Goal: Task Accomplishment & Management: Manage account settings

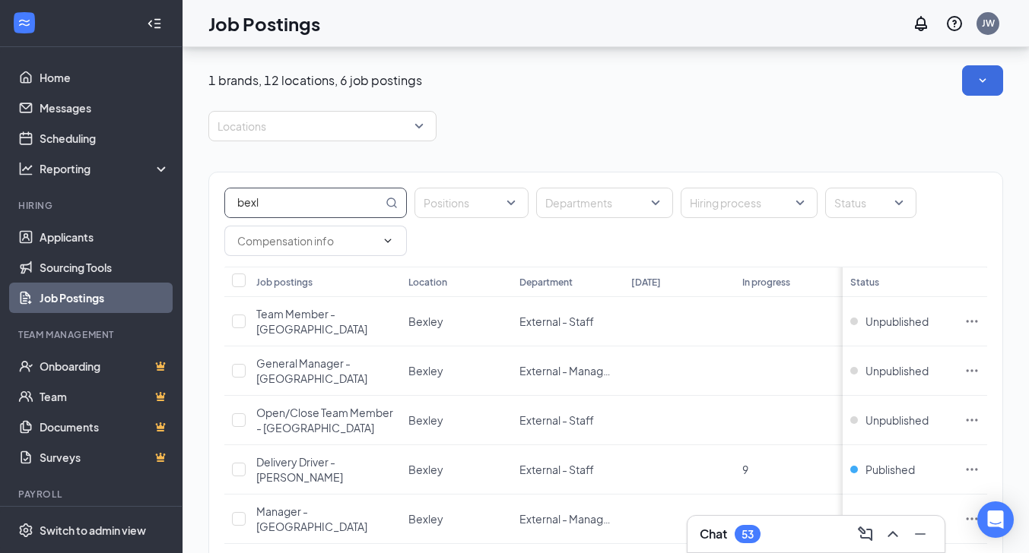
scroll to position [75, 0]
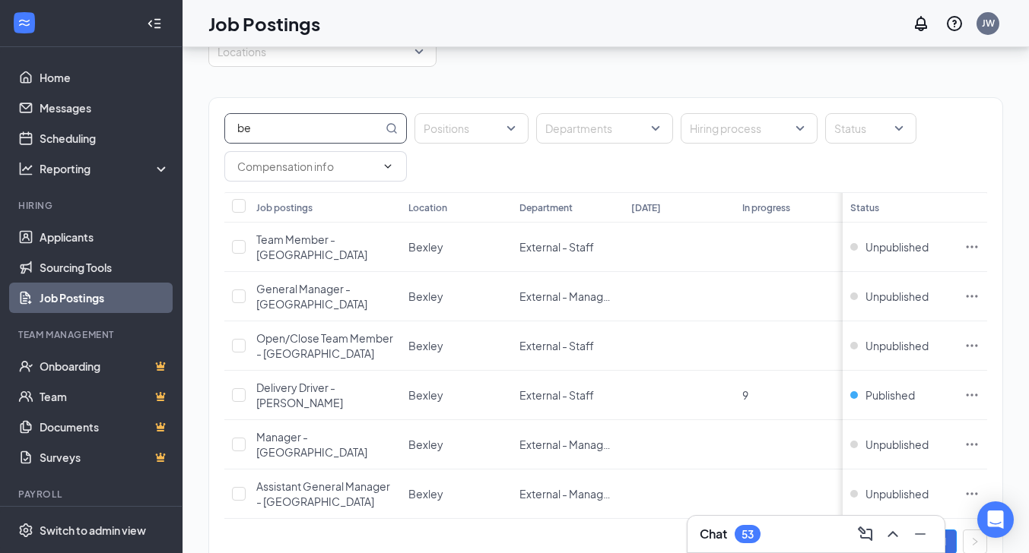
type input "b"
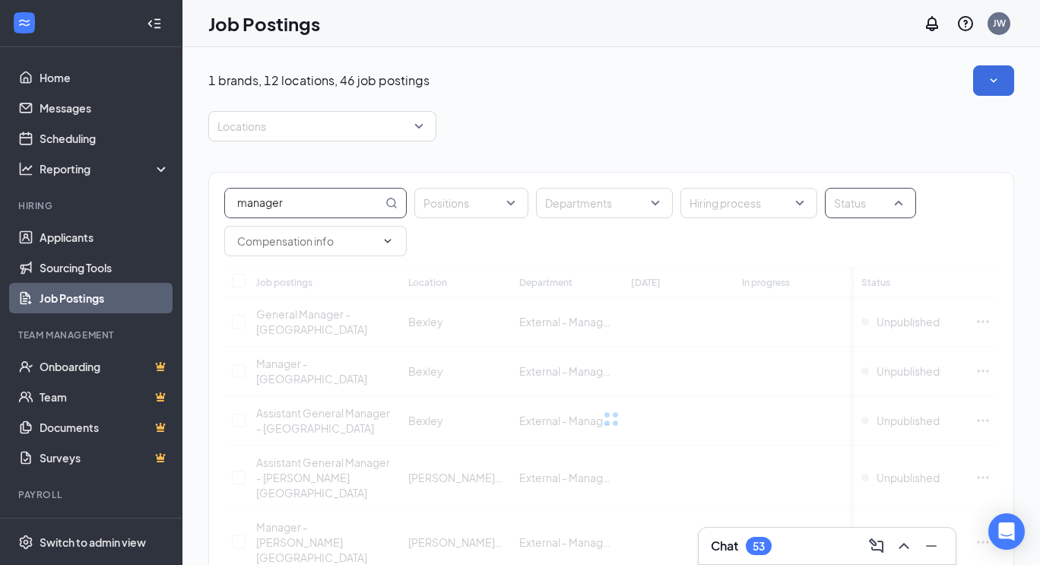
click at [899, 202] on div "Status" at bounding box center [870, 203] width 91 height 30
type input "manager"
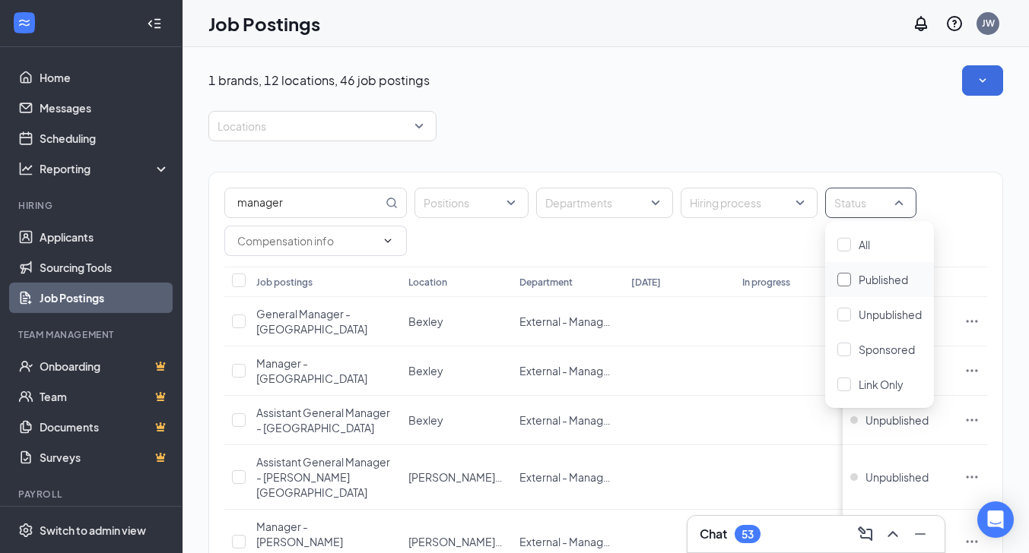
click at [842, 280] on div at bounding box center [844, 280] width 14 height 14
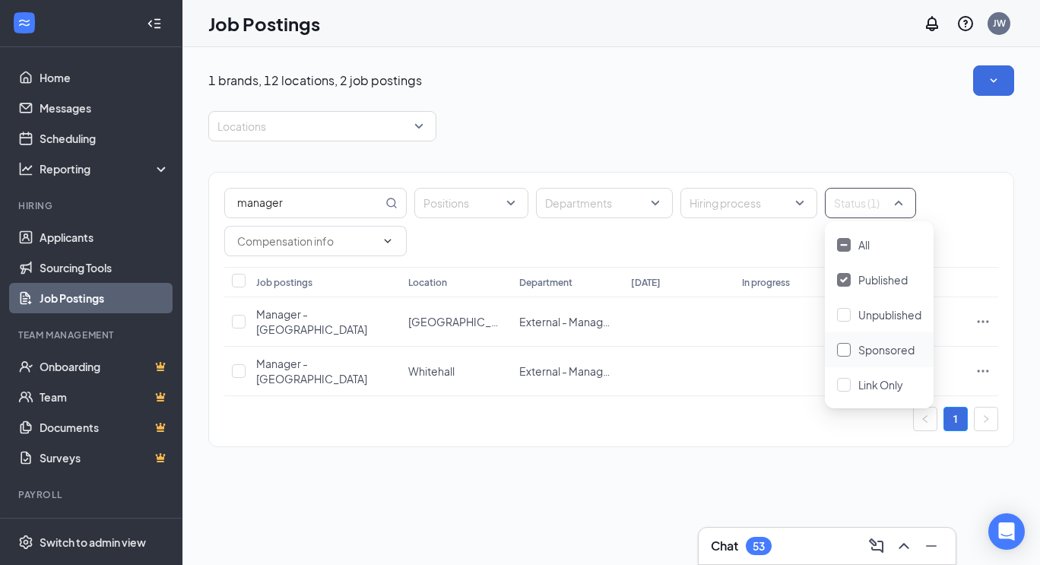
click at [841, 348] on div at bounding box center [844, 350] width 14 height 14
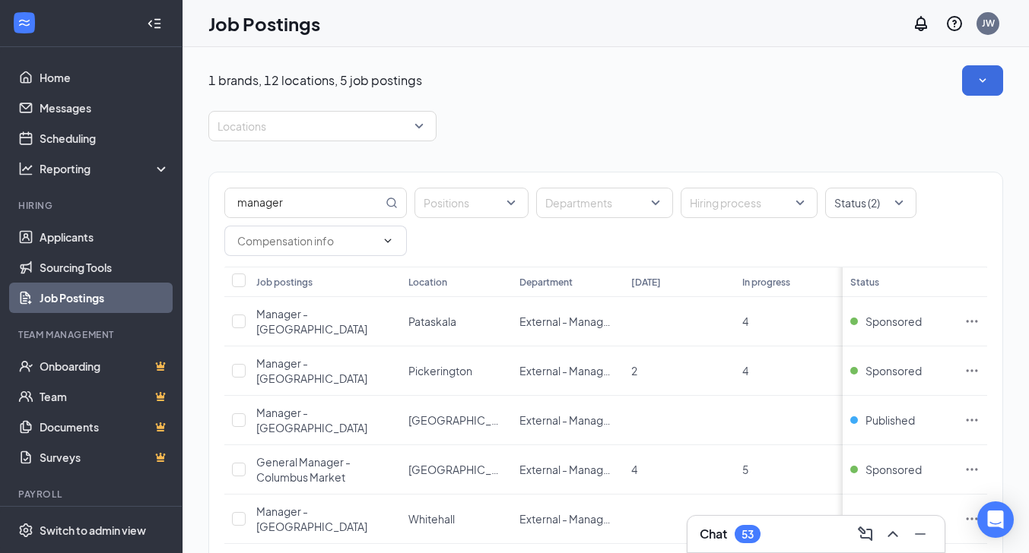
click at [697, 252] on div "manager Positions Departments Hiring process Status (2)" at bounding box center [605, 222] width 763 height 68
click at [979, 314] on icon "Ellipses" at bounding box center [971, 321] width 15 height 15
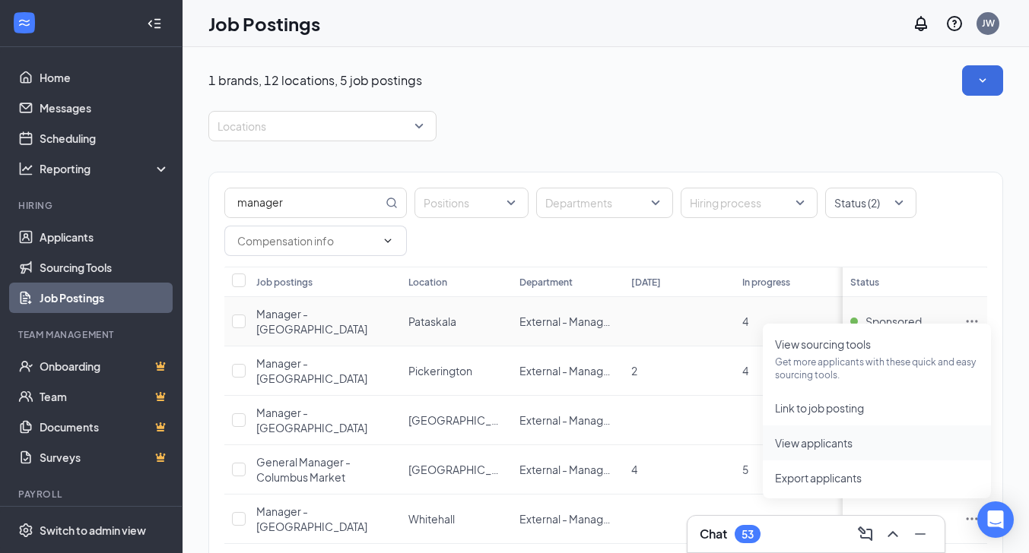
click at [804, 439] on span "View applicants" at bounding box center [814, 443] width 78 height 14
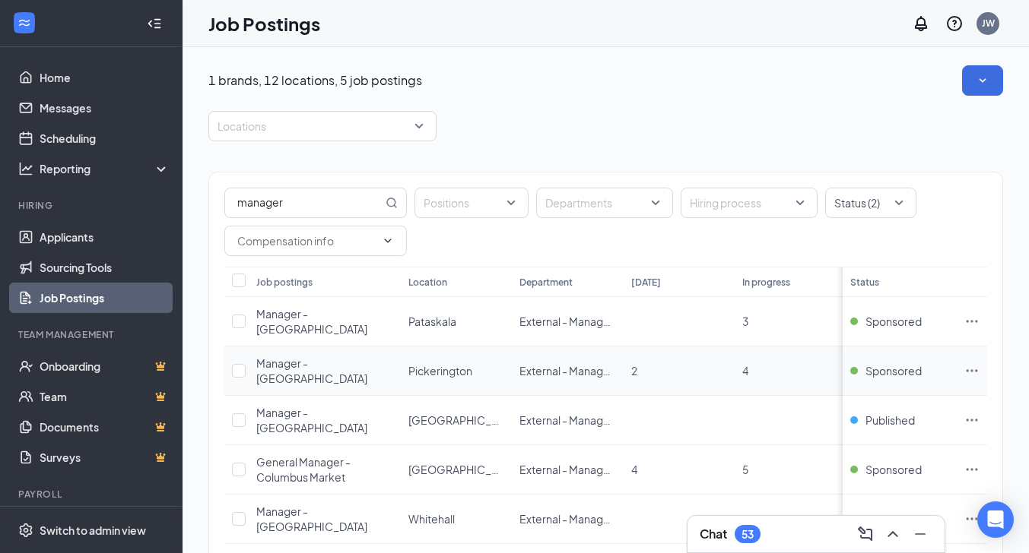
click at [979, 363] on icon "Ellipses" at bounding box center [971, 370] width 15 height 15
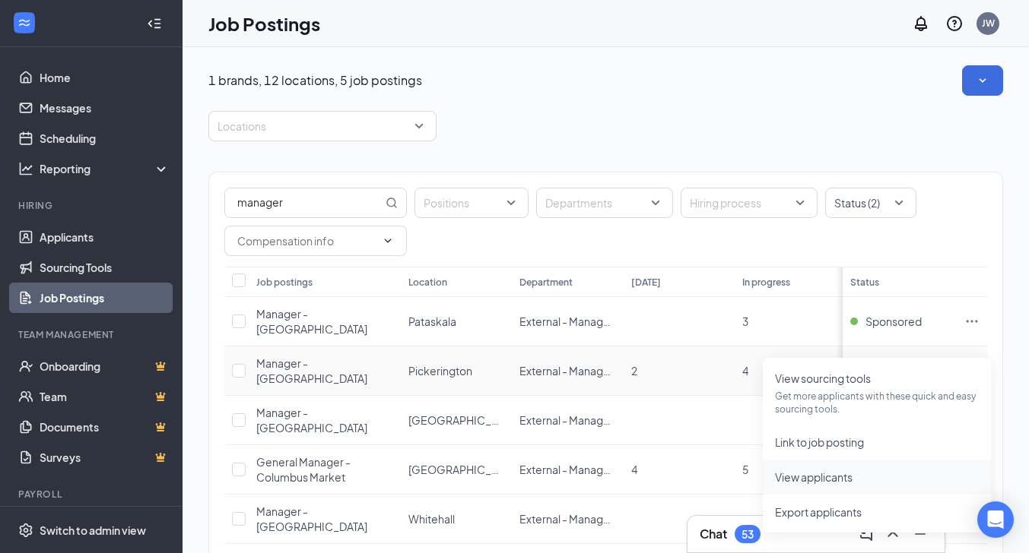
click at [816, 477] on span "View applicants" at bounding box center [814, 478] width 78 height 14
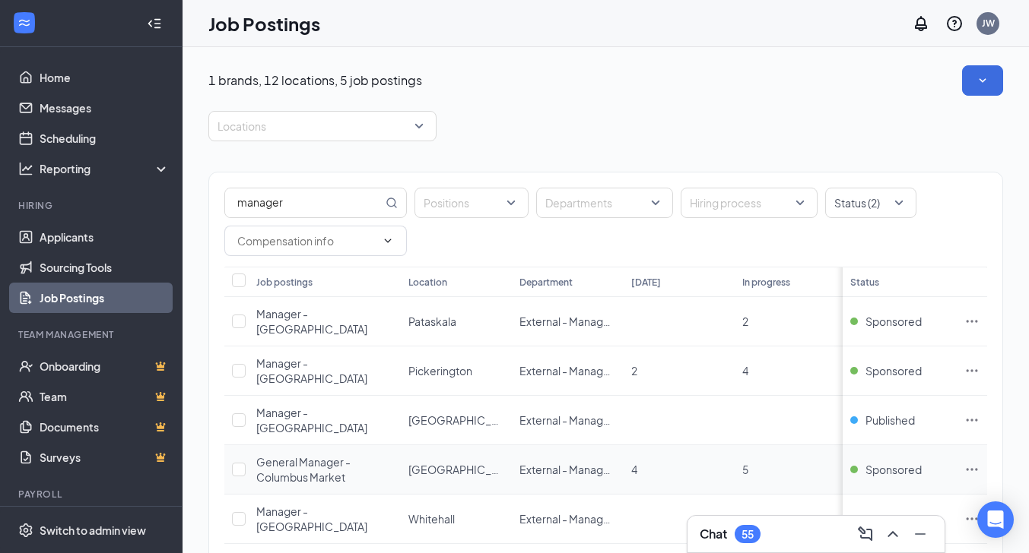
click at [979, 462] on icon "Ellipses" at bounding box center [971, 469] width 15 height 15
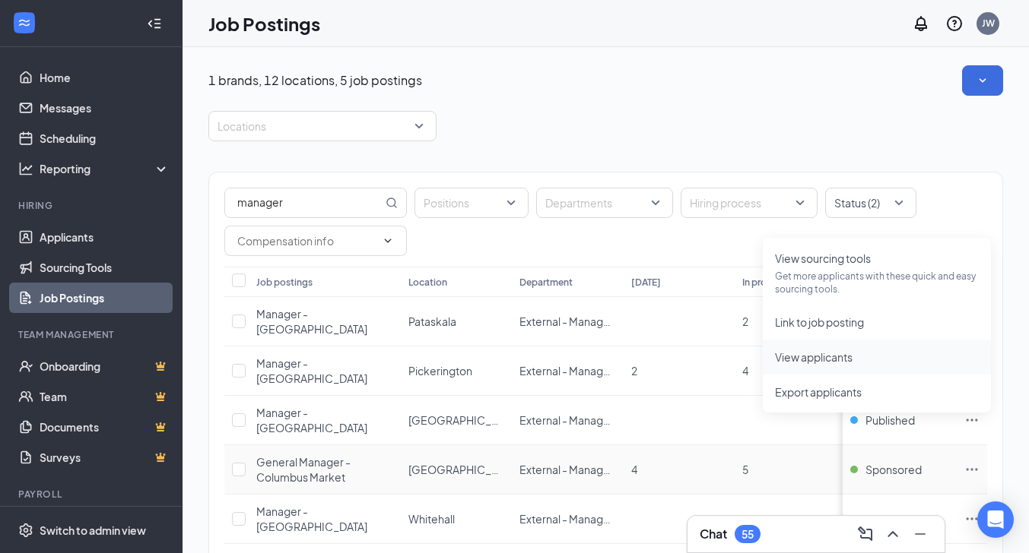
click at [826, 354] on span "View applicants" at bounding box center [814, 357] width 78 height 14
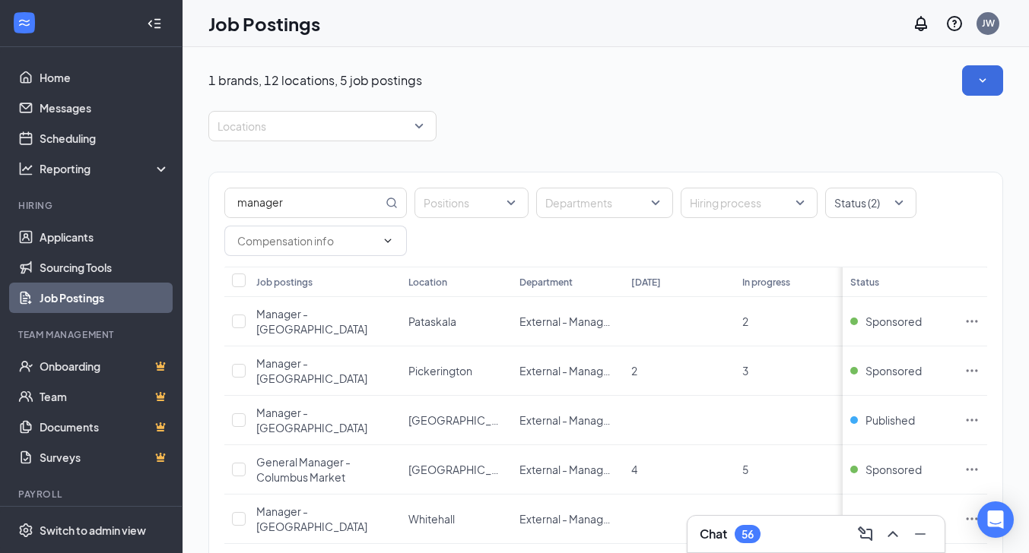
scroll to position [25, 0]
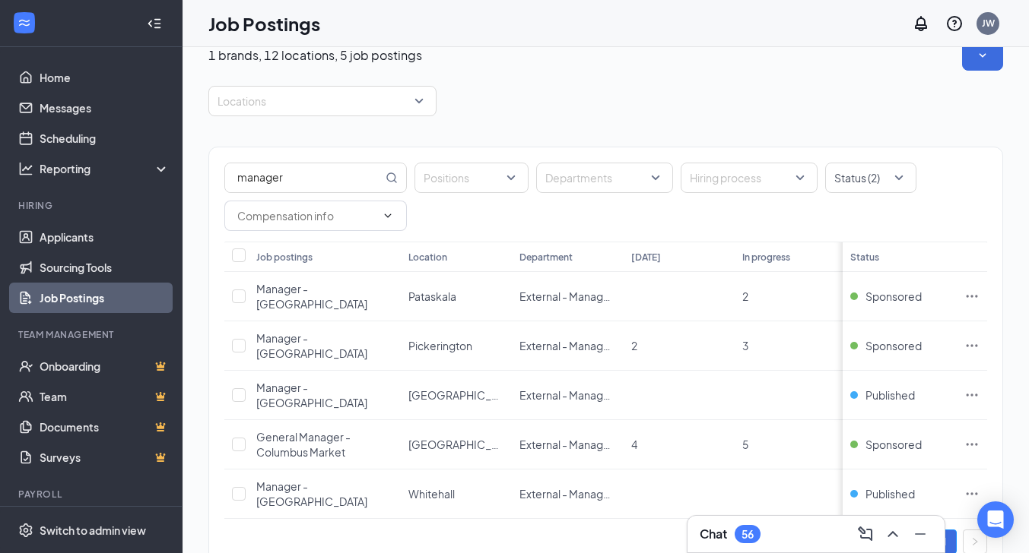
click at [803, 531] on div "Chat 56" at bounding box center [815, 534] width 233 height 24
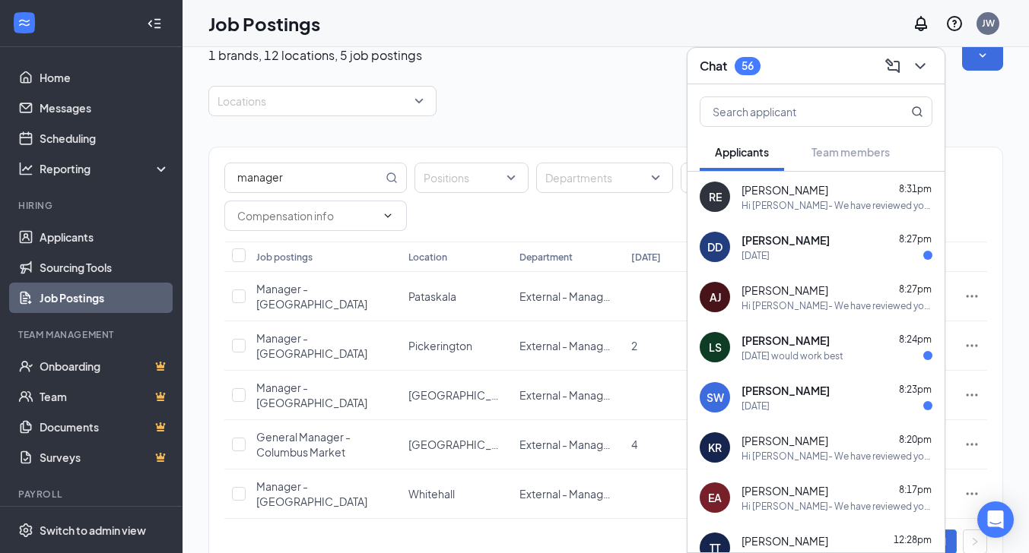
click at [780, 350] on div "[DATE] would work best" at bounding box center [792, 356] width 102 height 13
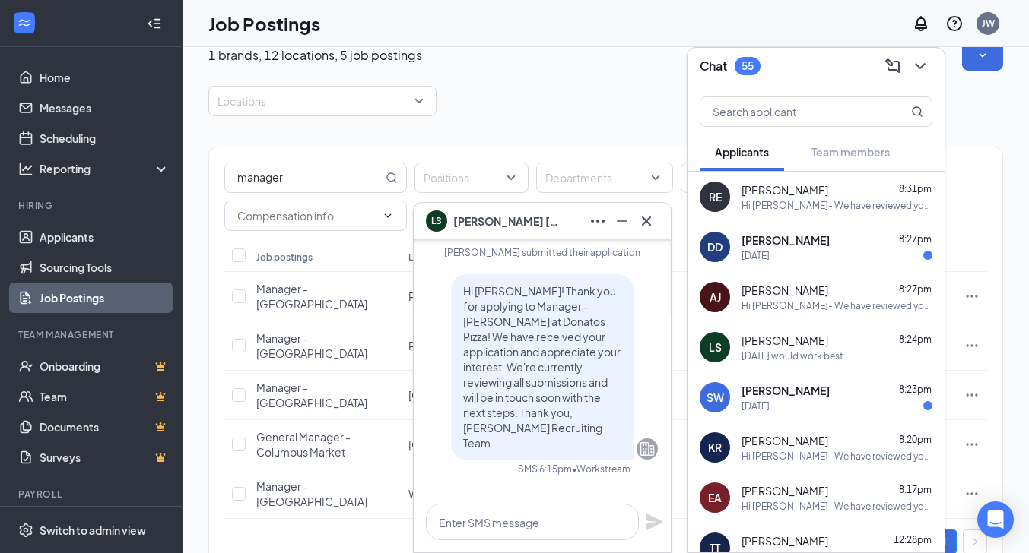
scroll to position [-148, 0]
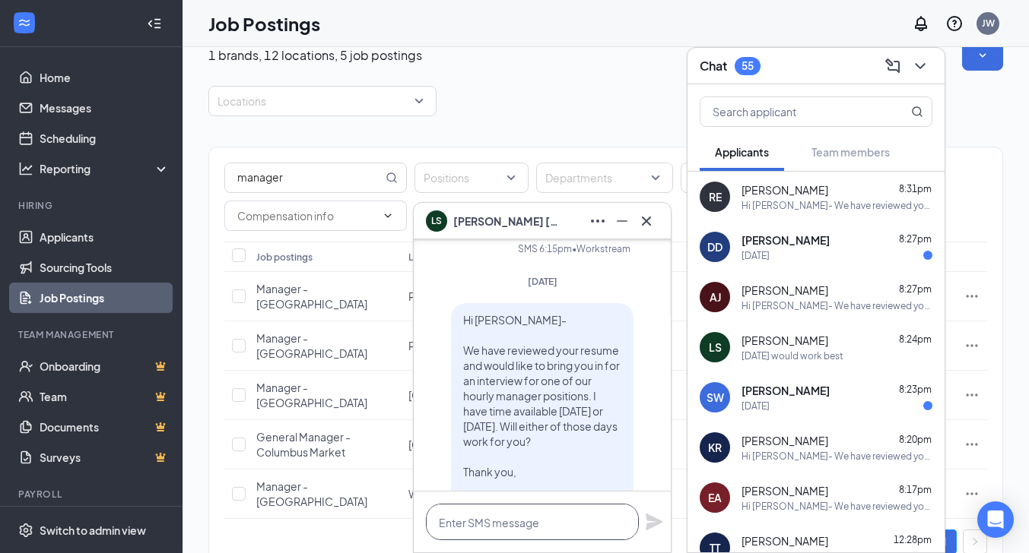
click at [465, 525] on textarea at bounding box center [532, 522] width 213 height 36
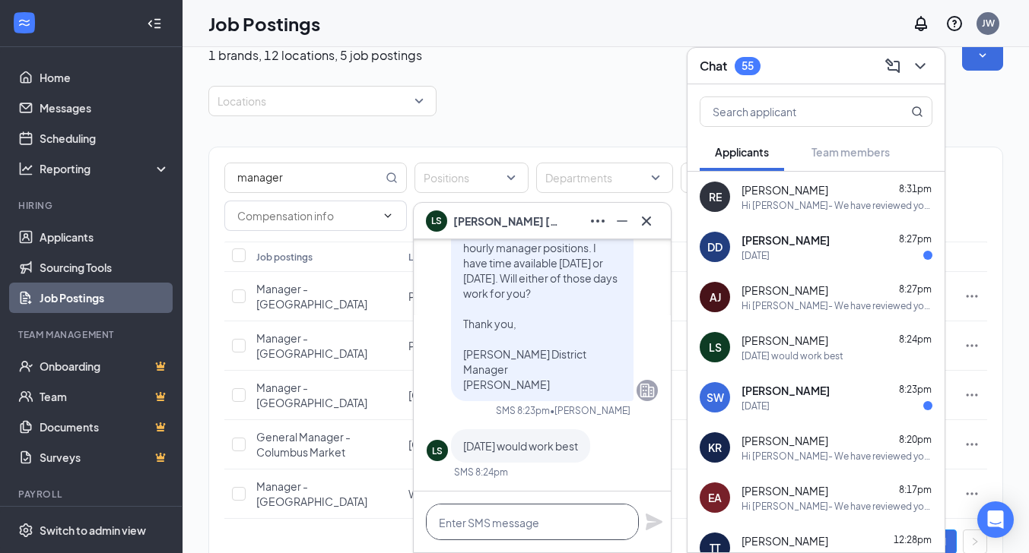
click at [514, 516] on textarea at bounding box center [532, 522] width 213 height 36
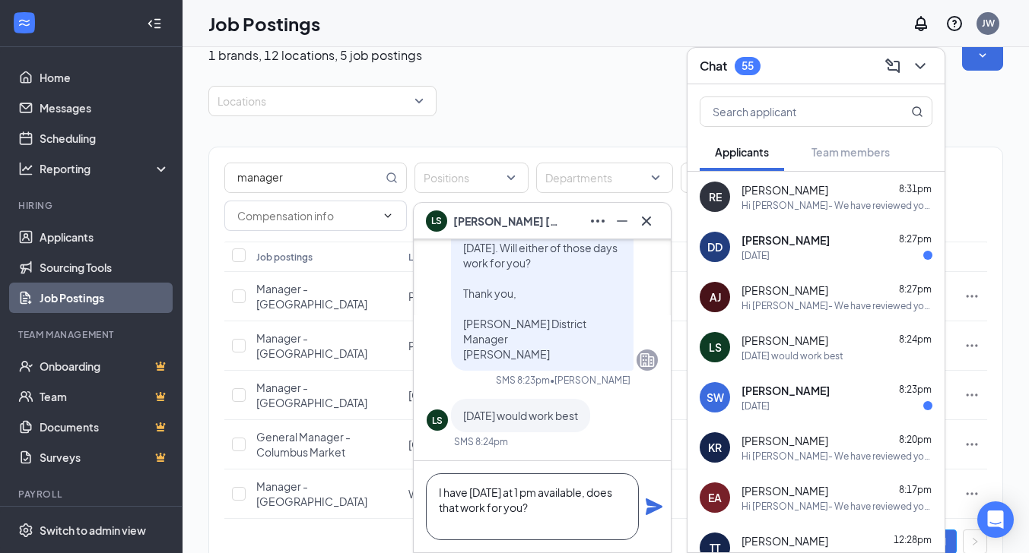
type textarea "I have [DATE] at 1 pm available, does that work for you?"
click at [658, 507] on icon "Plane" at bounding box center [653, 507] width 17 height 17
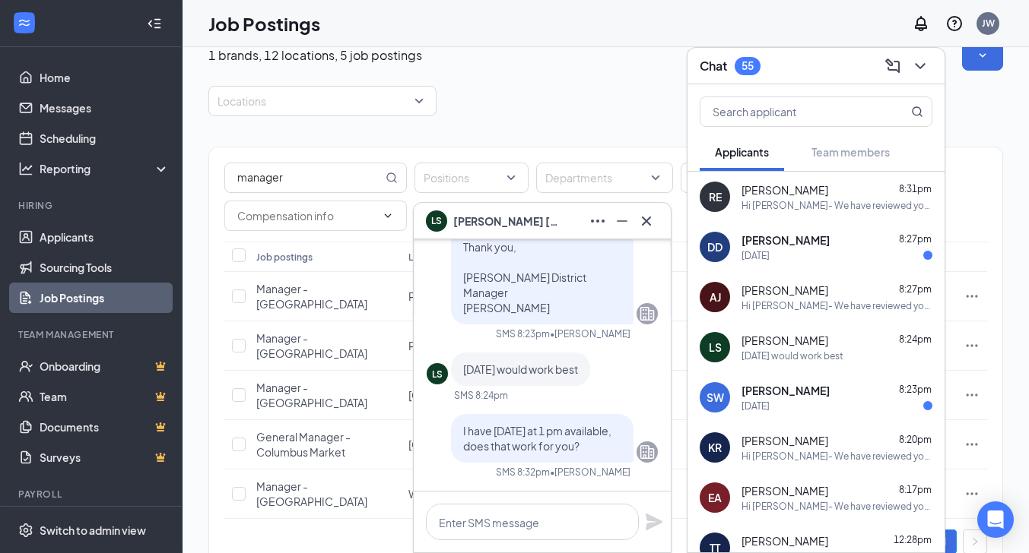
click at [769, 400] on div "[DATE]" at bounding box center [755, 406] width 28 height 13
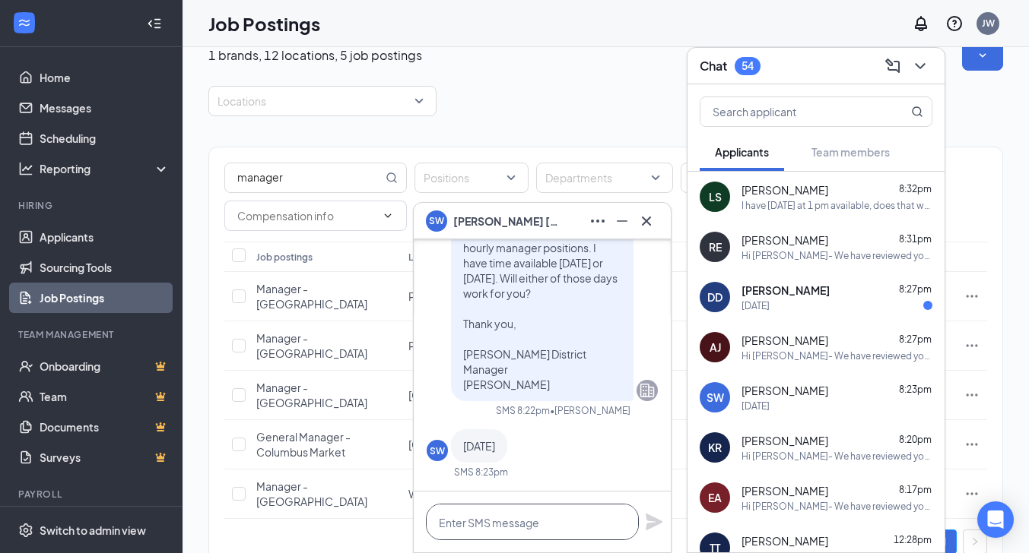
click at [542, 522] on textarea at bounding box center [532, 522] width 213 height 36
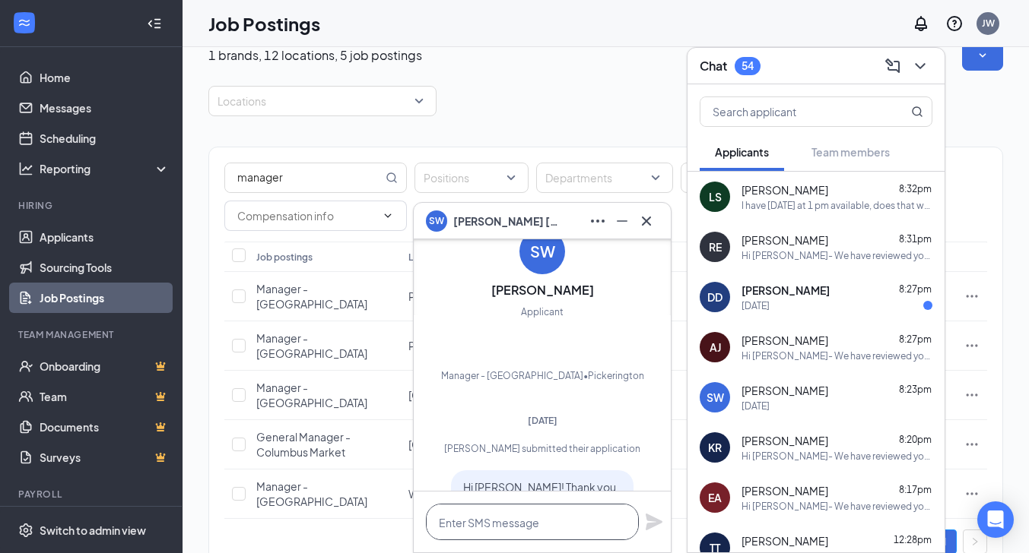
scroll to position [-588, 0]
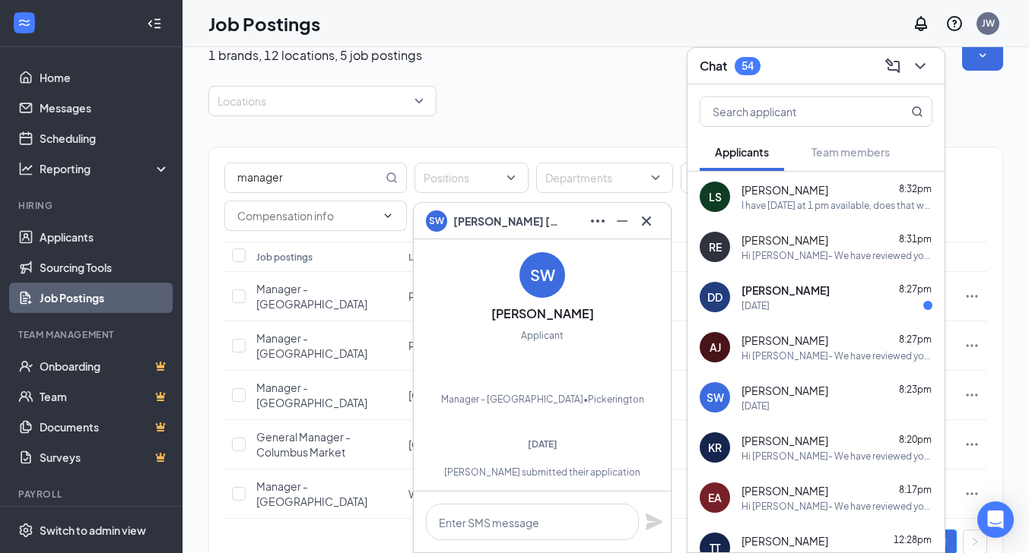
click at [792, 291] on span "[PERSON_NAME]" at bounding box center [785, 290] width 88 height 15
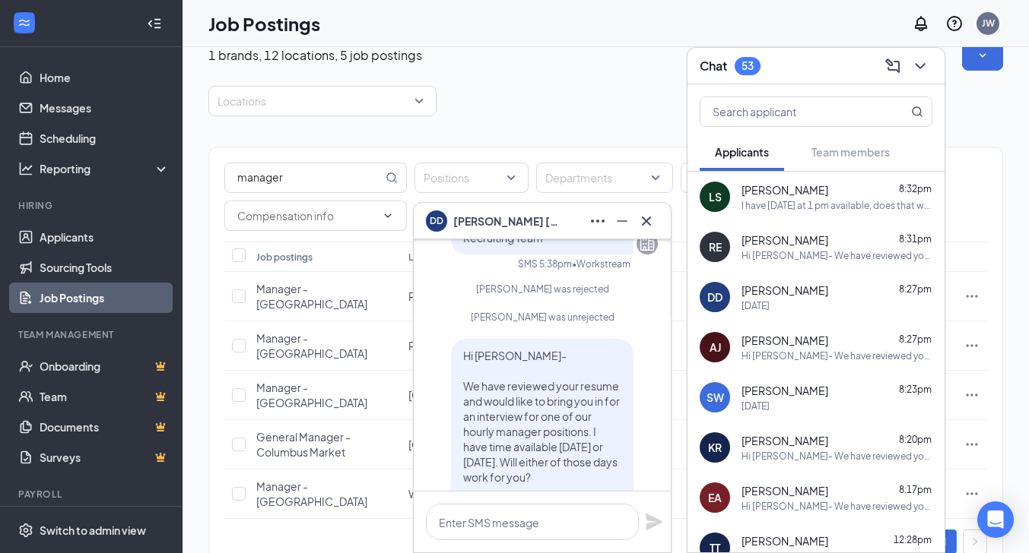
scroll to position [0, 0]
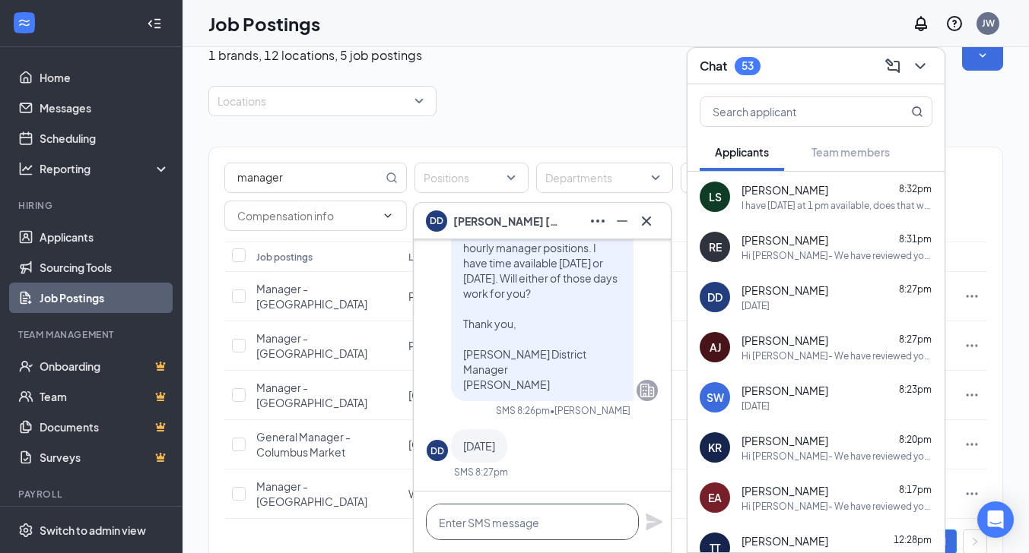
click at [503, 520] on textarea at bounding box center [532, 522] width 213 height 36
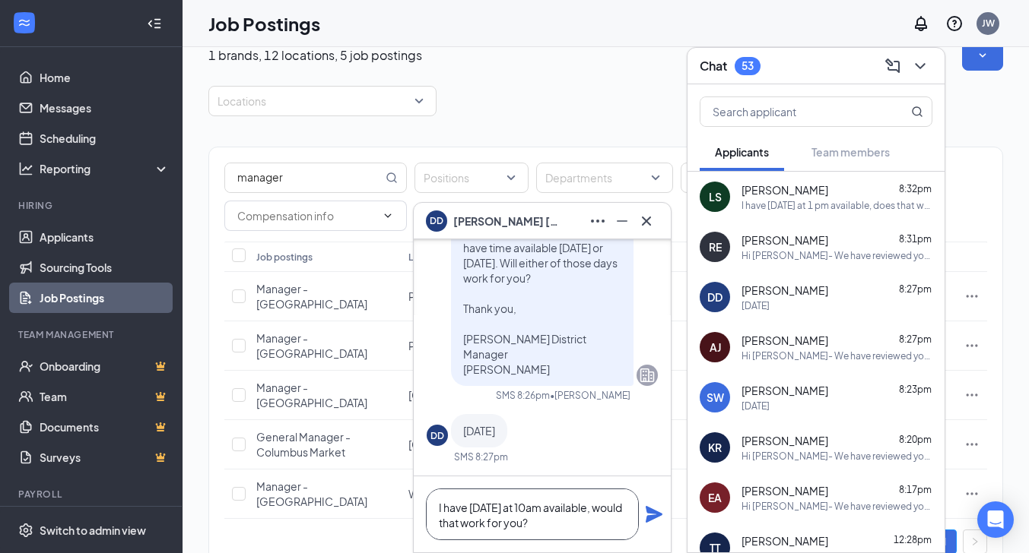
type textarea "I have [DATE] at 10am available, would that work for you?"
click at [658, 515] on icon "Plane" at bounding box center [653, 514] width 17 height 17
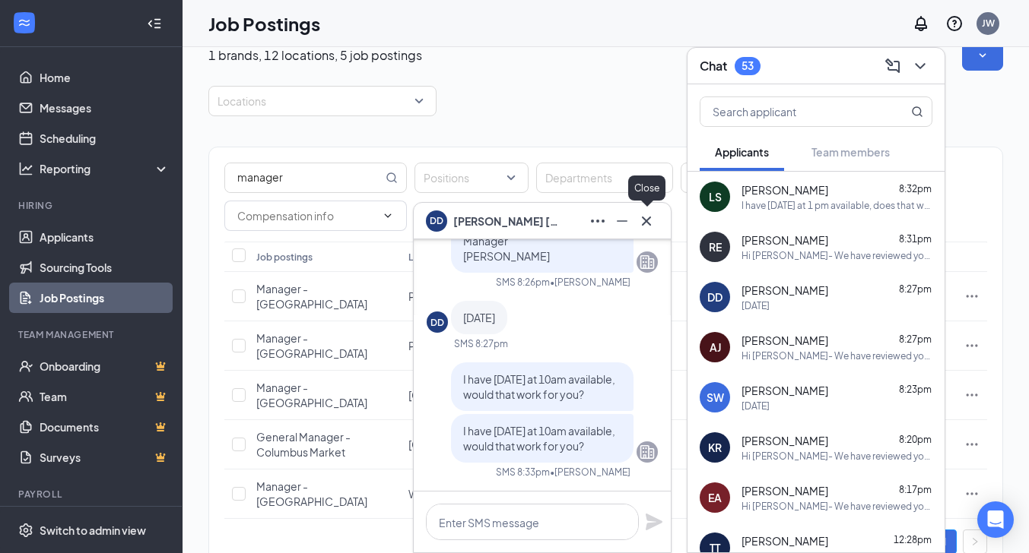
click at [642, 220] on icon "Cross" at bounding box center [646, 221] width 18 height 18
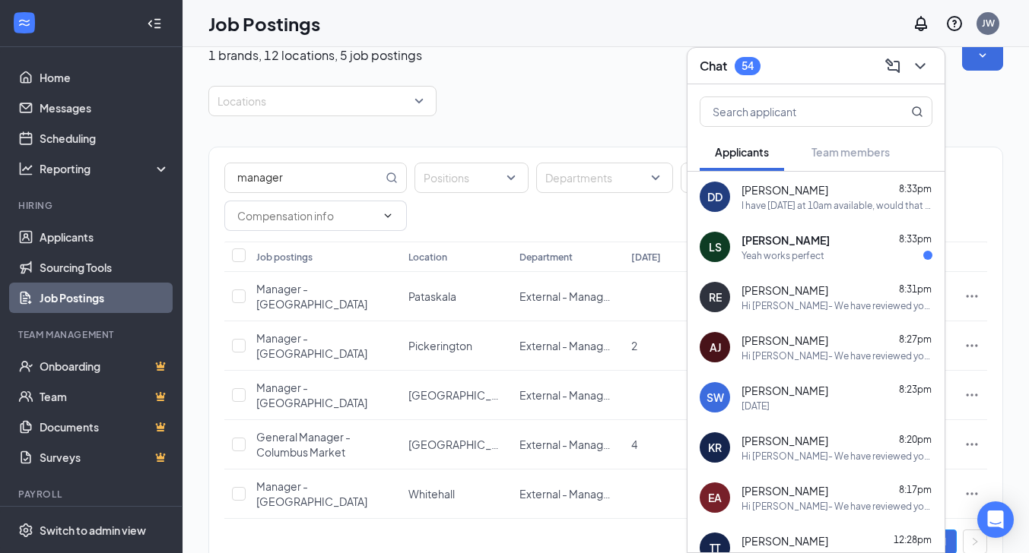
click at [777, 238] on span "[PERSON_NAME]" at bounding box center [785, 240] width 88 height 15
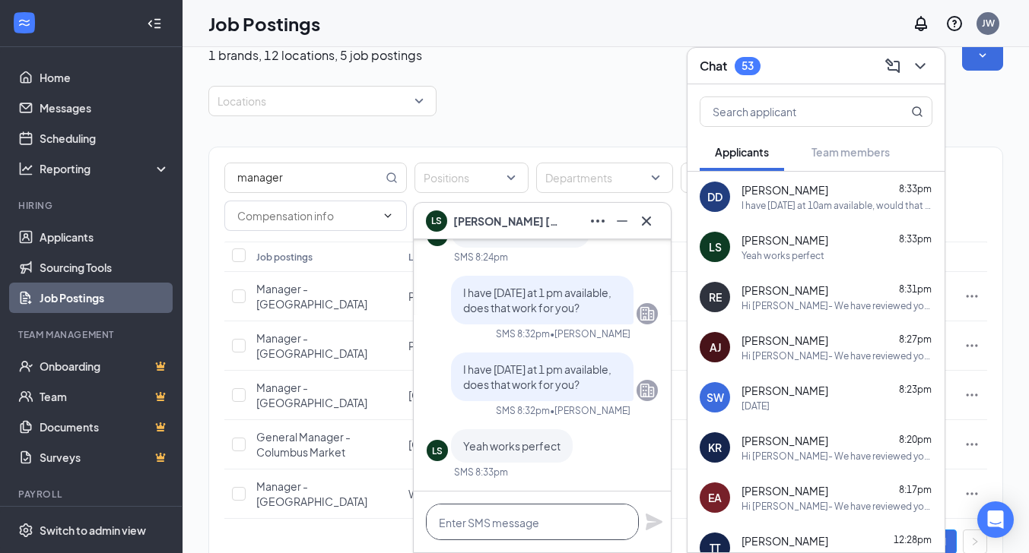
click at [513, 519] on textarea at bounding box center [532, 522] width 213 height 36
click at [513, 519] on textarea "G" at bounding box center [532, 522] width 213 height 36
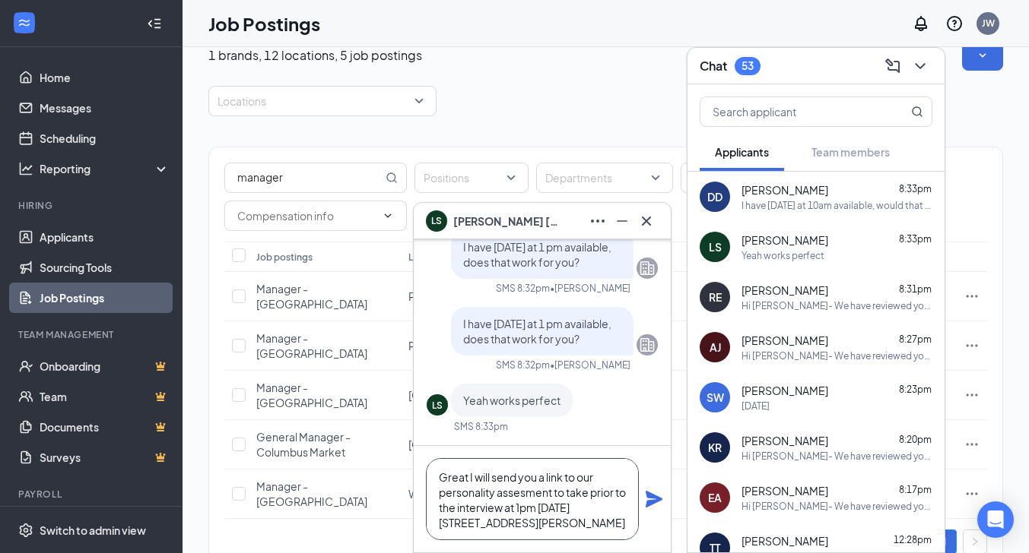
click at [512, 490] on textarea "Great I will send you a link to our personality assesment to take prior to the …" at bounding box center [532, 499] width 213 height 82
type textarea "Great I will send you a link to our personality assessment to take prior to the…"
click at [652, 497] on icon "Plane" at bounding box center [653, 499] width 17 height 17
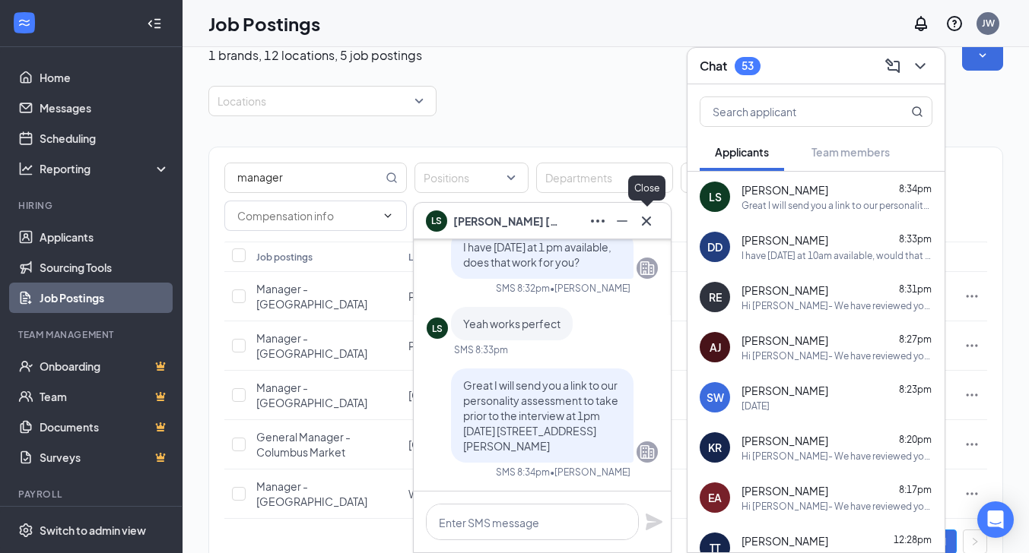
click at [649, 216] on icon "Cross" at bounding box center [646, 221] width 18 height 18
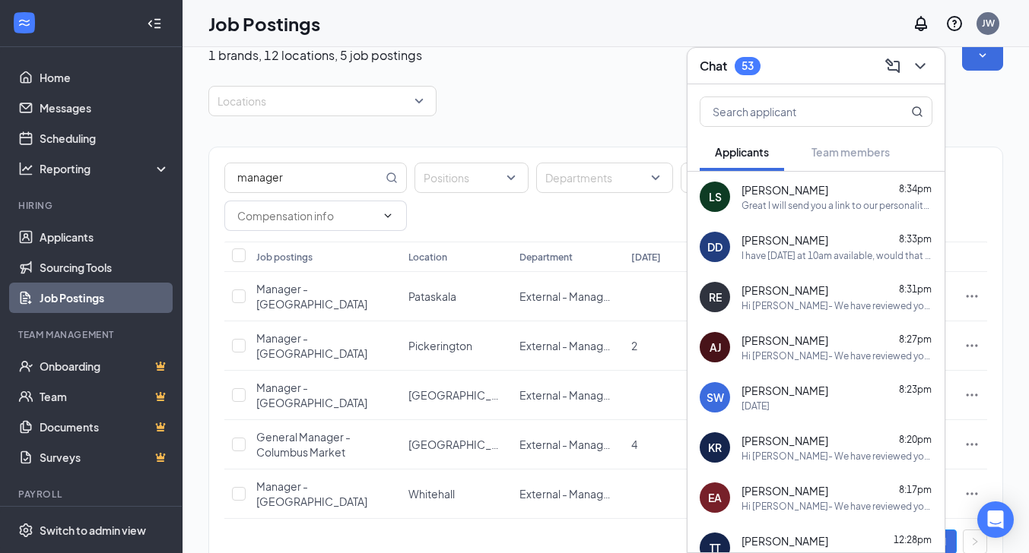
click at [769, 405] on div "Tuesday next week" at bounding box center [755, 406] width 28 height 13
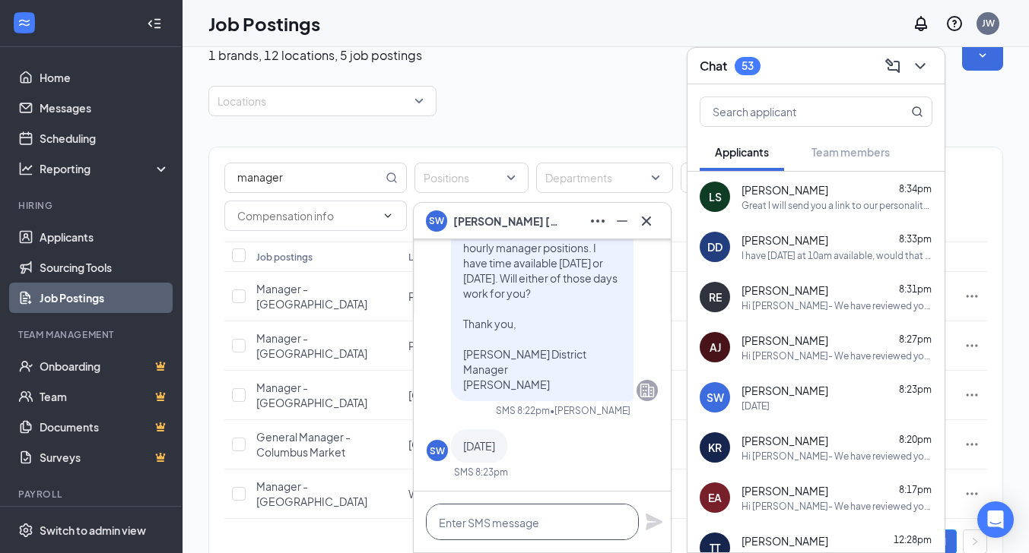
click at [500, 521] on textarea at bounding box center [532, 522] width 213 height 36
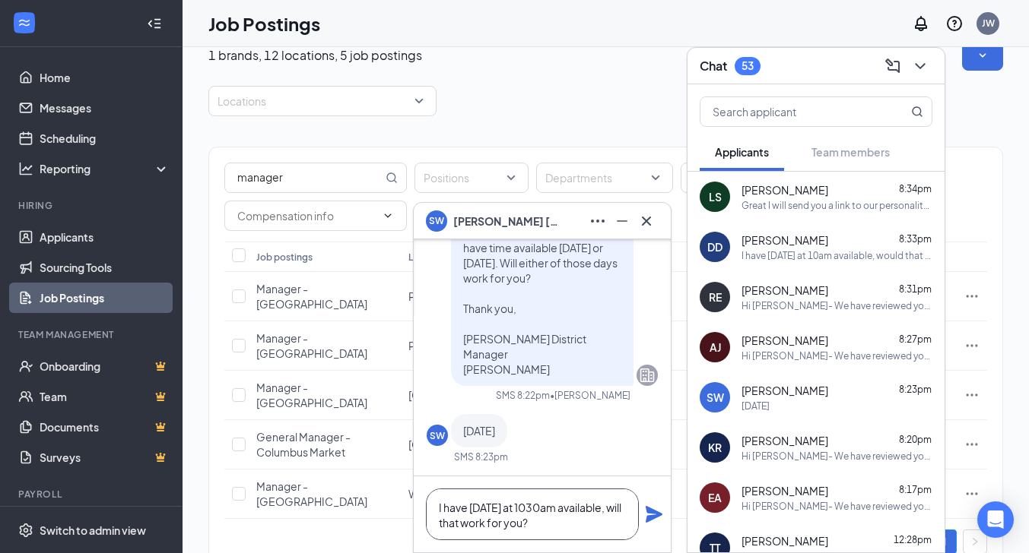
type textarea "I have Tuesday at 1030am available, will that work for you?"
click at [652, 517] on icon "Plane" at bounding box center [653, 514] width 17 height 17
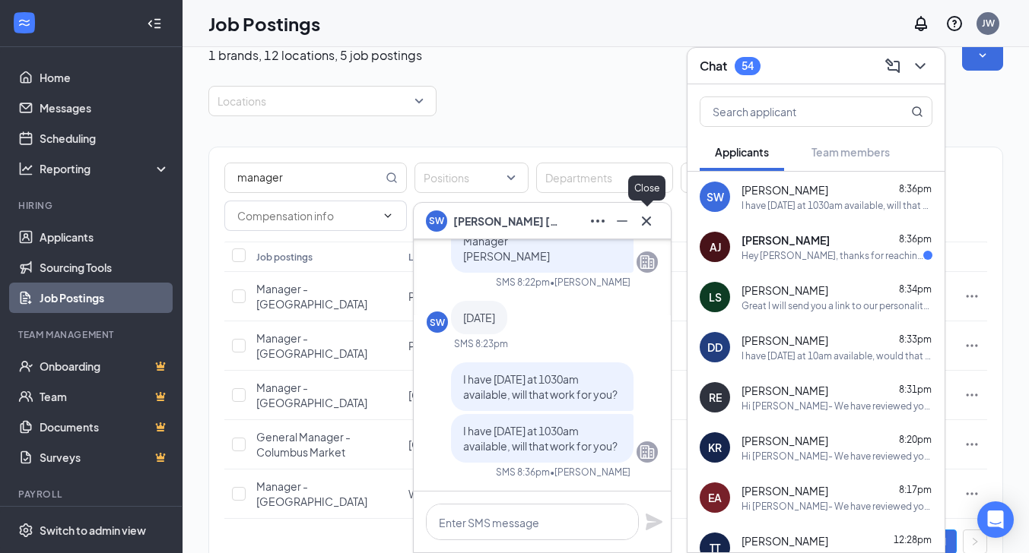
click at [642, 220] on icon "Cross" at bounding box center [646, 221] width 18 height 18
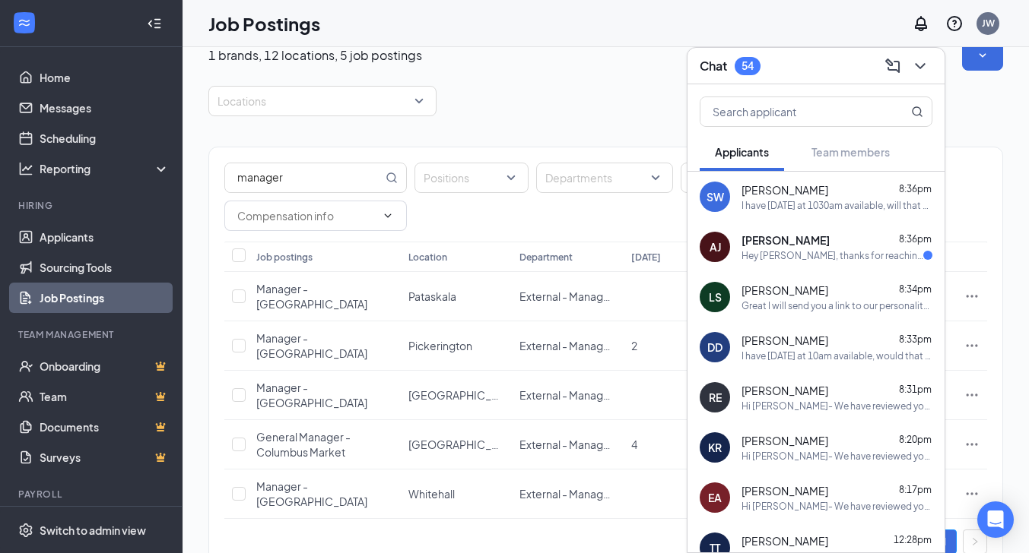
click at [775, 246] on span "[PERSON_NAME]" at bounding box center [785, 240] width 88 height 15
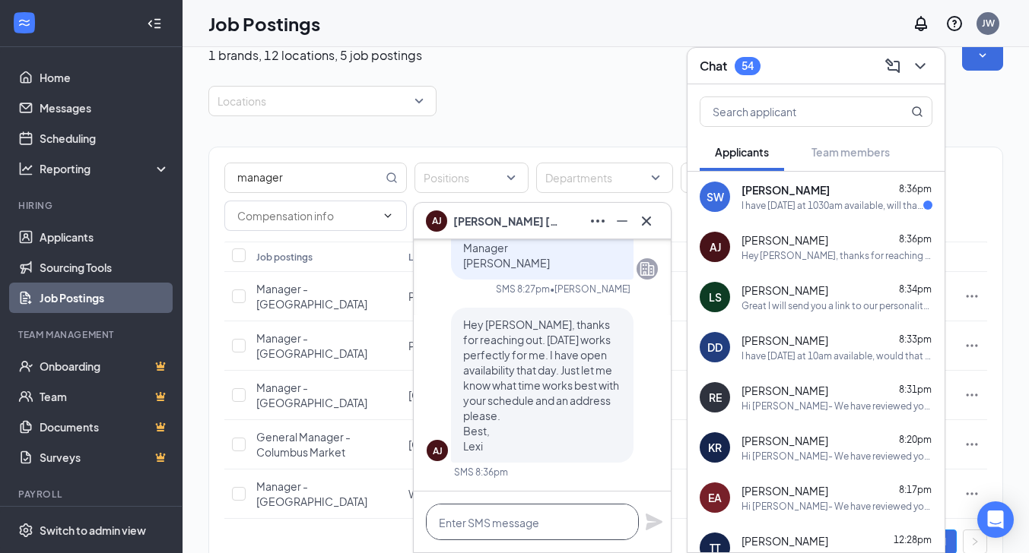
click at [475, 520] on textarea at bounding box center [532, 522] width 213 height 36
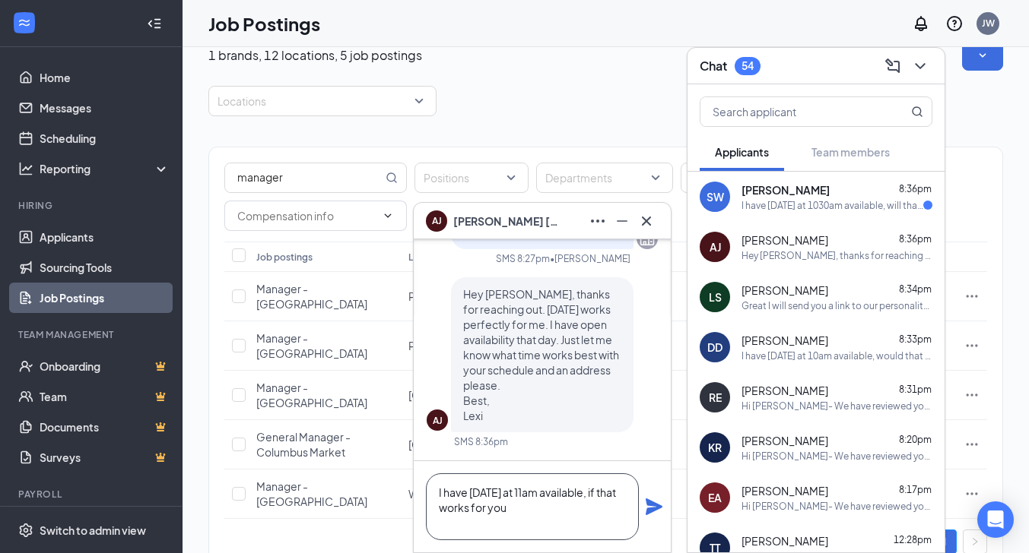
type textarea "I have Tuesday at 11am available, if that works for you"
click at [653, 504] on icon "Plane" at bounding box center [653, 507] width 17 height 17
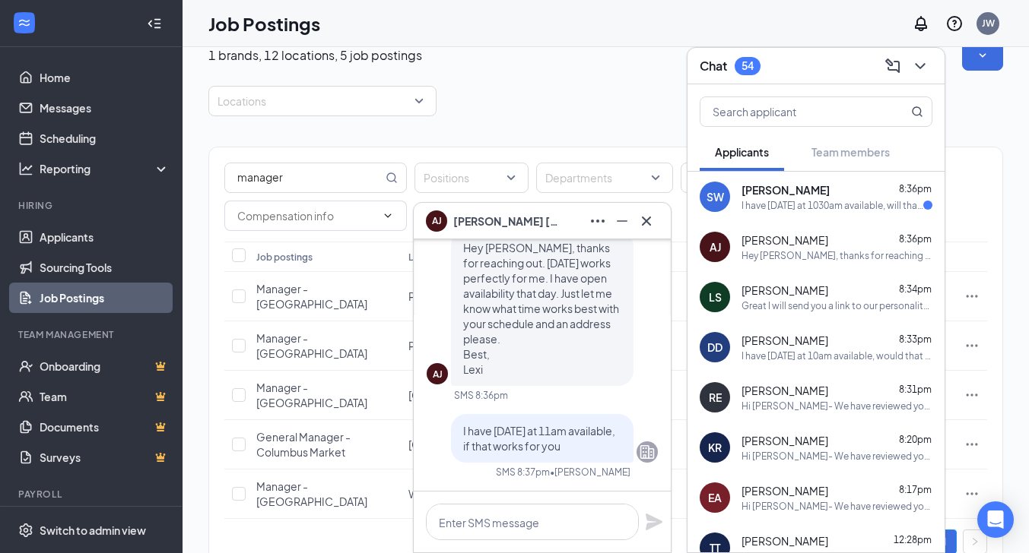
click at [760, 195] on span "[PERSON_NAME]" at bounding box center [785, 189] width 88 height 15
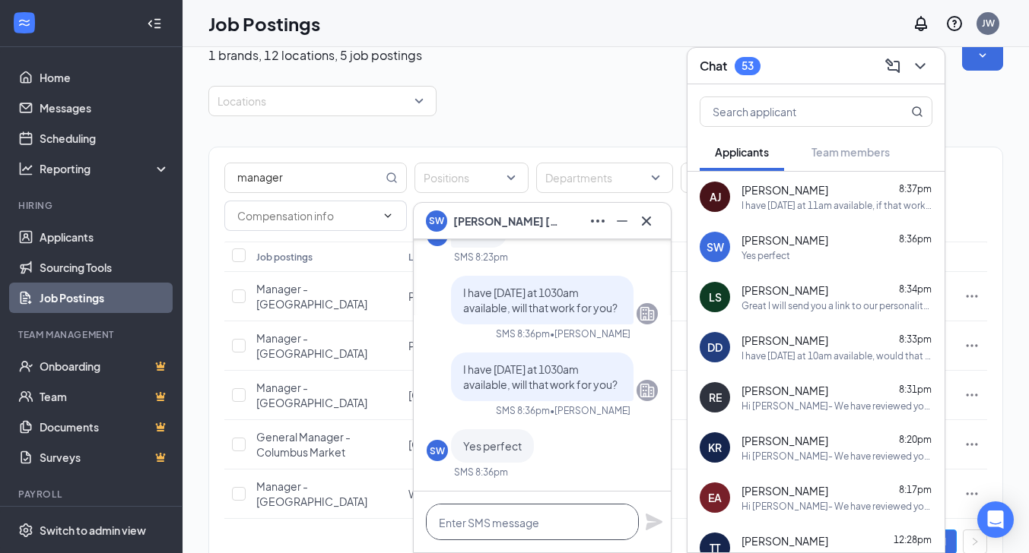
click at [474, 531] on textarea at bounding box center [532, 522] width 213 height 36
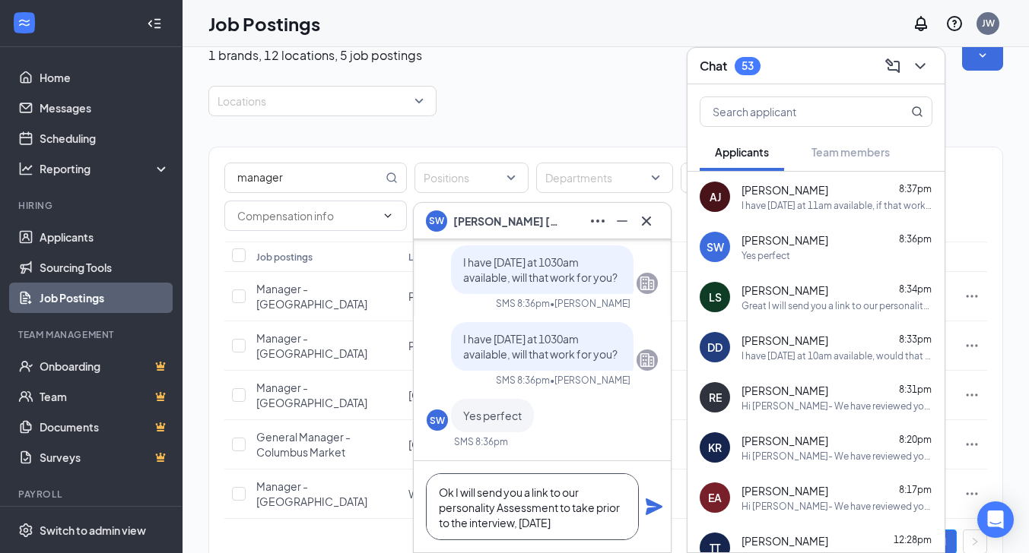
click at [576, 526] on textarea "Ok I will send you a link to our personality Assessment to take prior to the in…" at bounding box center [532, 507] width 213 height 67
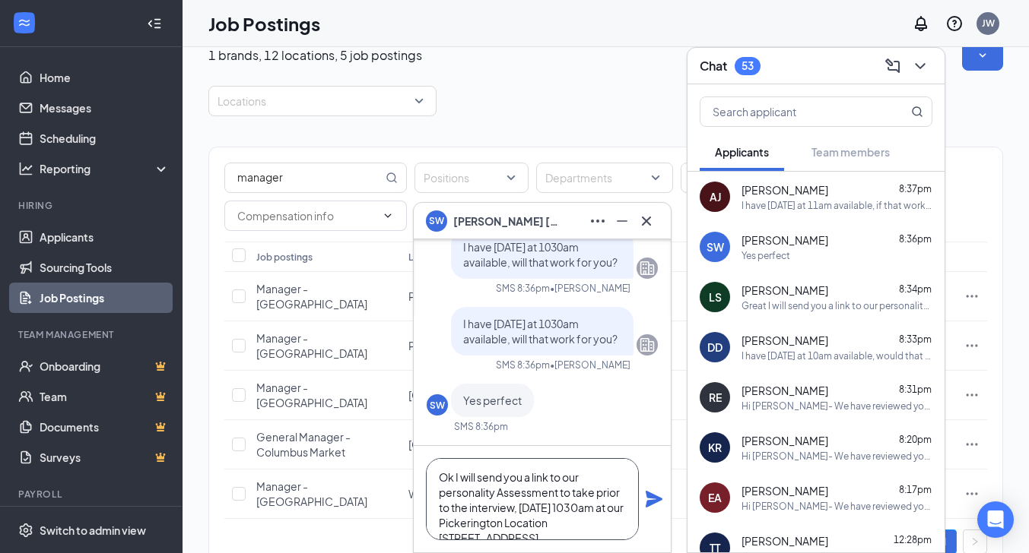
scroll to position [15, 0]
type textarea "Ok I will send you a link to our personality Assessment to take prior to the in…"
click at [656, 497] on icon "Plane" at bounding box center [653, 499] width 17 height 17
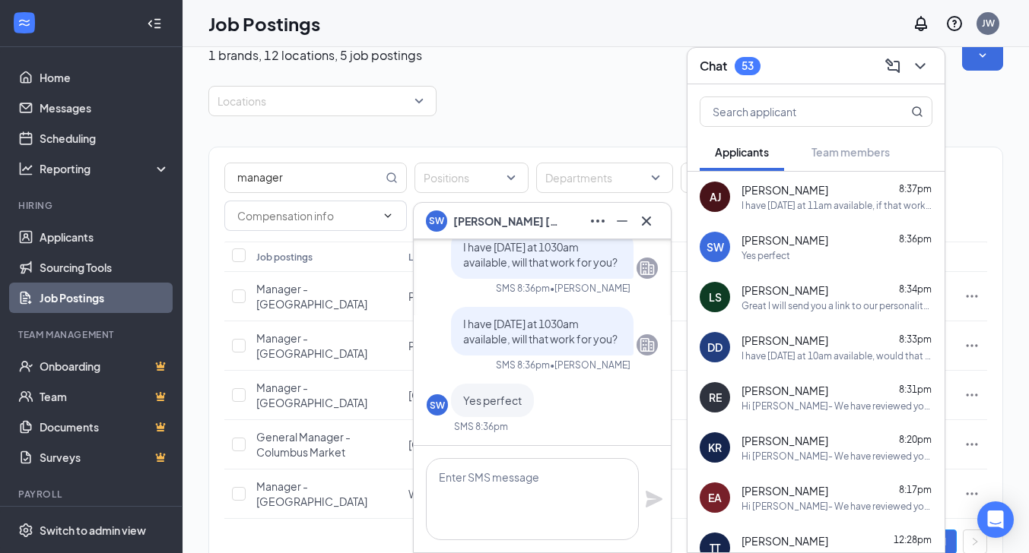
scroll to position [0, 0]
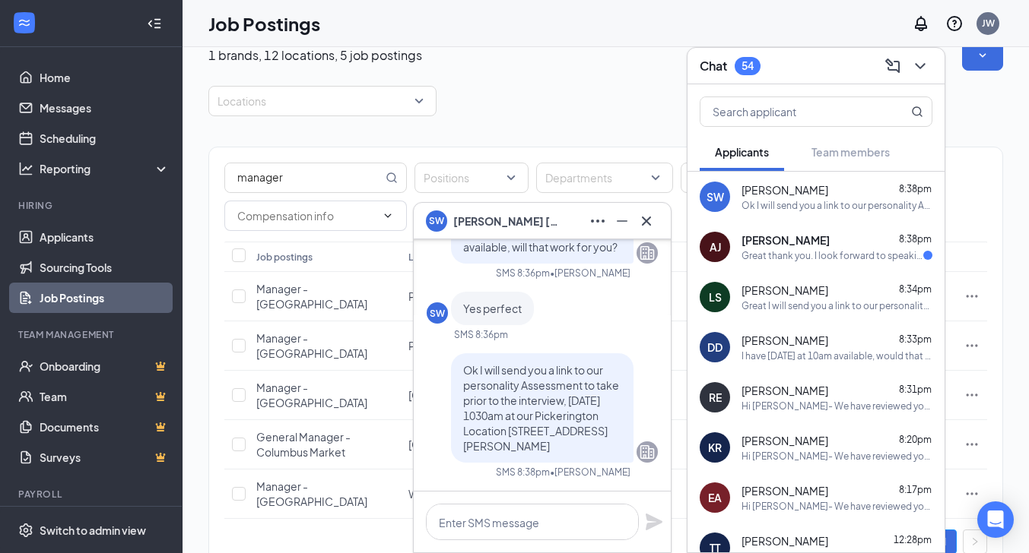
click at [777, 244] on span "[PERSON_NAME]" at bounding box center [785, 240] width 88 height 15
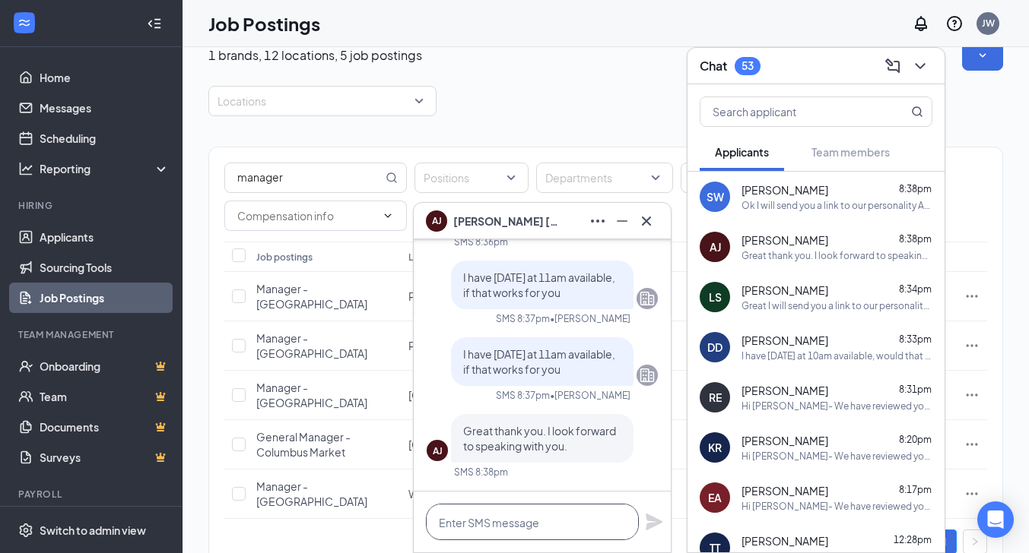
click at [487, 520] on textarea at bounding box center [532, 522] width 213 height 36
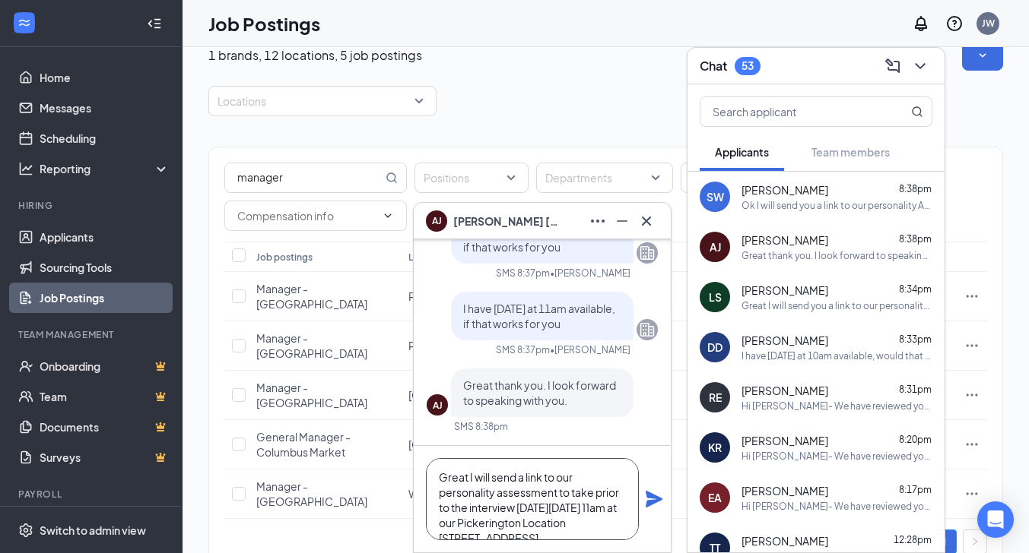
scroll to position [15, 0]
type textarea "Great I will send a link to our personality assessment to take prior to the int…"
click at [654, 499] on icon "Plane" at bounding box center [653, 499] width 17 height 17
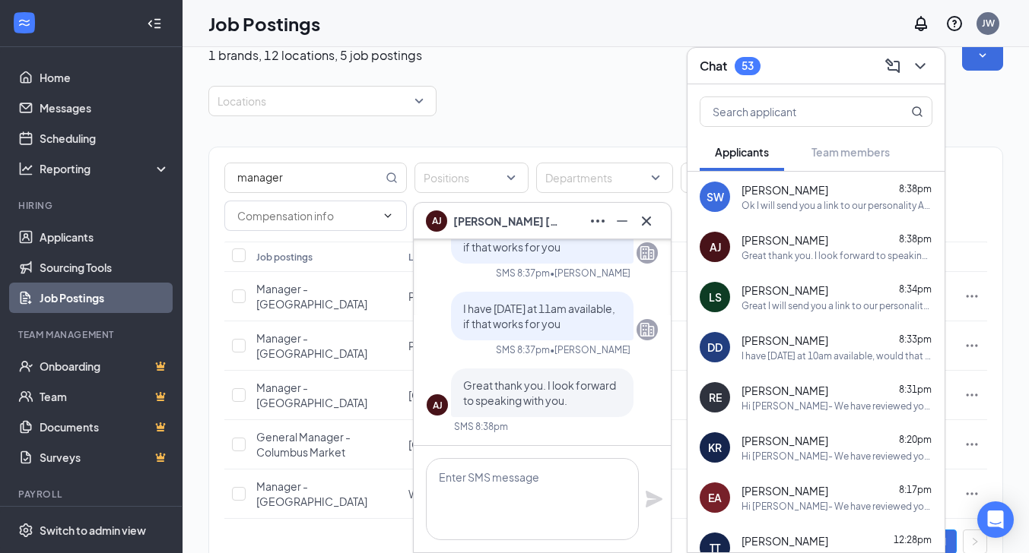
scroll to position [0, 0]
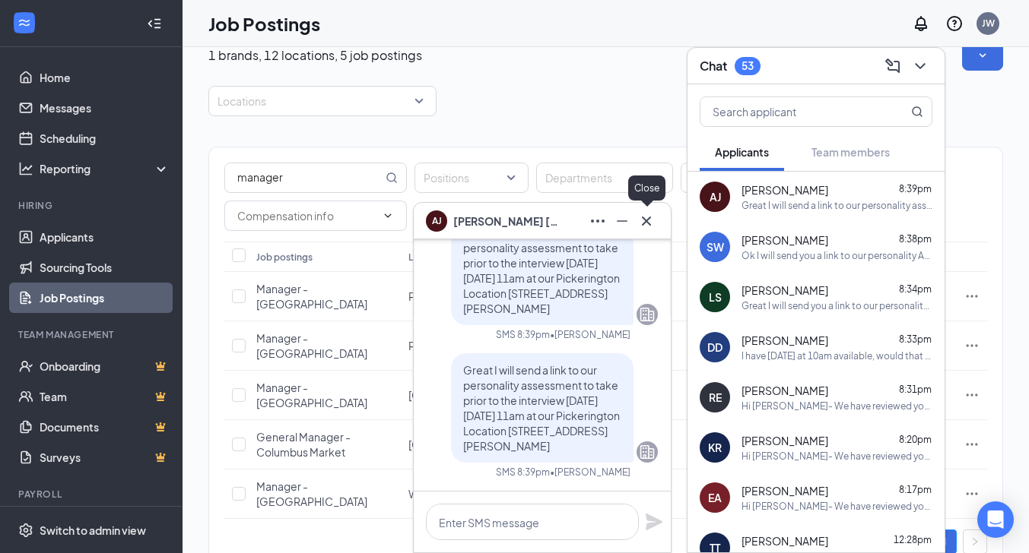
click at [646, 220] on icon "Cross" at bounding box center [646, 220] width 9 height 9
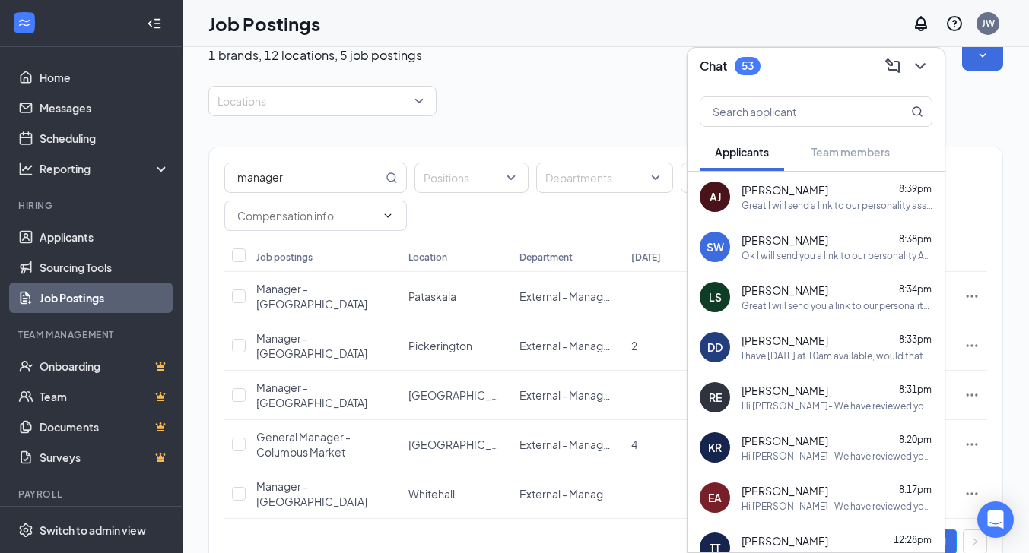
click at [782, 356] on div "I have Tuesday at 10am available, would that work for you?" at bounding box center [836, 356] width 191 height 13
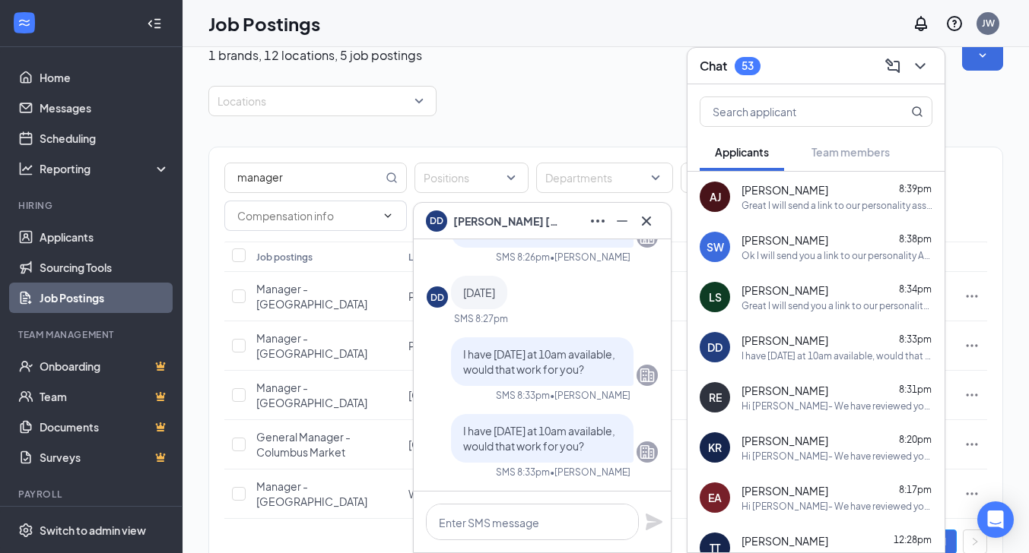
click at [590, 112] on div "Locations" at bounding box center [605, 101] width 794 height 30
click at [921, 65] on icon "ChevronDown" at bounding box center [920, 66] width 18 height 18
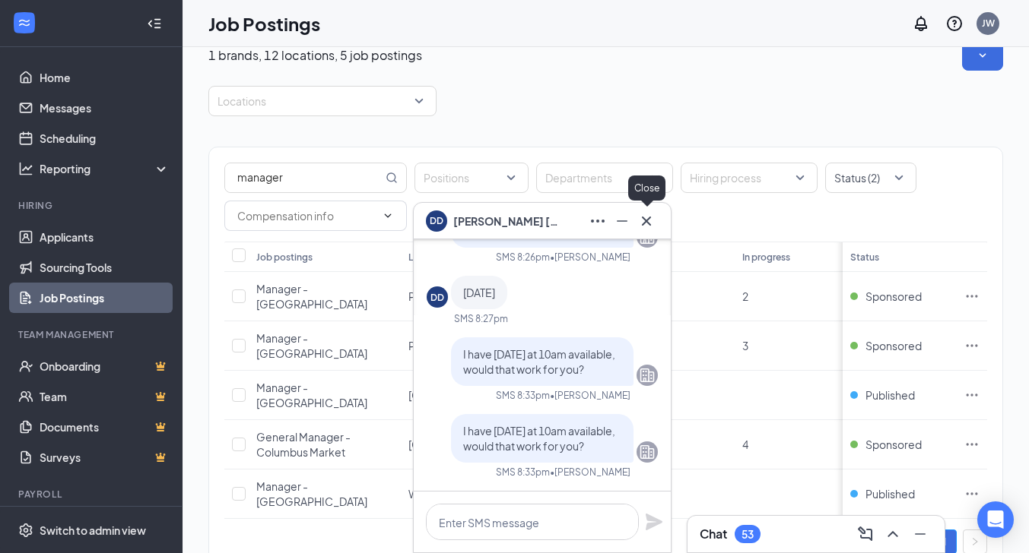
click at [651, 222] on icon "Cross" at bounding box center [646, 221] width 18 height 18
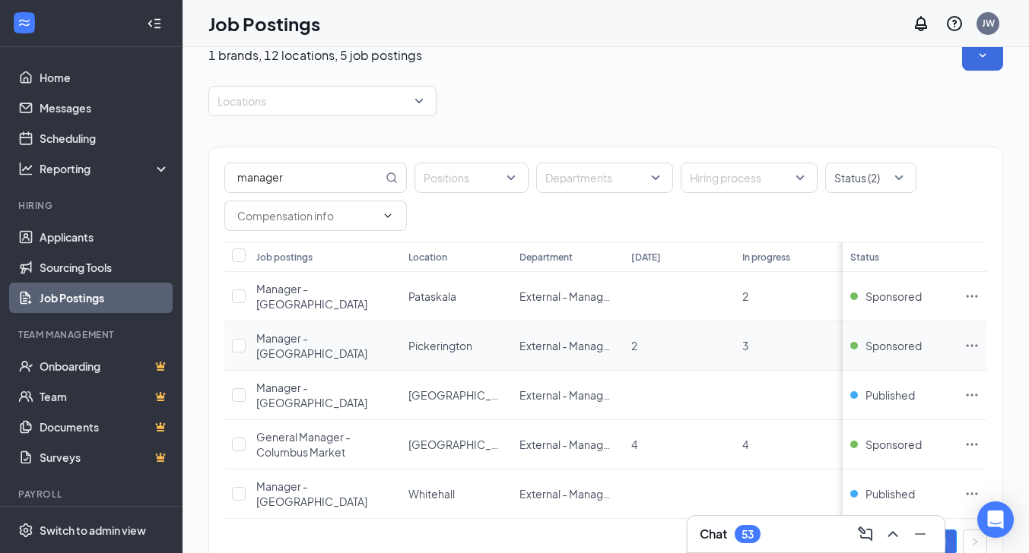
click at [979, 338] on icon "Ellipses" at bounding box center [971, 345] width 15 height 15
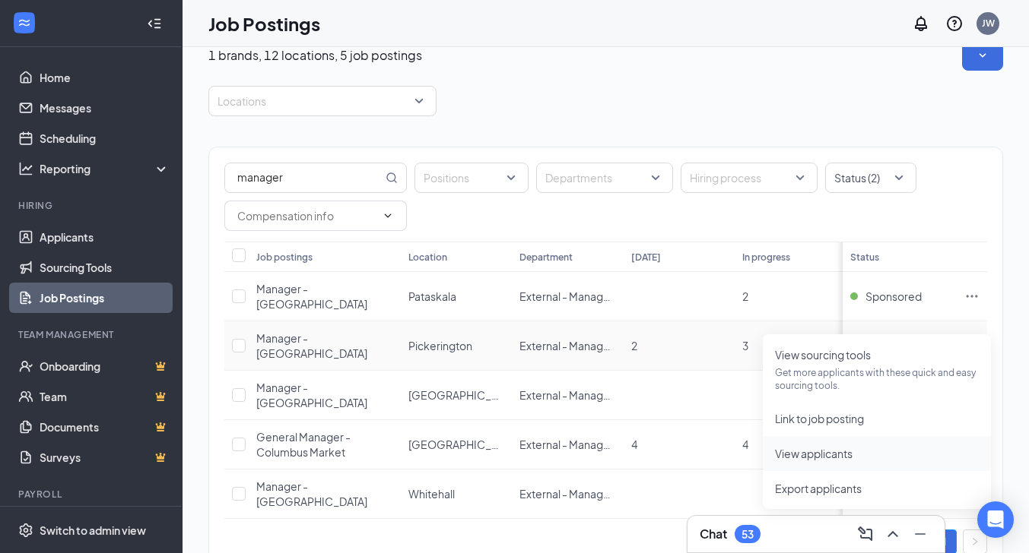
click at [814, 456] on span "View applicants" at bounding box center [814, 454] width 78 height 14
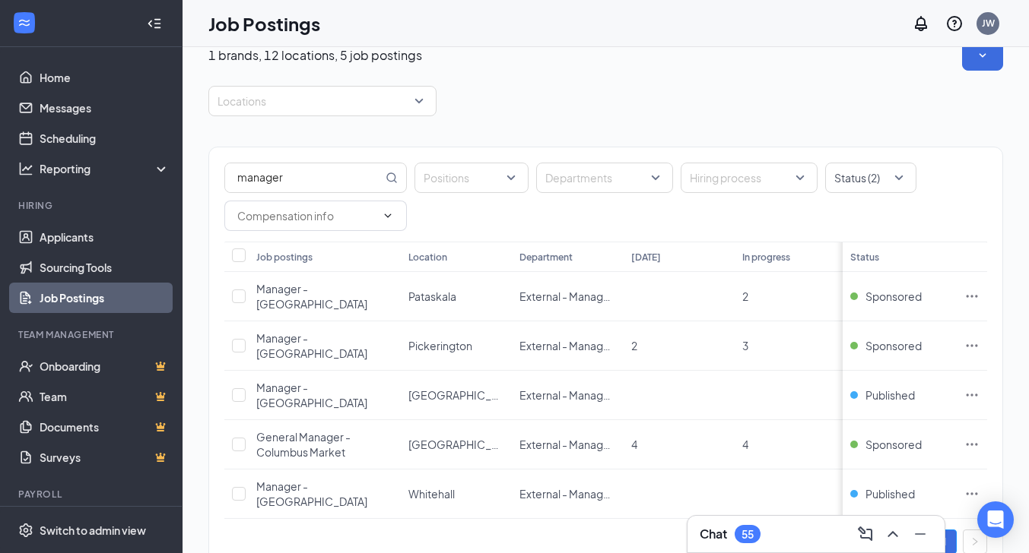
click at [788, 537] on div "Chat 55" at bounding box center [815, 534] width 233 height 24
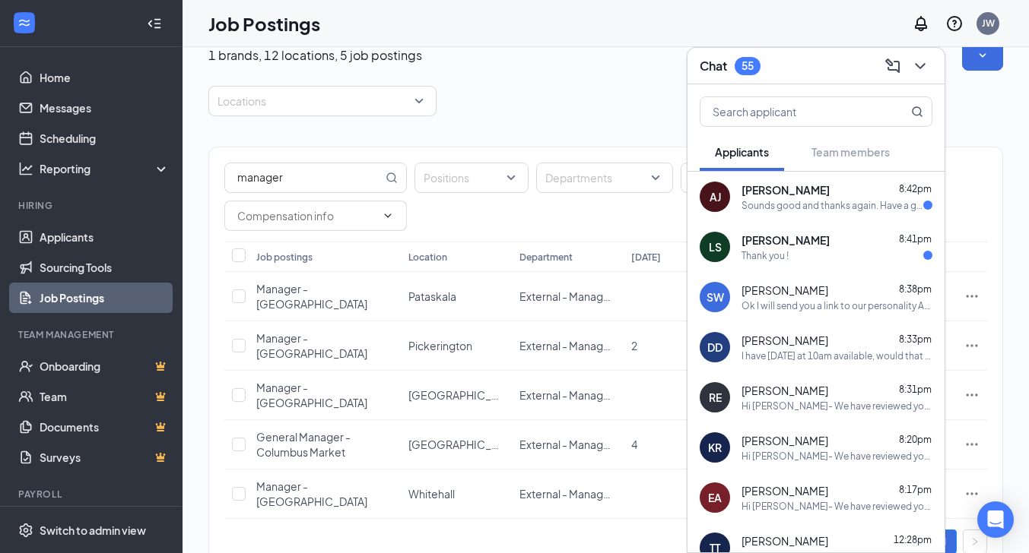
click at [766, 198] on div "Alexandra James 8:42pm Sounds good and thanks again. Have a good reminder of yo…" at bounding box center [836, 197] width 191 height 30
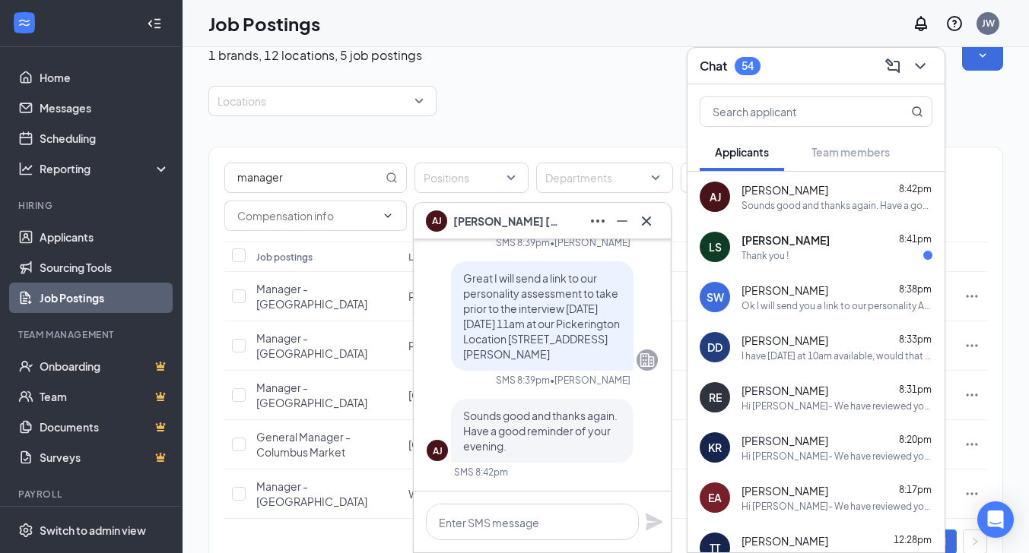
click at [762, 238] on span "[PERSON_NAME]" at bounding box center [785, 240] width 88 height 15
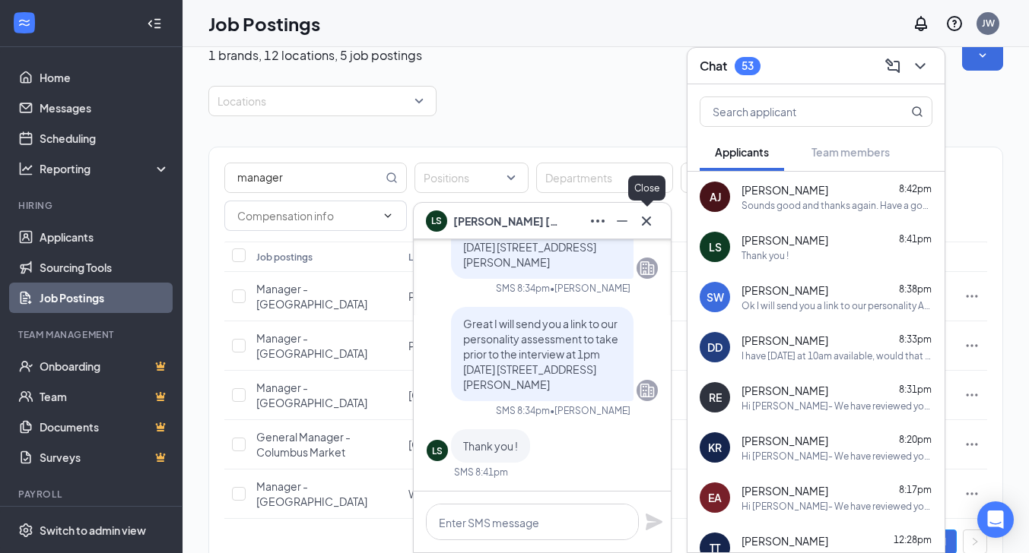
click at [648, 217] on icon "Cross" at bounding box center [646, 221] width 18 height 18
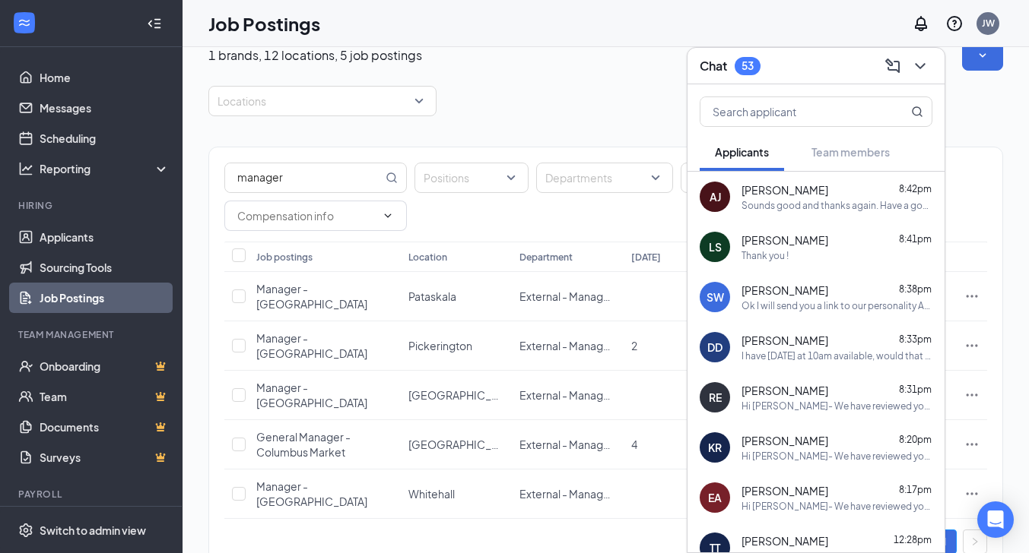
click at [763, 202] on div "Sounds good and thanks again. Have a good reminder of your evening." at bounding box center [836, 205] width 191 height 13
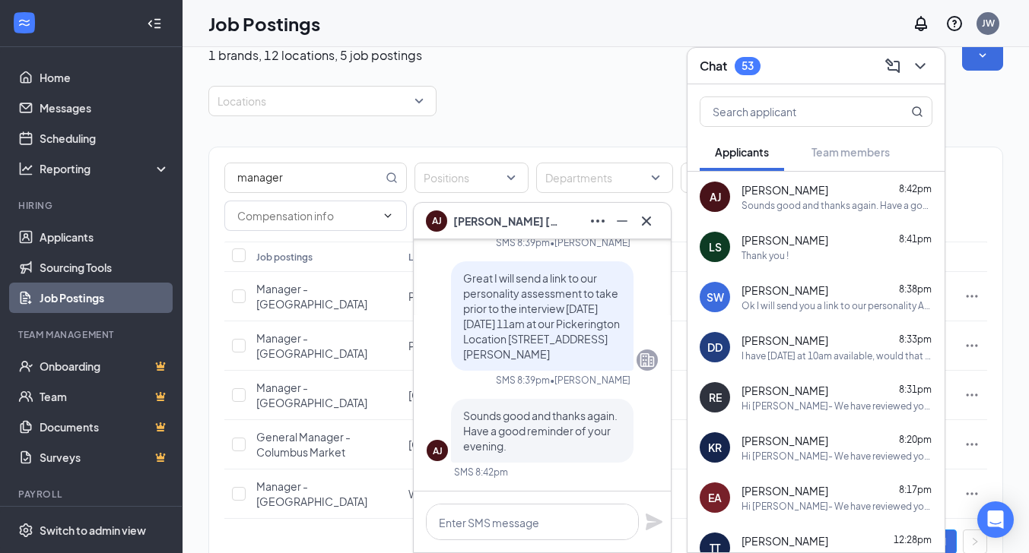
scroll to position [-220, 0]
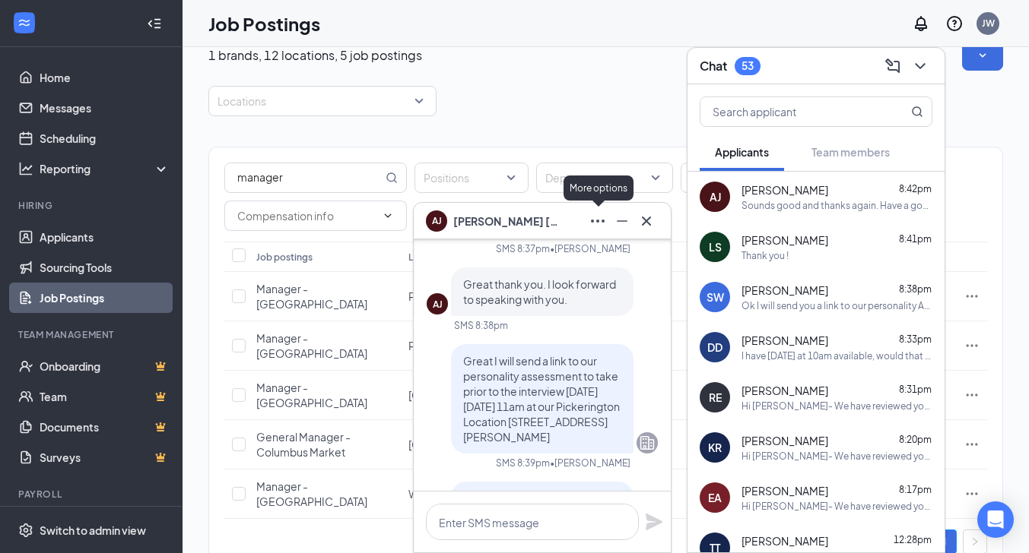
click at [598, 218] on icon "Ellipses" at bounding box center [597, 221] width 18 height 18
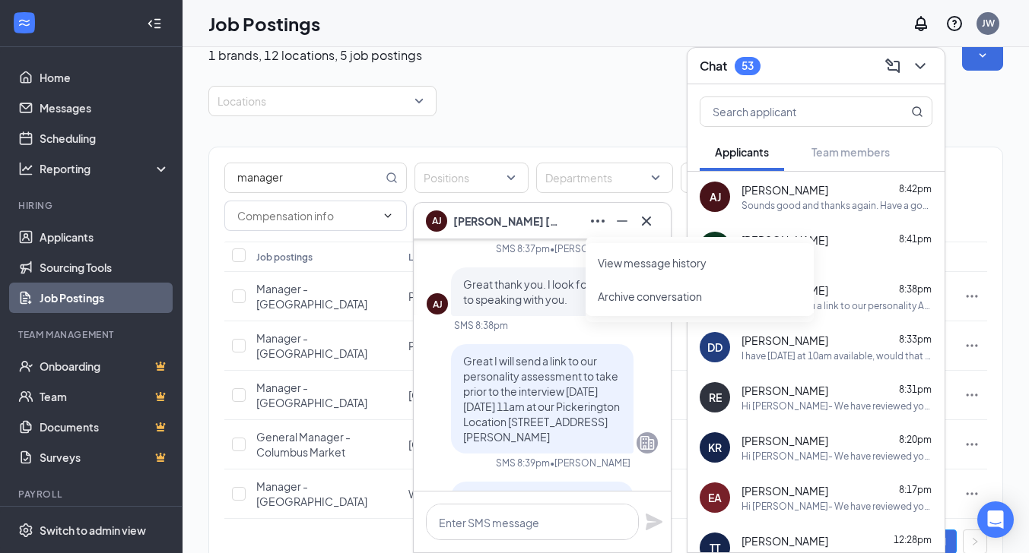
click at [604, 100] on div "Locations" at bounding box center [605, 101] width 794 height 30
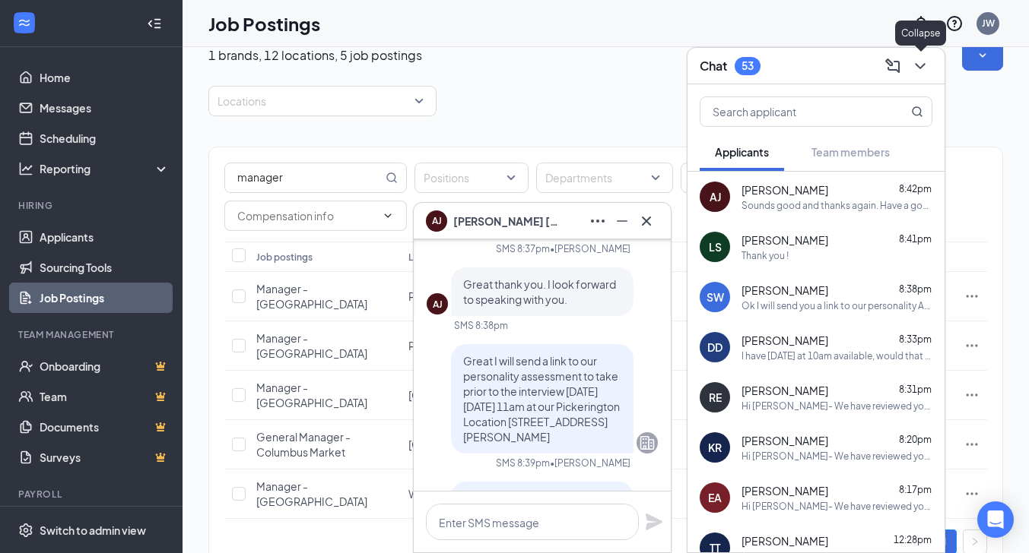
click at [918, 60] on icon "ChevronDown" at bounding box center [920, 66] width 18 height 18
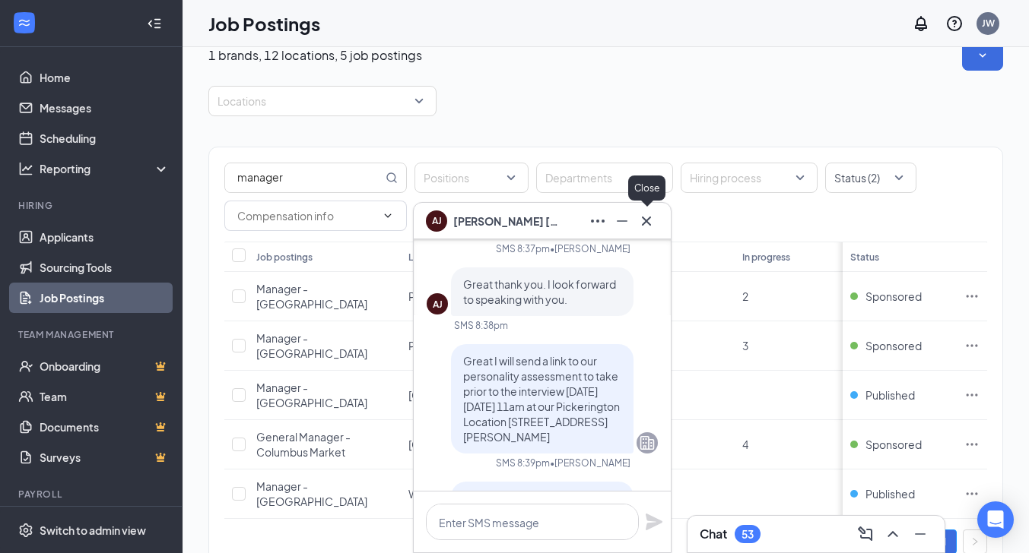
click at [649, 220] on icon "Cross" at bounding box center [646, 221] width 18 height 18
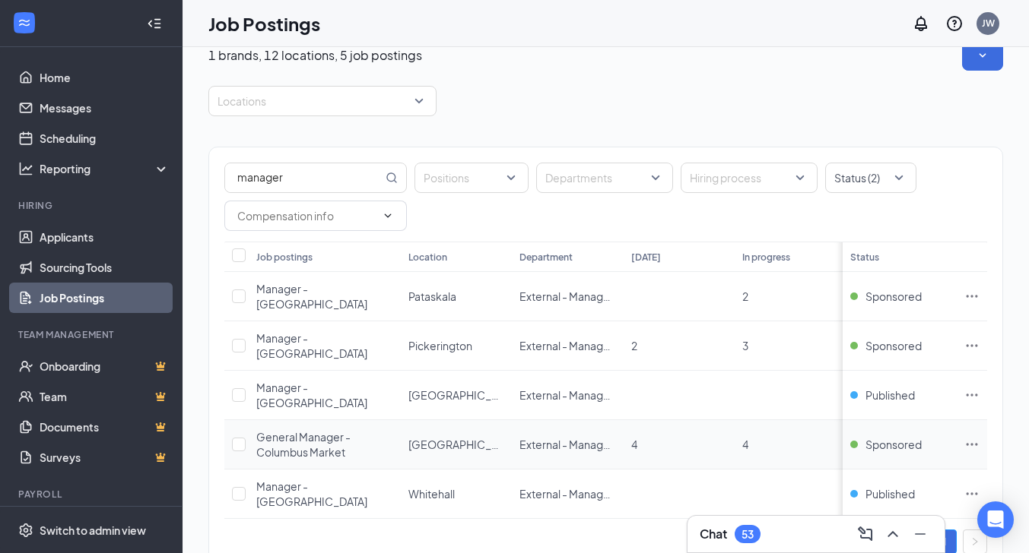
click at [979, 437] on icon "Ellipses" at bounding box center [971, 444] width 15 height 15
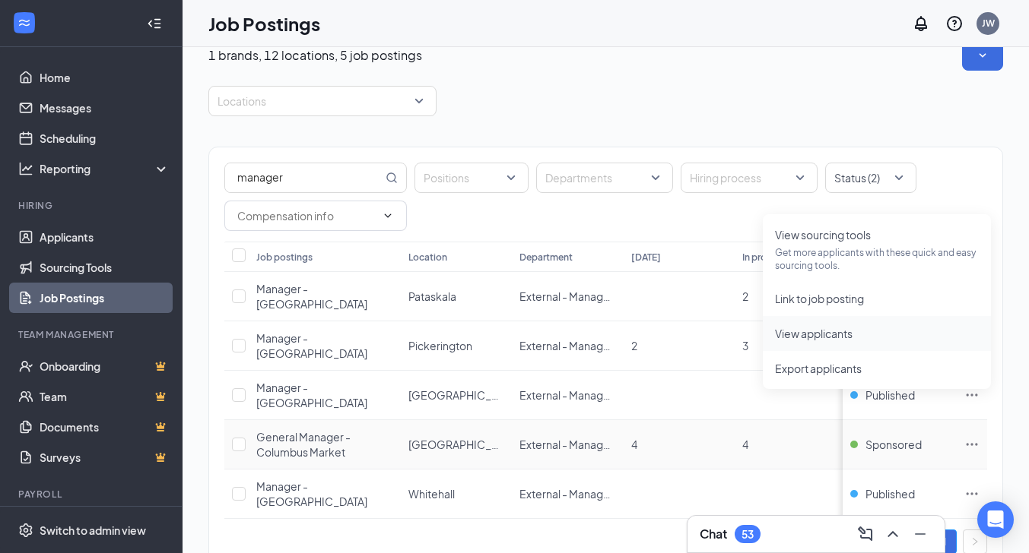
click at [818, 335] on span "View applicants" at bounding box center [814, 334] width 78 height 14
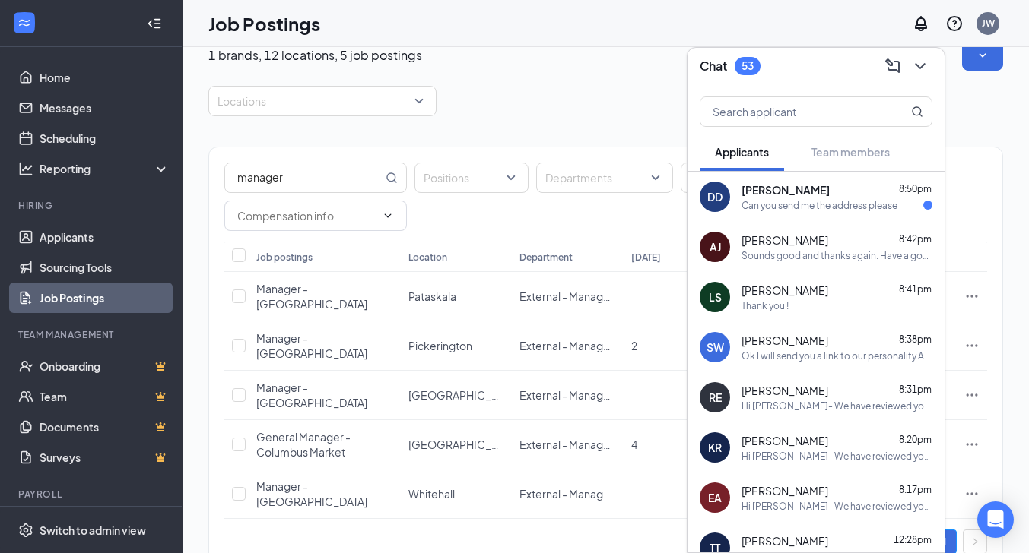
click at [807, 208] on div "Can you send me the address please" at bounding box center [819, 205] width 156 height 13
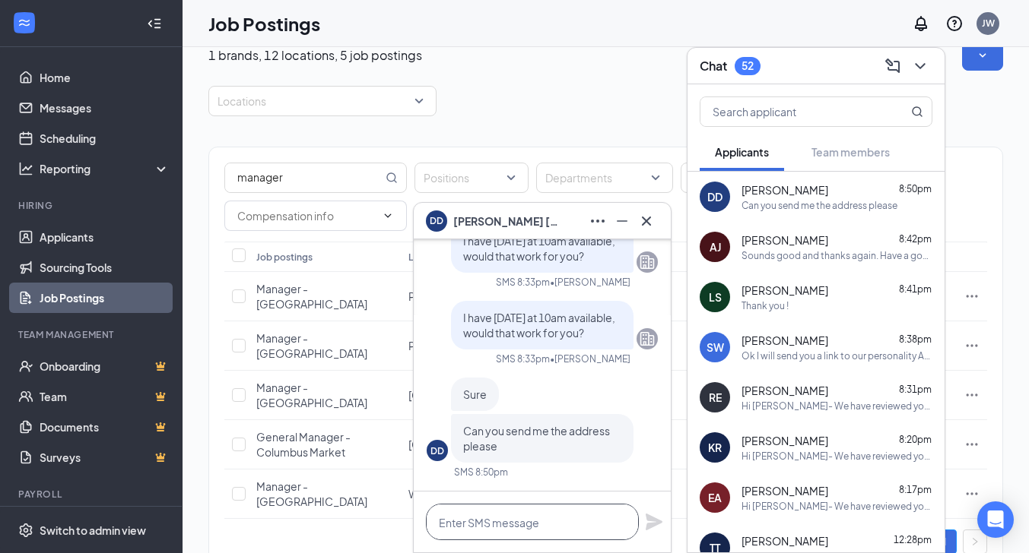
click at [492, 515] on textarea at bounding box center [532, 522] width 213 height 36
click at [492, 515] on textarea "G" at bounding box center [532, 522] width 213 height 36
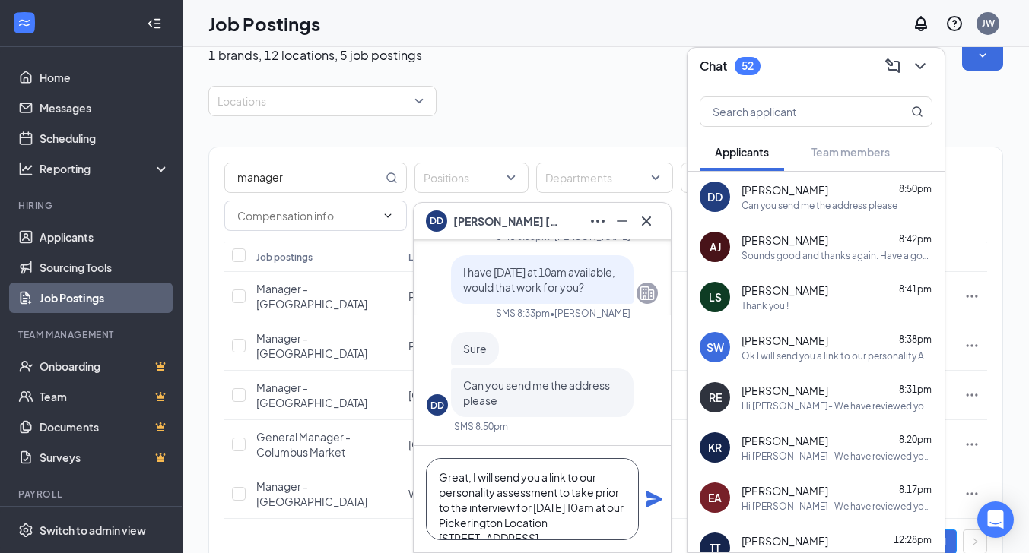
scroll to position [15, 0]
type textarea "Great, I will send you a link to our personality assessment to take prior to th…"
click at [658, 502] on icon "Plane" at bounding box center [653, 499] width 17 height 17
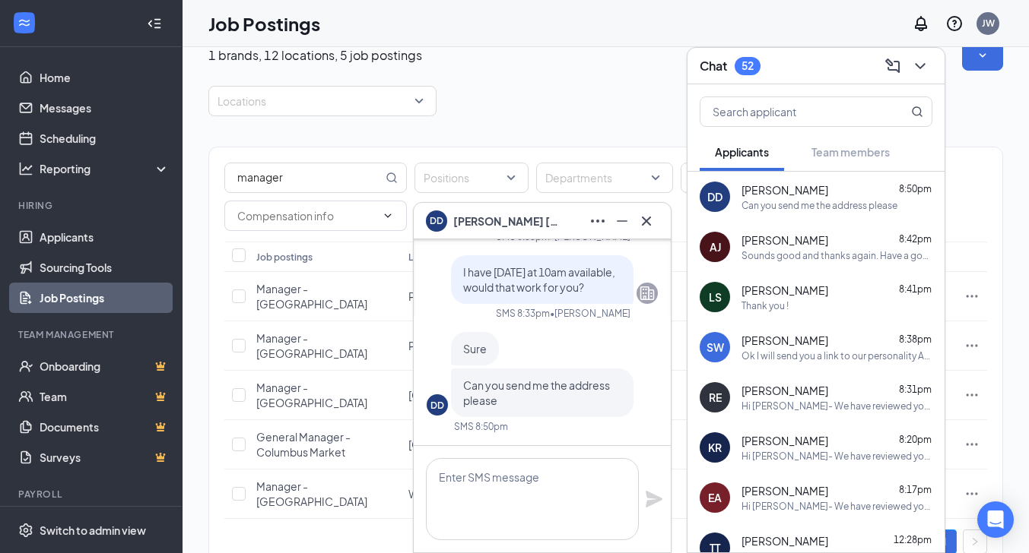
scroll to position [0, 0]
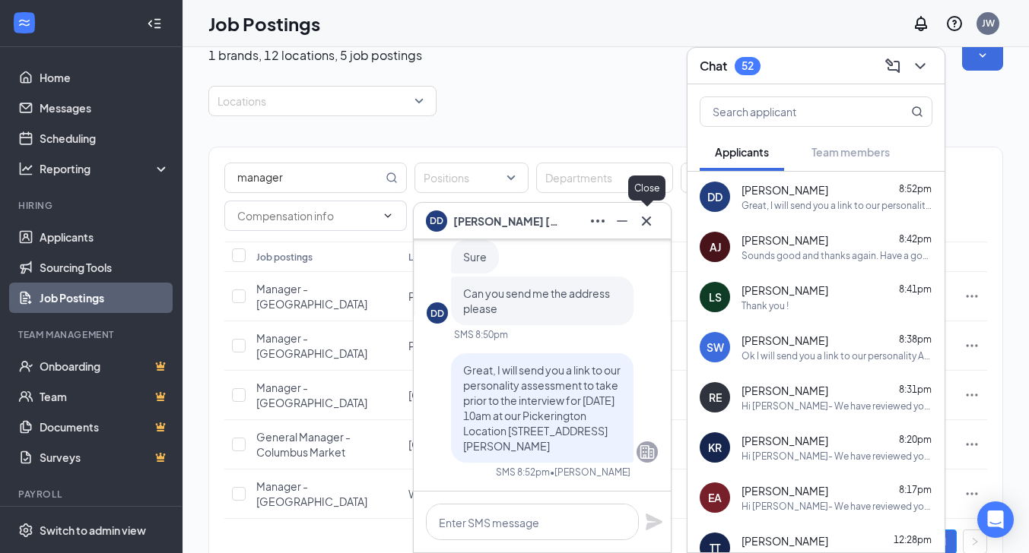
click at [645, 222] on icon "Cross" at bounding box center [646, 220] width 9 height 9
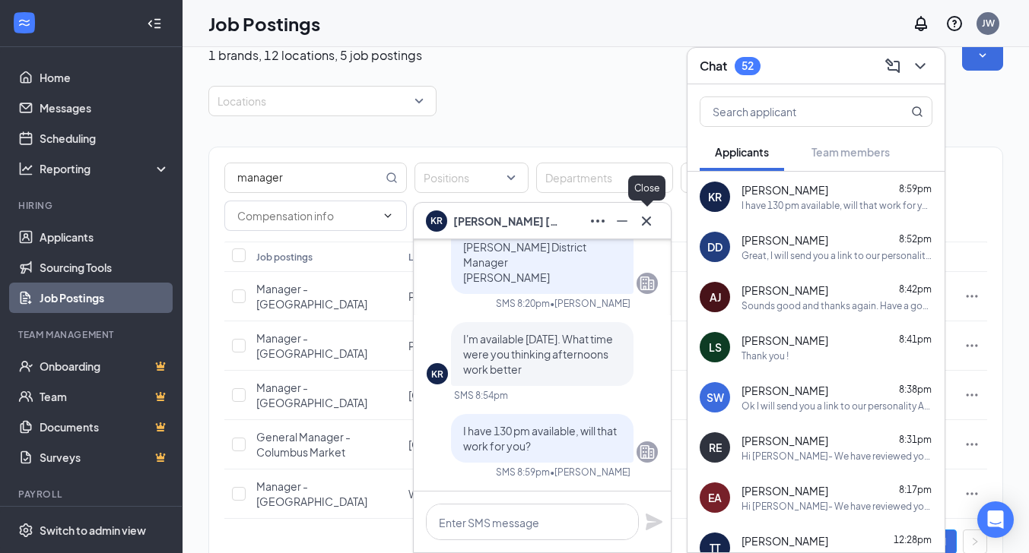
click at [645, 223] on icon "Cross" at bounding box center [646, 221] width 18 height 18
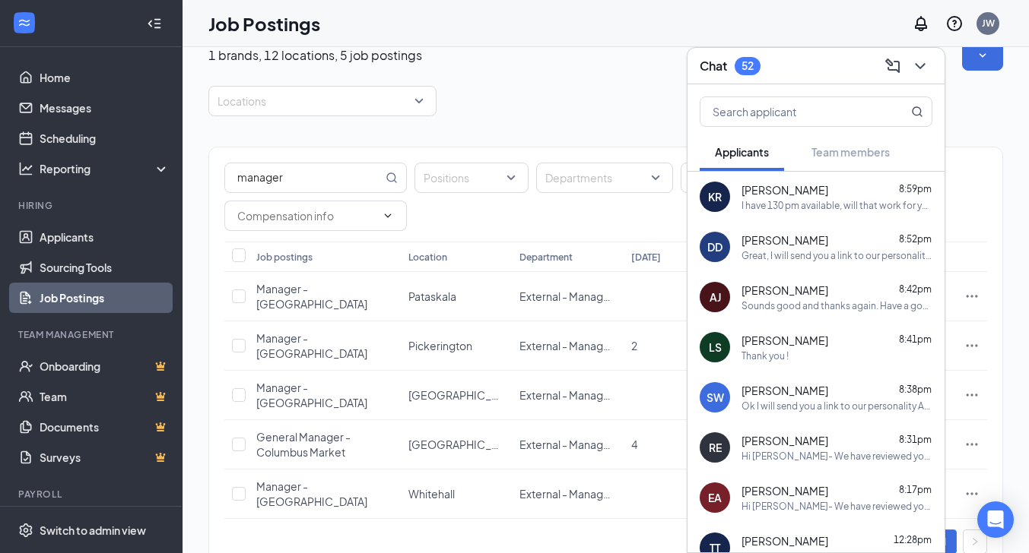
click at [794, 195] on div "Kory Ross 8:59pm" at bounding box center [836, 189] width 191 height 15
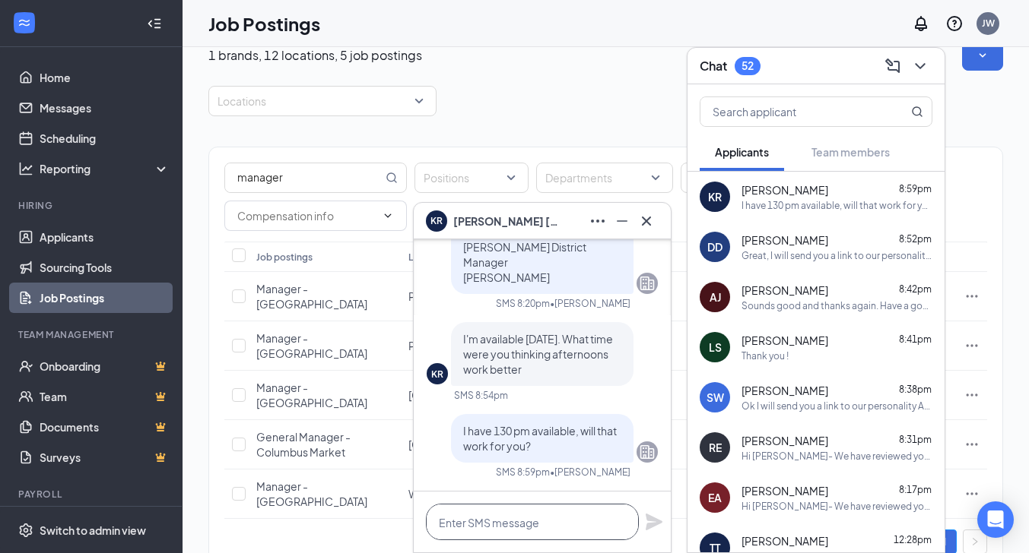
click at [506, 519] on textarea at bounding box center [532, 522] width 213 height 36
type textarea "It would"
click at [649, 214] on icon "Cross" at bounding box center [646, 221] width 18 height 18
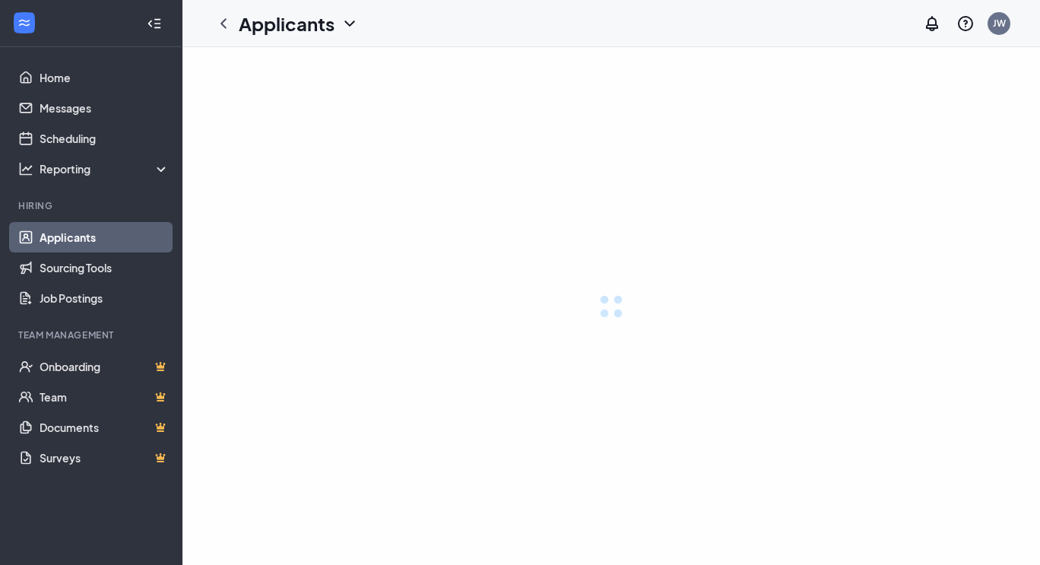
click at [620, 243] on div at bounding box center [611, 306] width 858 height 518
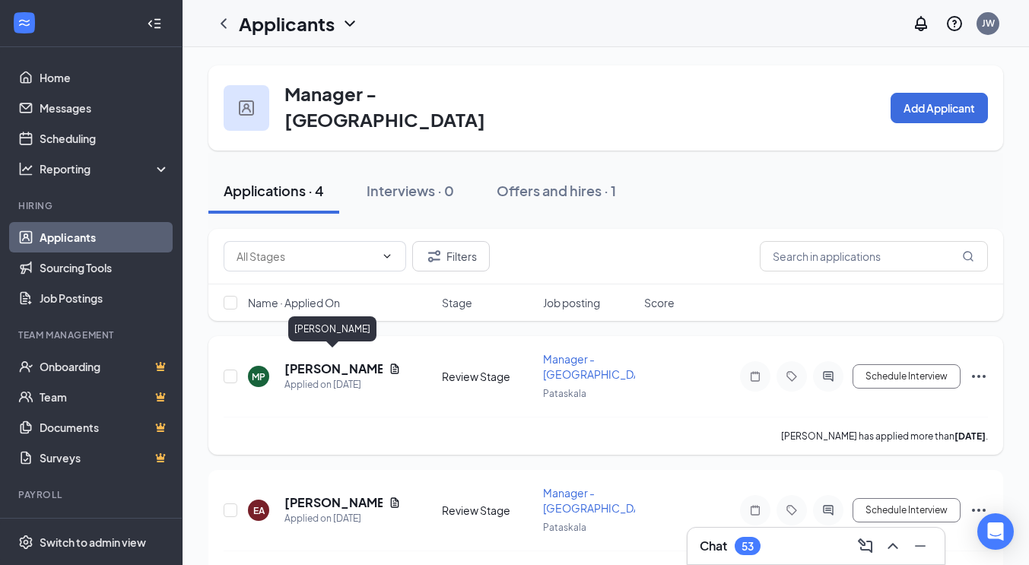
click at [322, 360] on h5 "Marco Perez" at bounding box center [333, 368] width 98 height 17
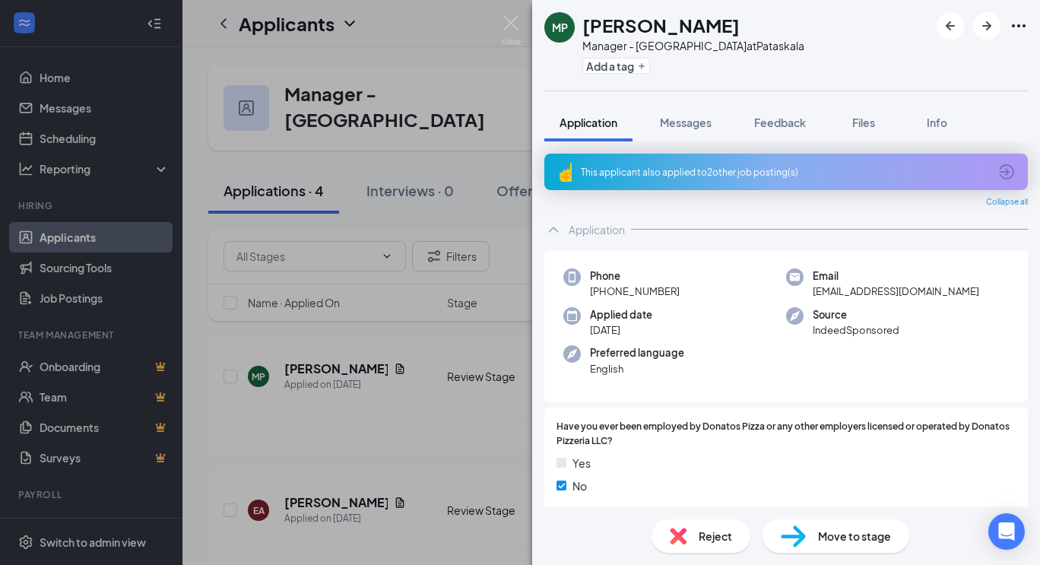
click at [755, 171] on div "This applicant also applied to 2 other job posting(s)" at bounding box center [785, 172] width 408 height 13
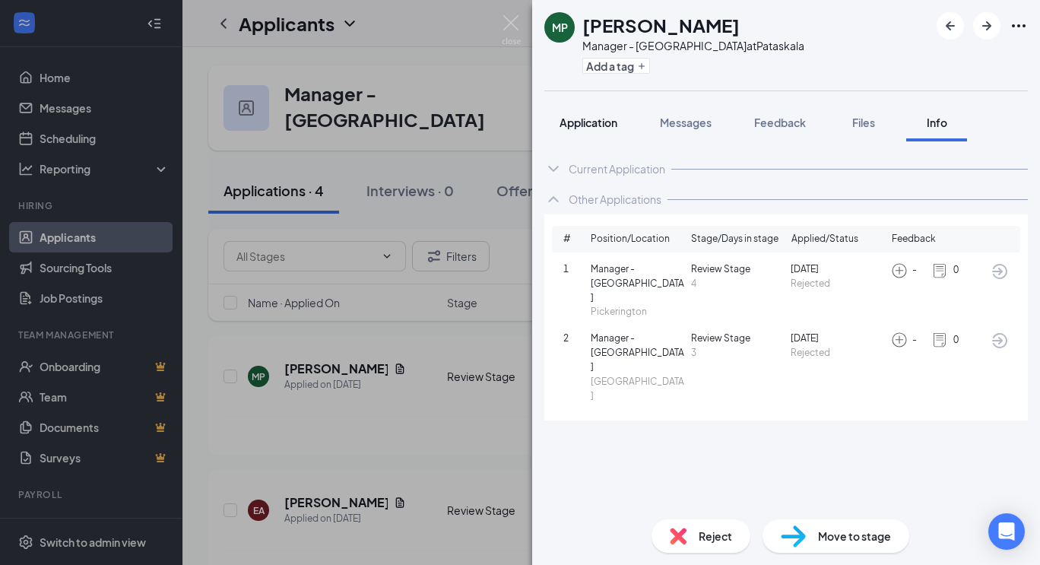
click at [585, 121] on span "Application" at bounding box center [589, 123] width 58 height 14
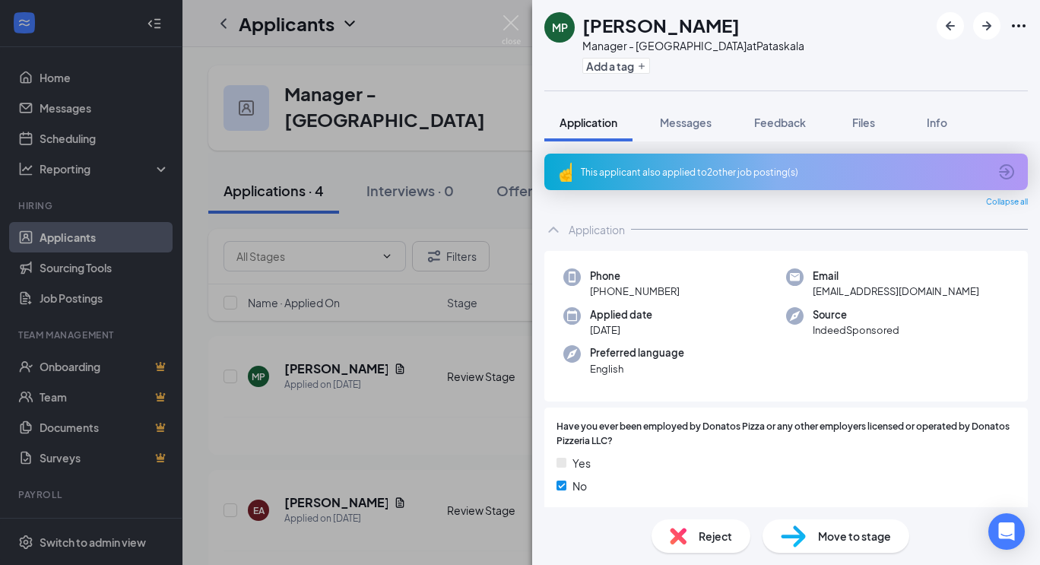
scroll to position [319, 0]
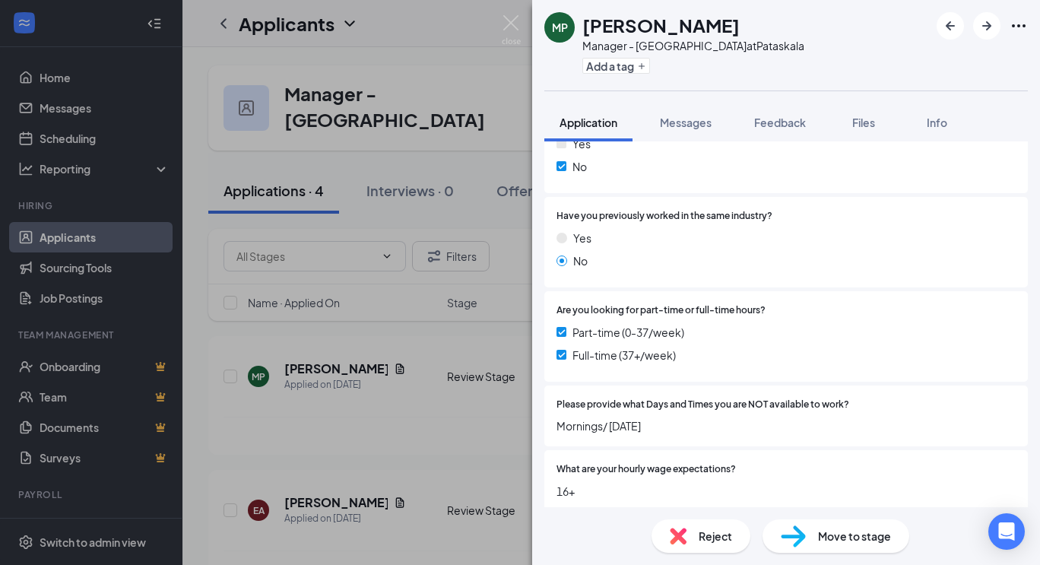
click at [694, 538] on div "Reject" at bounding box center [701, 535] width 99 height 33
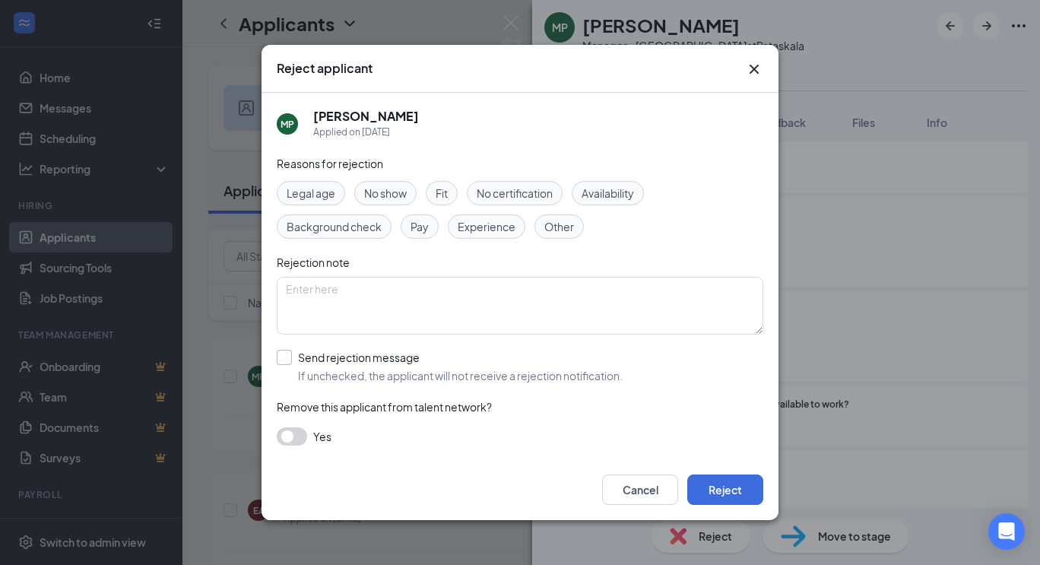
click at [280, 357] on input "Send rejection message If unchecked, the applicant will not receive a rejection…" at bounding box center [450, 366] width 346 height 33
checkbox input "true"
click at [657, 436] on input "search" at bounding box center [515, 435] width 458 height 26
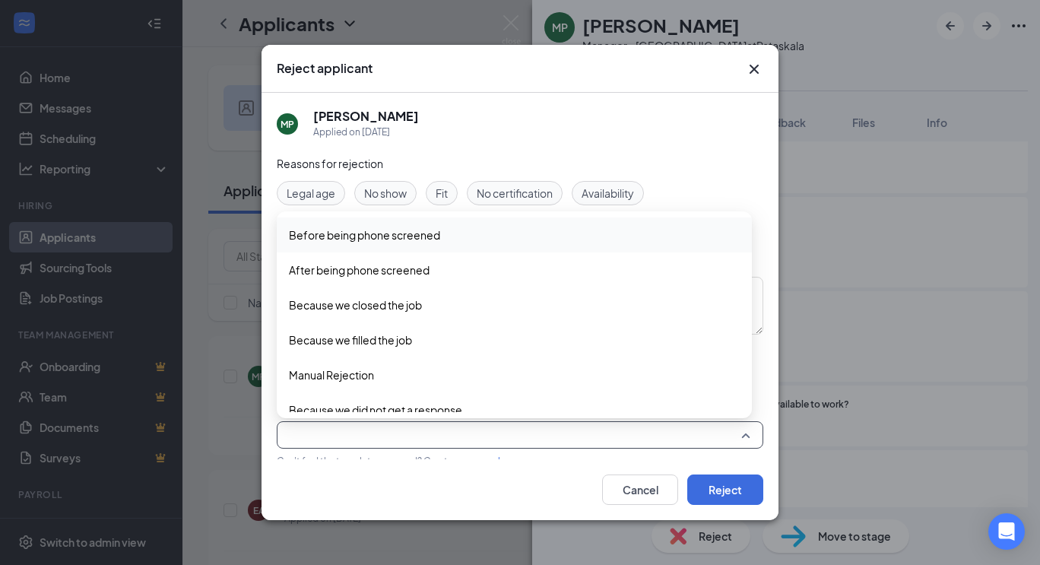
click at [414, 230] on span "Before being phone screened" at bounding box center [364, 235] width 151 height 17
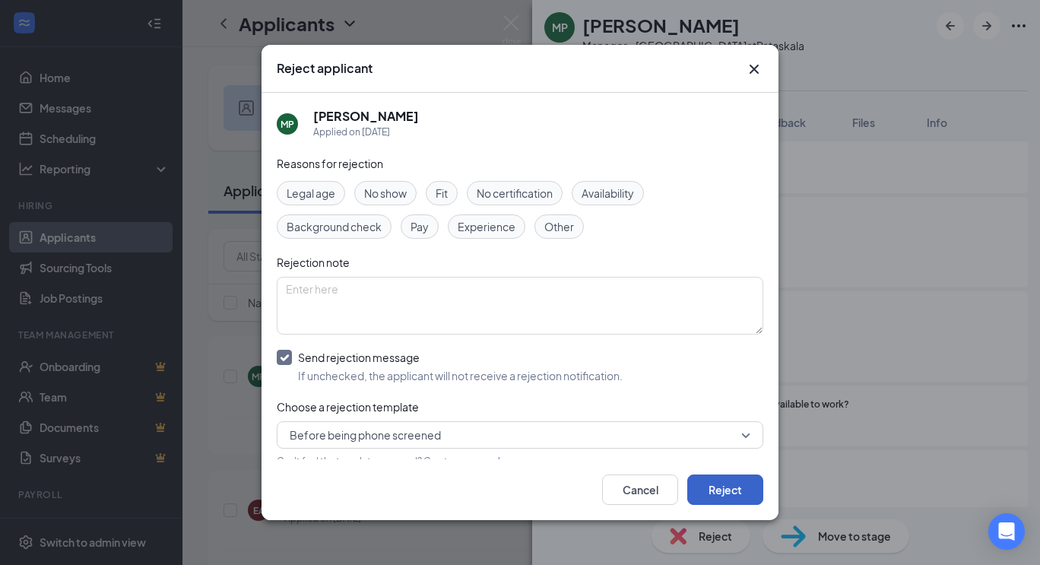
click at [717, 481] on button "Reject" at bounding box center [725, 489] width 76 height 30
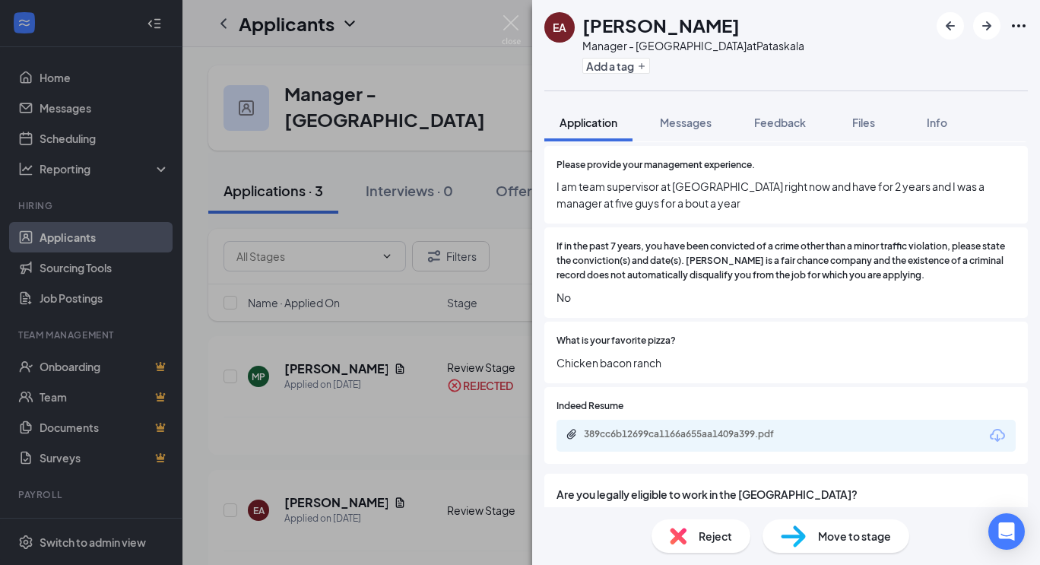
scroll to position [730, 0]
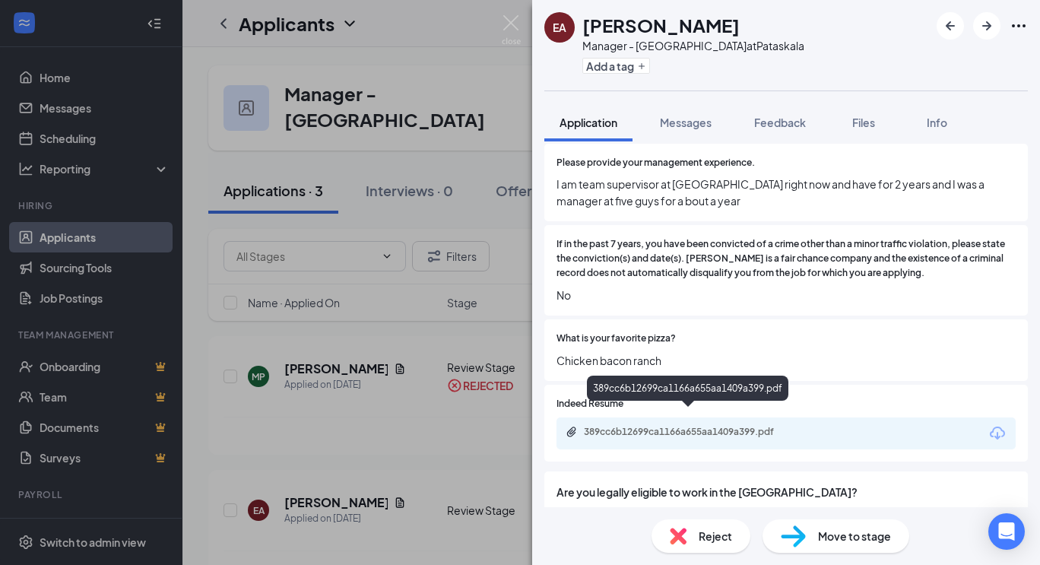
click at [766, 426] on div "389cc6b12699ca1166a655aa1409a399.pdf" at bounding box center [690, 432] width 213 height 12
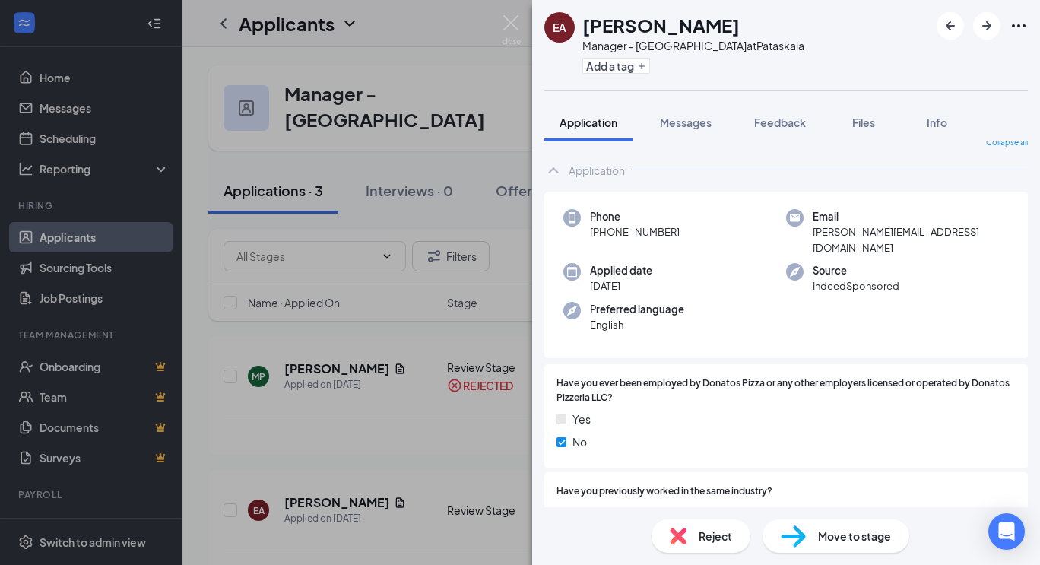
scroll to position [0, 0]
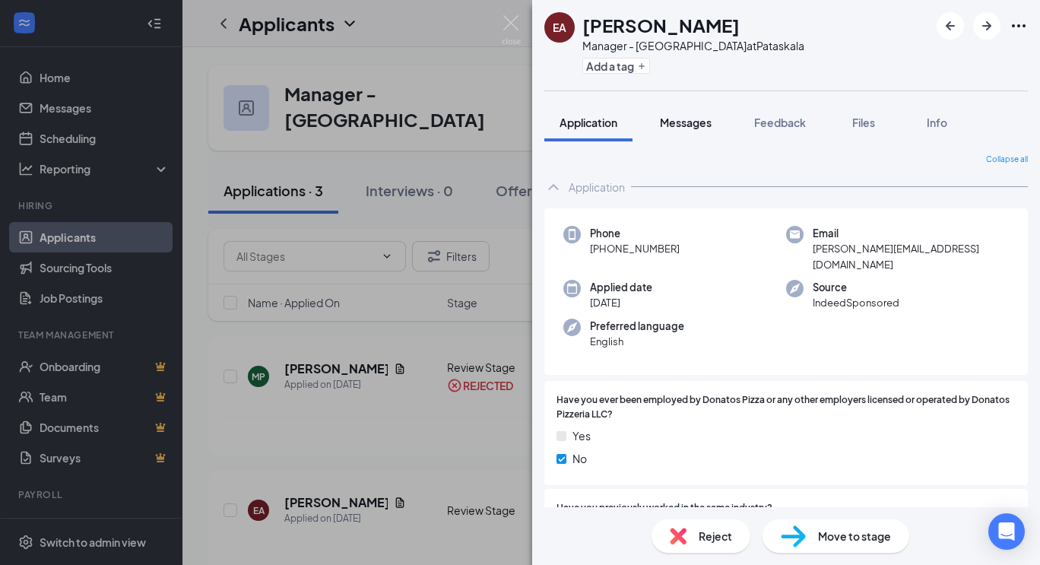
click at [688, 123] on span "Messages" at bounding box center [686, 123] width 52 height 14
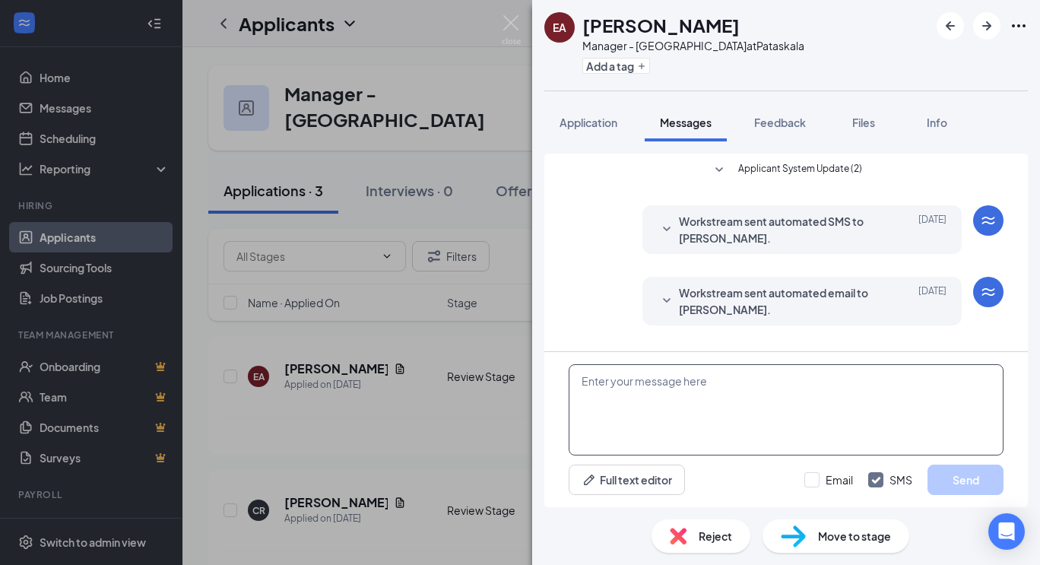
click at [607, 382] on textarea at bounding box center [786, 409] width 435 height 91
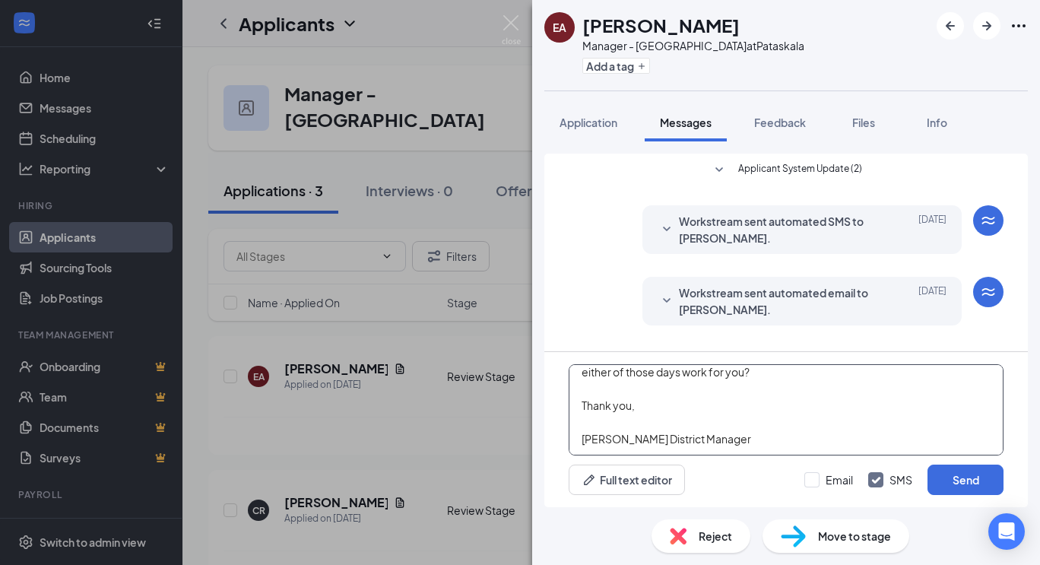
scroll to position [100, 0]
type textarea "Hi [PERSON_NAME]- We have reviewed your resume and would like to bring you in f…"
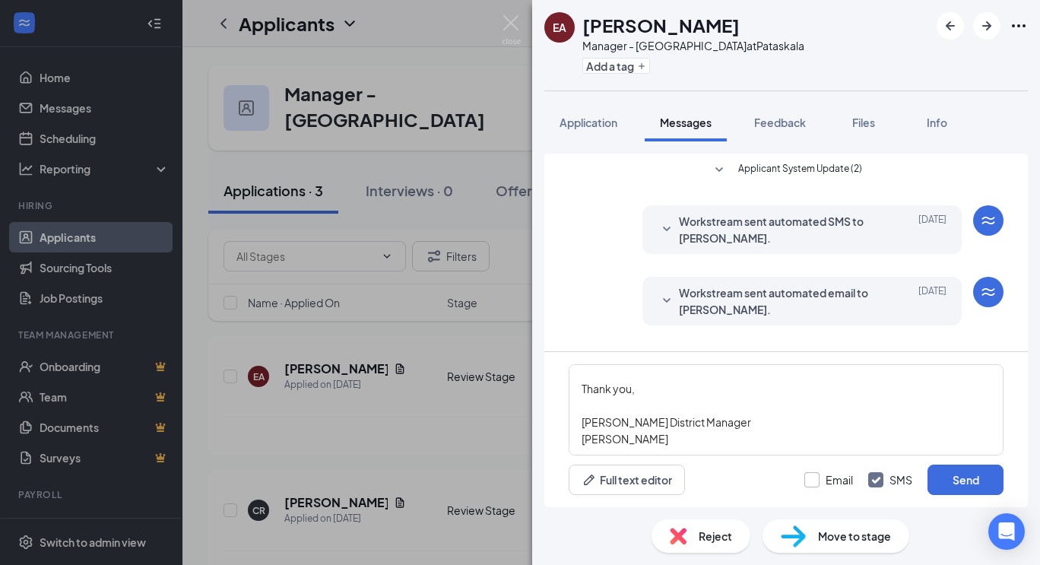
click at [813, 479] on input "Email" at bounding box center [828, 479] width 49 height 15
checkbox input "true"
click at [956, 473] on button "Send" at bounding box center [966, 480] width 76 height 30
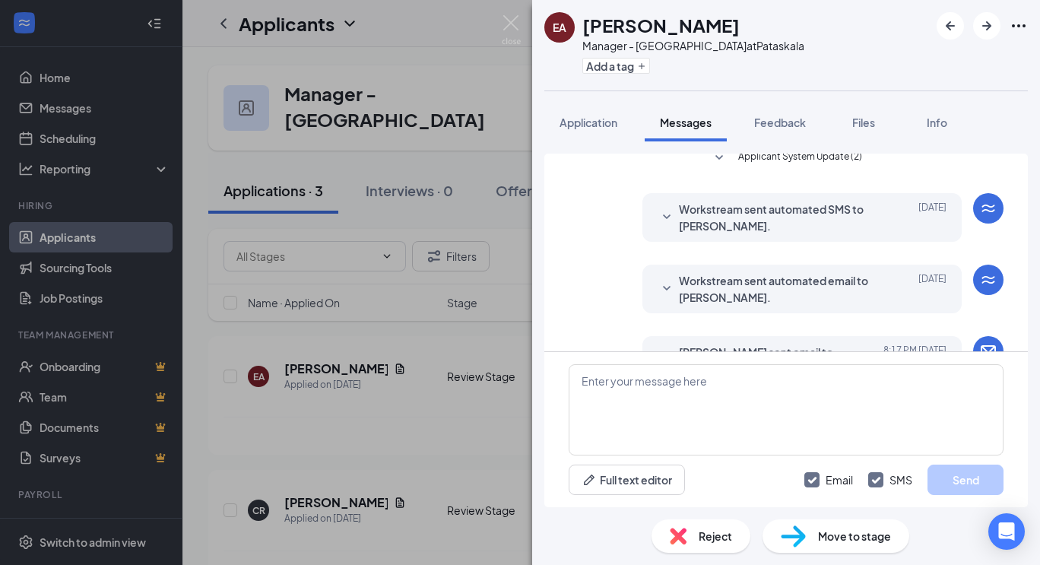
scroll to position [552, 0]
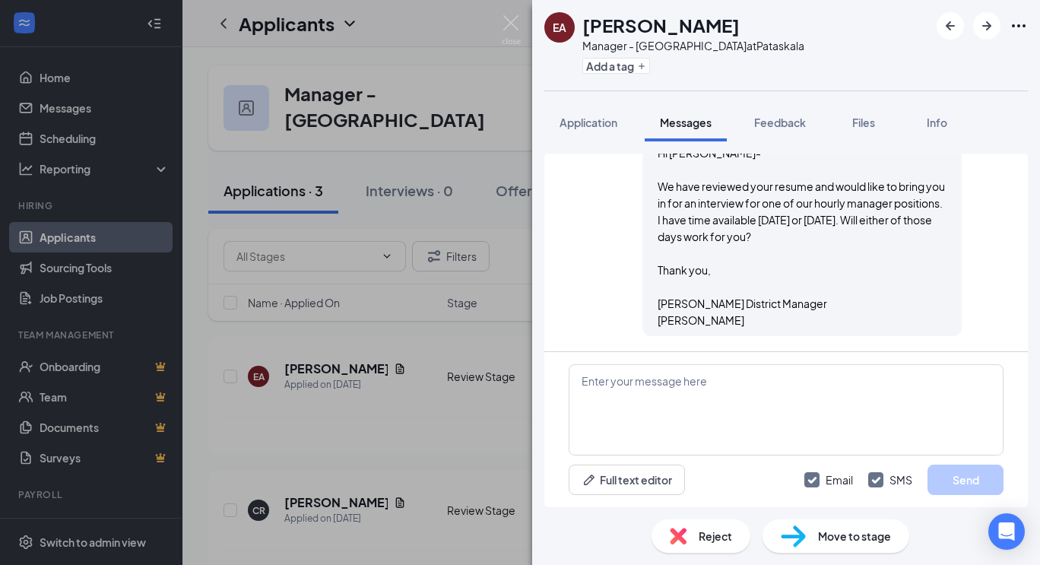
drag, startPoint x: 646, startPoint y: 169, endPoint x: 736, endPoint y: 314, distance: 170.7
click at [736, 314] on div "Hi [PERSON_NAME]- We have reviewed your resume and would like to bring you in f…" at bounding box center [802, 236] width 289 height 184
copy span "We have reviewed your resume and would like to bring you in for an interview fo…"
click at [505, 29] on img at bounding box center [511, 30] width 19 height 30
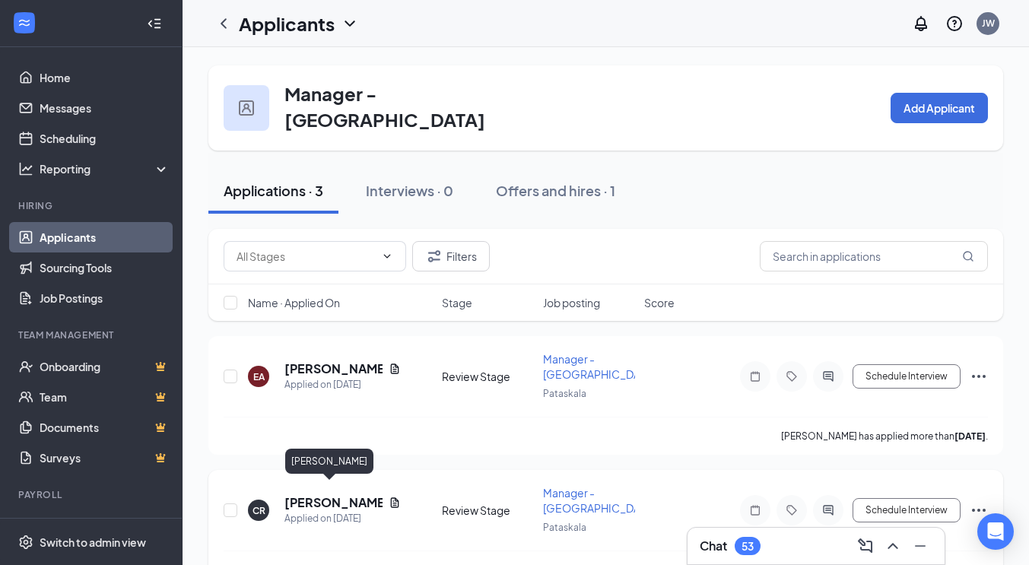
click at [318, 494] on h5 "Christopher Rogers" at bounding box center [333, 502] width 98 height 17
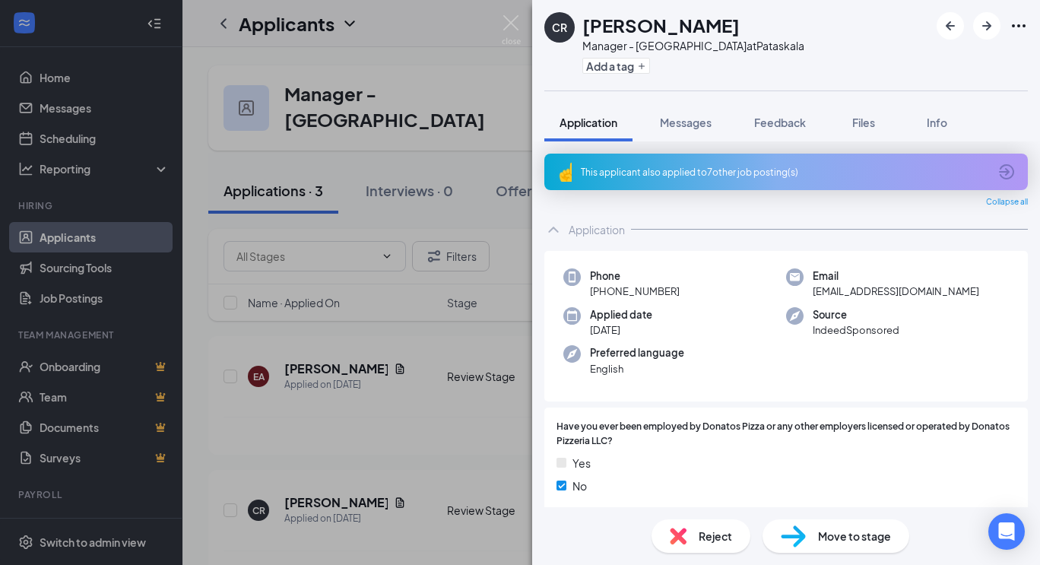
click at [740, 173] on div "This applicant also applied to 7 other job posting(s)" at bounding box center [785, 172] width 408 height 13
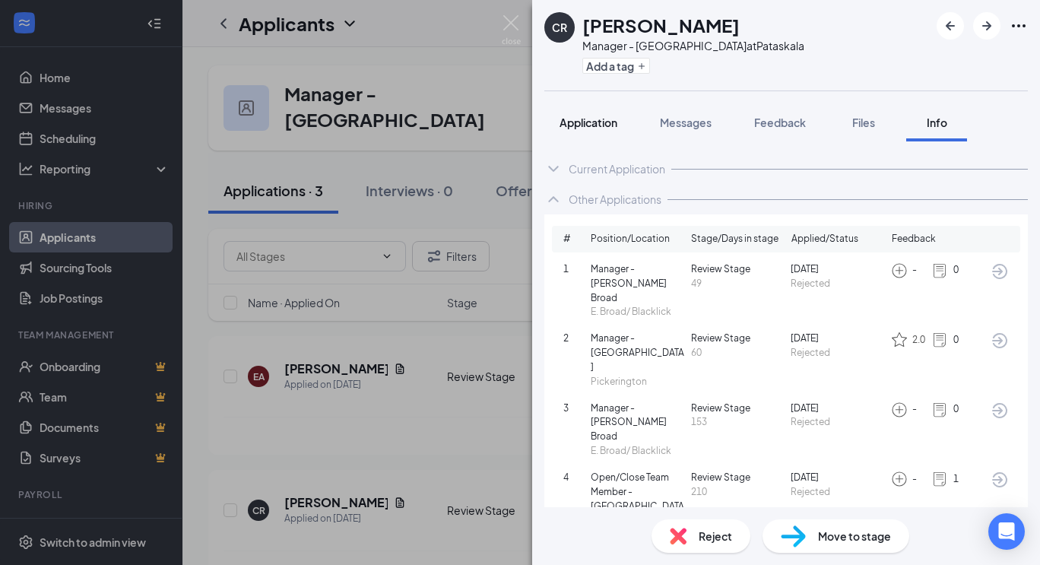
click at [598, 126] on span "Application" at bounding box center [589, 123] width 58 height 14
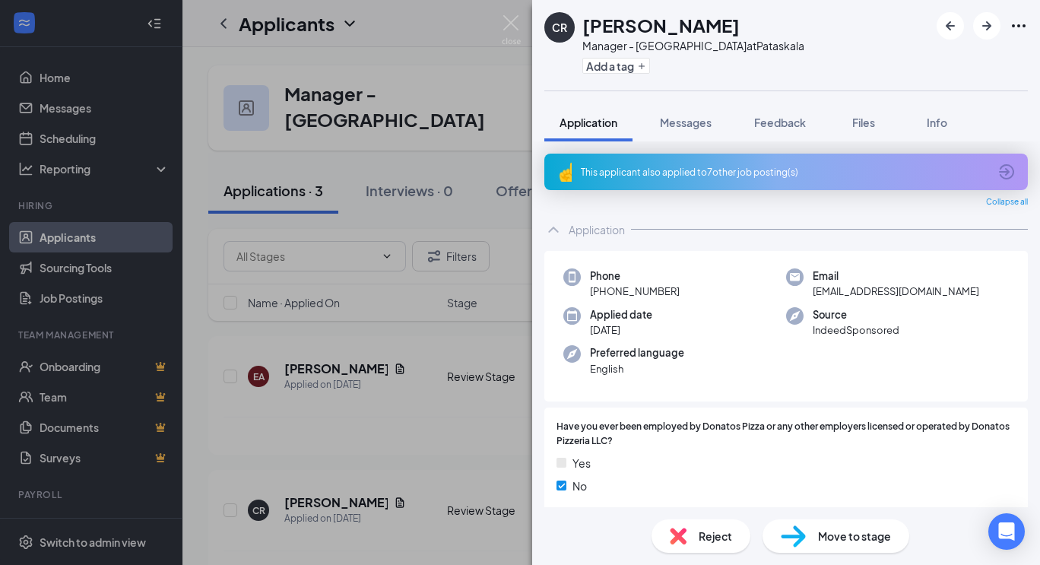
click at [852, 162] on div "This applicant also applied to 7 other job posting(s)" at bounding box center [786, 172] width 484 height 36
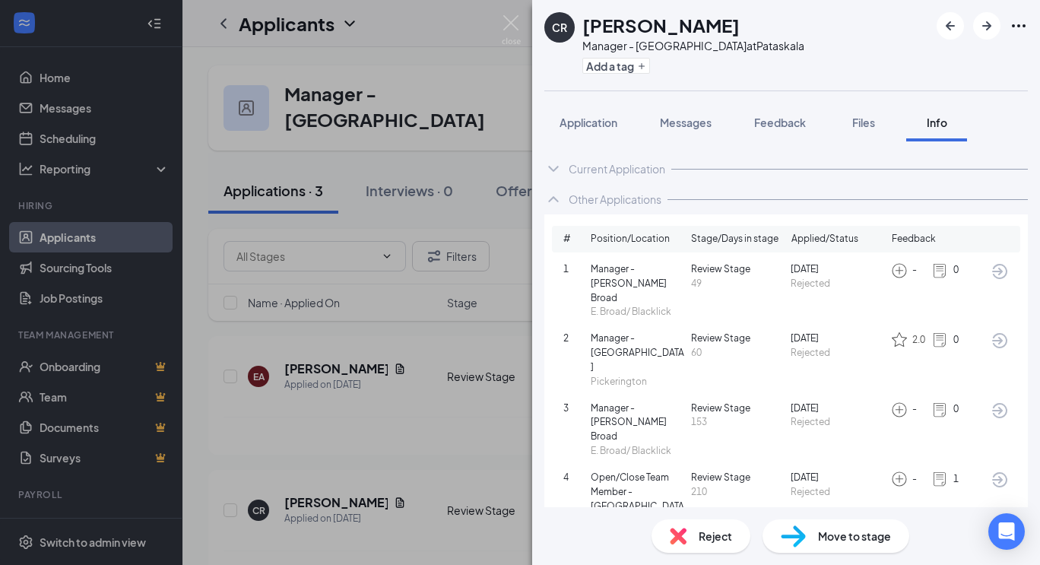
click at [991, 331] on icon "ArrowCircle" at bounding box center [1000, 340] width 18 height 18
click at [690, 538] on div "Reject" at bounding box center [701, 535] width 99 height 33
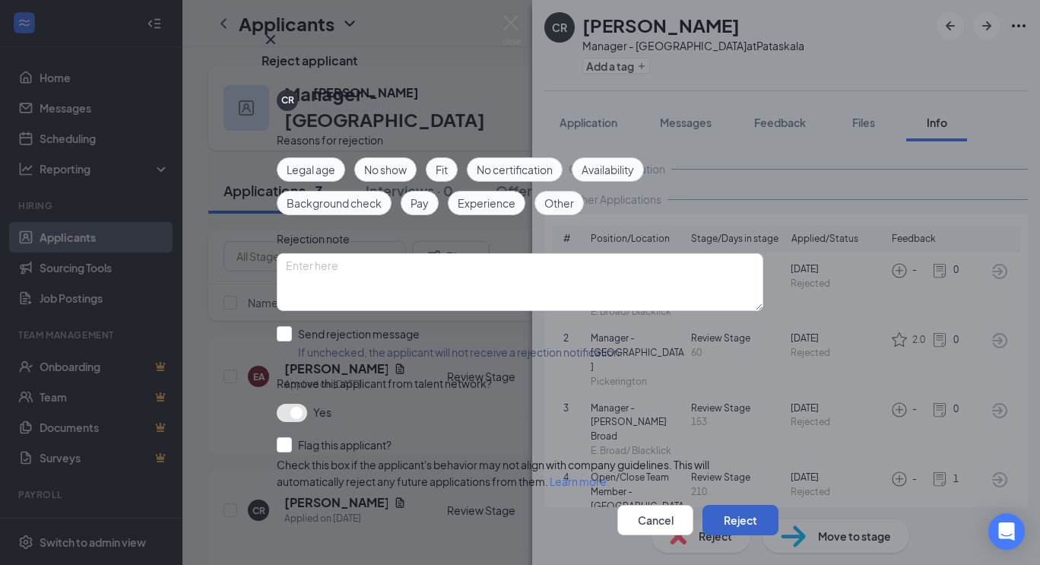
click at [737, 505] on button "Reject" at bounding box center [740, 520] width 76 height 30
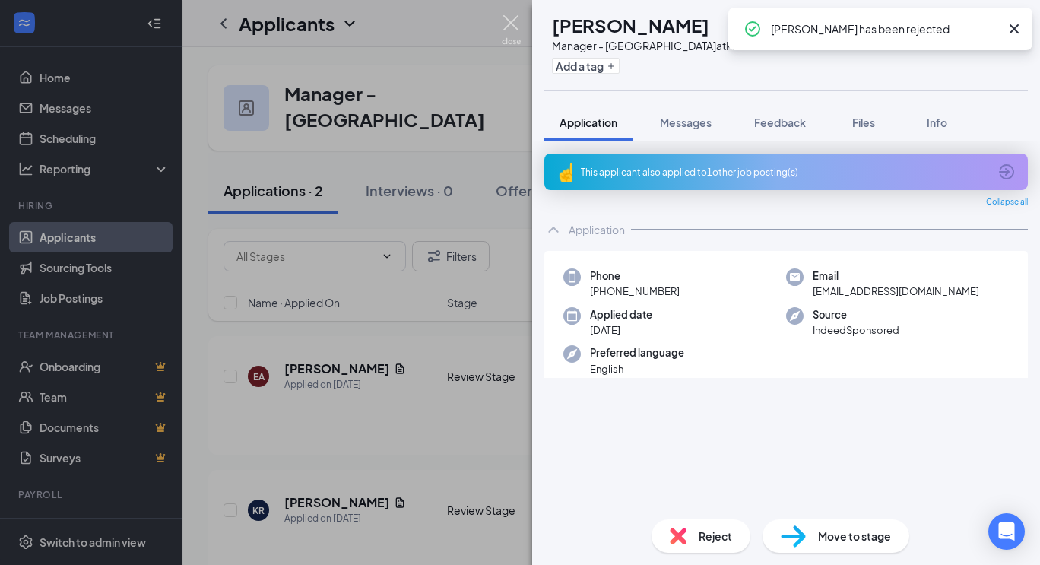
click at [505, 27] on img at bounding box center [511, 30] width 19 height 30
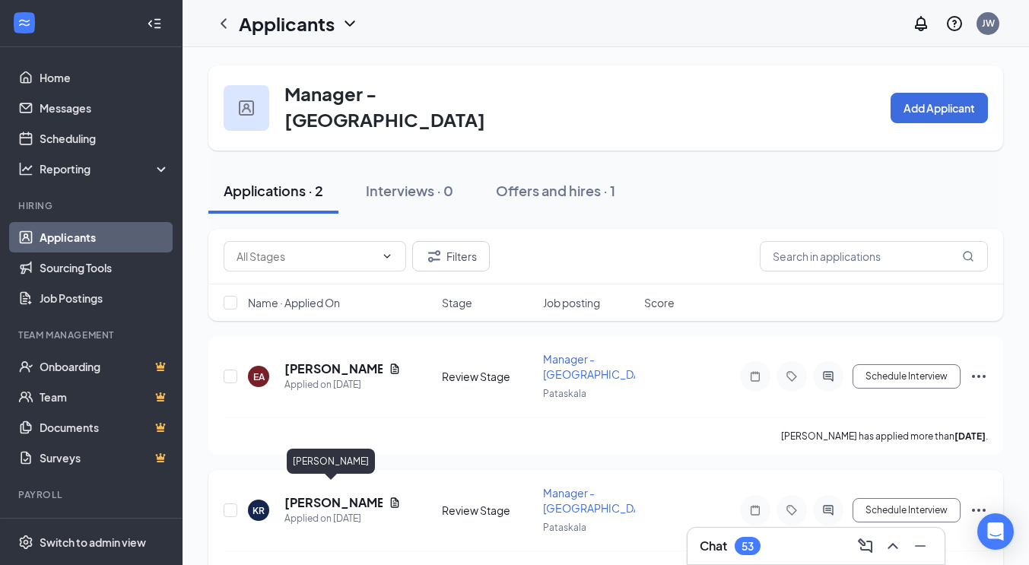
click at [306, 494] on h5 "[PERSON_NAME]" at bounding box center [333, 502] width 98 height 17
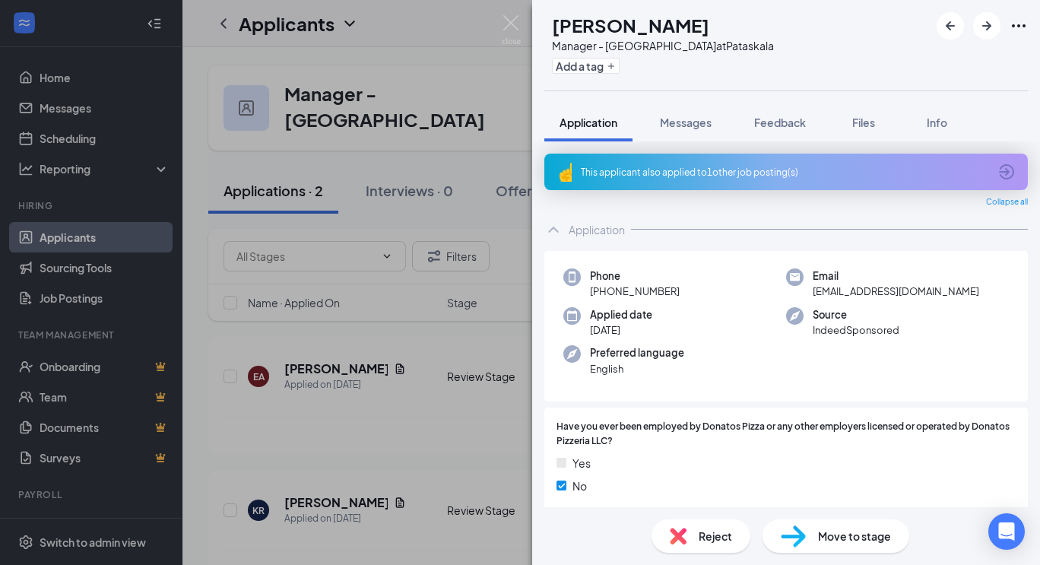
click at [711, 176] on div "This applicant also applied to 1 other job posting(s)" at bounding box center [785, 172] width 408 height 13
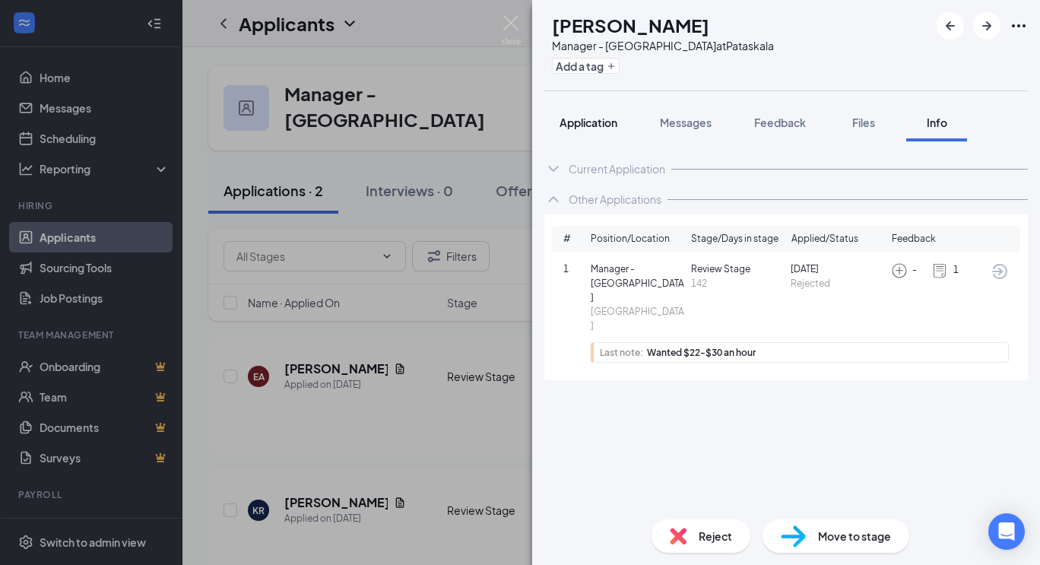
click at [592, 116] on span "Application" at bounding box center [589, 123] width 58 height 14
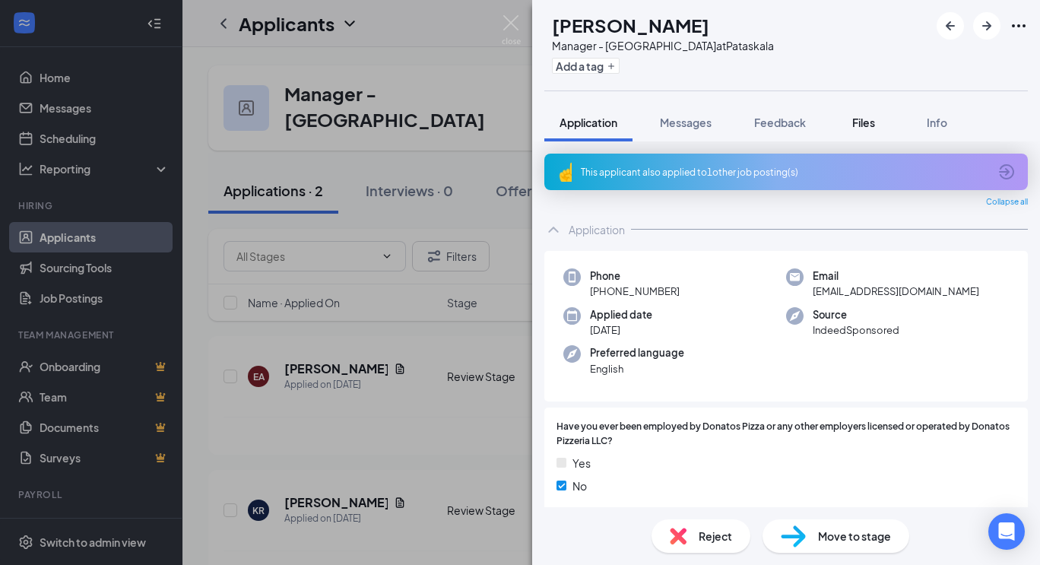
click at [867, 122] on span "Files" at bounding box center [863, 123] width 23 height 14
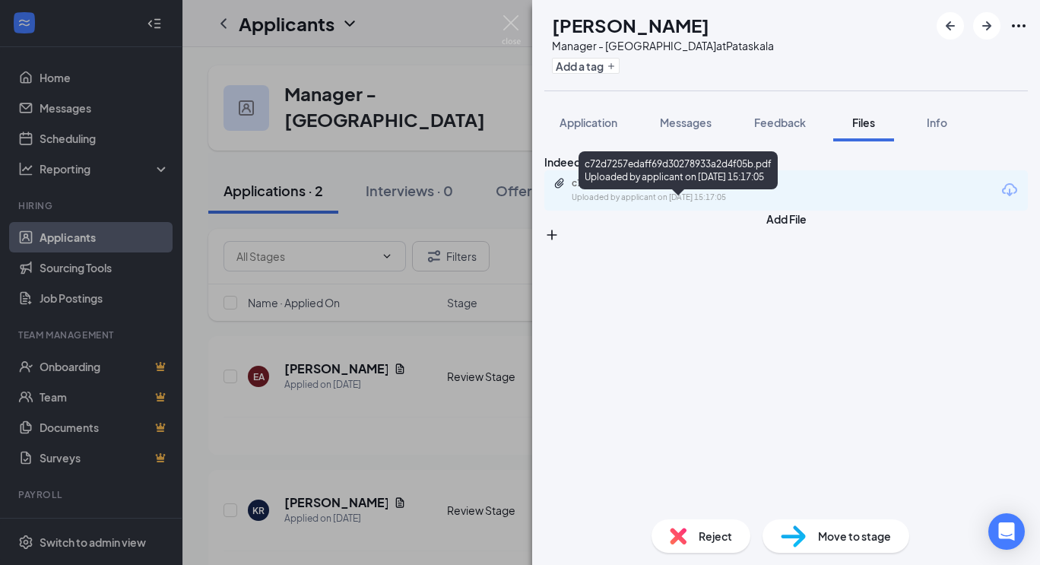
click at [659, 204] on div "Uploaded by applicant on Aug 19, 2025 at 15:17:05" at bounding box center [686, 198] width 228 height 12
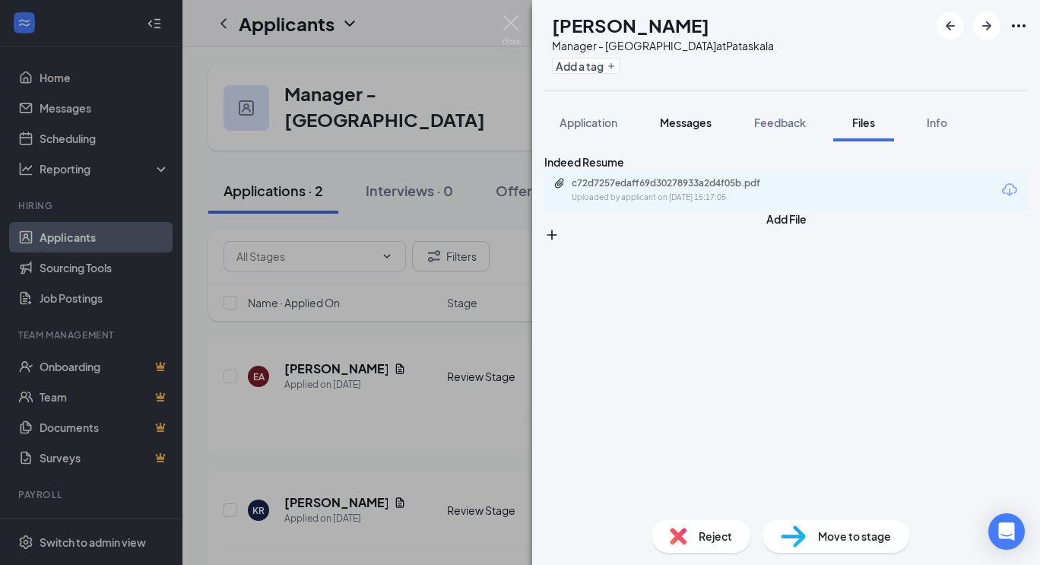
click at [684, 121] on span "Messages" at bounding box center [686, 123] width 52 height 14
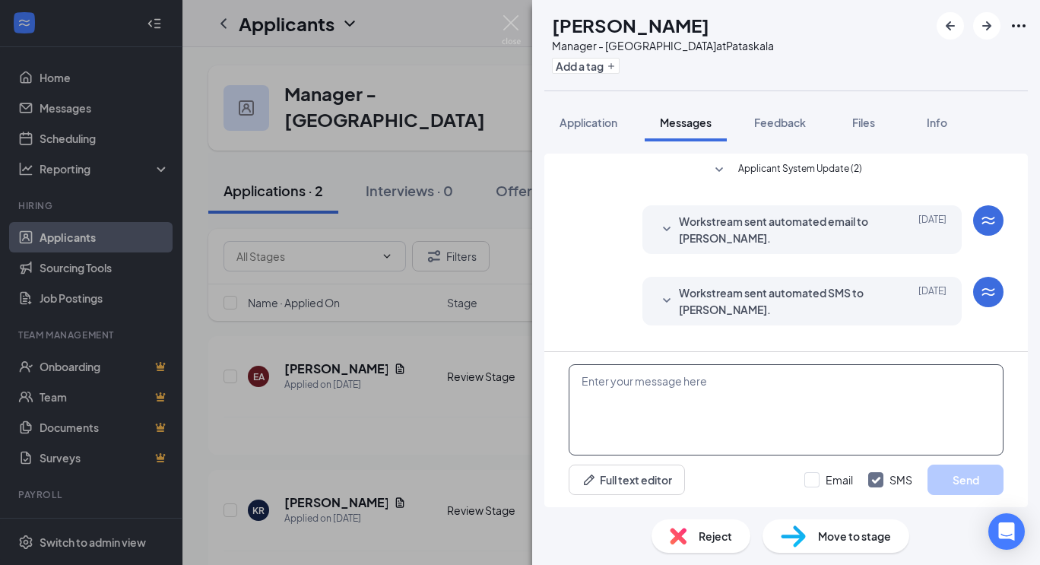
click at [629, 385] on textarea at bounding box center [786, 409] width 435 height 91
paste textarea "We have reviewed your resume and would like to bring you in for an interview fo…"
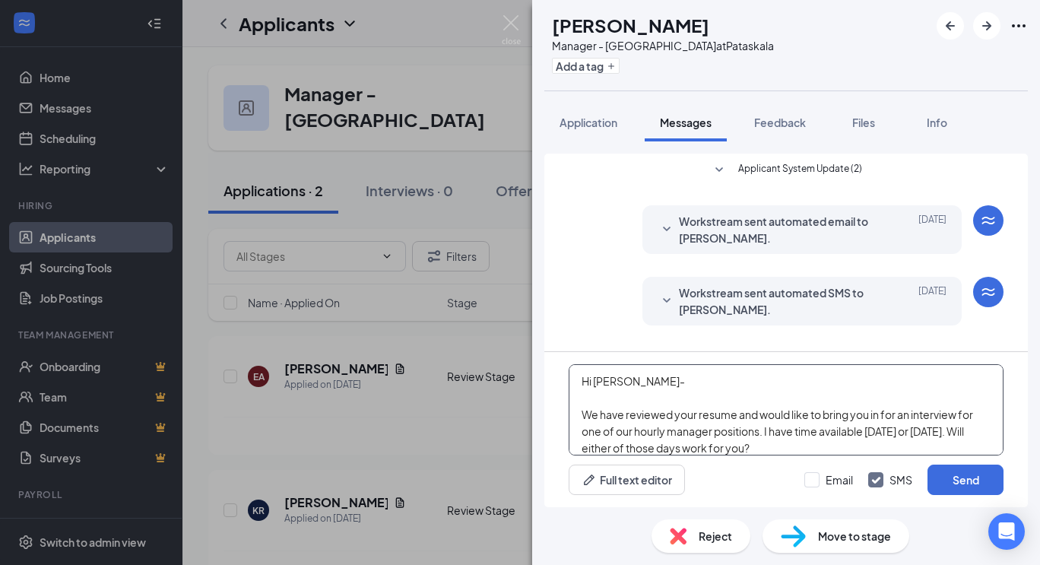
scroll to position [100, 0]
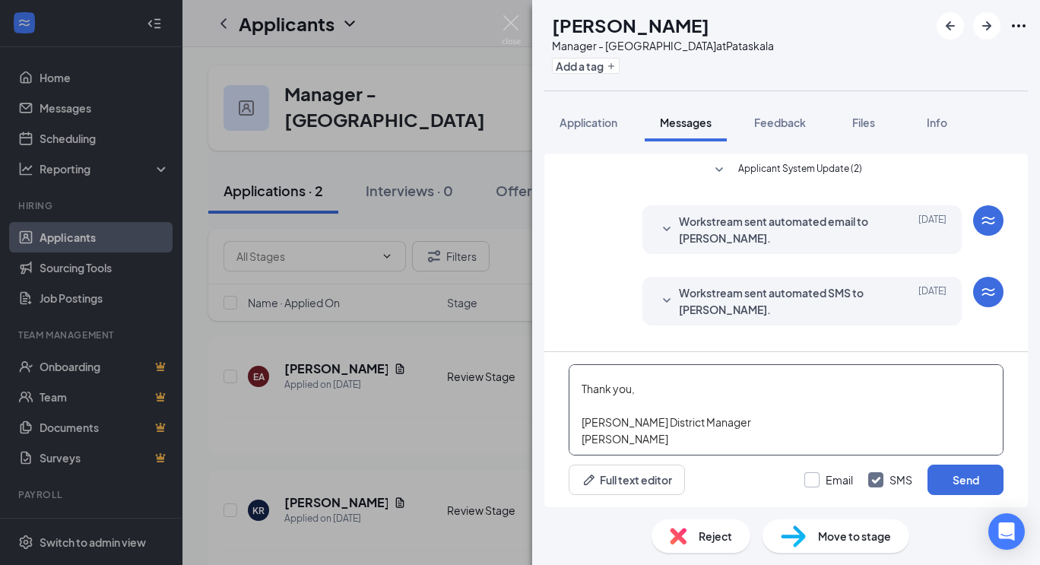
type textarea "Hi [PERSON_NAME]- We have reviewed your resume and would like to bring you in f…"
click at [814, 481] on input "Email" at bounding box center [828, 479] width 49 height 15
checkbox input "true"
click at [969, 487] on button "Send" at bounding box center [966, 480] width 76 height 30
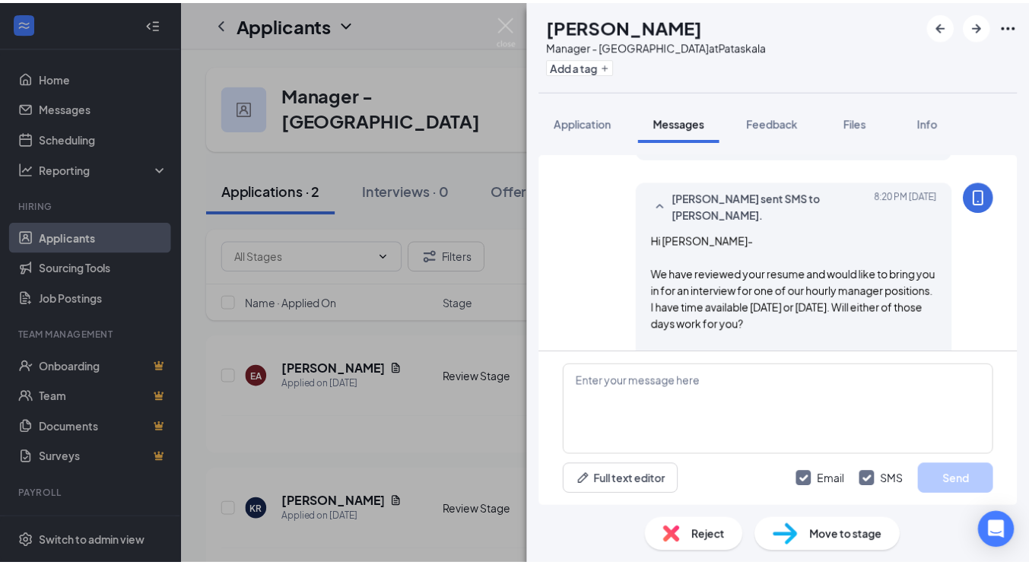
scroll to position [537, 0]
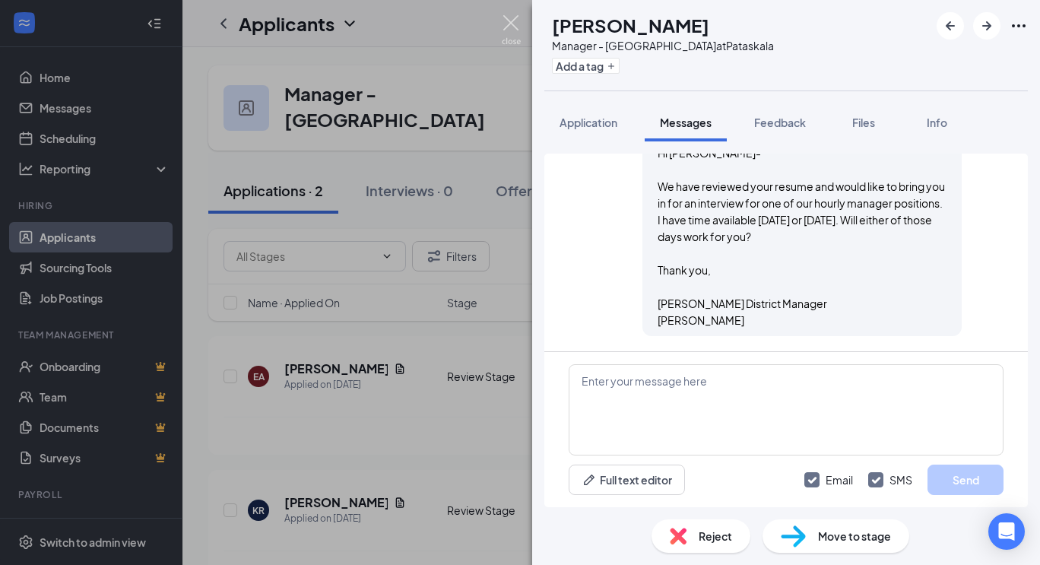
click at [519, 20] on img at bounding box center [511, 30] width 19 height 30
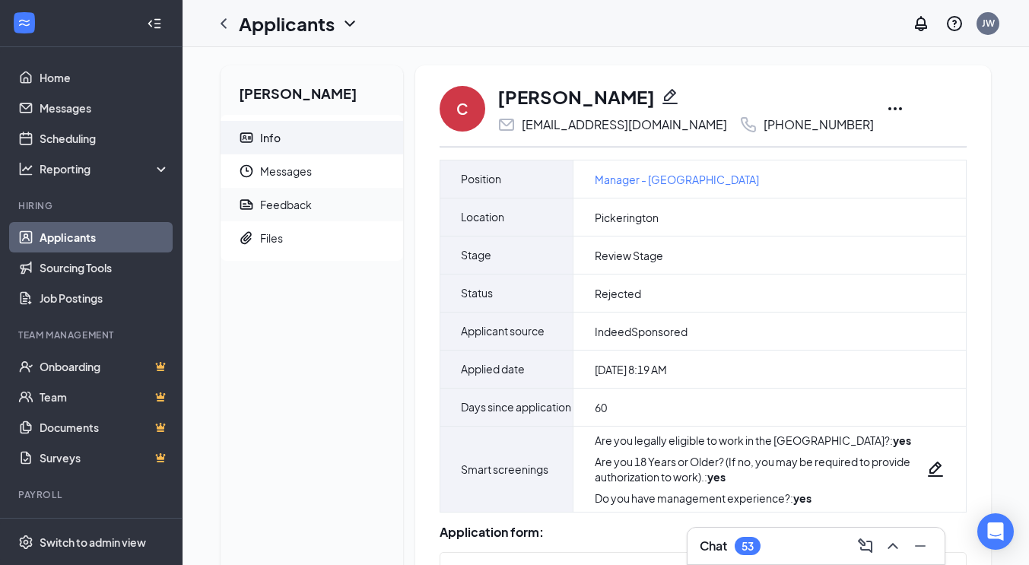
click at [299, 202] on div "Feedback" at bounding box center [286, 204] width 52 height 15
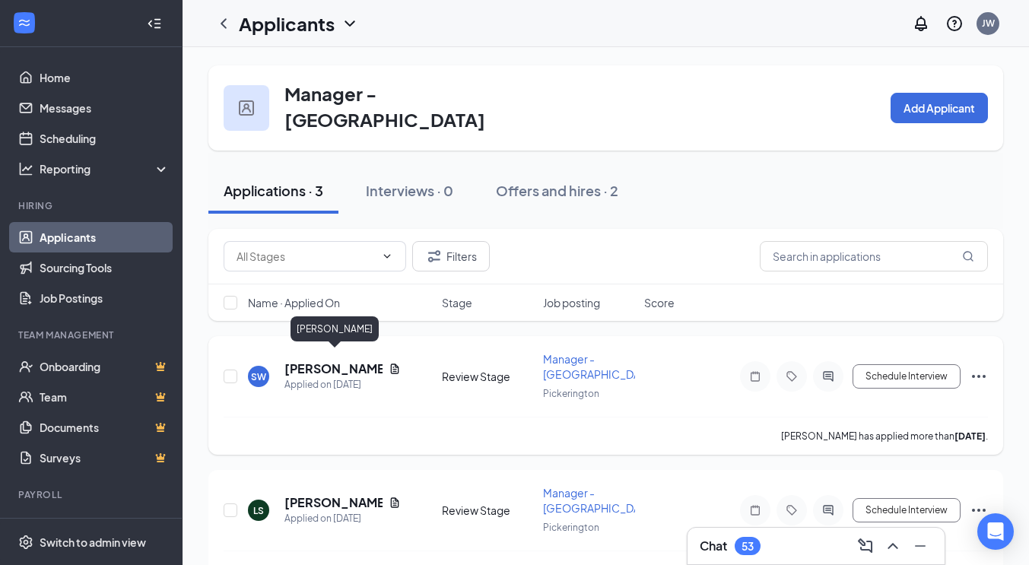
click at [328, 360] on h5 "[PERSON_NAME]" at bounding box center [333, 368] width 98 height 17
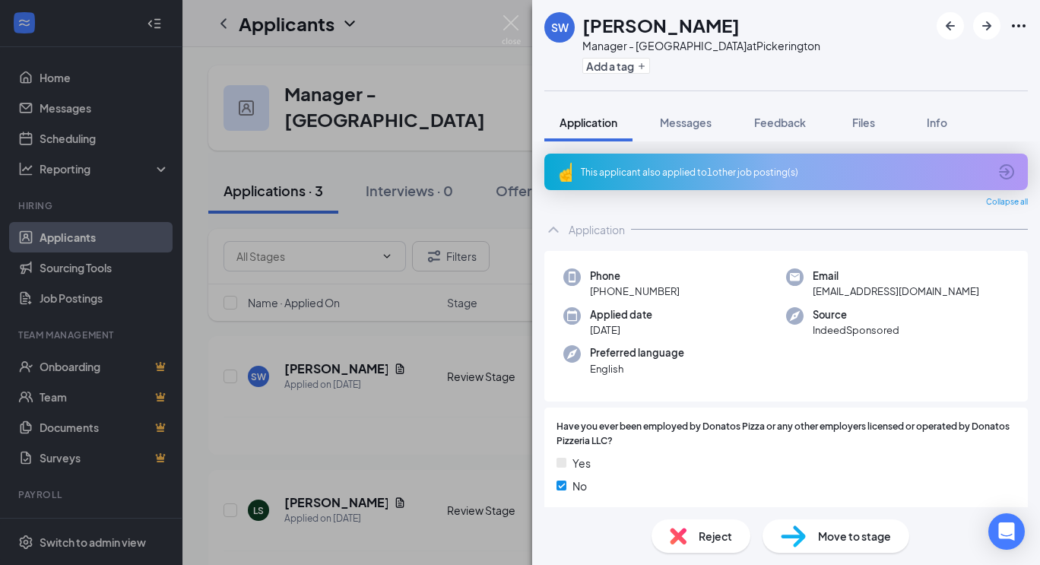
click at [722, 173] on div "This applicant also applied to 1 other job posting(s)" at bounding box center [785, 172] width 408 height 13
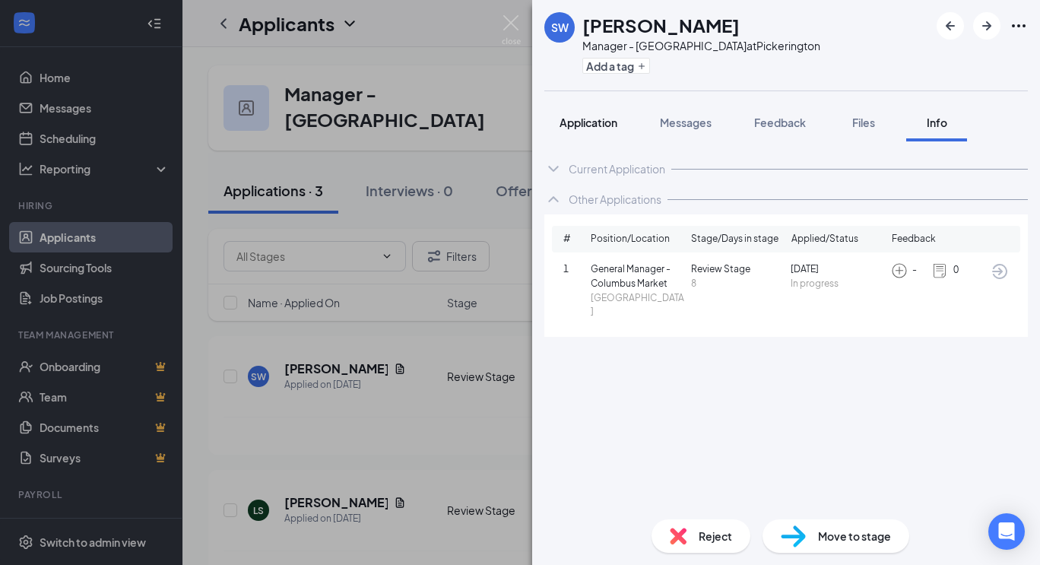
click at [595, 116] on span "Application" at bounding box center [589, 123] width 58 height 14
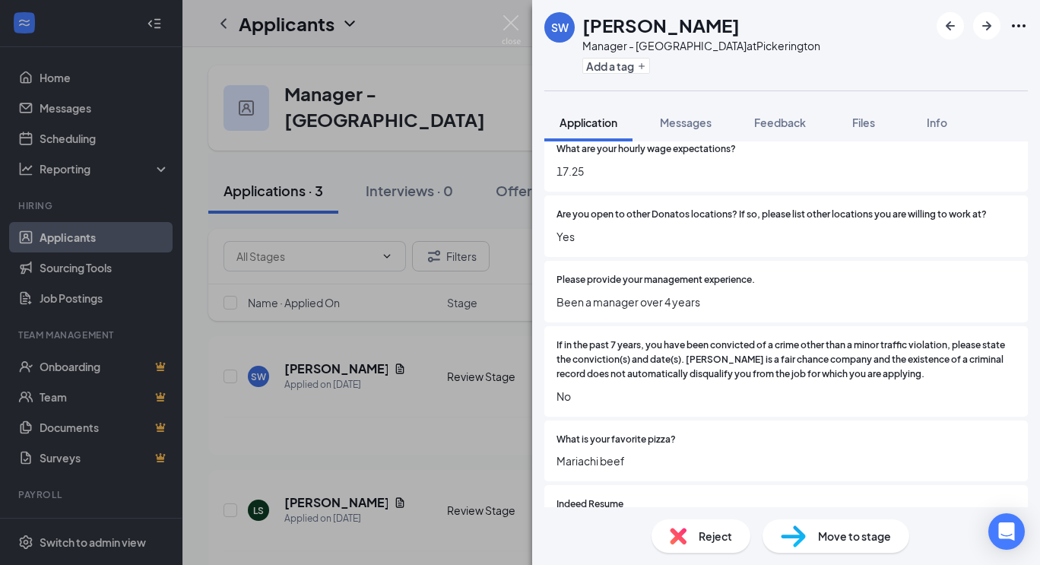
scroll to position [959, 0]
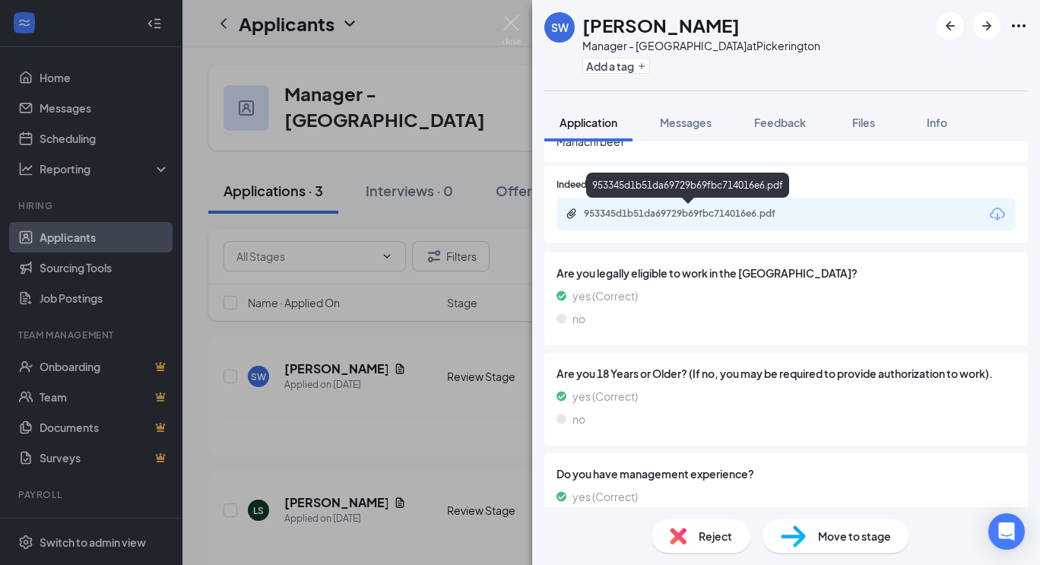
click at [744, 216] on div "953345d1b51da69729b69fbc714016e6.pdf" at bounding box center [690, 214] width 213 height 12
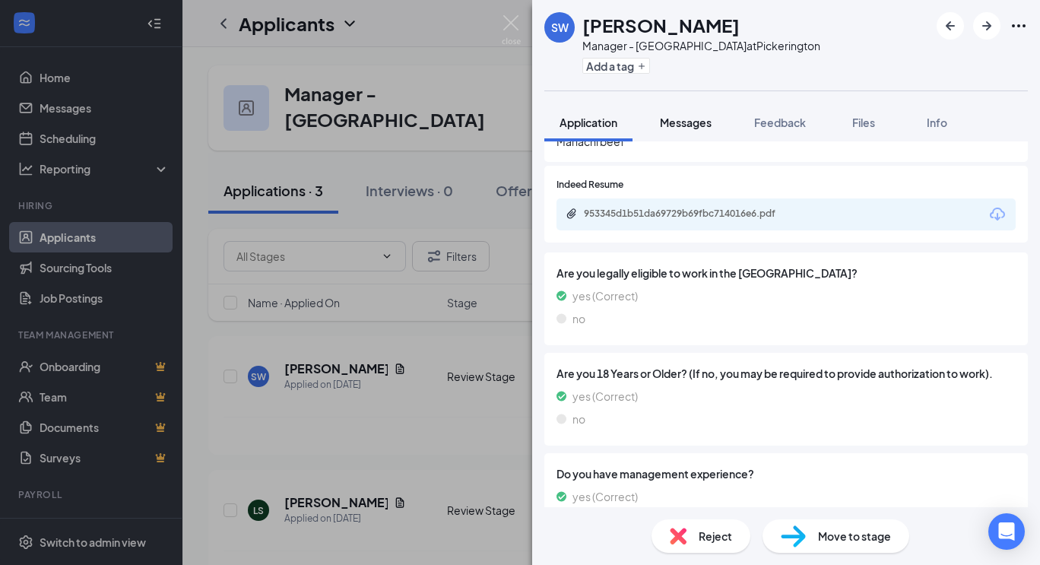
click at [690, 124] on span "Messages" at bounding box center [686, 123] width 52 height 14
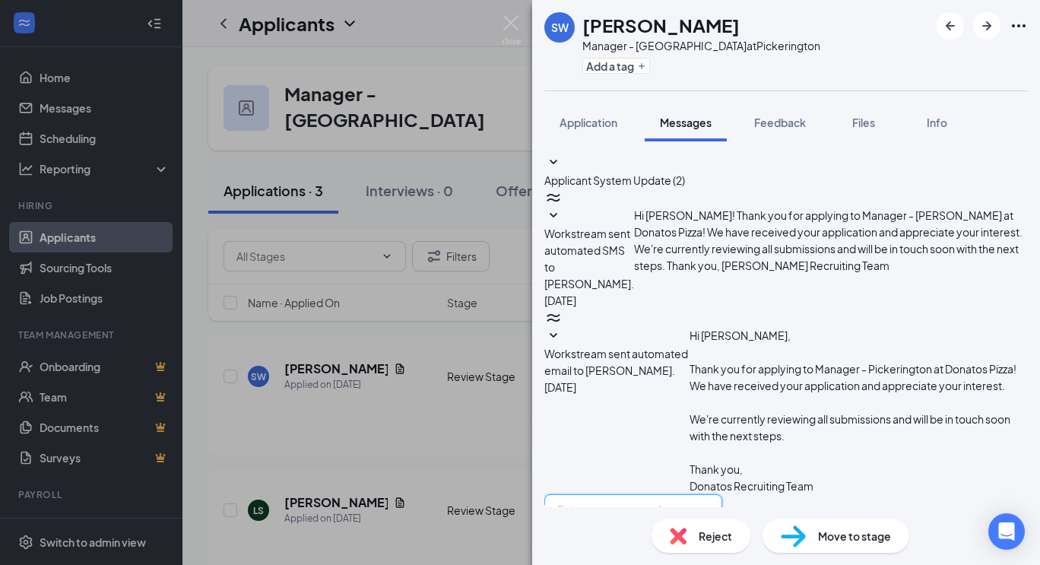
click at [669, 494] on textarea at bounding box center [633, 539] width 178 height 91
paste textarea "We have reviewed your resume and would like to bring you in for an interview fo…"
type textarea "Hi [PERSON_NAME]- We have reviewed your resume and would like to bring you in f…"
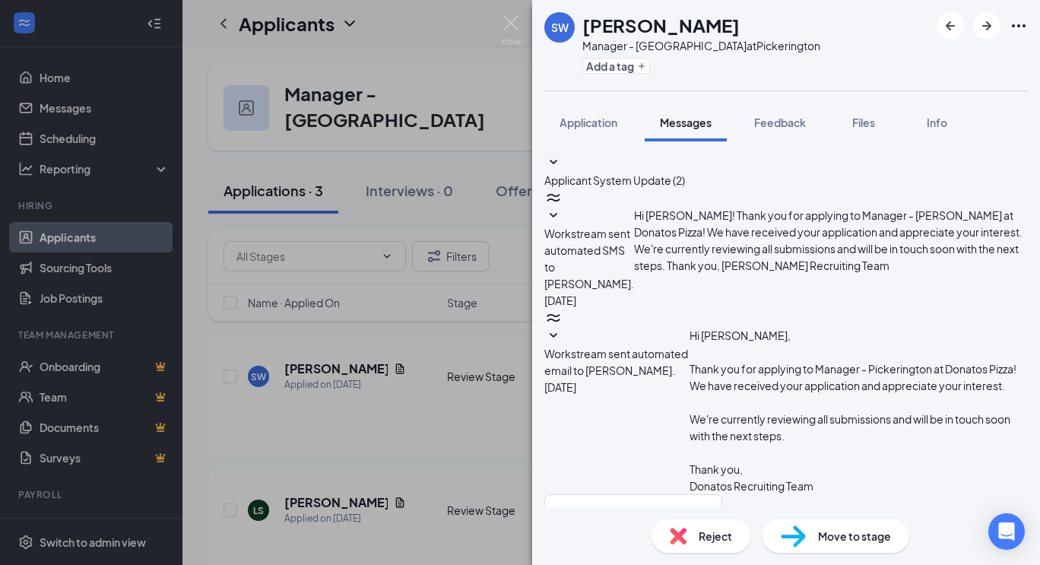
checkbox input "true"
click at [507, 21] on img at bounding box center [511, 30] width 19 height 30
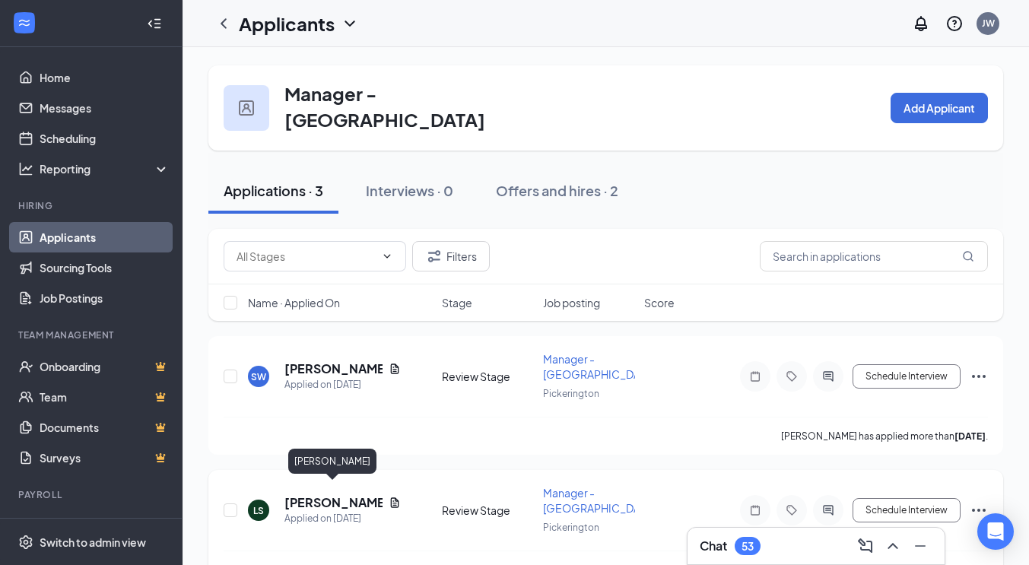
click at [317, 495] on h5 "[PERSON_NAME]" at bounding box center [333, 502] width 98 height 17
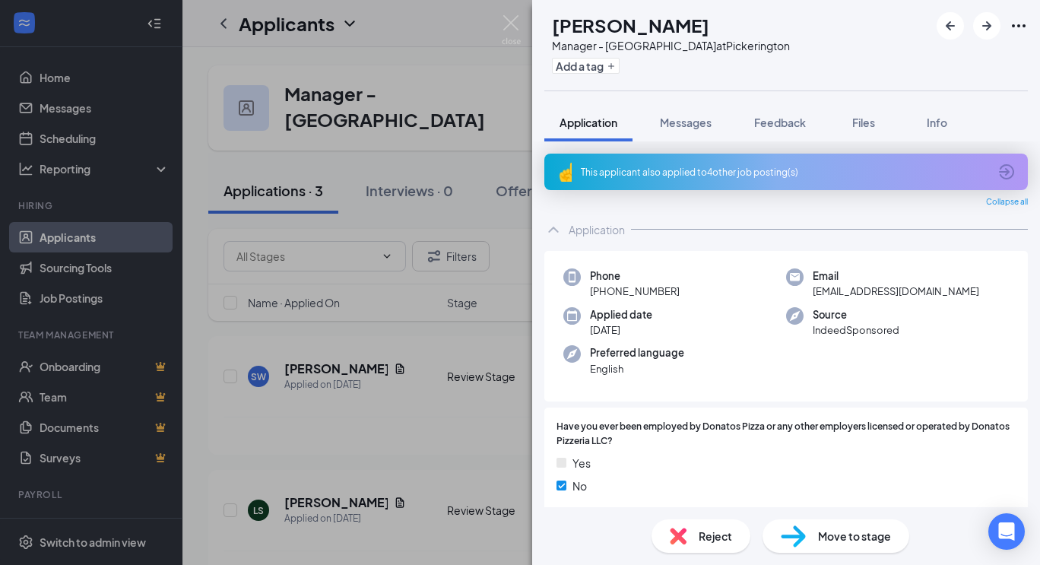
click at [756, 176] on div "This applicant also applied to 4 other job posting(s)" at bounding box center [785, 172] width 408 height 13
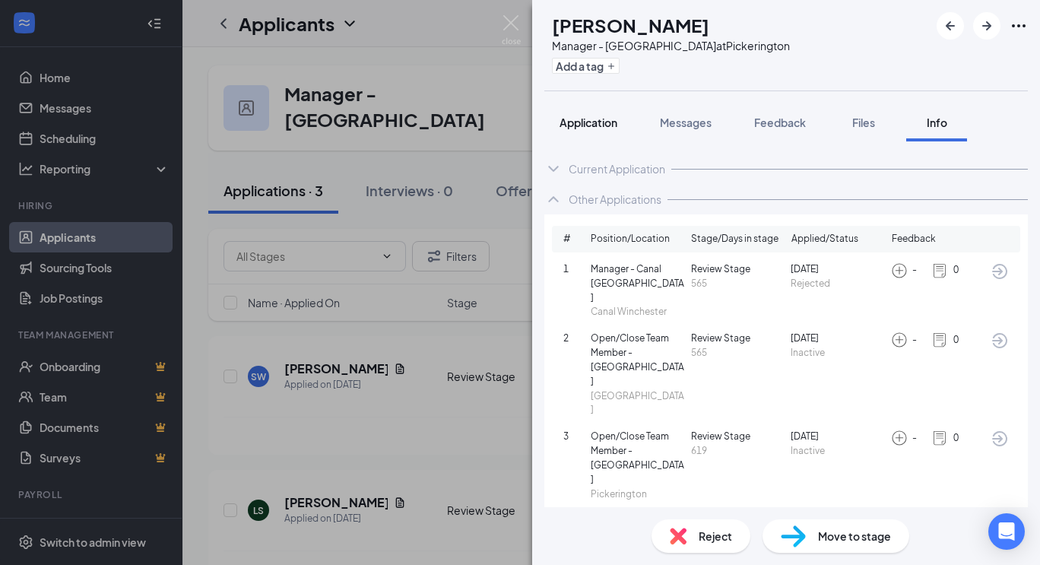
click at [593, 122] on span "Application" at bounding box center [589, 123] width 58 height 14
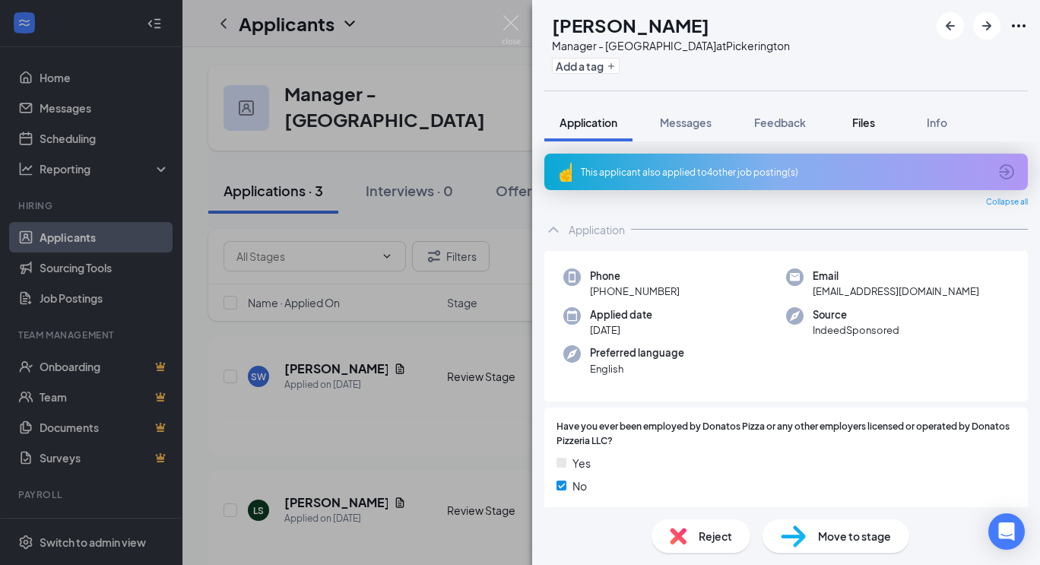
click at [858, 121] on span "Files" at bounding box center [863, 123] width 23 height 14
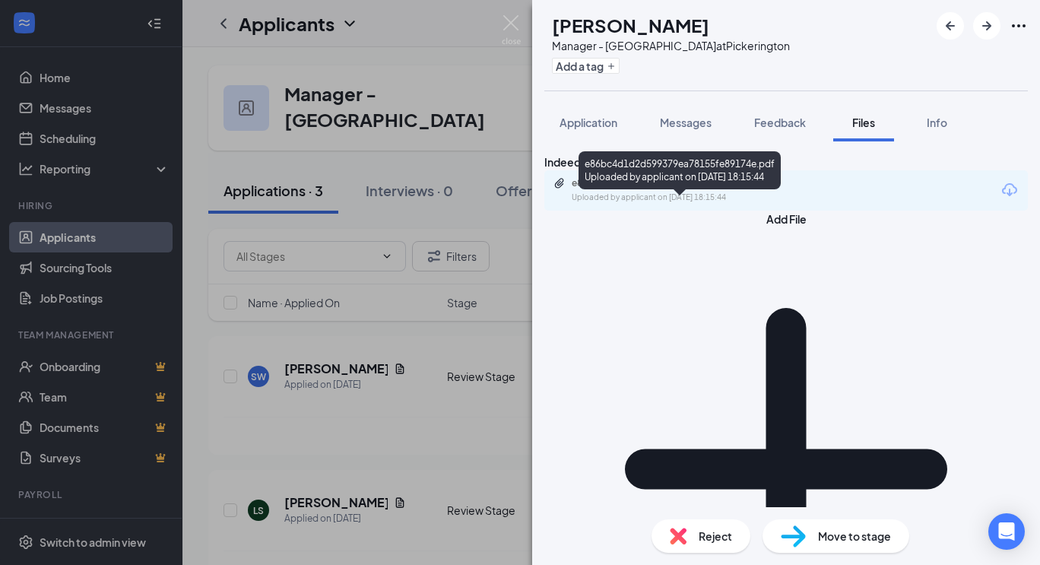
click at [690, 204] on div "Uploaded by applicant on Aug 21, 2025 at 18:15:44" at bounding box center [686, 198] width 228 height 12
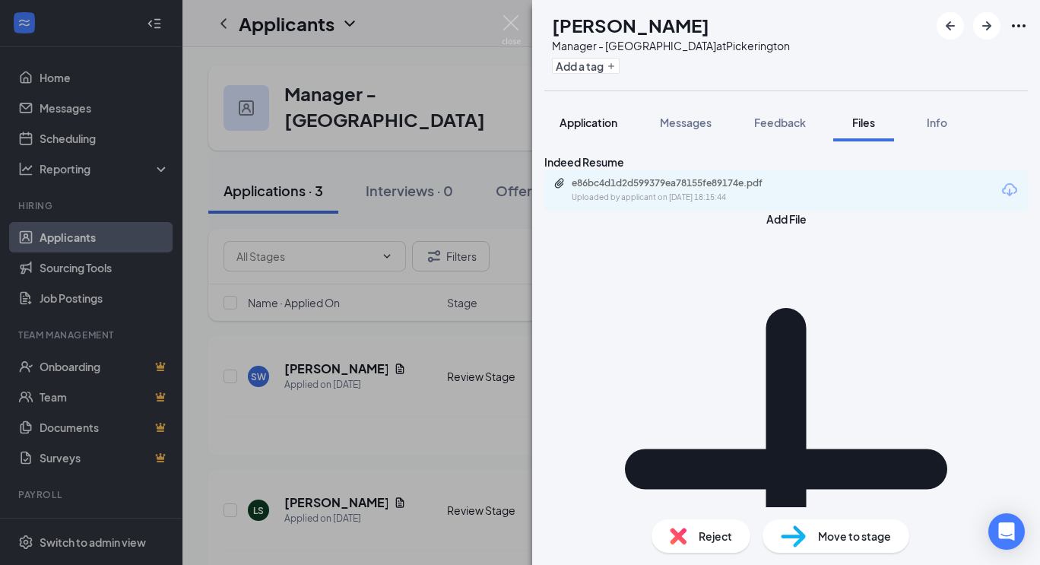
click at [590, 116] on span "Application" at bounding box center [589, 123] width 58 height 14
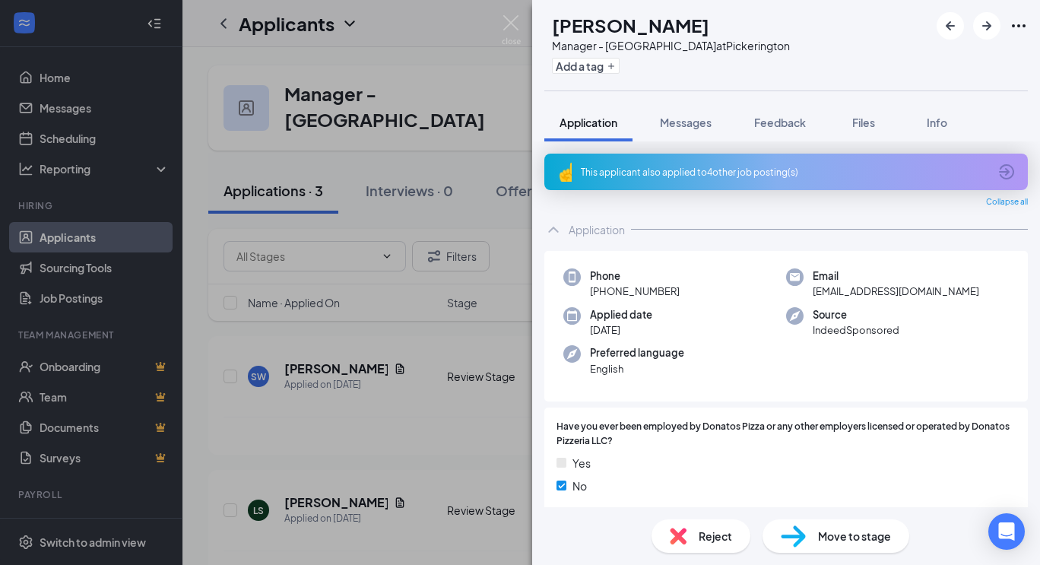
click at [661, 169] on div "This applicant also applied to 4 other job posting(s)" at bounding box center [785, 172] width 408 height 13
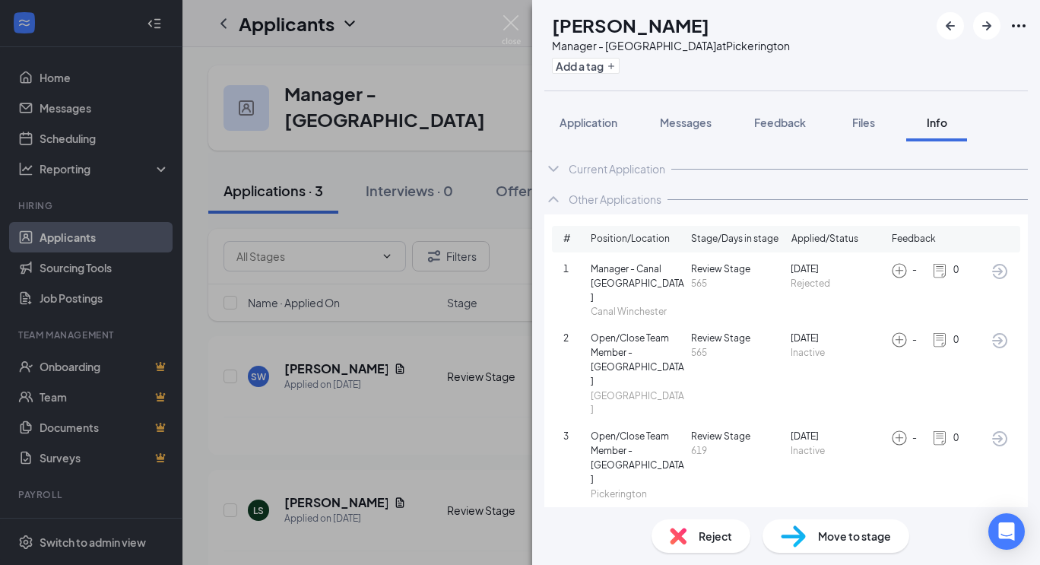
scroll to position [24, 0]
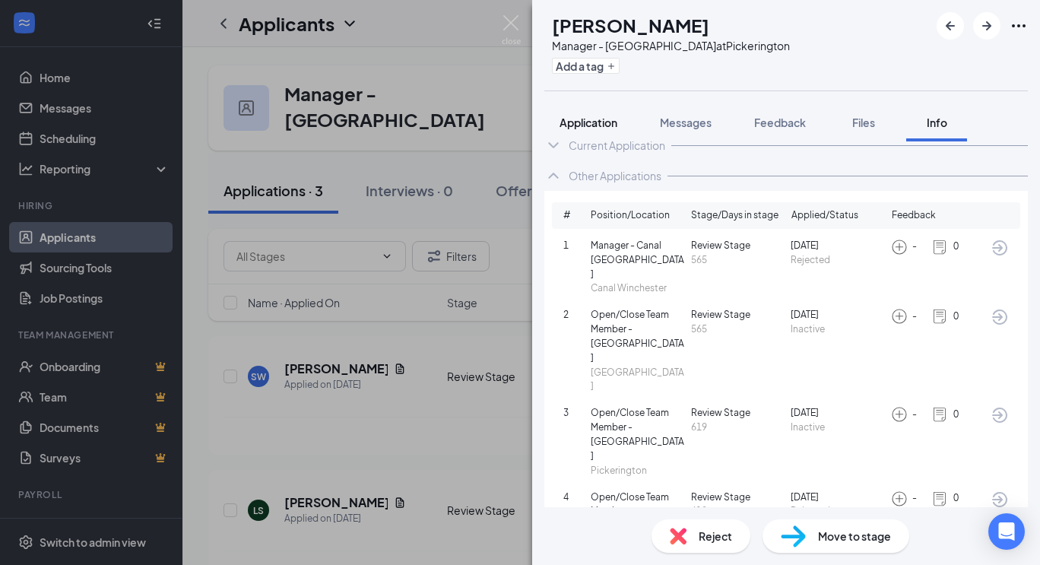
click at [582, 119] on span "Application" at bounding box center [589, 123] width 58 height 14
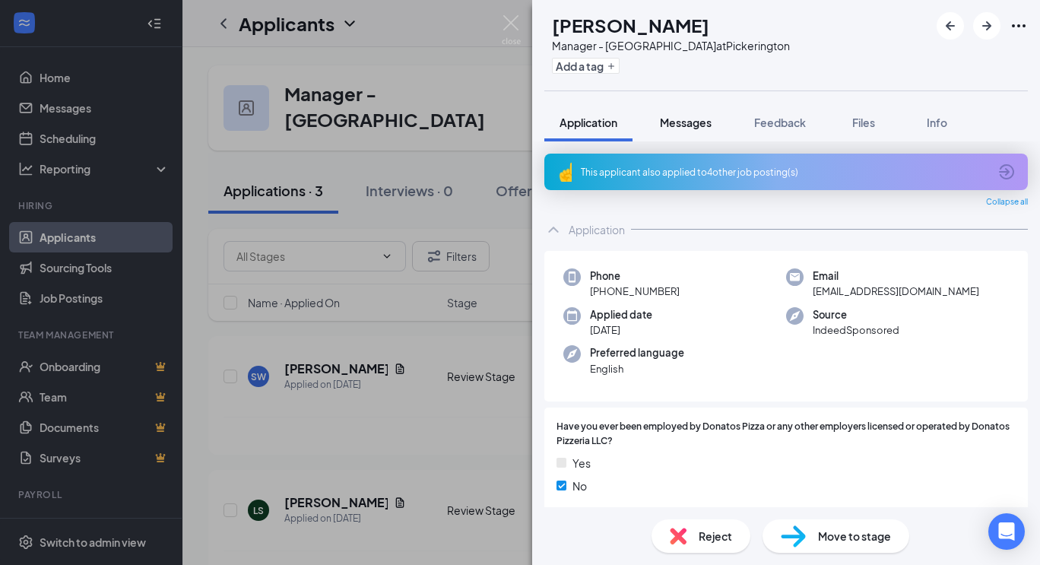
click at [678, 120] on span "Messages" at bounding box center [686, 123] width 52 height 14
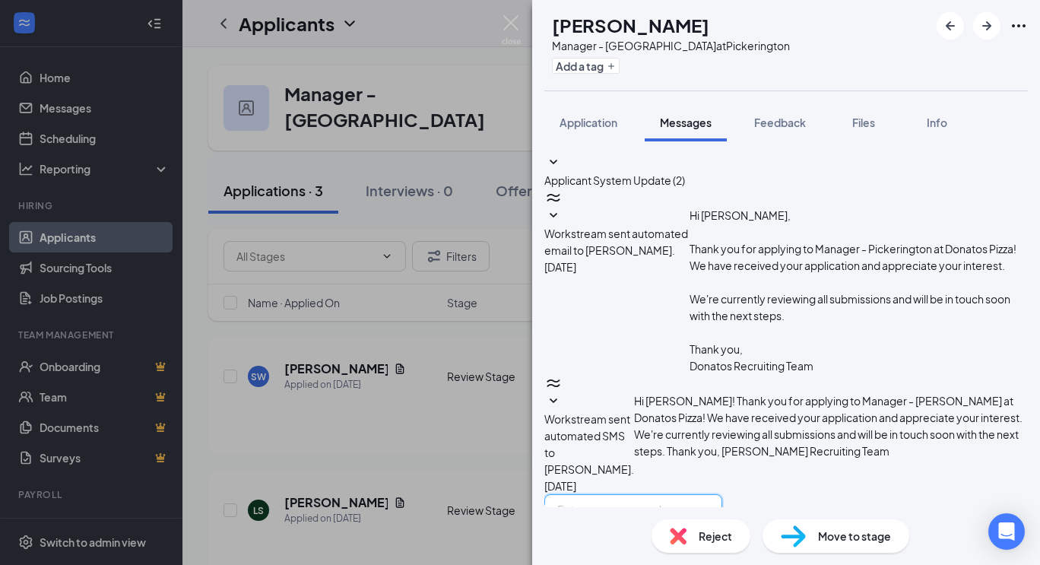
click at [610, 494] on textarea at bounding box center [633, 539] width 178 height 91
paste textarea "We have reviewed your resume and would like to bring you in for an interview fo…"
type textarea "Hi [PERSON_NAME]- We have reviewed your resume and would like to bring you in f…"
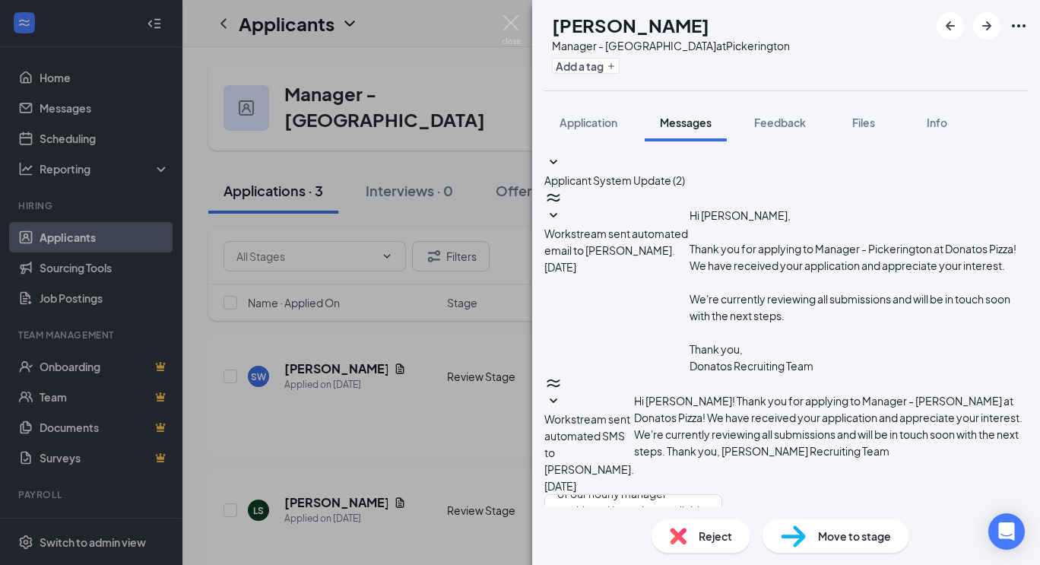
checkbox input "true"
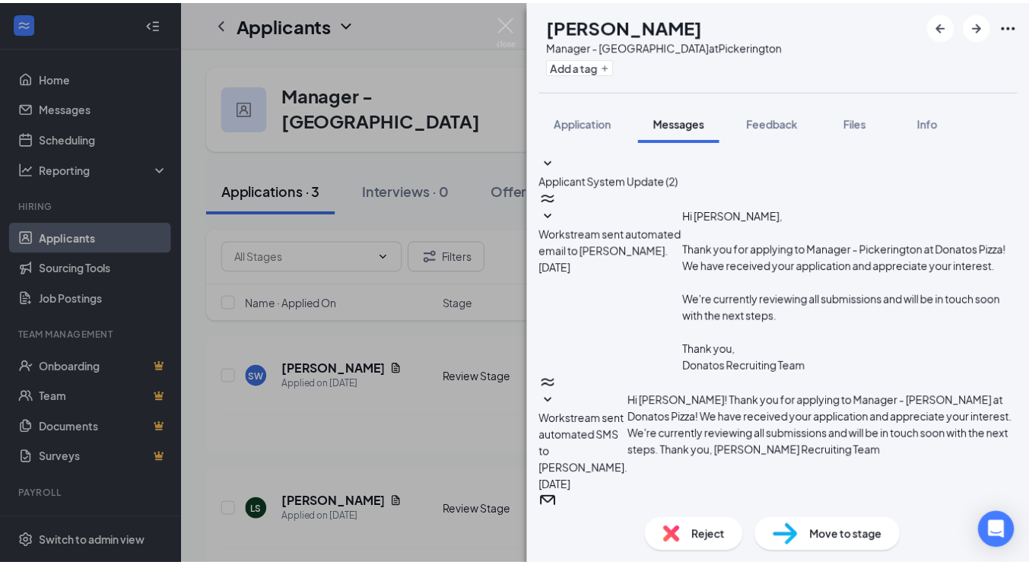
scroll to position [552, 0]
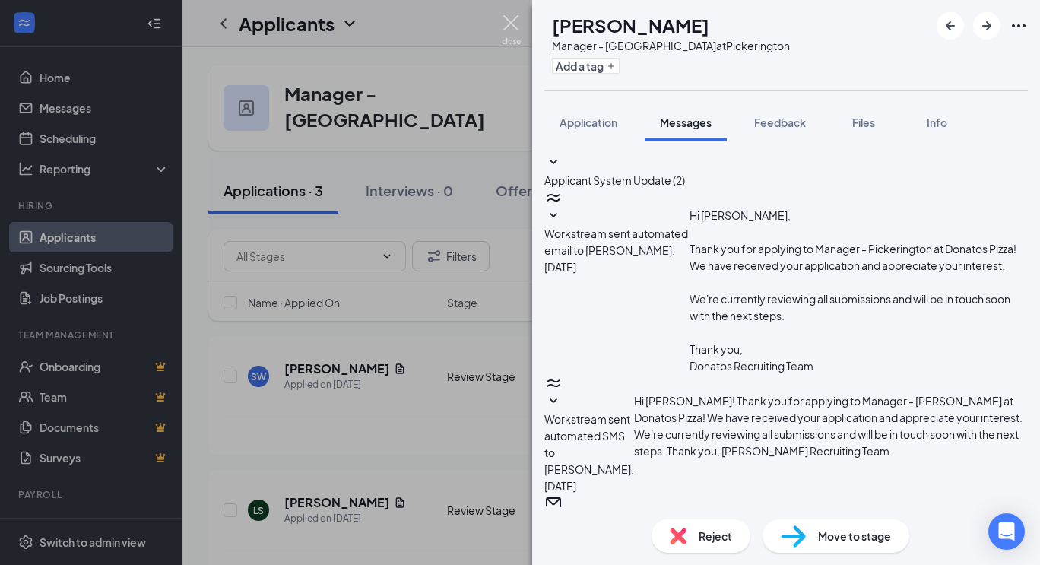
click at [512, 21] on img at bounding box center [511, 30] width 19 height 30
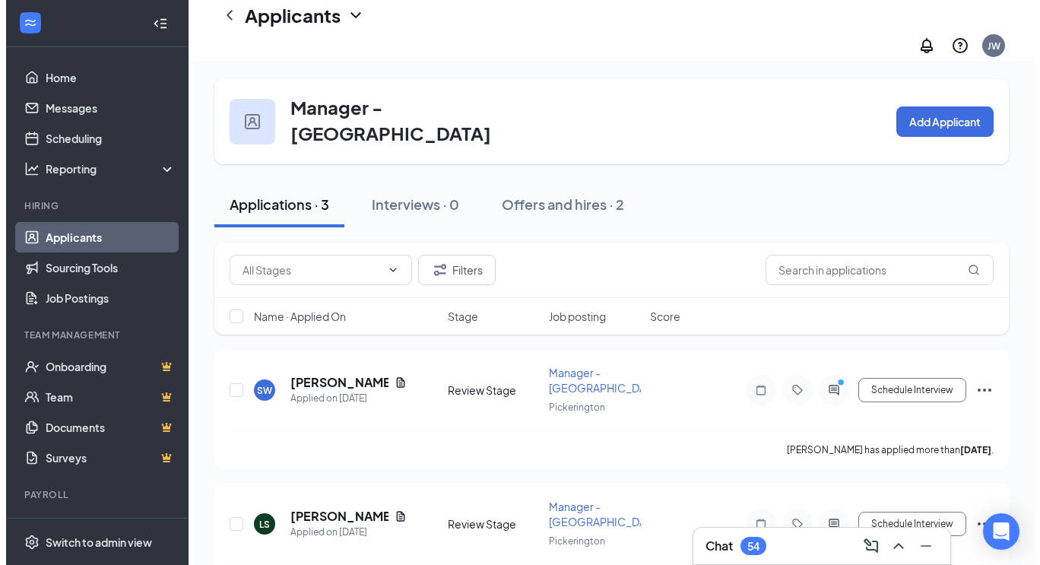
scroll to position [163, 0]
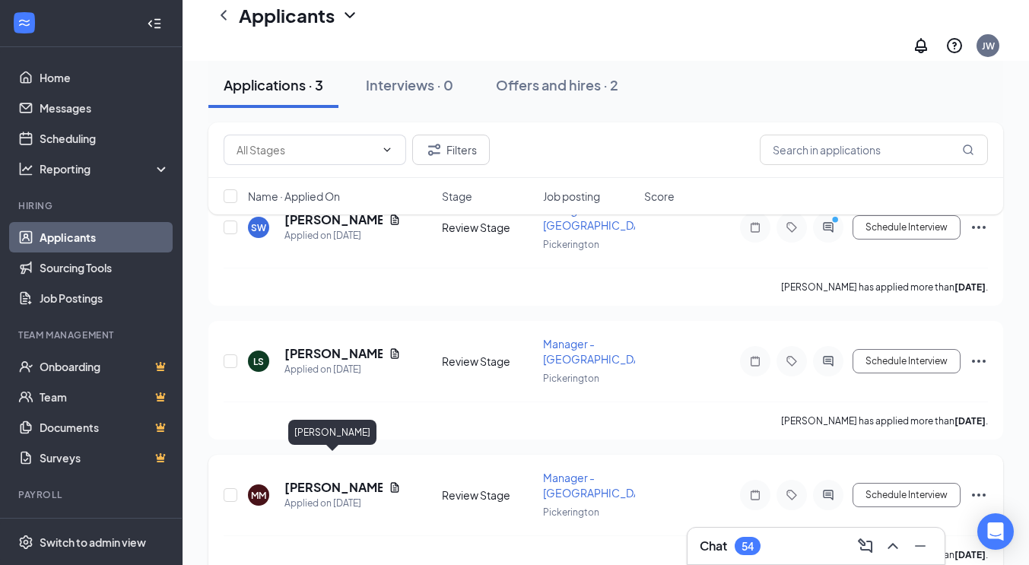
click at [303, 479] on h5 "malia morris" at bounding box center [333, 487] width 98 height 17
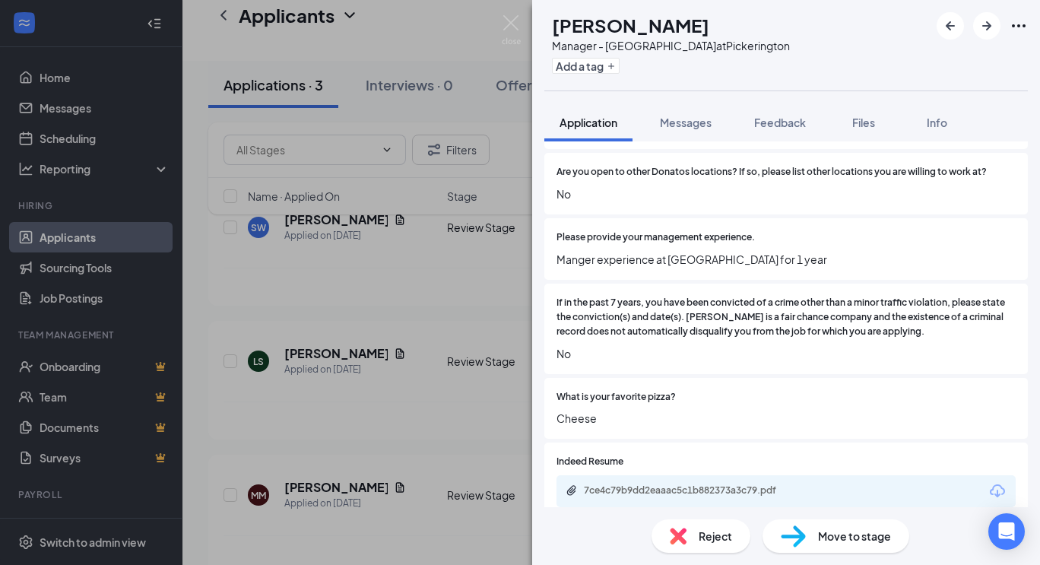
scroll to position [959, 0]
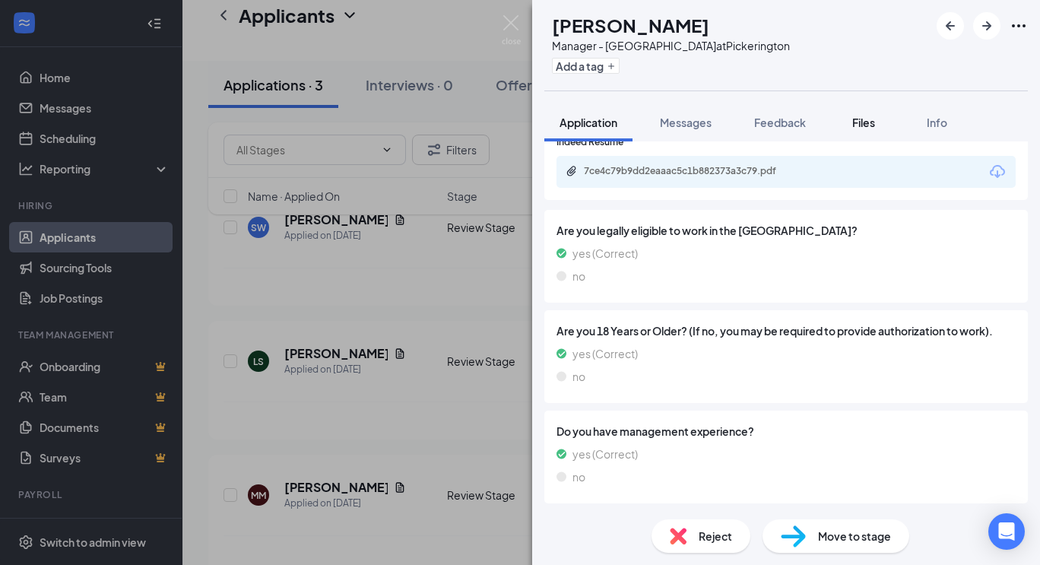
click at [867, 119] on span "Files" at bounding box center [863, 123] width 23 height 14
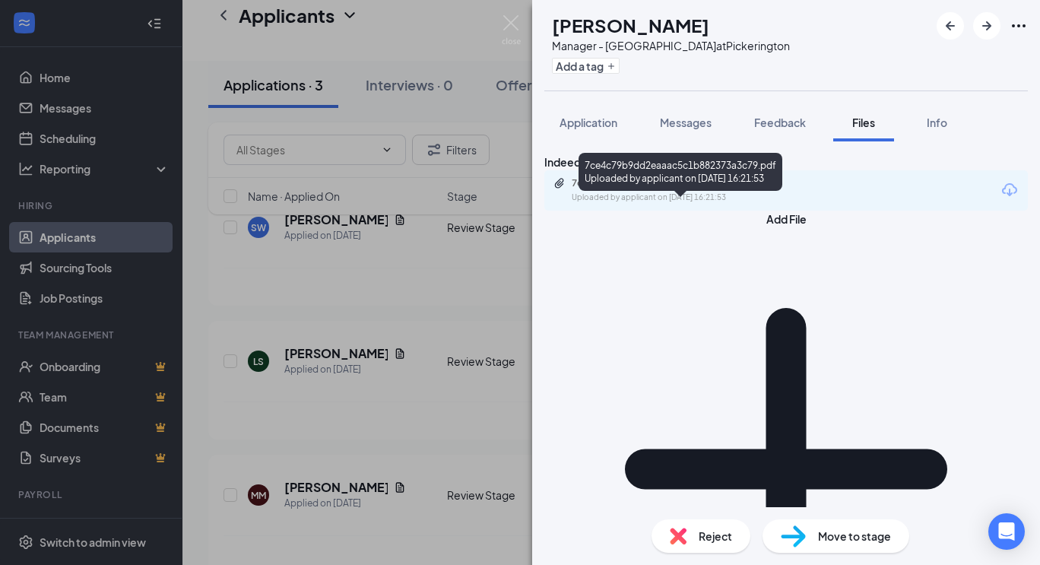
click at [674, 204] on div "Uploaded by applicant on Aug 20, 2025 at 16:21:53" at bounding box center [686, 198] width 228 height 12
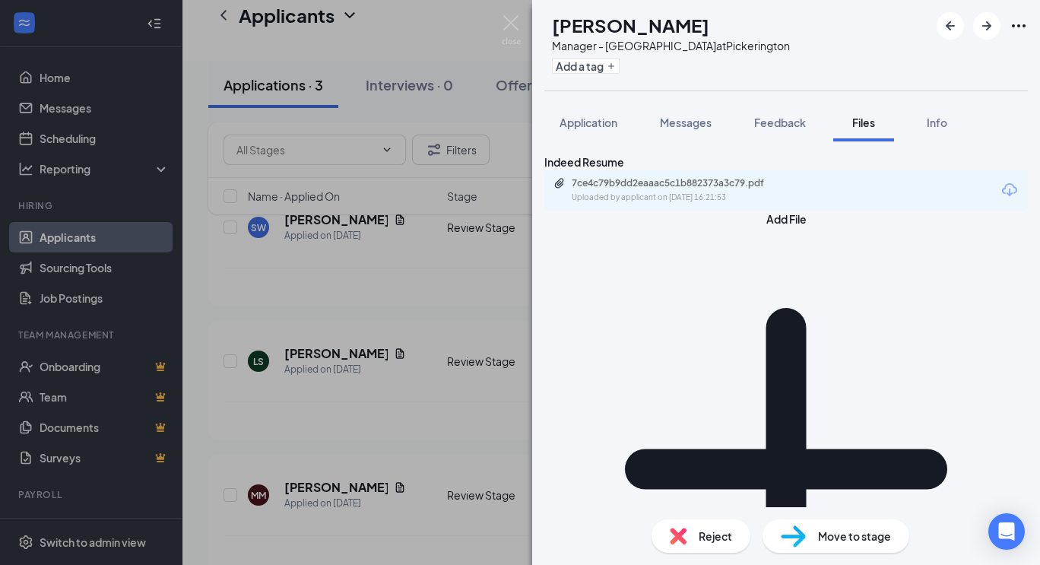
click at [703, 534] on span "Reject" at bounding box center [715, 536] width 33 height 17
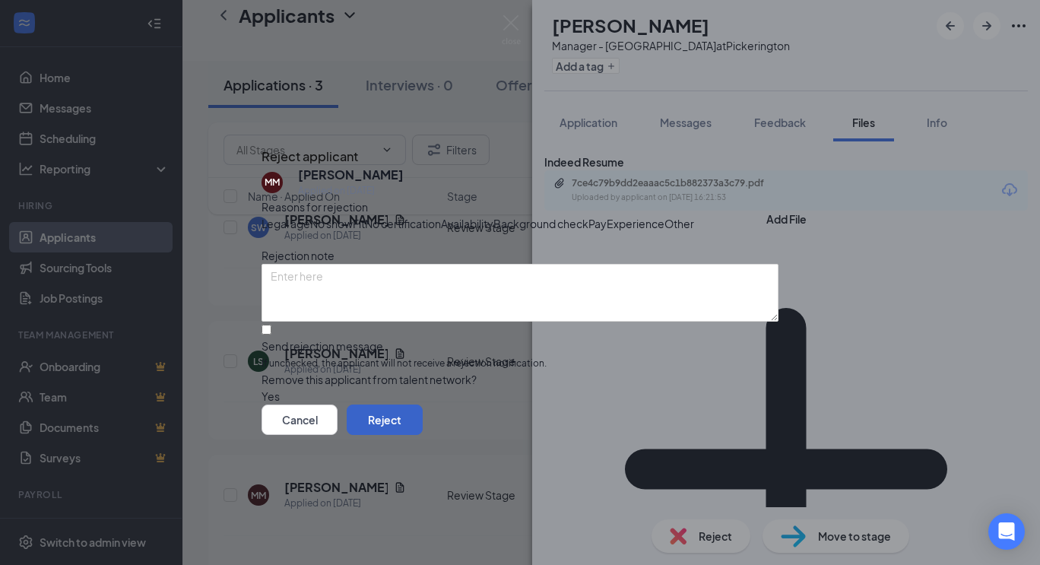
click at [423, 435] on button "Reject" at bounding box center [385, 419] width 76 height 30
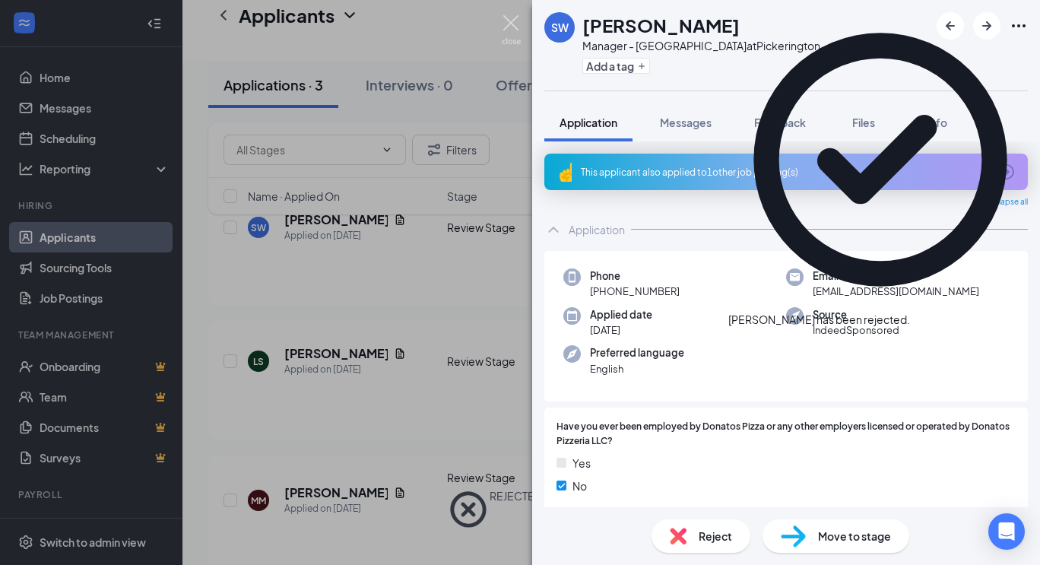
click at [512, 23] on img at bounding box center [511, 30] width 19 height 30
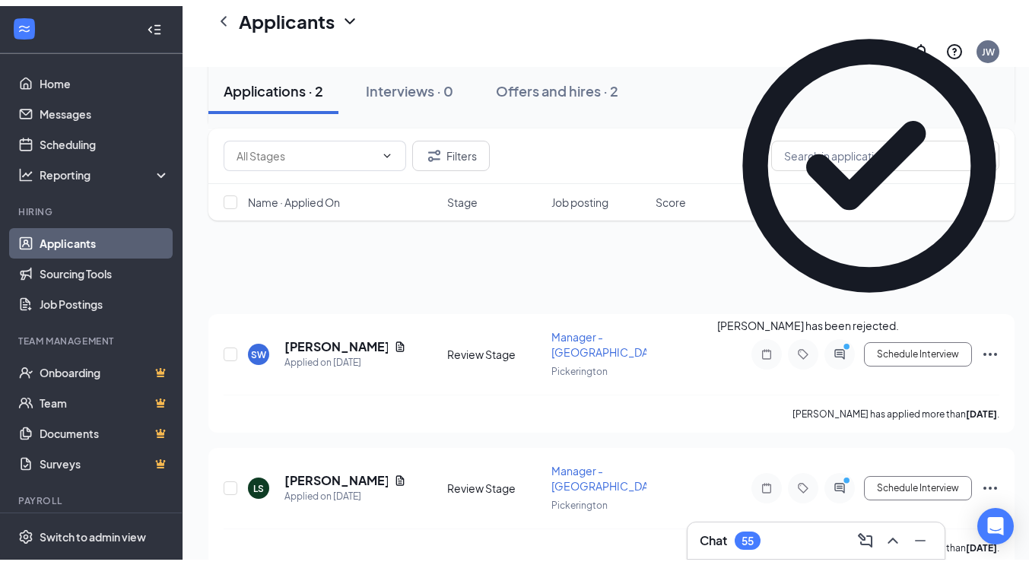
scroll to position [30, 0]
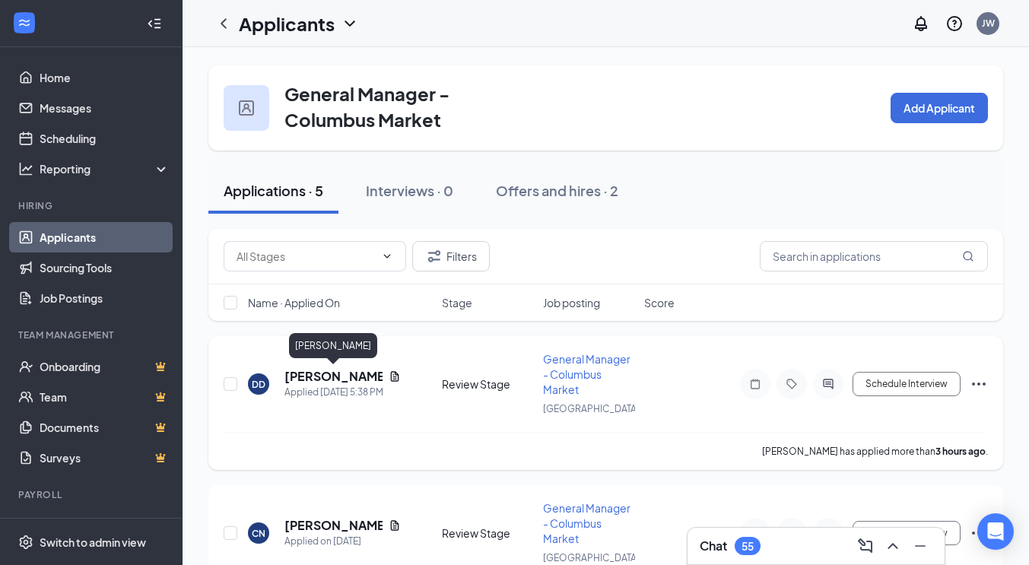
click at [320, 371] on h5 "[PERSON_NAME]" at bounding box center [333, 376] width 98 height 17
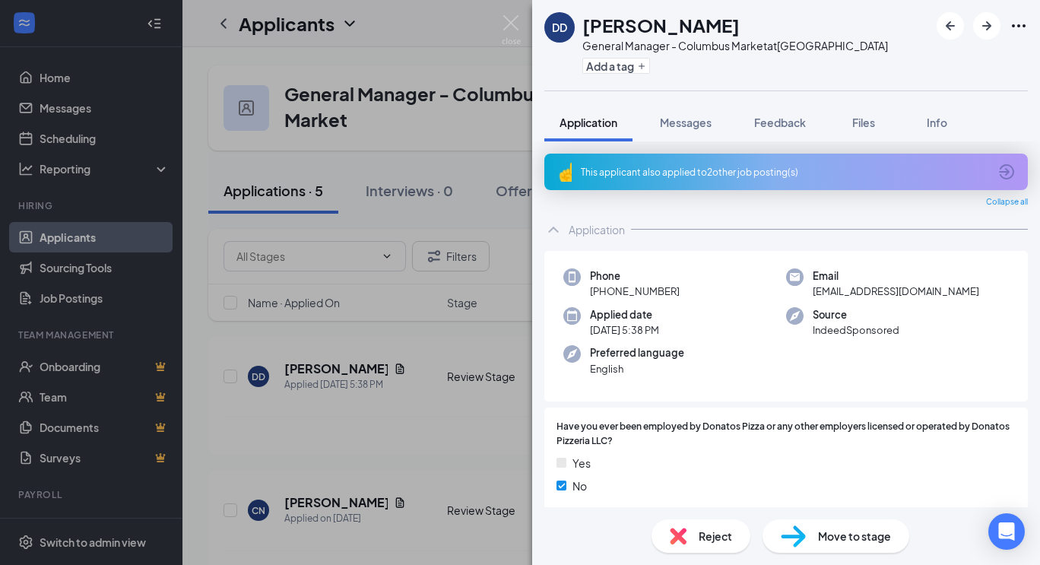
click at [744, 175] on div "This applicant also applied to 2 other job posting(s)" at bounding box center [785, 172] width 408 height 13
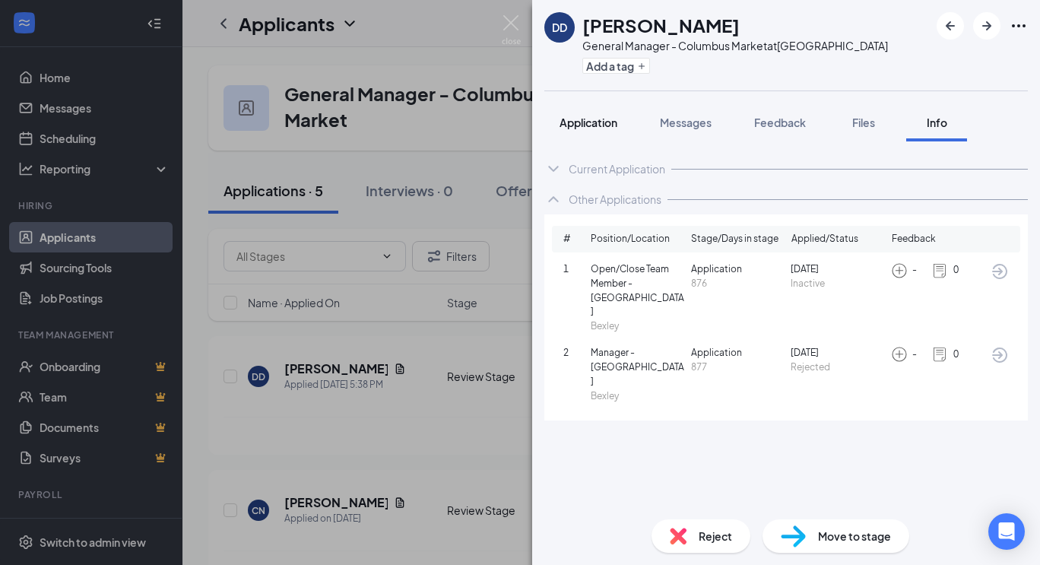
click at [591, 119] on span "Application" at bounding box center [589, 123] width 58 height 14
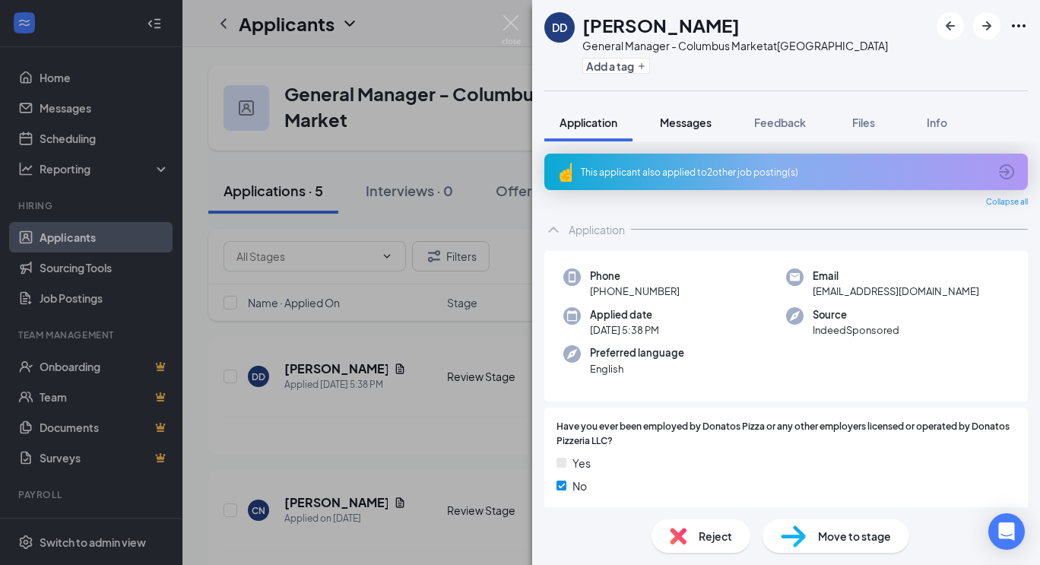
click at [687, 119] on span "Messages" at bounding box center [686, 123] width 52 height 14
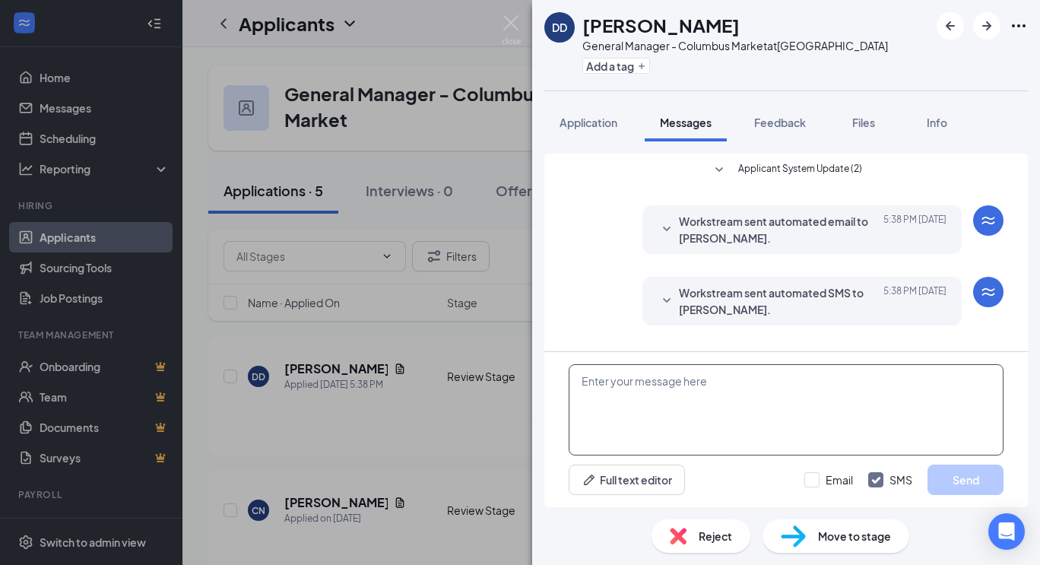
scroll to position [33, 0]
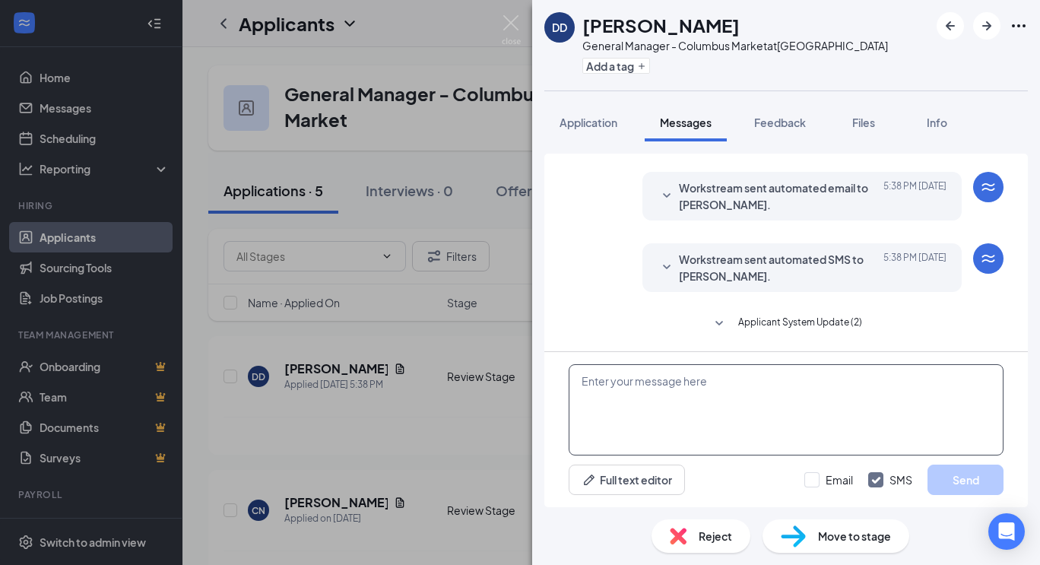
click at [623, 384] on textarea at bounding box center [786, 409] width 435 height 91
paste textarea "We have reviewed your resume and would like to bring you in for an interview fo…"
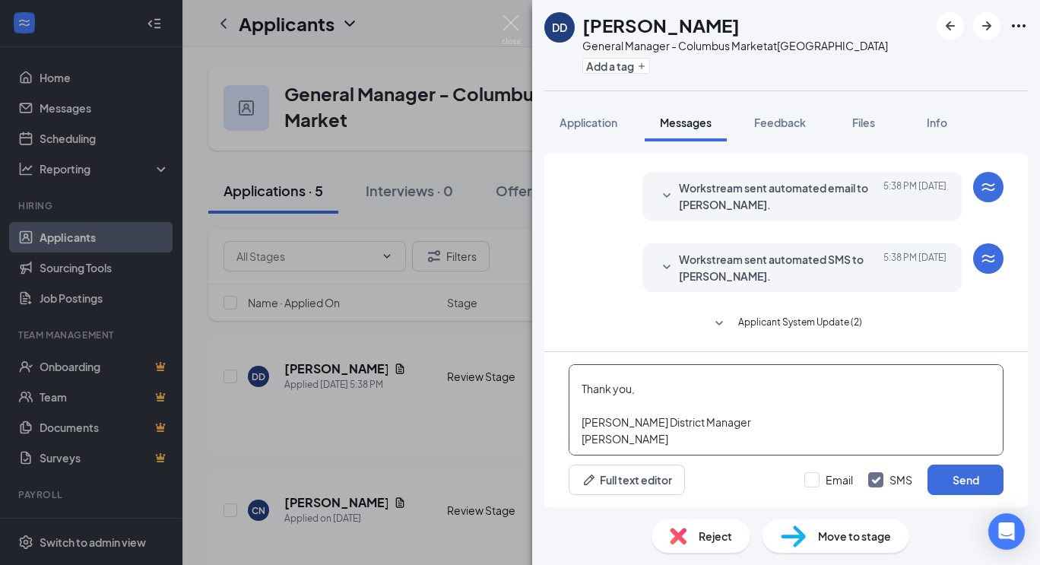
scroll to position [21, 0]
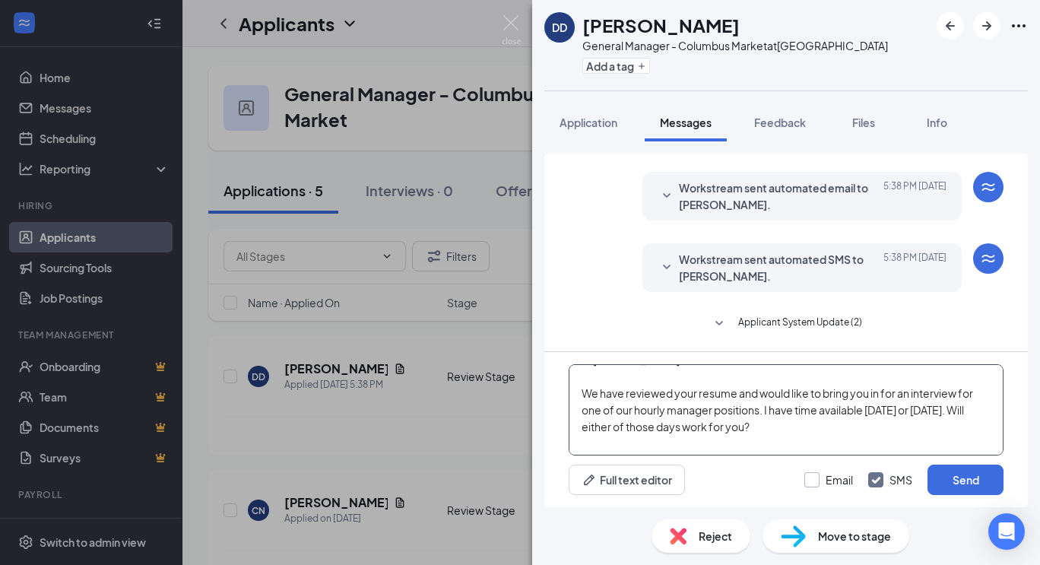
type textarea "Hi [PERSON_NAME]- We have reviewed your resume and would like to bring you in f…"
click at [813, 478] on input "Email" at bounding box center [828, 479] width 49 height 15
checkbox input "true"
click at [961, 478] on button "Send" at bounding box center [966, 480] width 76 height 30
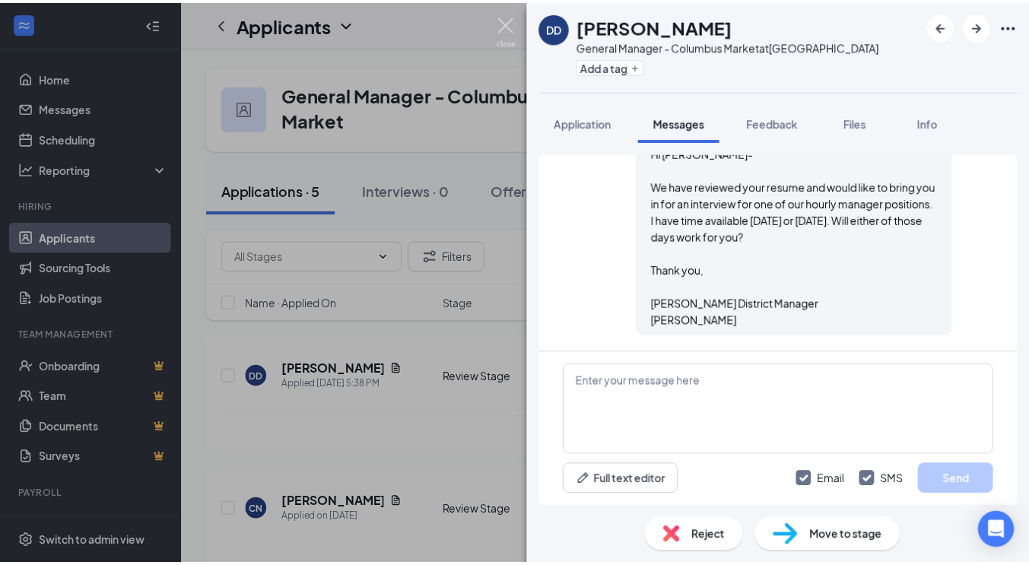
scroll to position [596, 0]
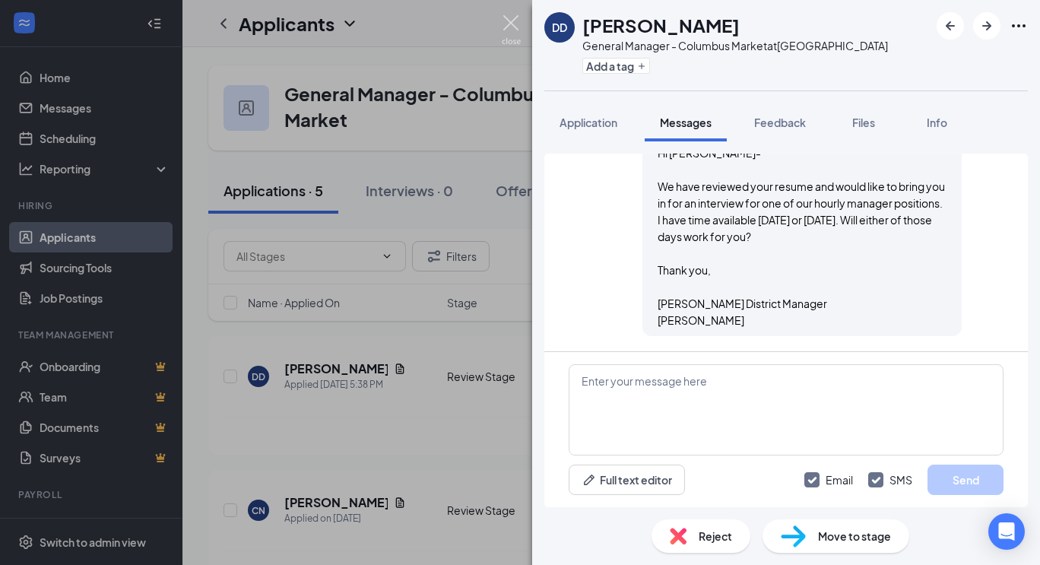
click at [510, 24] on img at bounding box center [511, 30] width 19 height 30
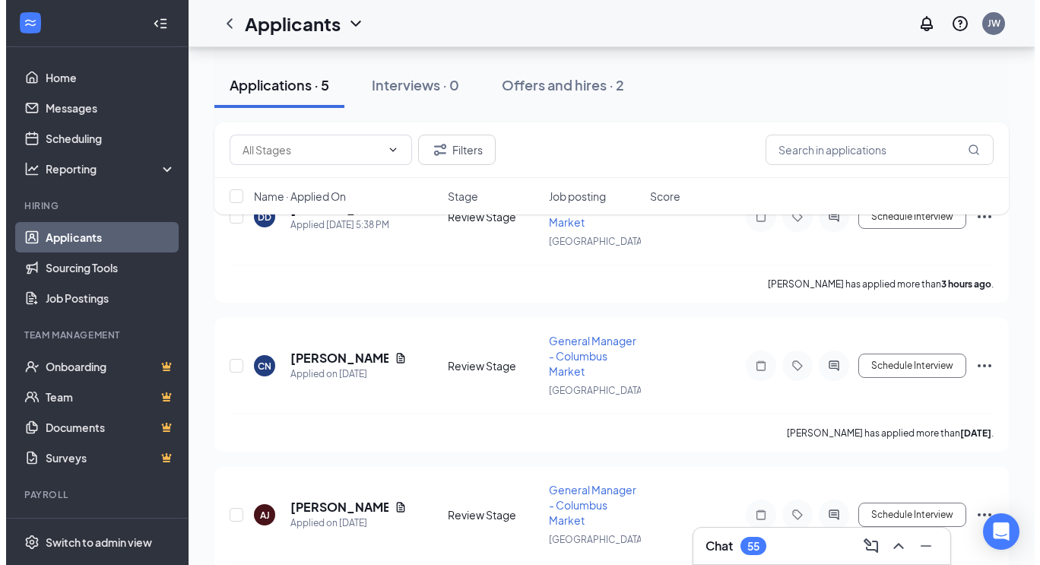
scroll to position [182, 0]
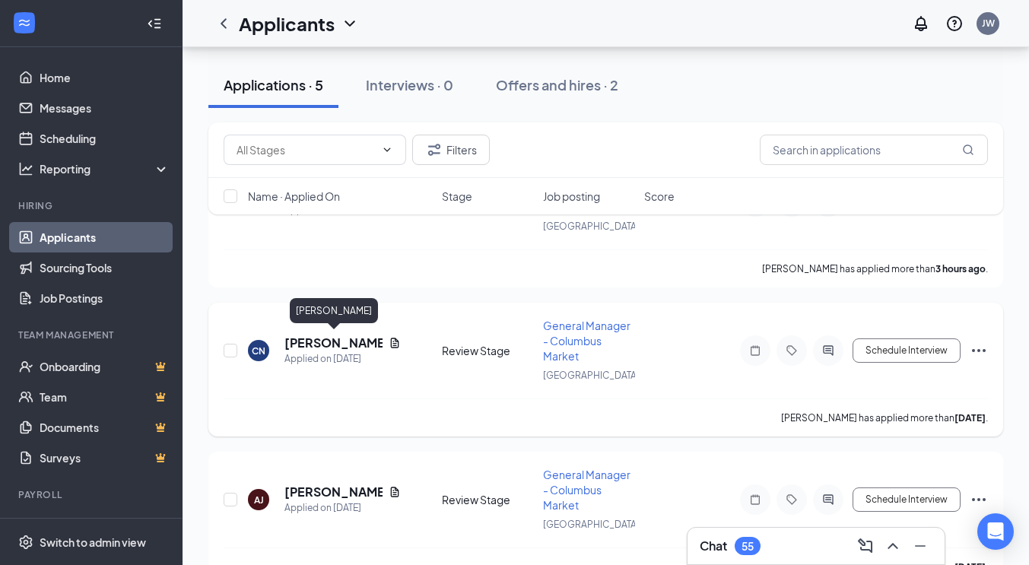
click at [335, 338] on h5 "[PERSON_NAME]" at bounding box center [333, 343] width 98 height 17
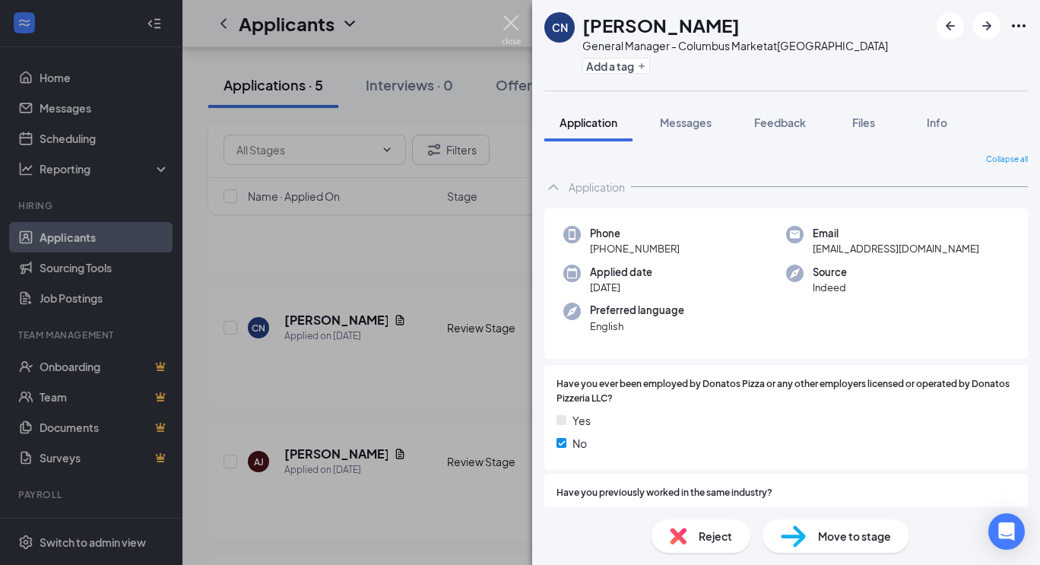
click at [510, 18] on img at bounding box center [511, 30] width 19 height 30
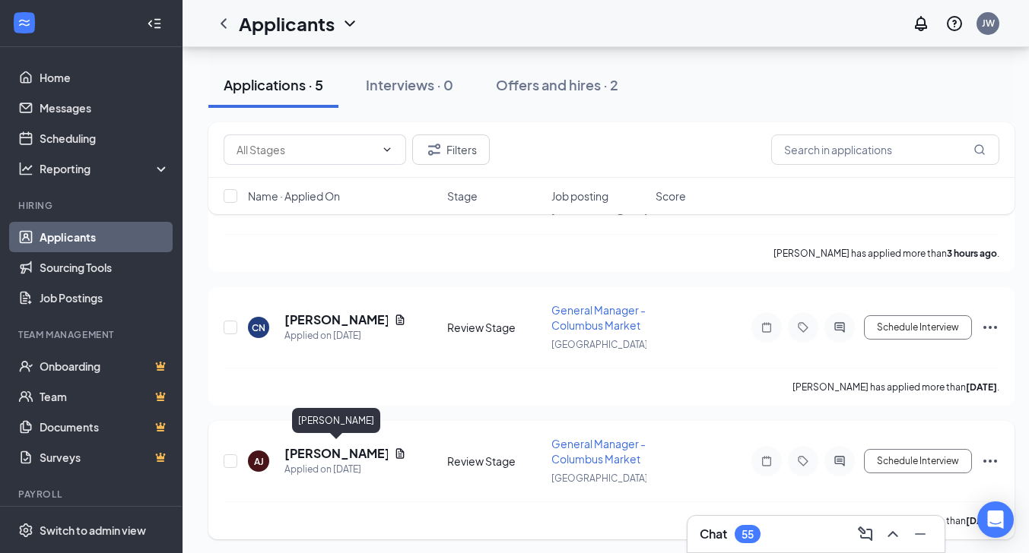
click at [337, 457] on h5 "[PERSON_NAME]" at bounding box center [335, 454] width 103 height 17
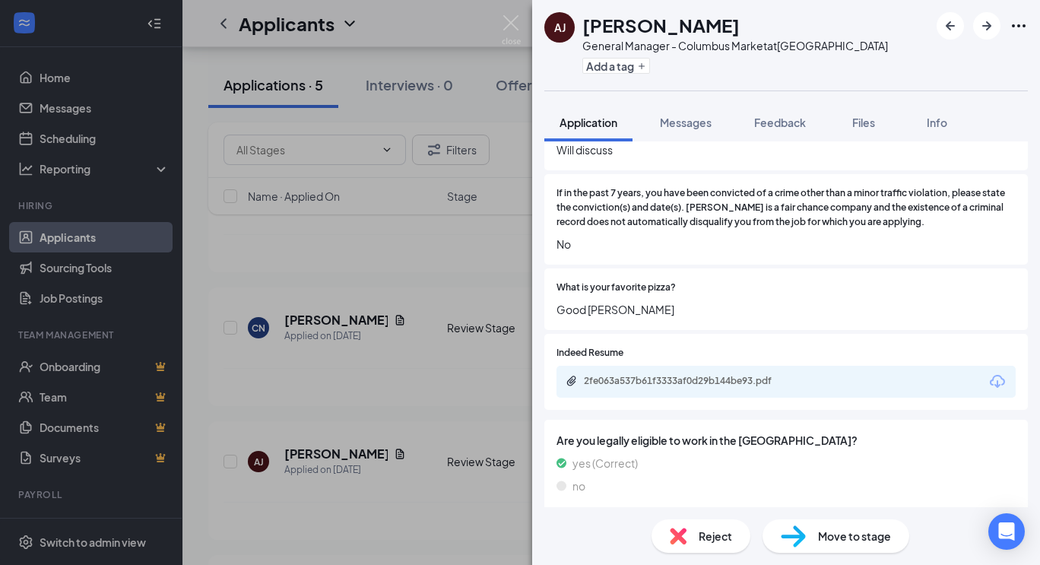
scroll to position [730, 0]
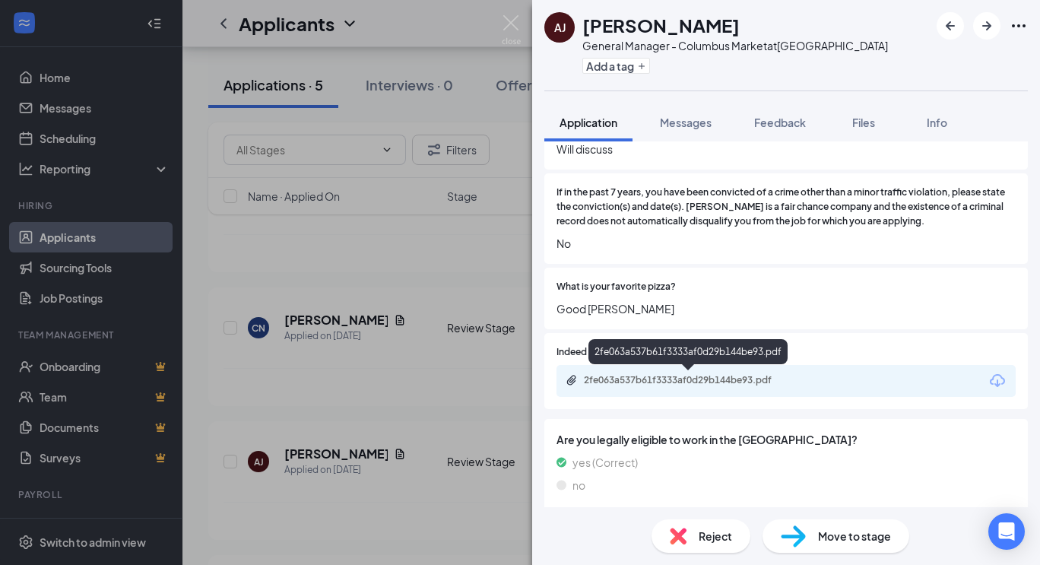
click at [747, 379] on div "2fe063a537b61f3333af0d29b144be93.pdf" at bounding box center [690, 380] width 213 height 12
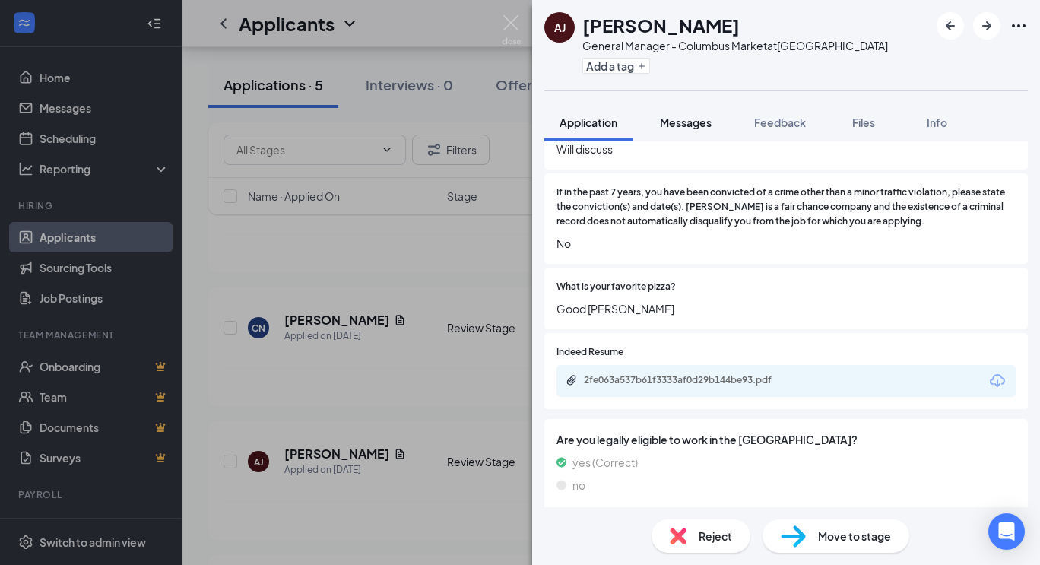
click at [680, 126] on span "Messages" at bounding box center [686, 123] width 52 height 14
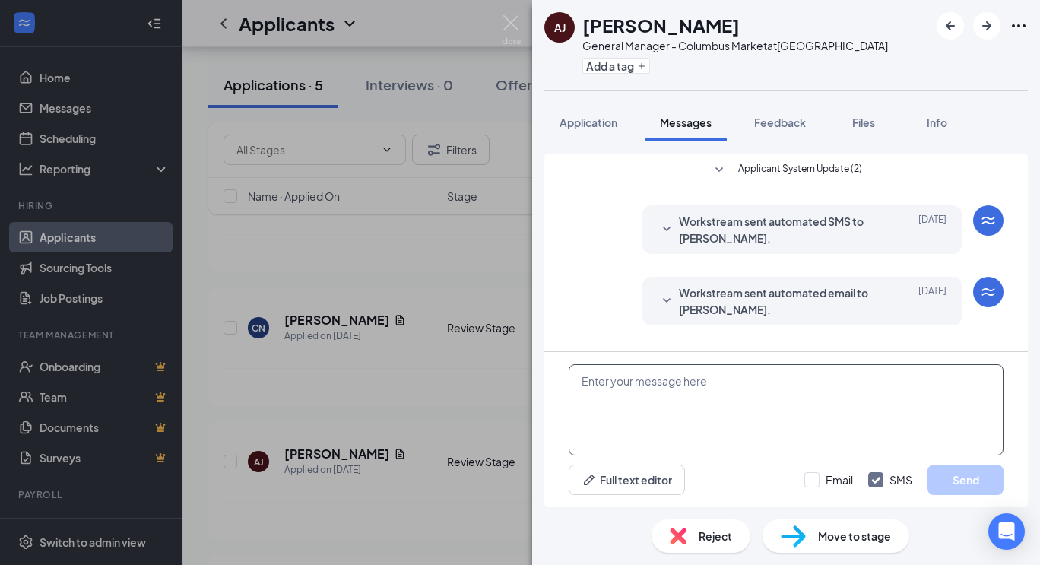
click at [620, 376] on textarea at bounding box center [786, 409] width 435 height 91
paste textarea "We have reviewed your resume and would like to bring you in for an interview fo…"
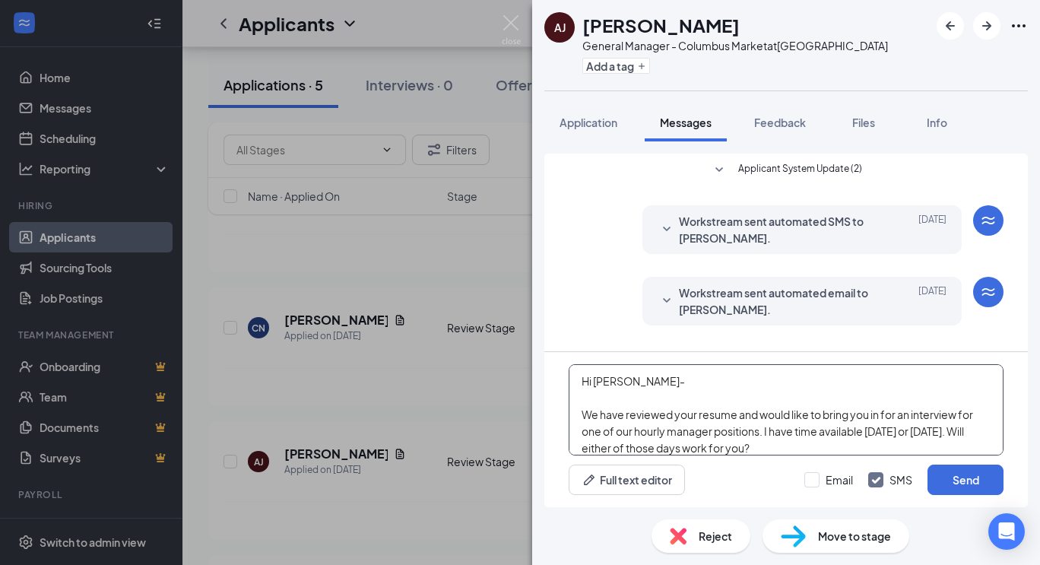
scroll to position [100, 0]
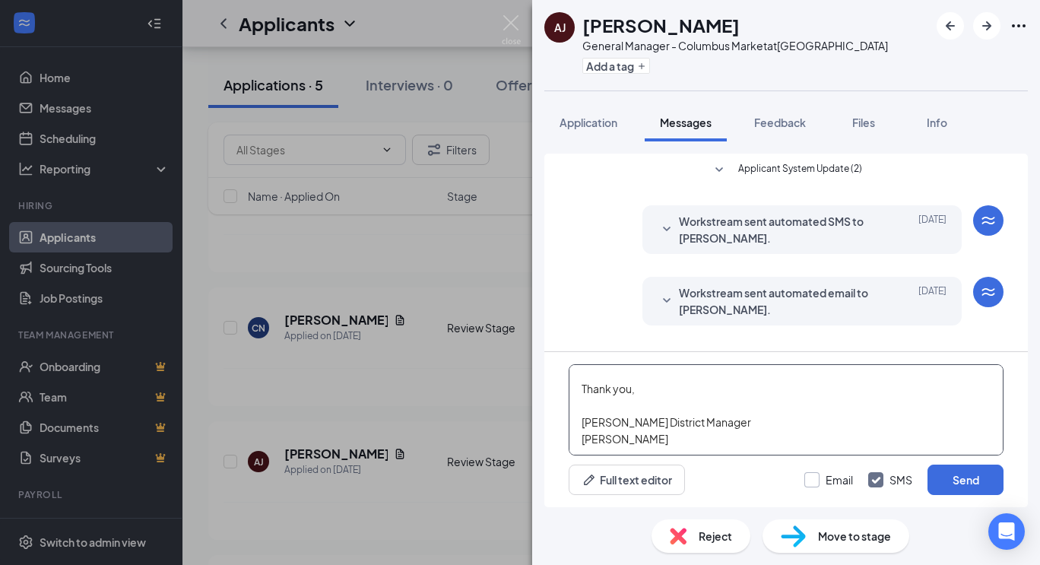
type textarea "Hi [PERSON_NAME]- We have reviewed your resume and would like to bring you in f…"
click at [810, 482] on input "Email" at bounding box center [828, 479] width 49 height 15
checkbox input "true"
click at [953, 481] on button "Send" at bounding box center [966, 480] width 76 height 30
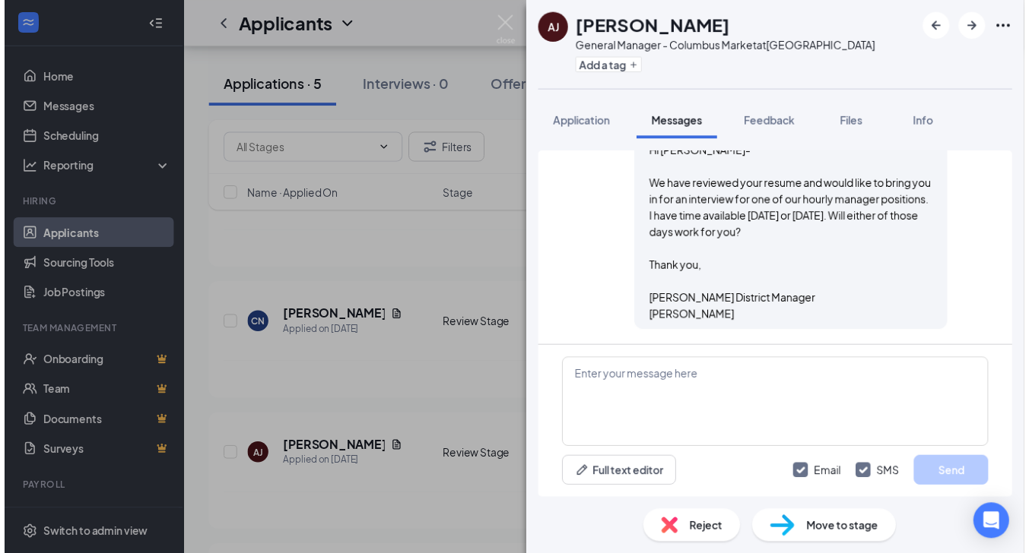
scroll to position [552, 0]
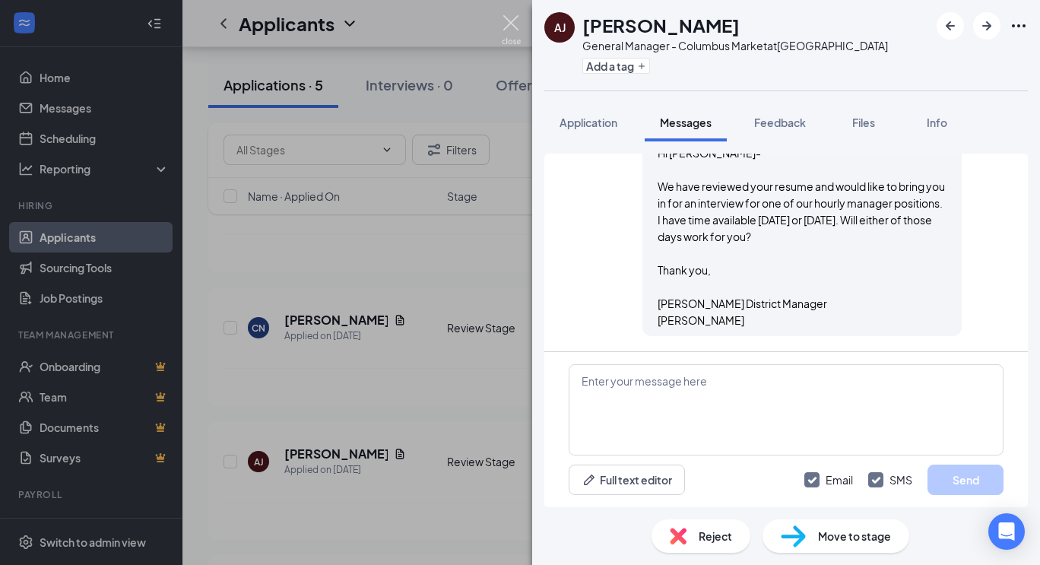
click at [512, 19] on img at bounding box center [511, 30] width 19 height 30
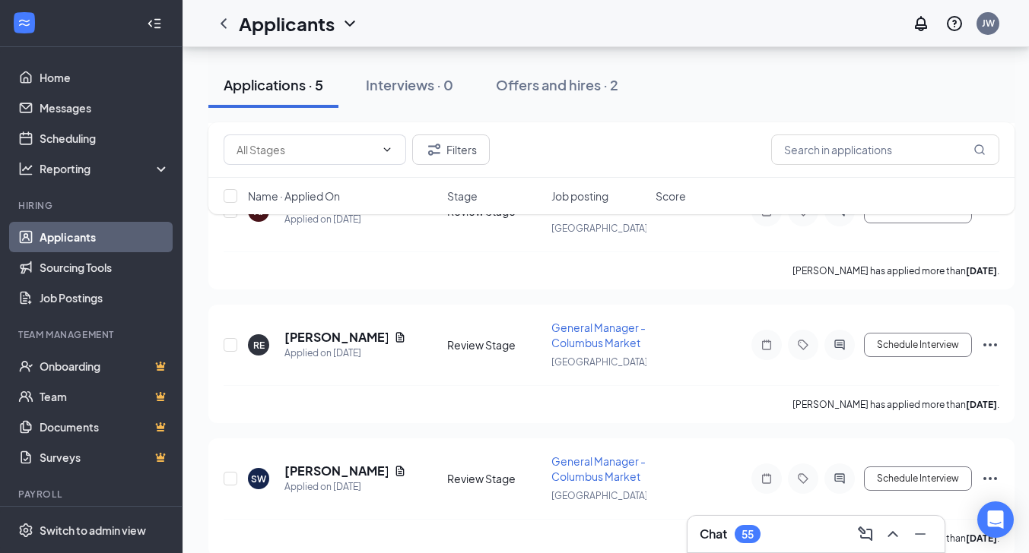
scroll to position [449, 0]
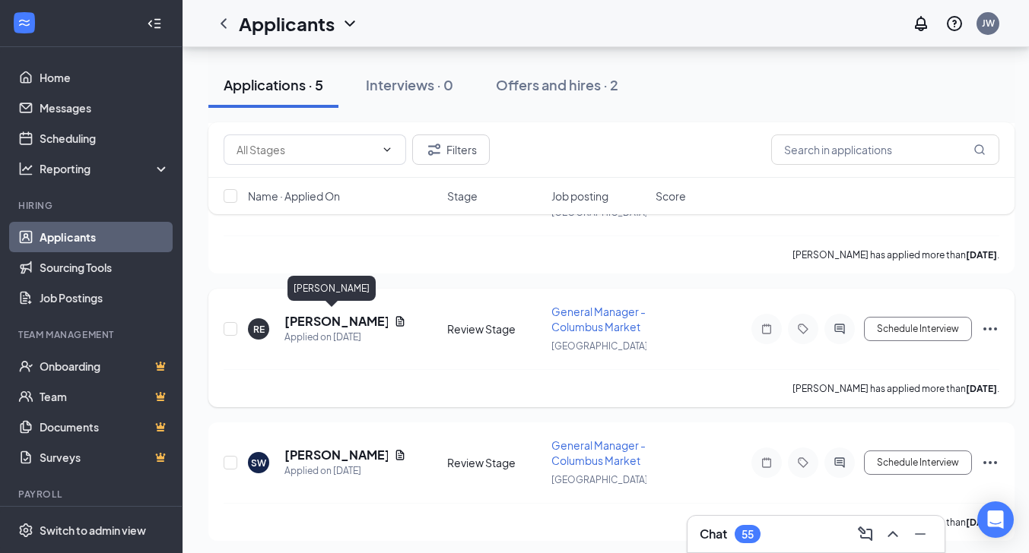
click at [313, 315] on h5 "[PERSON_NAME]" at bounding box center [335, 321] width 103 height 17
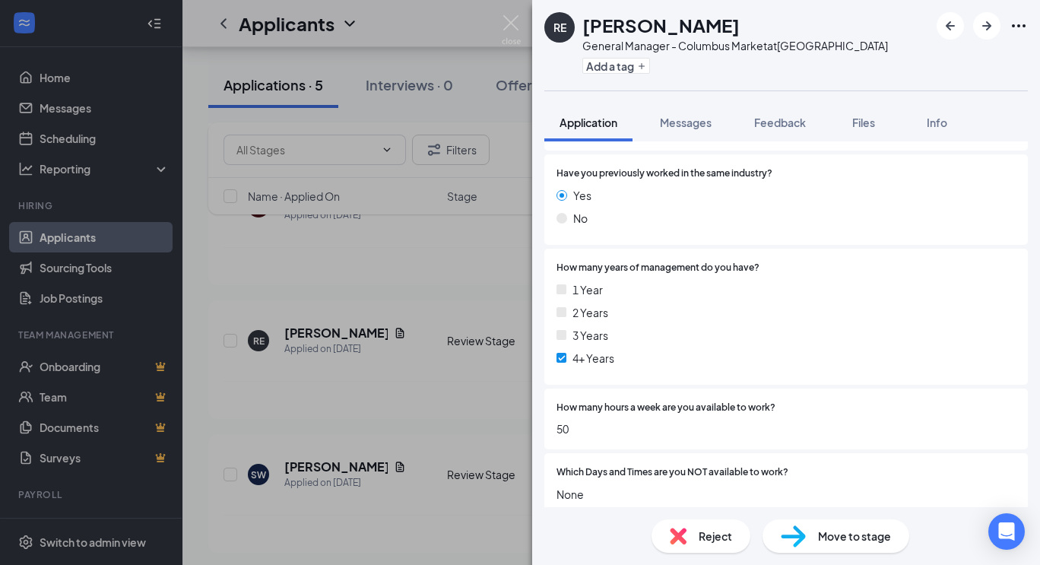
scroll to position [639, 0]
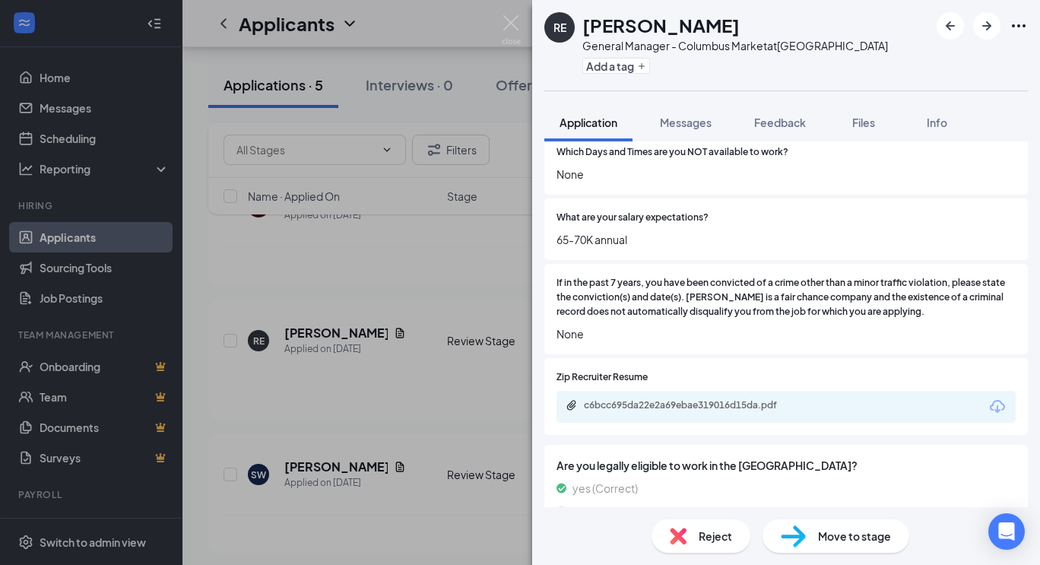
click at [842, 402] on div "c6bcc695da22e2a69ebae319016d15da.pdf" at bounding box center [786, 407] width 459 height 32
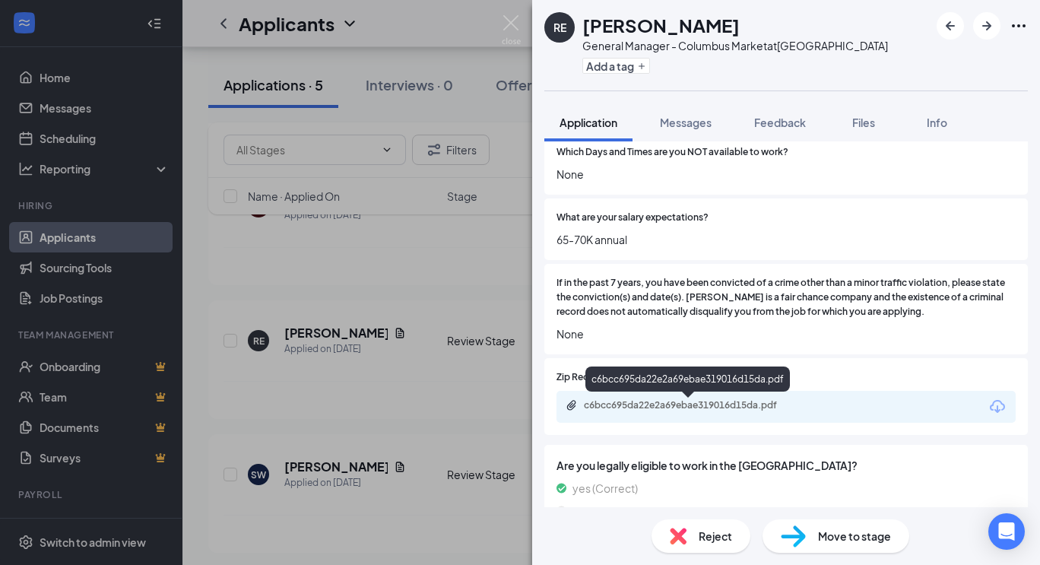
click at [744, 404] on div "c6bcc695da22e2a69ebae319016d15da.pdf" at bounding box center [690, 405] width 213 height 12
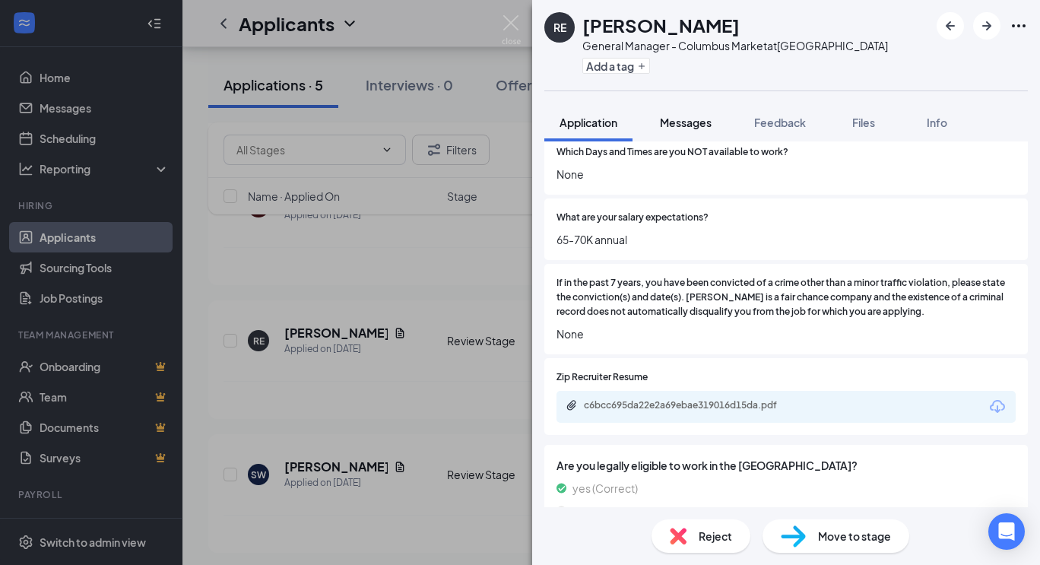
click at [690, 118] on span "Messages" at bounding box center [686, 123] width 52 height 14
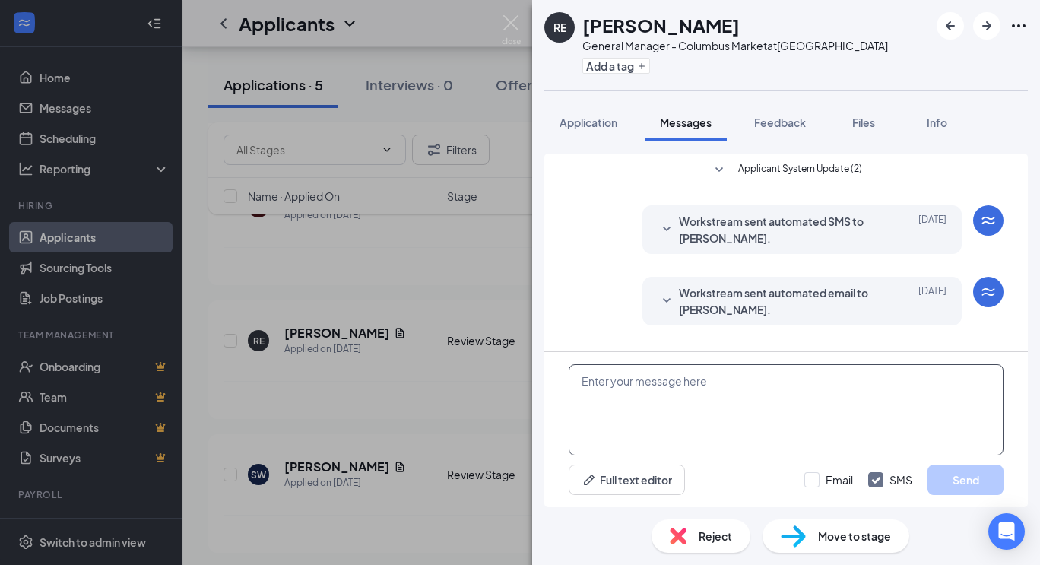
click at [667, 392] on textarea at bounding box center [786, 409] width 435 height 91
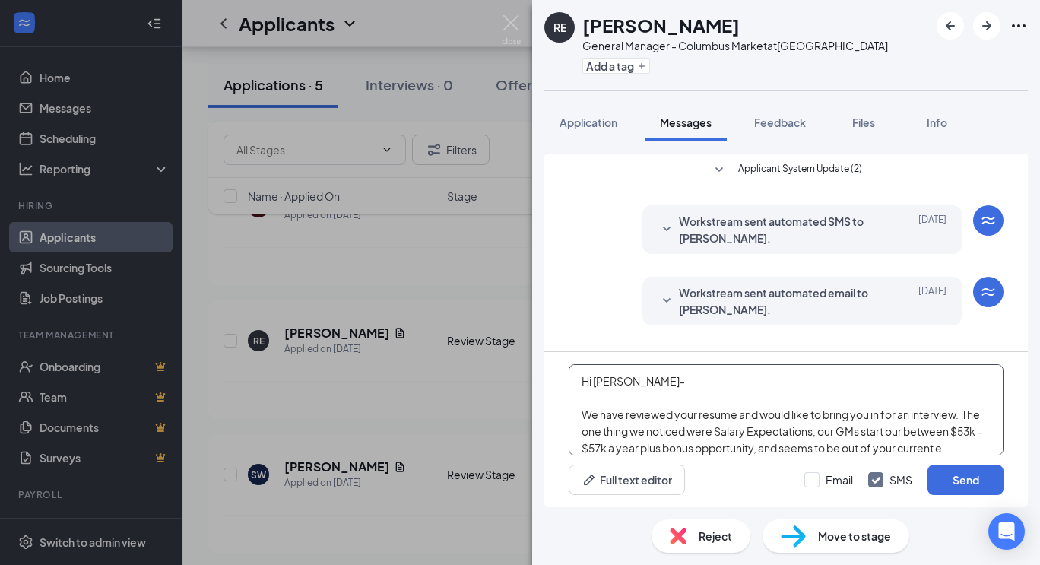
scroll to position [16, 0]
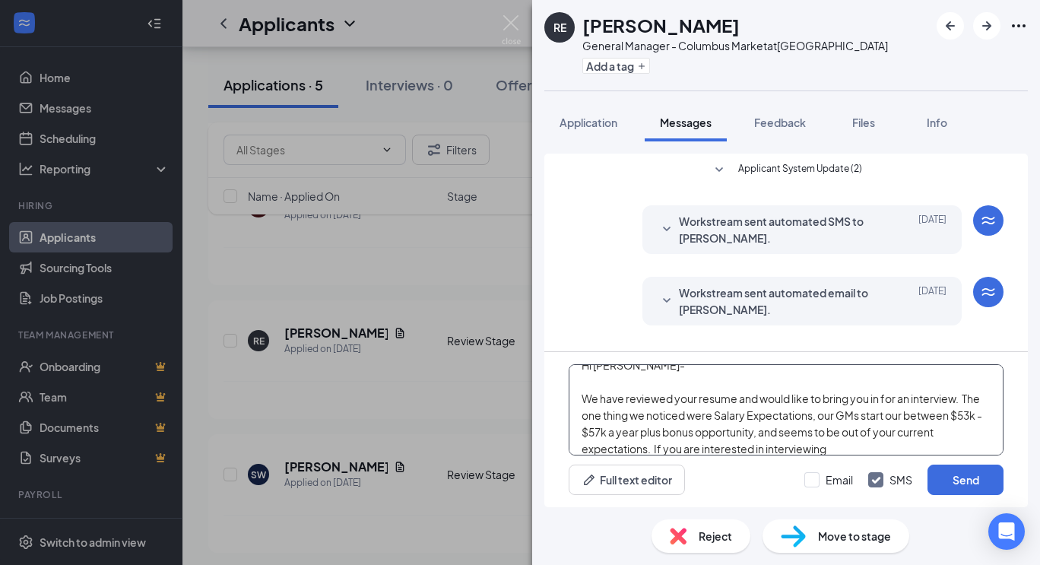
click at [701, 446] on textarea "Hi [PERSON_NAME]- We have reviewed your resume and would like to bring you in f…" at bounding box center [786, 409] width 435 height 91
click at [852, 446] on textarea "Hi [PERSON_NAME]- We have reviewed your resume and would like to bring you in f…" at bounding box center [786, 409] width 435 height 91
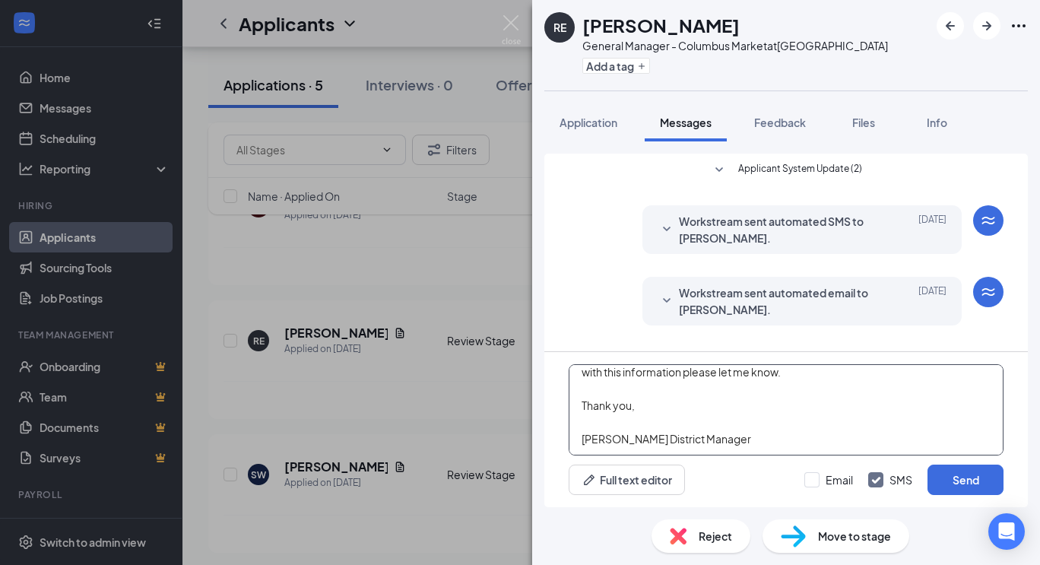
scroll to position [133, 0]
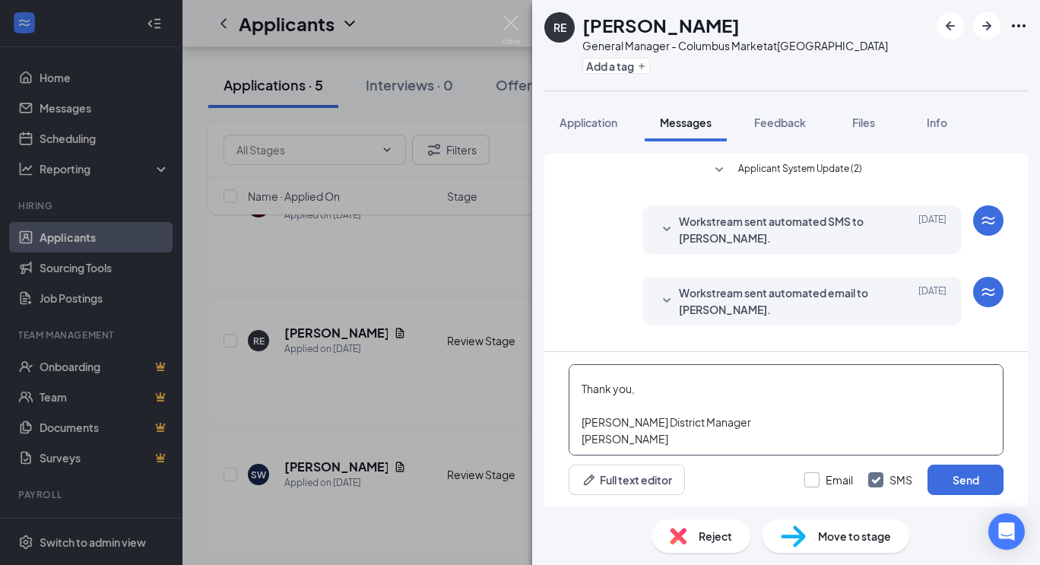
type textarea "Hi [PERSON_NAME]- We have reviewed your resume and would like to bring you in f…"
click at [809, 481] on input "Email" at bounding box center [828, 479] width 49 height 15
checkbox input "true"
click at [955, 475] on button "Send" at bounding box center [966, 480] width 76 height 30
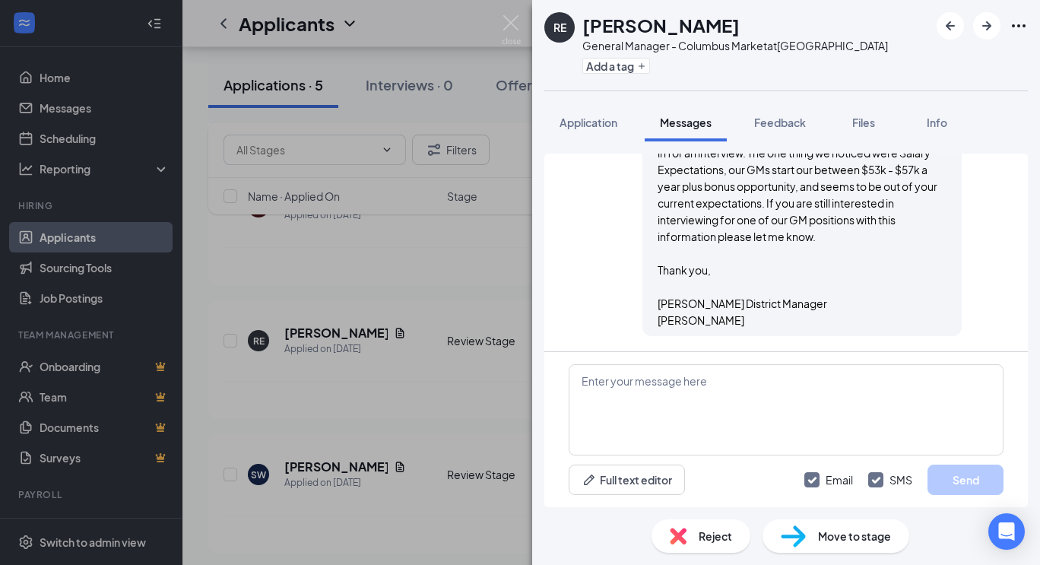
scroll to position [652, 0]
click at [310, 458] on div "RE [PERSON_NAME] General Manager - Columbus Market at [GEOGRAPHIC_DATA] Add a t…" at bounding box center [520, 282] width 1040 height 565
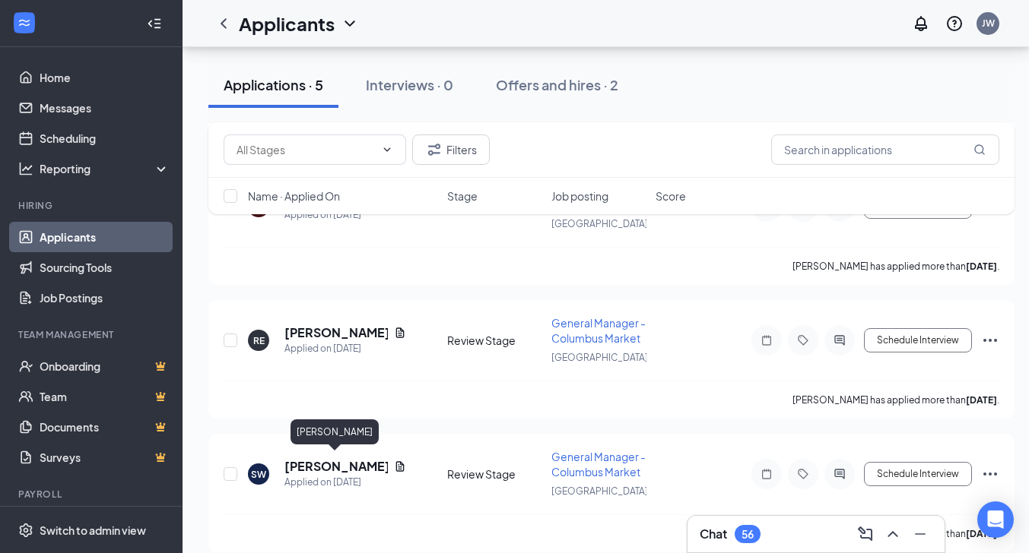
click at [310, 458] on h5 "[PERSON_NAME]" at bounding box center [335, 466] width 103 height 17
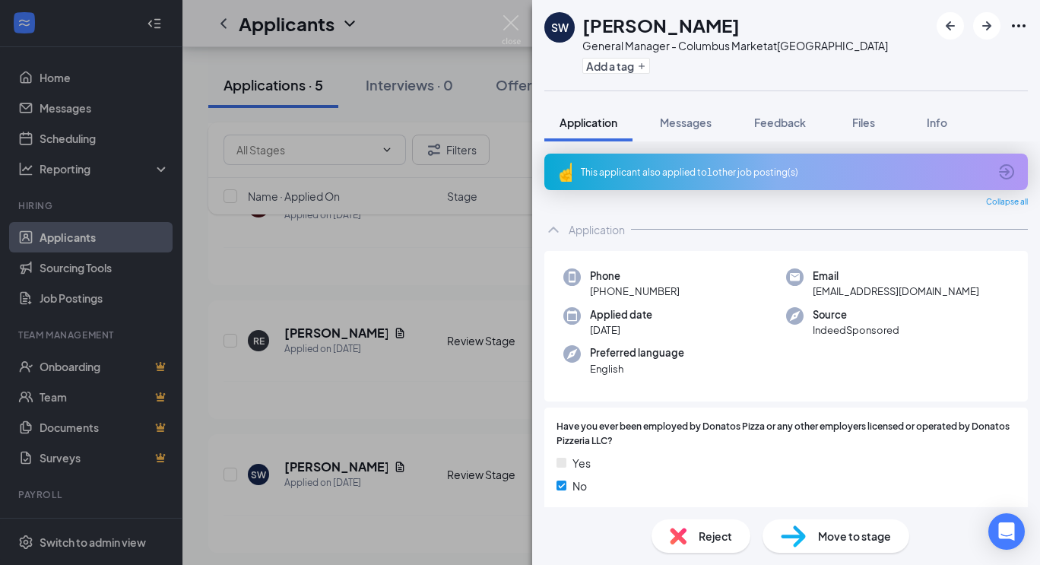
click at [687, 533] on div "Reject" at bounding box center [701, 535] width 99 height 33
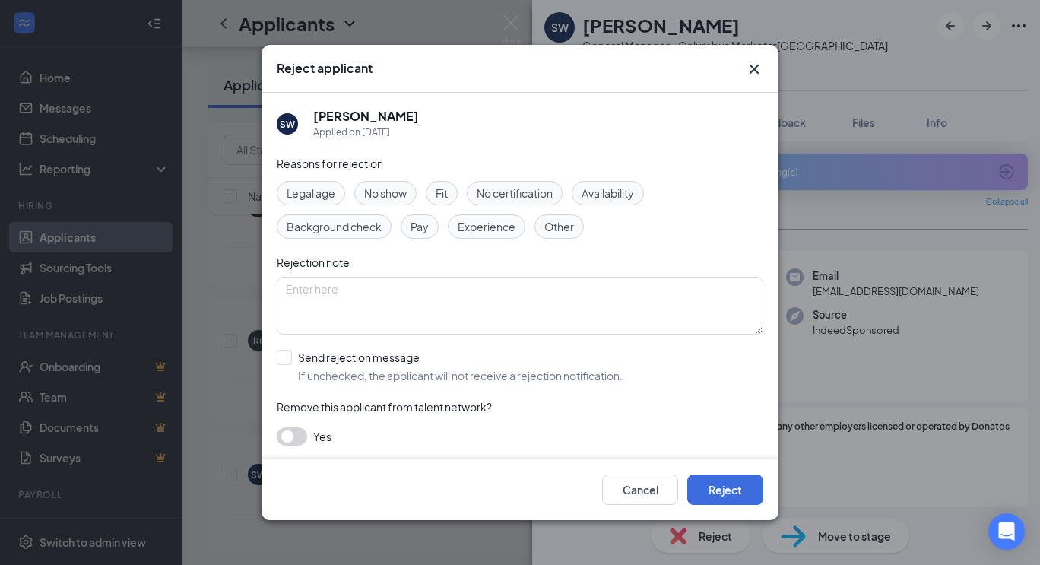
click at [485, 231] on span "Experience" at bounding box center [487, 226] width 58 height 17
click at [722, 494] on button "Reject" at bounding box center [725, 489] width 76 height 30
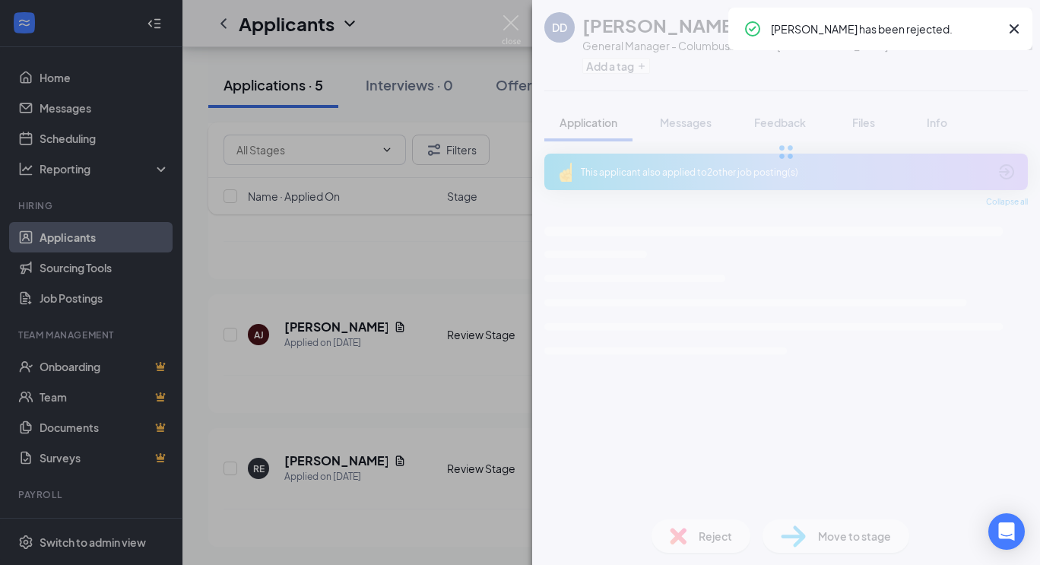
scroll to position [305, 0]
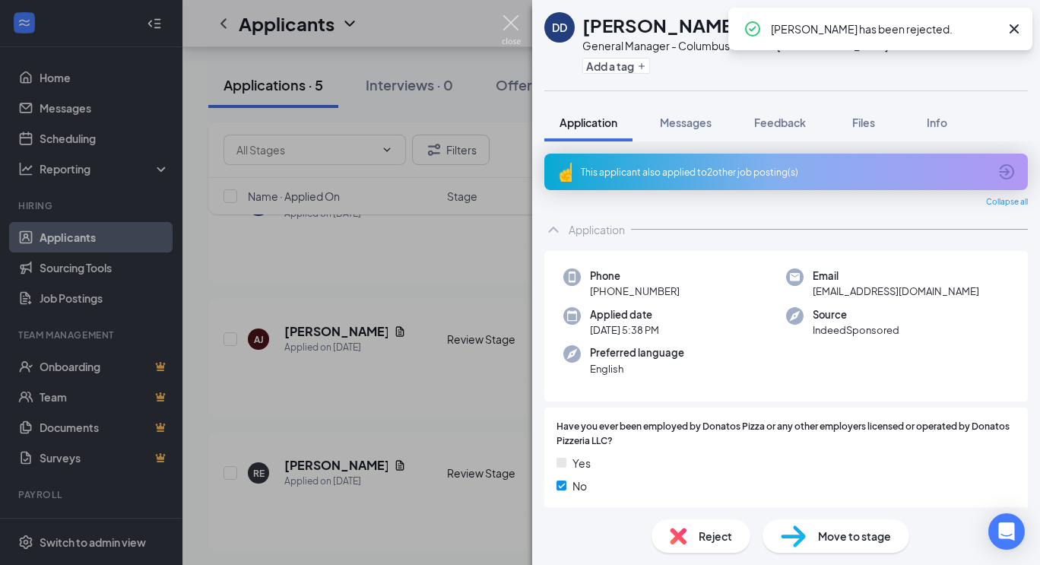
click at [509, 23] on img at bounding box center [511, 30] width 19 height 30
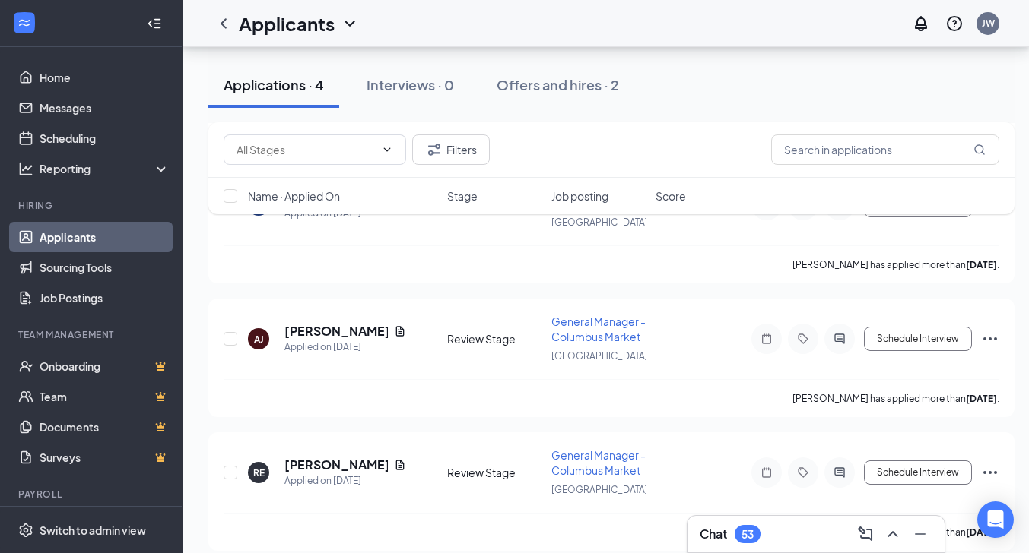
click at [783, 531] on div "Chat 53" at bounding box center [815, 534] width 233 height 24
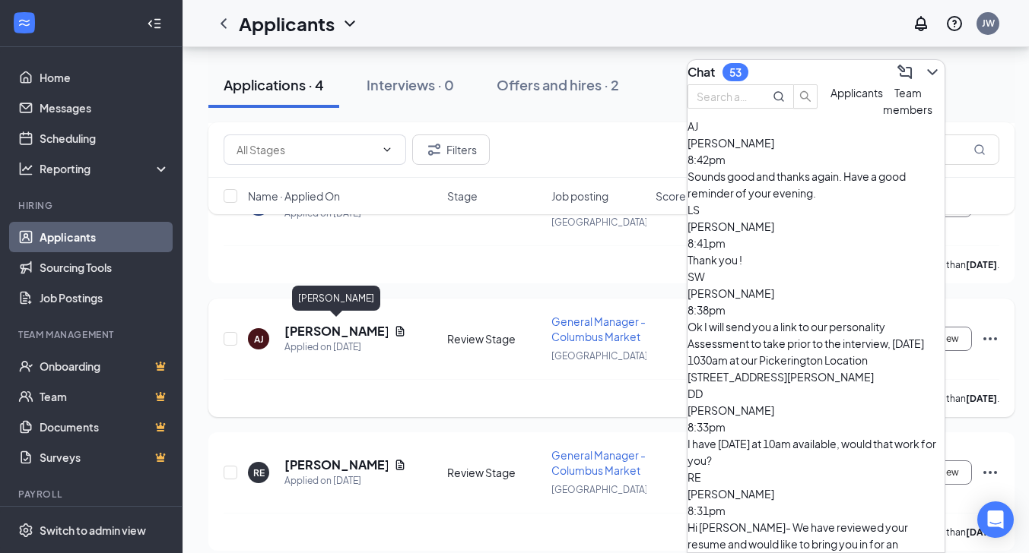
click at [353, 330] on h5 "Alexandra James" at bounding box center [335, 331] width 103 height 17
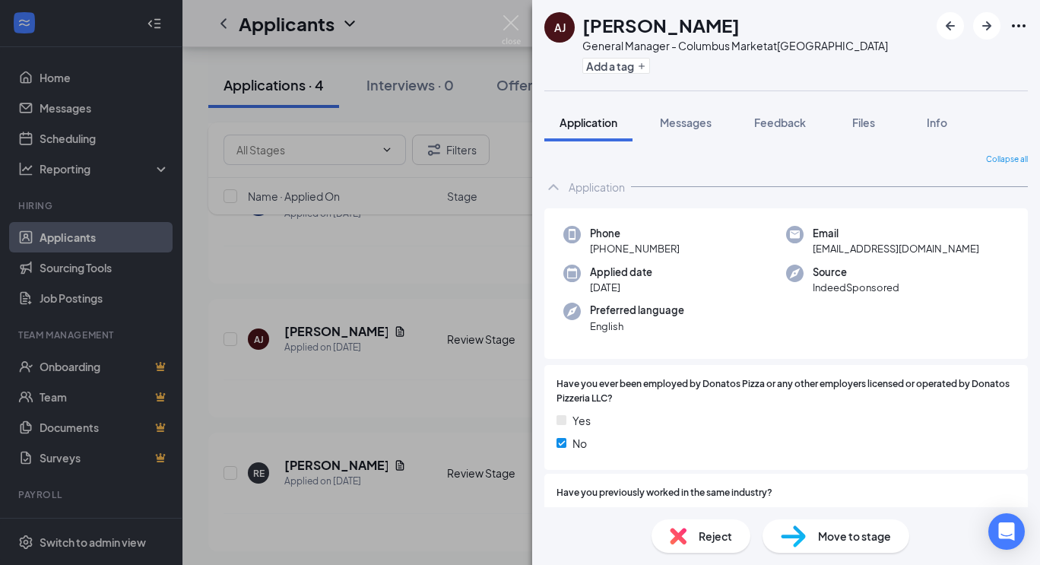
click at [822, 544] on span "Move to stage" at bounding box center [854, 536] width 73 height 17
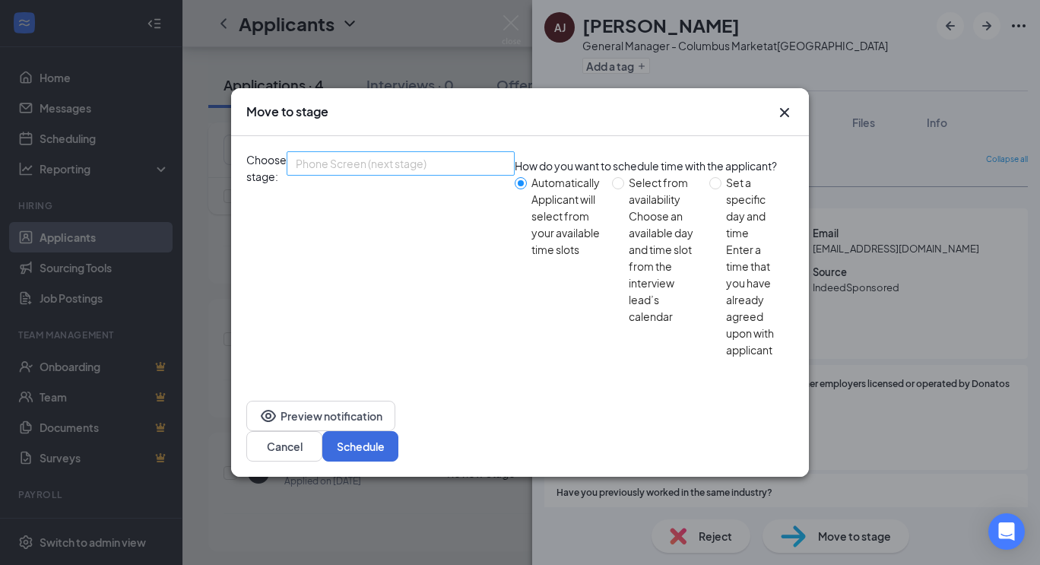
click at [433, 211] on div "Phone Screen (next stage) 3704124 3657661 3979973 Application Review Stage (cur…" at bounding box center [401, 260] width 228 height 219
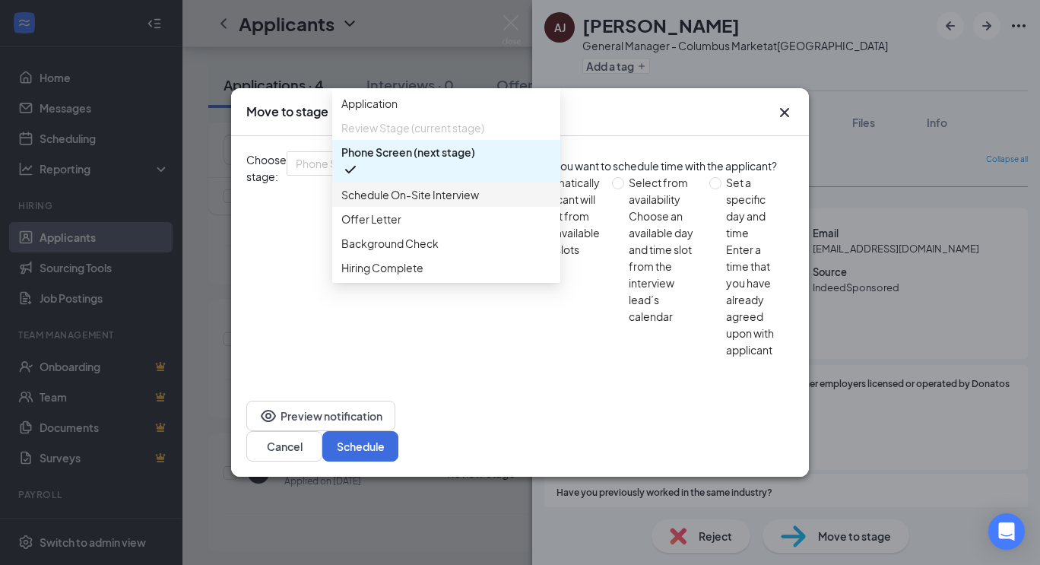
click at [414, 203] on span "Schedule On-Site Interview" at bounding box center [410, 194] width 138 height 17
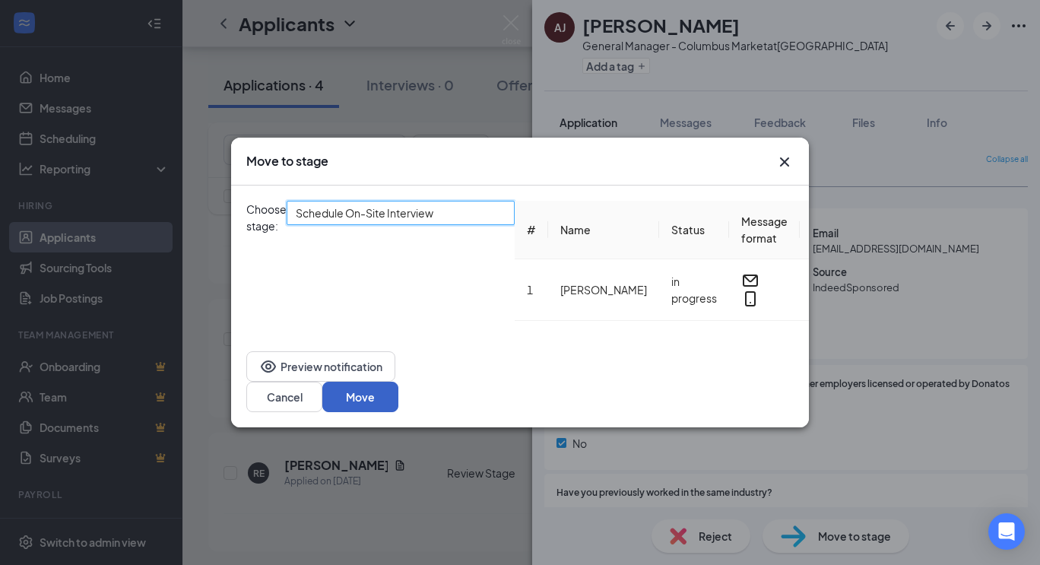
click at [398, 389] on button "Move" at bounding box center [360, 397] width 76 height 30
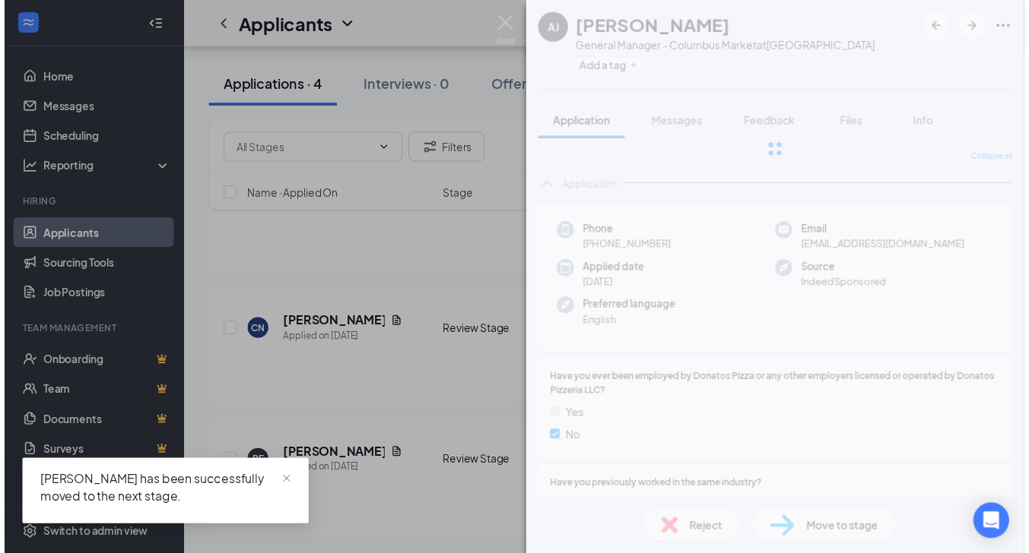
scroll to position [172, 0]
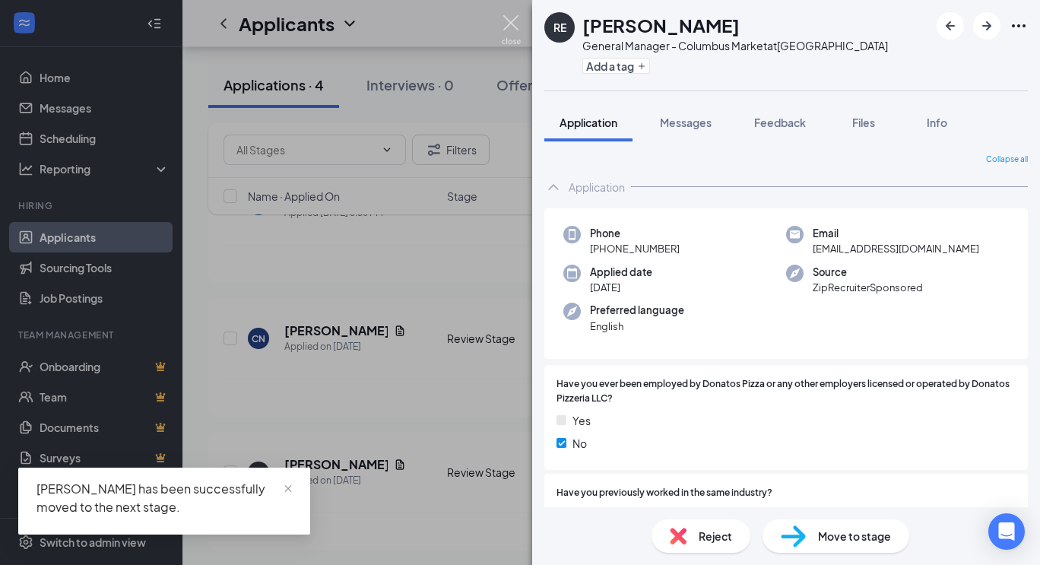
click at [509, 24] on img at bounding box center [511, 30] width 19 height 30
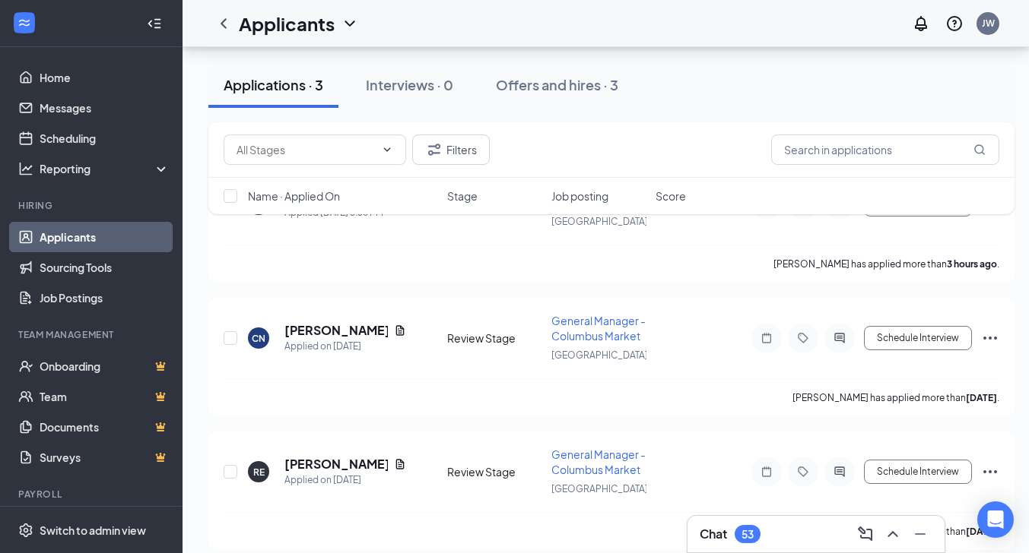
click at [780, 532] on div "Chat 53" at bounding box center [815, 534] width 233 height 24
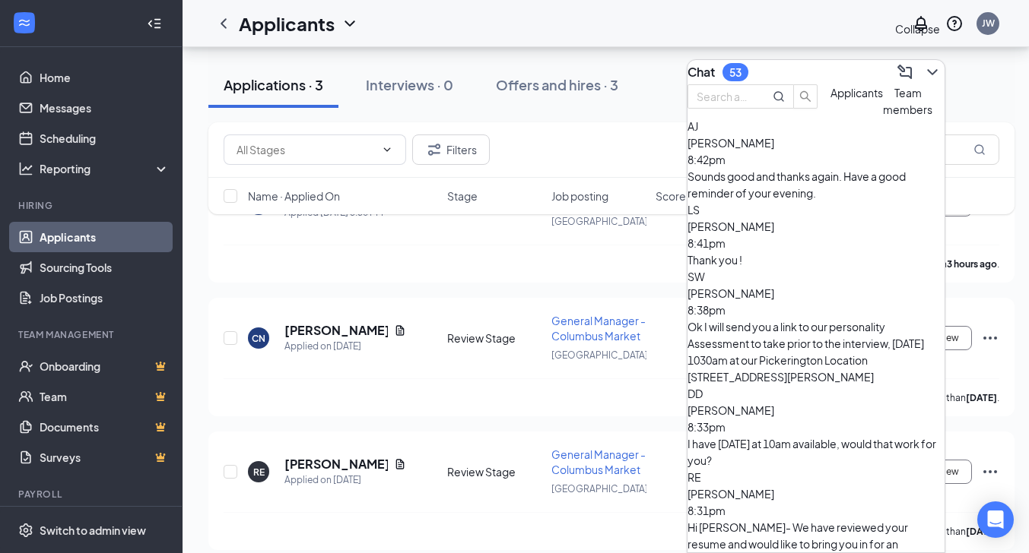
click at [923, 70] on icon "ChevronDown" at bounding box center [932, 72] width 18 height 18
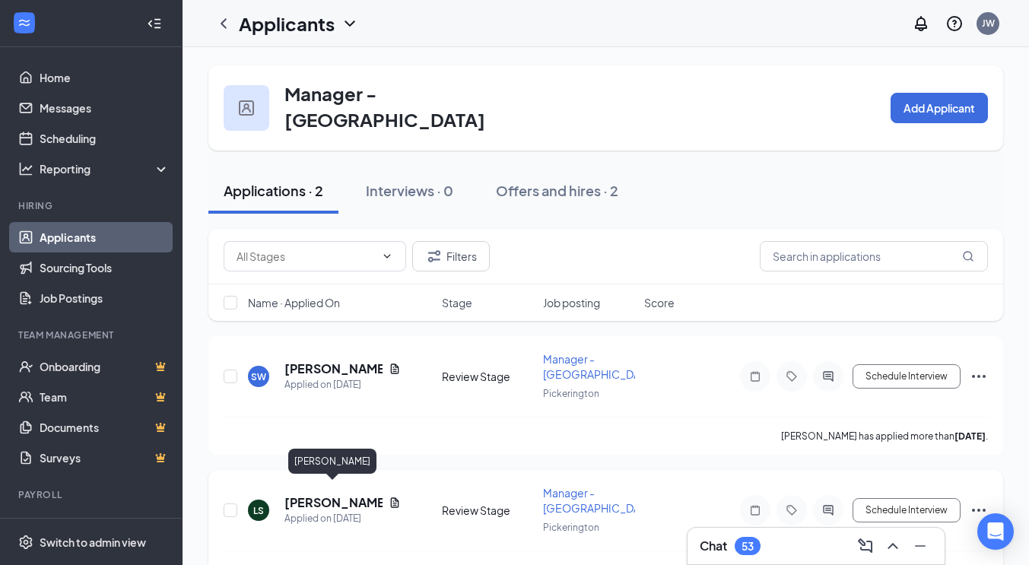
click at [307, 494] on h5 "[PERSON_NAME]" at bounding box center [333, 502] width 98 height 17
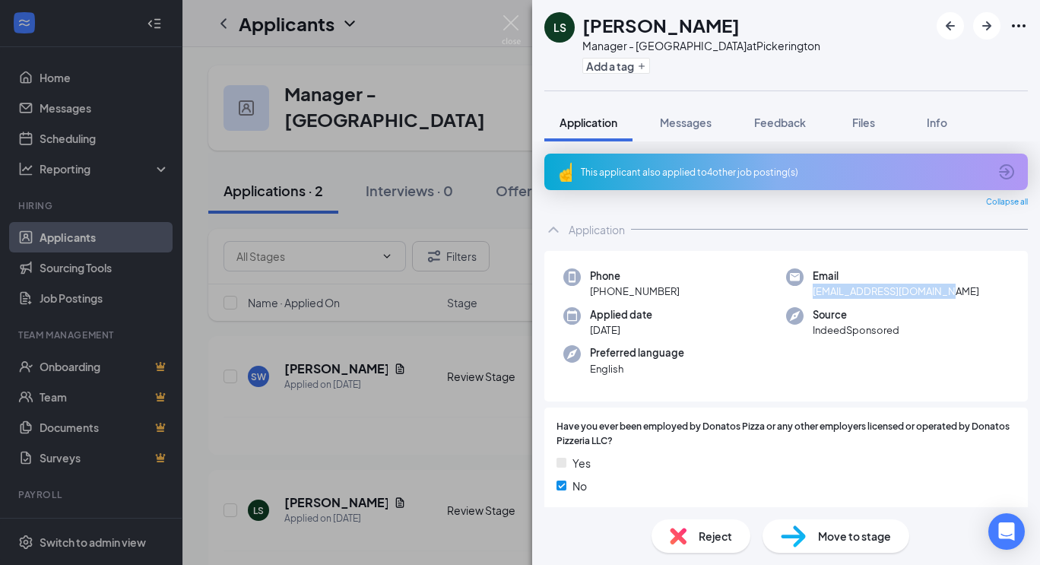
drag, startPoint x: 806, startPoint y: 289, endPoint x: 942, endPoint y: 291, distance: 136.1
click at [942, 291] on div "Email [EMAIL_ADDRESS][DOMAIN_NAME]" at bounding box center [897, 283] width 223 height 31
copy span "[EMAIL_ADDRESS][DOMAIN_NAME]"
click at [817, 534] on div "Move to stage" at bounding box center [836, 535] width 147 height 33
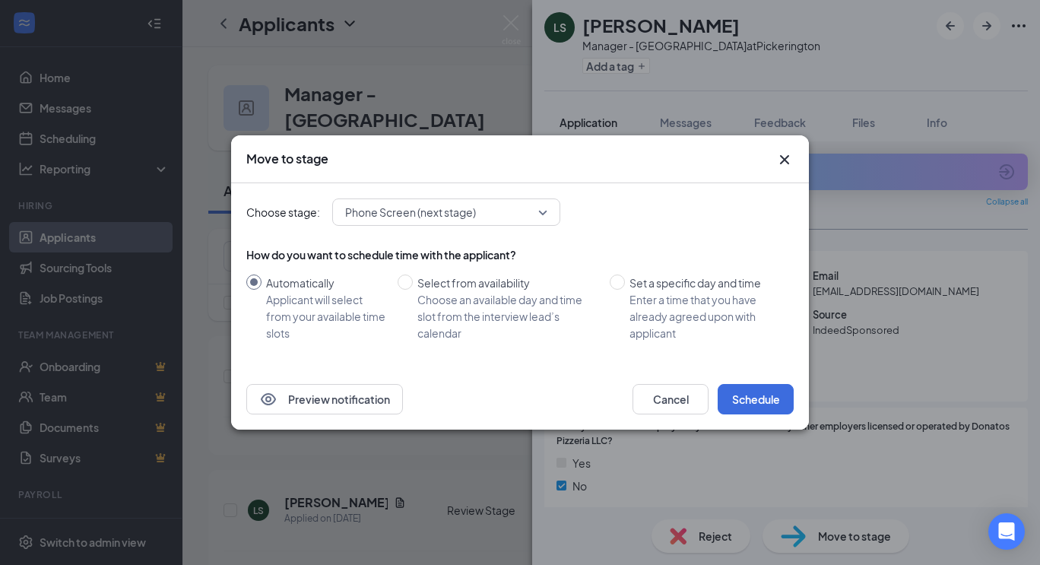
click at [490, 210] on div "Phone Screen (next stage)" at bounding box center [446, 211] width 228 height 27
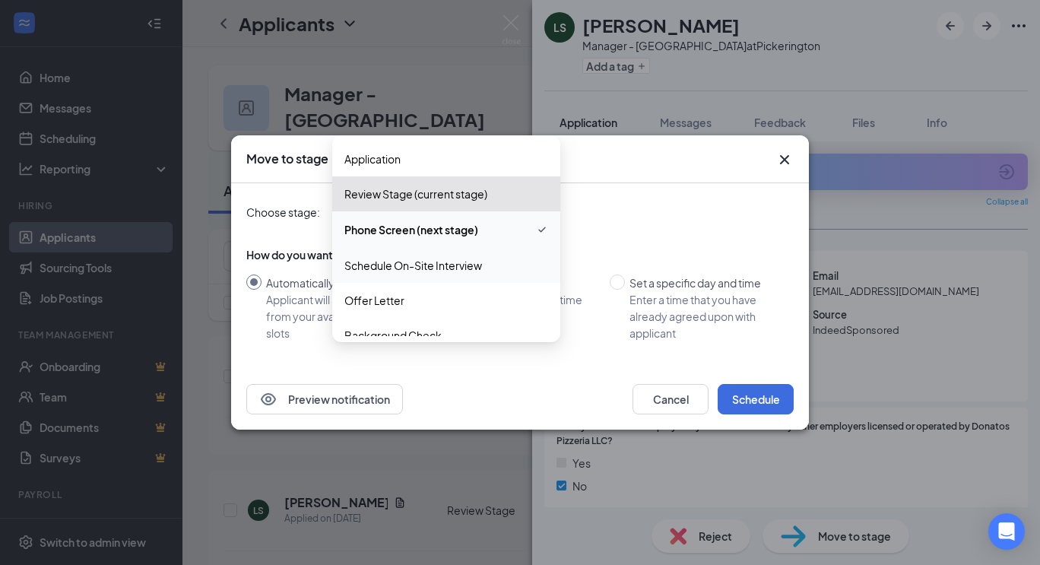
click at [408, 265] on span "Schedule On-Site Interview" at bounding box center [413, 265] width 138 height 17
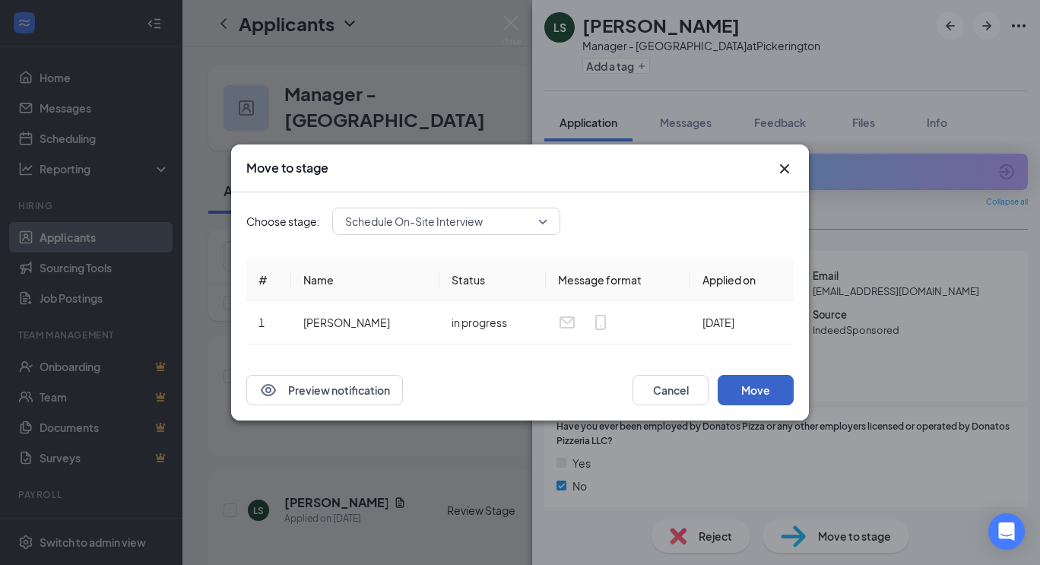
click at [754, 388] on button "Move" at bounding box center [756, 390] width 76 height 30
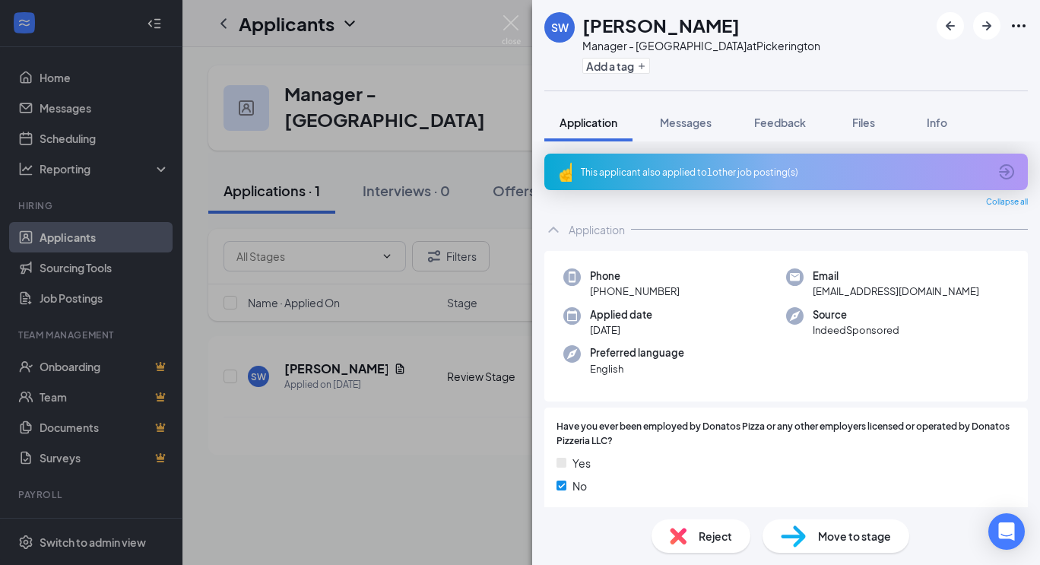
drag, startPoint x: 808, startPoint y: 291, endPoint x: 944, endPoint y: 295, distance: 135.4
drag, startPoint x: 944, startPoint y: 295, endPoint x: 969, endPoint y: 290, distance: 26.2
click at [969, 290] on div "Email [EMAIL_ADDRESS][DOMAIN_NAME]" at bounding box center [897, 283] width 223 height 31
drag, startPoint x: 807, startPoint y: 289, endPoint x: 944, endPoint y: 291, distance: 137.6
click at [944, 291] on span "[EMAIL_ADDRESS][DOMAIN_NAME]" at bounding box center [896, 291] width 167 height 15
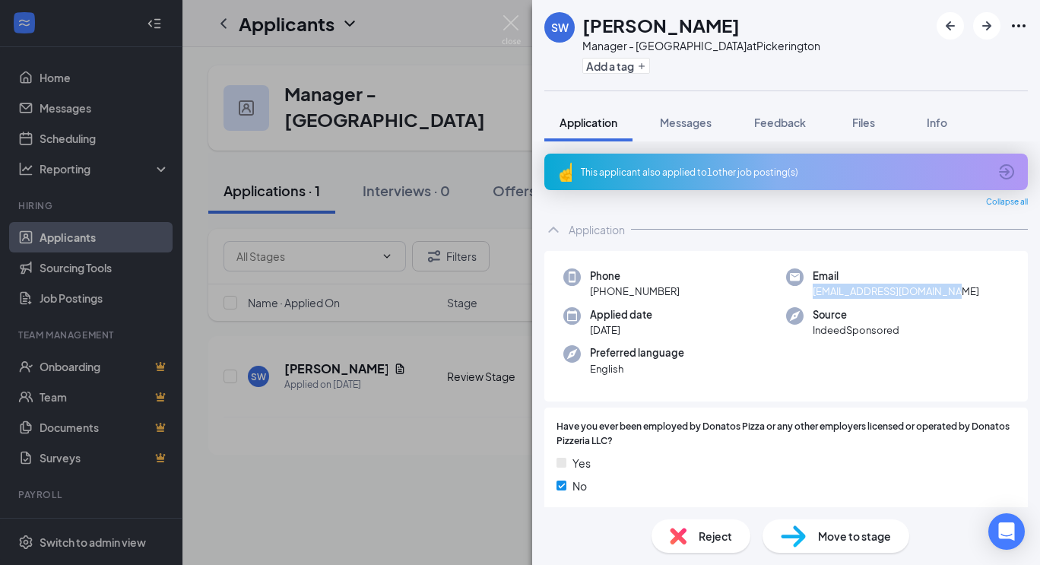
copy span "[EMAIL_ADDRESS][DOMAIN_NAME]"
click at [809, 536] on div "Move to stage" at bounding box center [836, 535] width 147 height 33
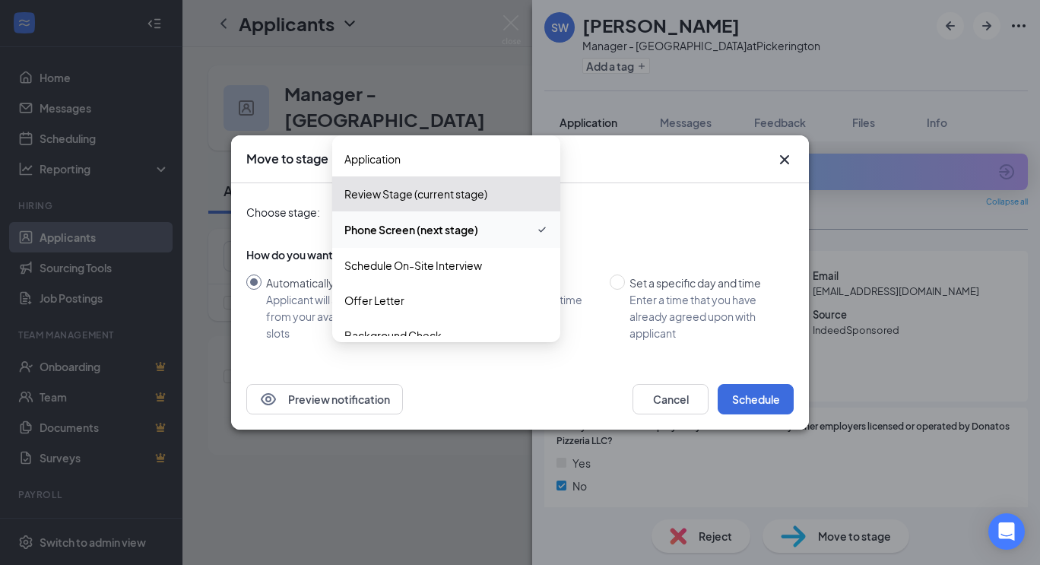
click at [461, 215] on div "Phone Screen (next stage) 3704122 3681125 3979971 Application Review Stage (cur…" at bounding box center [446, 211] width 228 height 27
click at [417, 266] on span "Schedule On-Site Interview" at bounding box center [413, 265] width 138 height 17
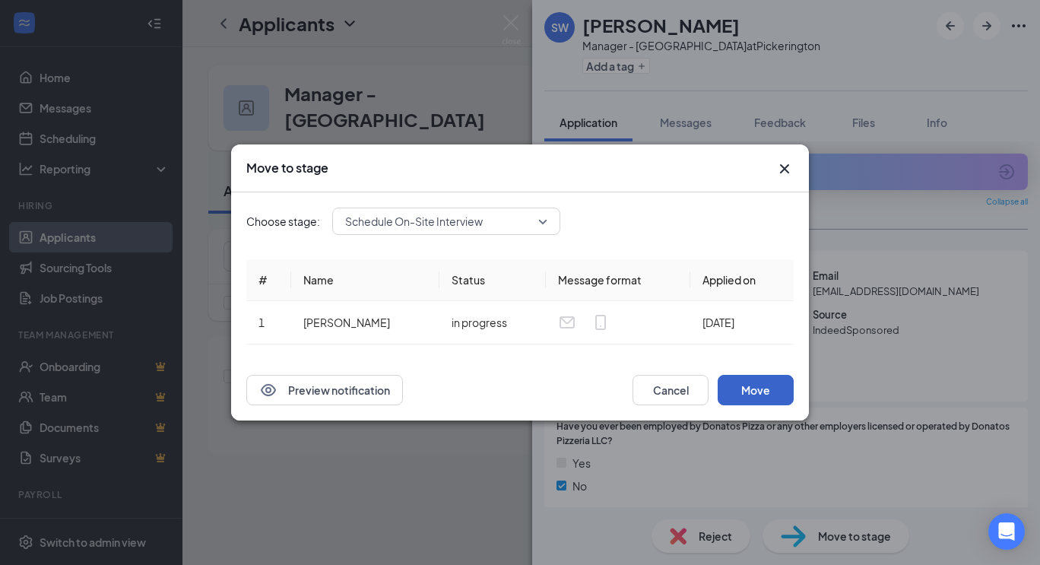
click at [750, 387] on button "Move" at bounding box center [756, 390] width 76 height 30
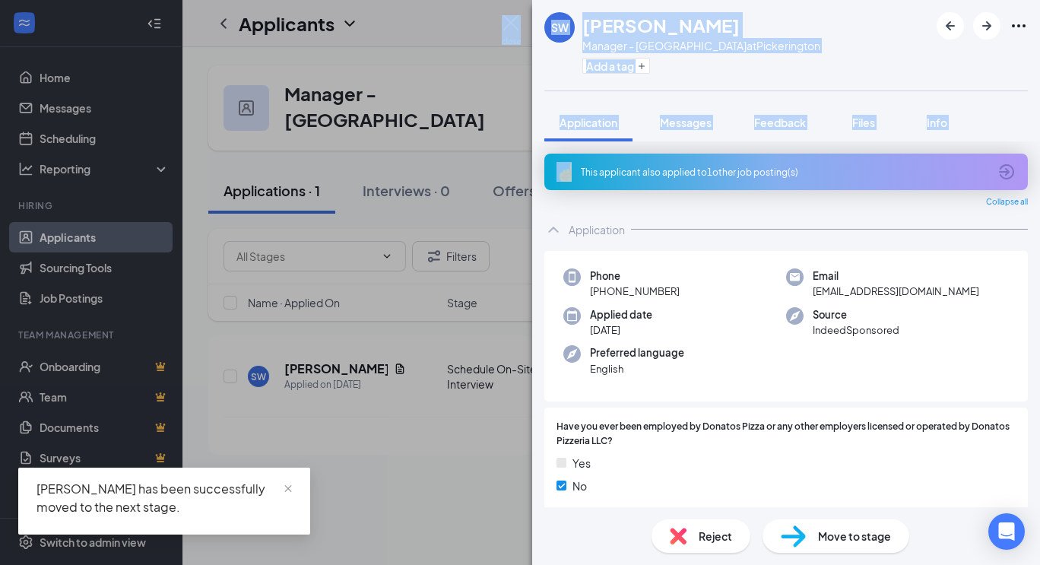
drag, startPoint x: 468, startPoint y: 173, endPoint x: 508, endPoint y: 23, distance: 155.1
click at [508, 23] on div "SW Samina Wilson Manager - Pickerington at Pickerington Add a tag Application M…" at bounding box center [520, 282] width 1040 height 565
click at [508, 23] on img at bounding box center [511, 30] width 19 height 30
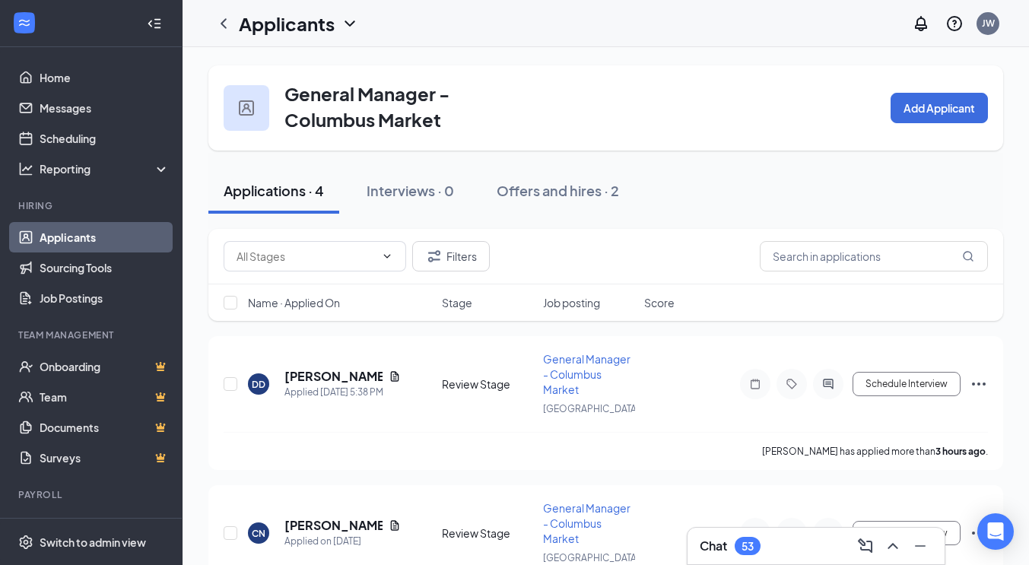
scroll to position [366, 0]
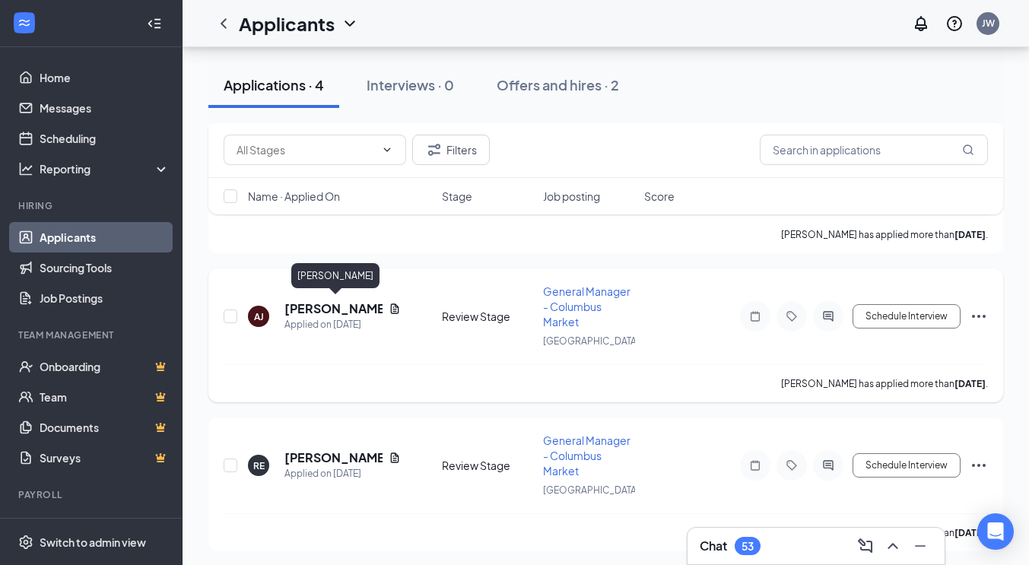
click at [307, 300] on h5 "[PERSON_NAME]" at bounding box center [333, 308] width 98 height 17
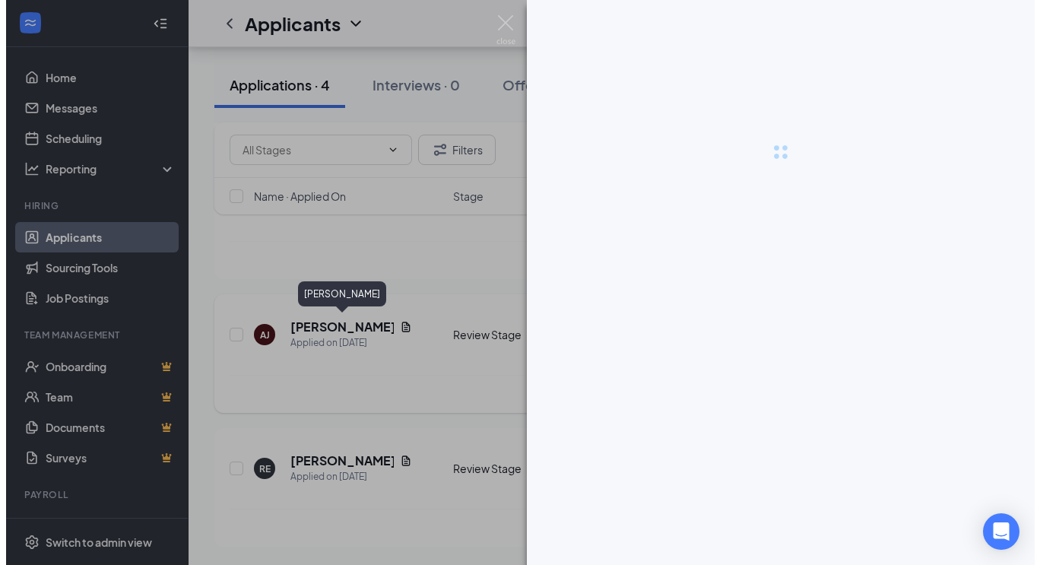
scroll to position [305, 0]
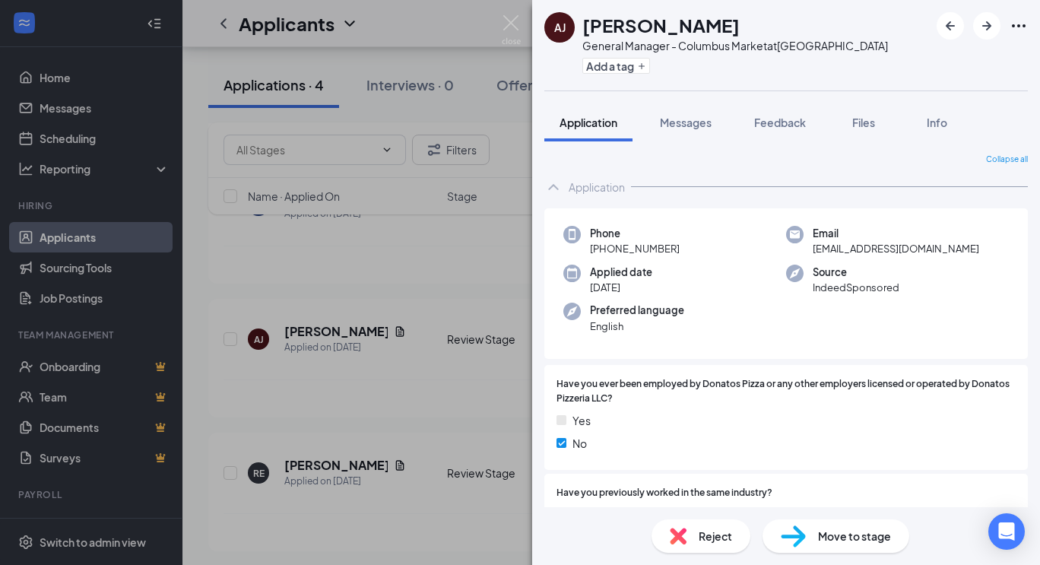
drag, startPoint x: 807, startPoint y: 247, endPoint x: 937, endPoint y: 246, distance: 130.8
drag, startPoint x: 937, startPoint y: 246, endPoint x: 804, endPoint y: 252, distance: 133.9
click at [804, 252] on div "Email [EMAIL_ADDRESS][DOMAIN_NAME]" at bounding box center [897, 241] width 223 height 31
copy span "[EMAIL_ADDRESS][DOMAIN_NAME]"
click at [515, 17] on img at bounding box center [511, 30] width 19 height 30
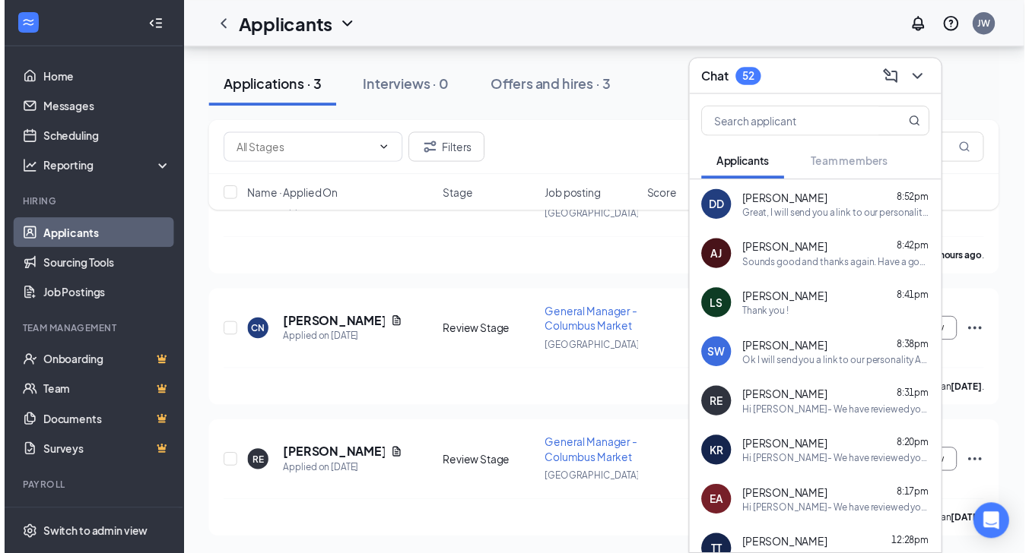
scroll to position [183, 0]
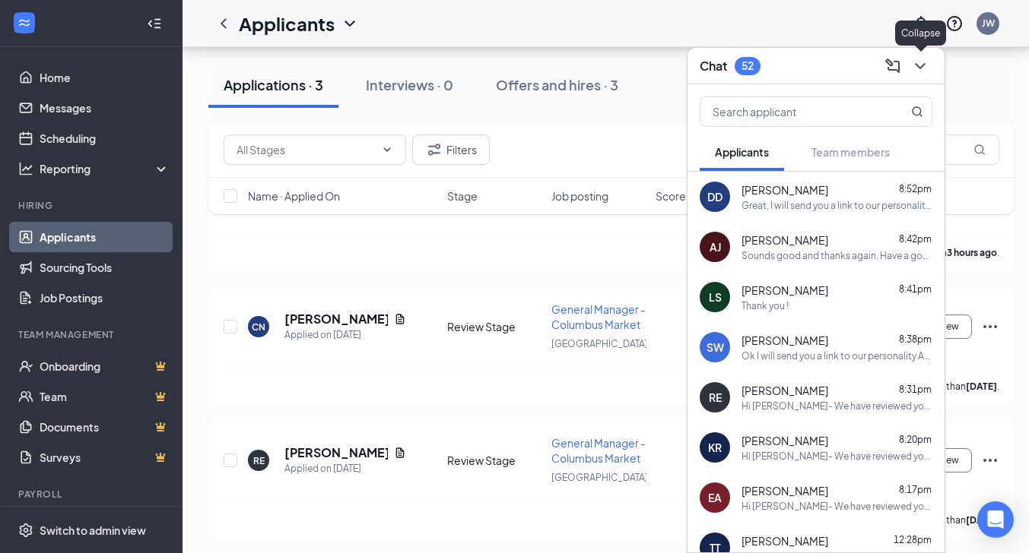
click at [918, 69] on icon "ChevronDown" at bounding box center [920, 66] width 18 height 18
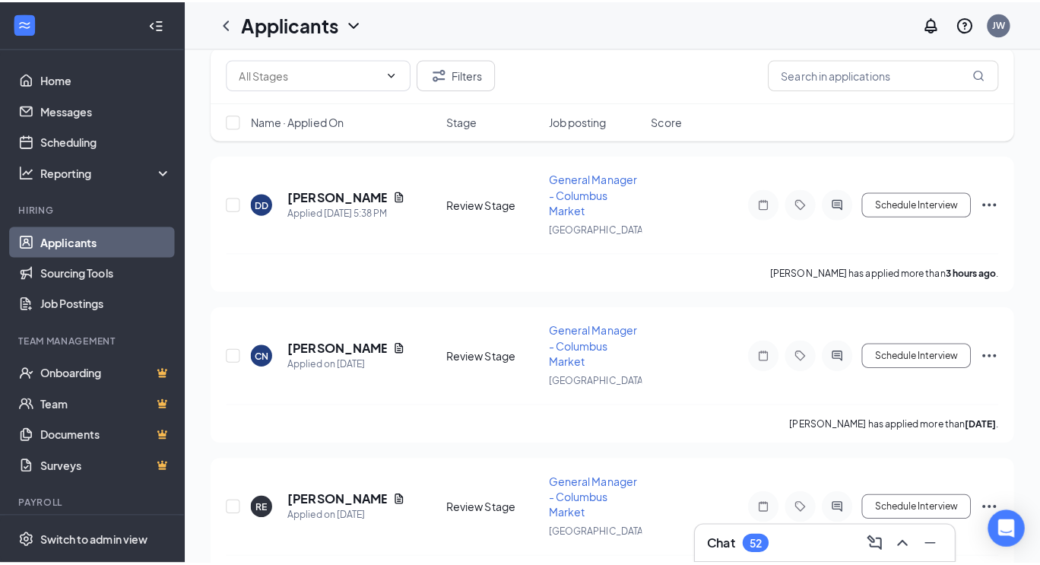
scroll to position [0, 0]
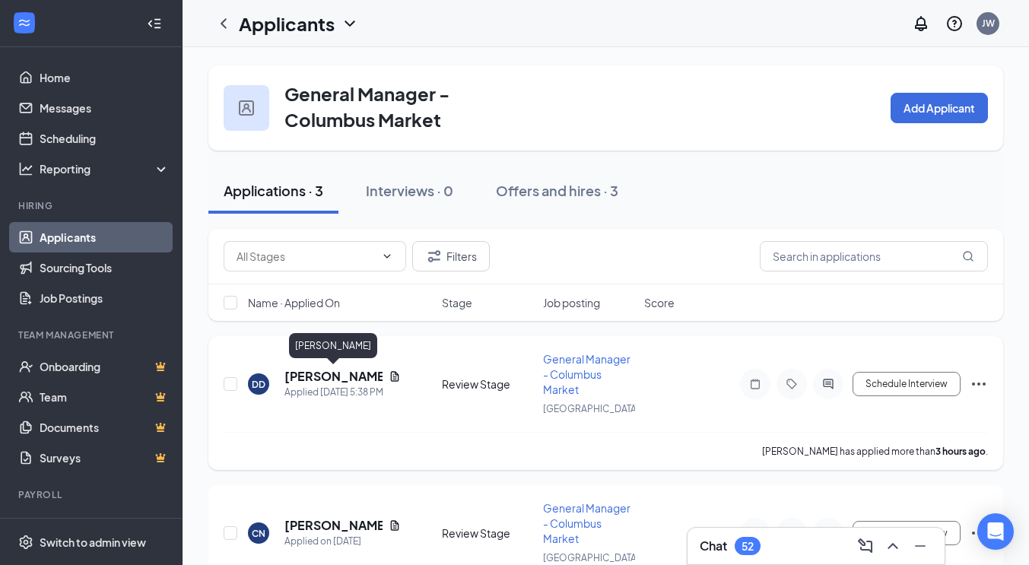
click at [331, 381] on h5 "[PERSON_NAME]" at bounding box center [333, 376] width 98 height 17
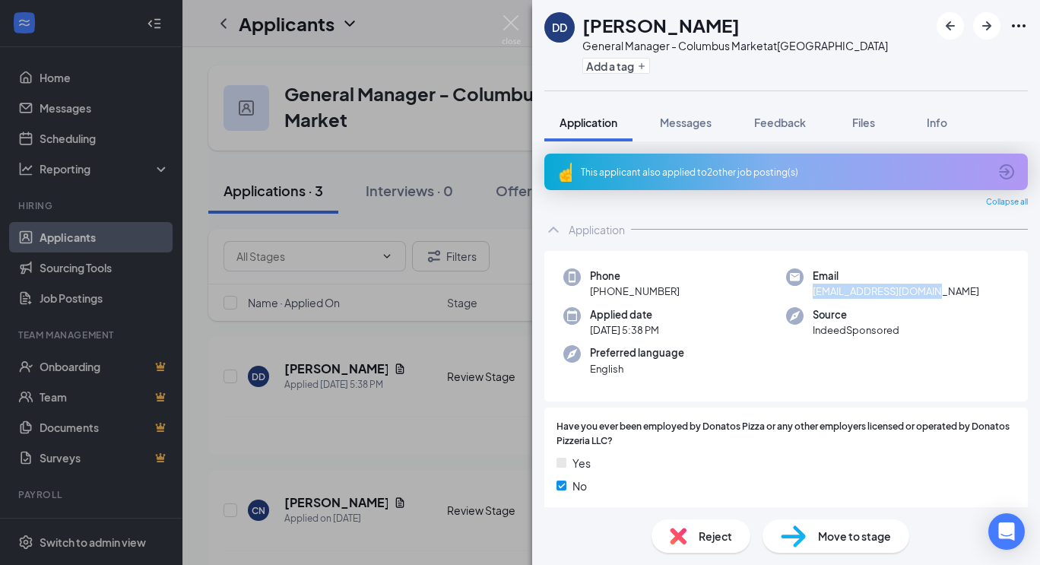
drag, startPoint x: 809, startPoint y: 289, endPoint x: 934, endPoint y: 290, distance: 125.5
click at [934, 290] on span "dardendawn04@gmail.com" at bounding box center [896, 291] width 167 height 15
copy span "dardendawn04@gmail.com"
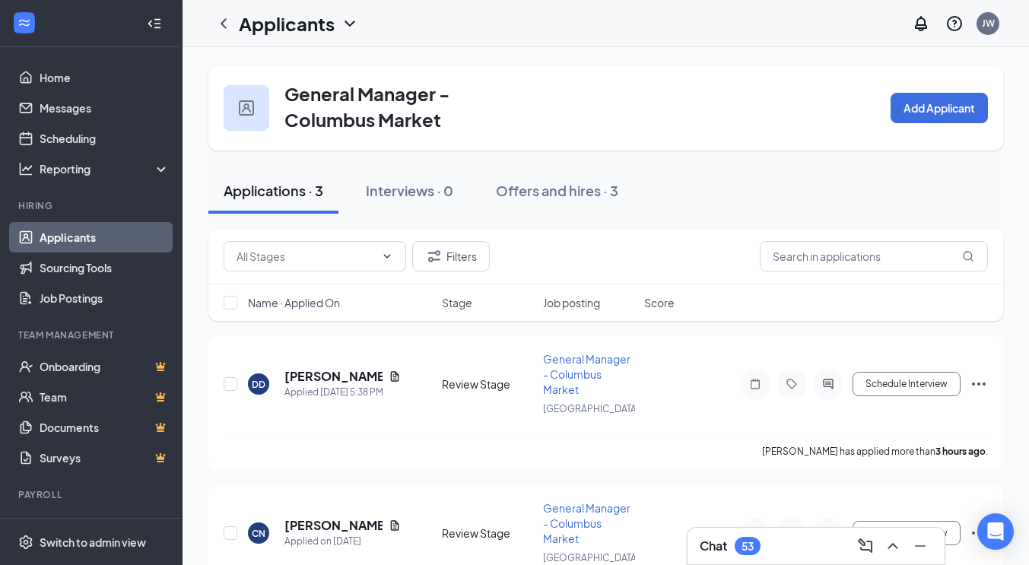
click at [785, 543] on div "Chat 53" at bounding box center [815, 546] width 233 height 24
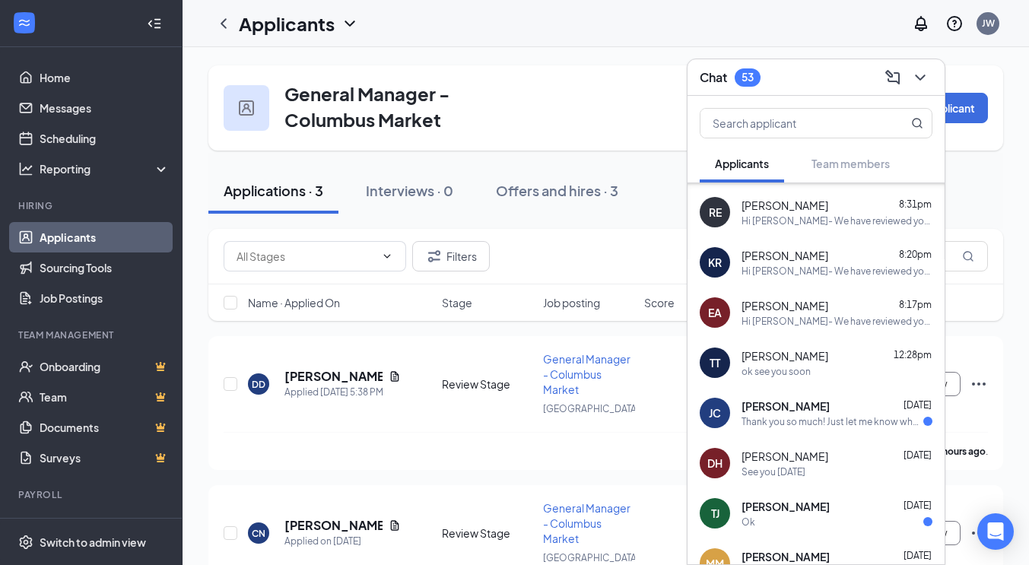
scroll to position [530, 0]
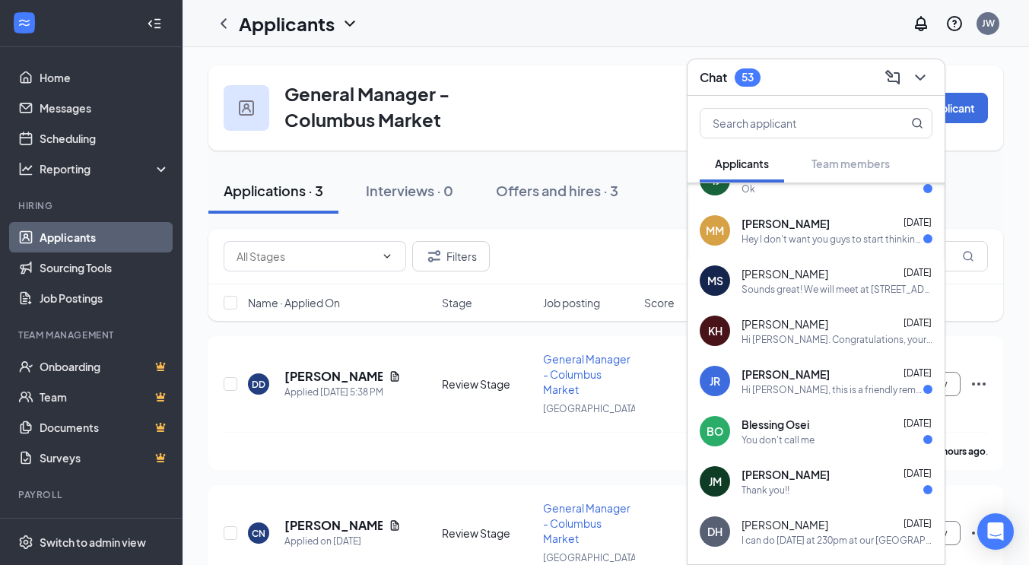
click at [823, 243] on div "Hey I don't want you guys to start thinking I'm unreliable already but I don't …" at bounding box center [832, 239] width 182 height 13
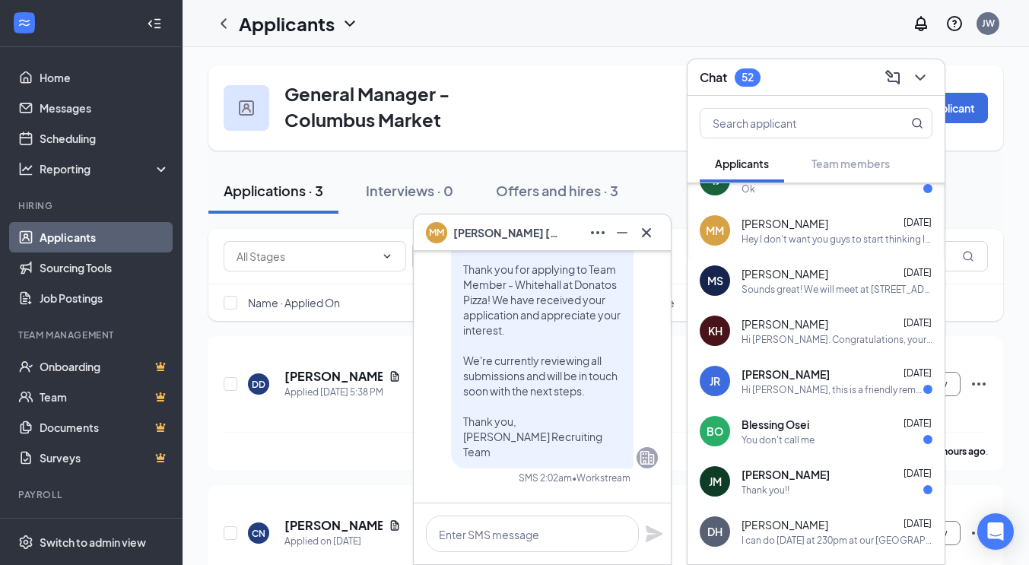
scroll to position [-1100, 0]
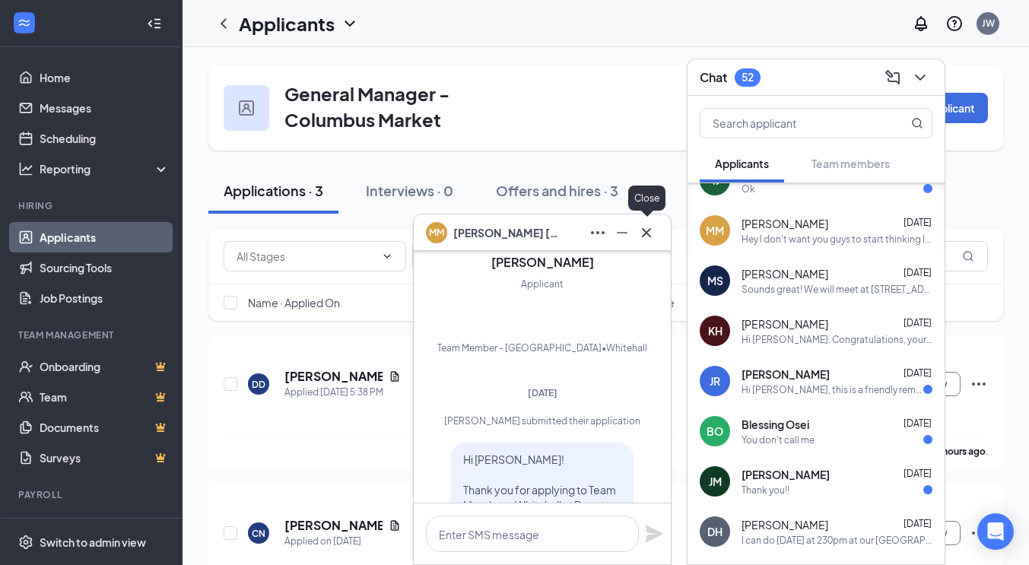
click at [645, 232] on icon "Cross" at bounding box center [646, 231] width 9 height 9
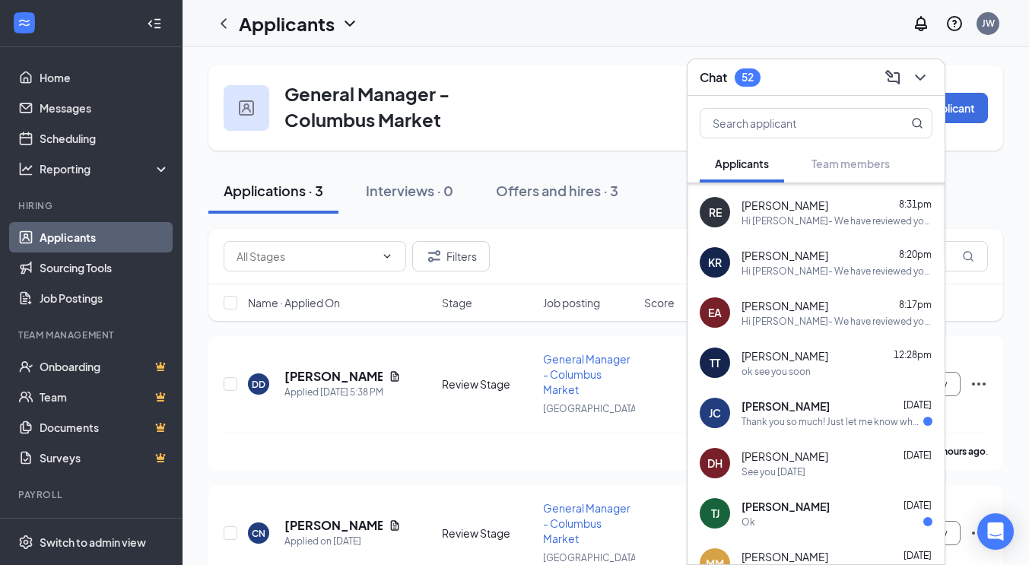
scroll to position [0, 0]
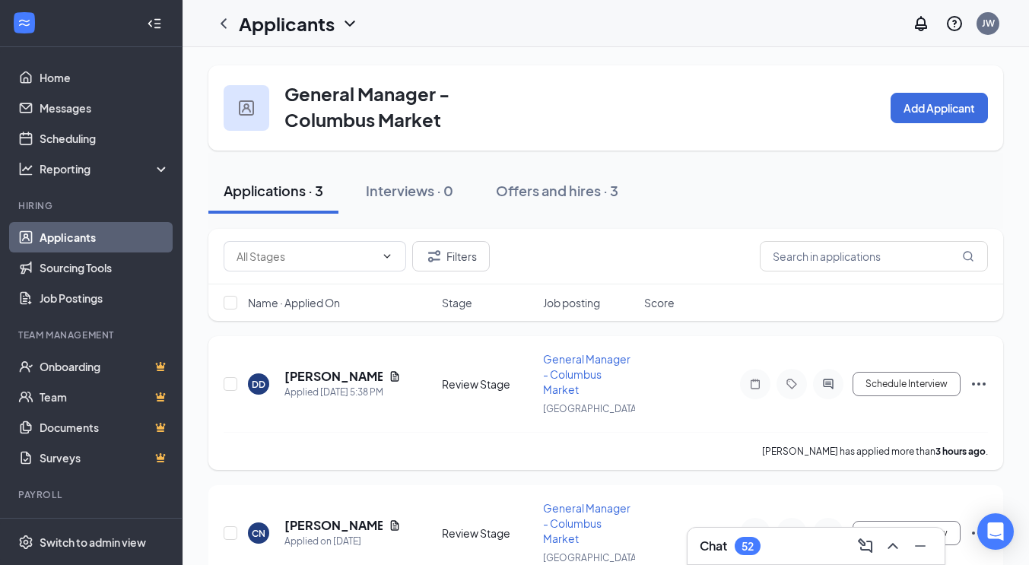
click at [976, 382] on icon "Ellipses" at bounding box center [978, 384] width 18 height 18
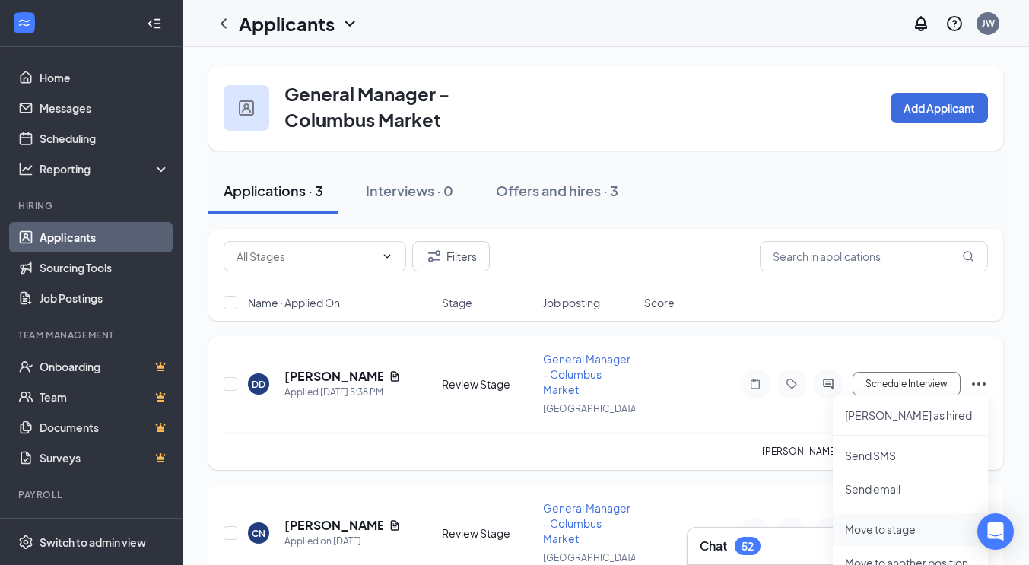
click at [898, 532] on p "Move to stage" at bounding box center [910, 529] width 131 height 15
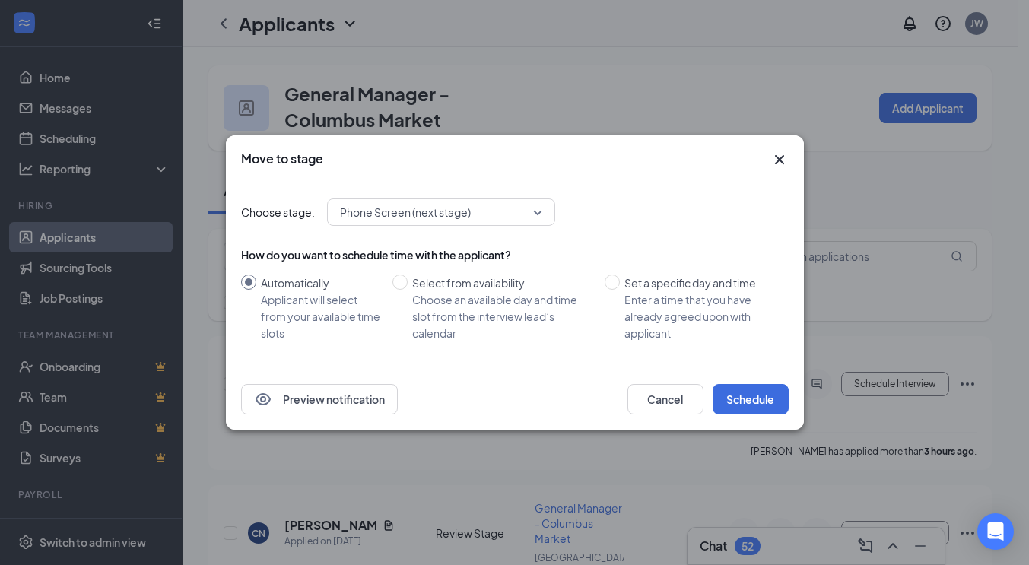
click at [441, 211] on span "Phone Screen (next stage)" at bounding box center [405, 212] width 131 height 23
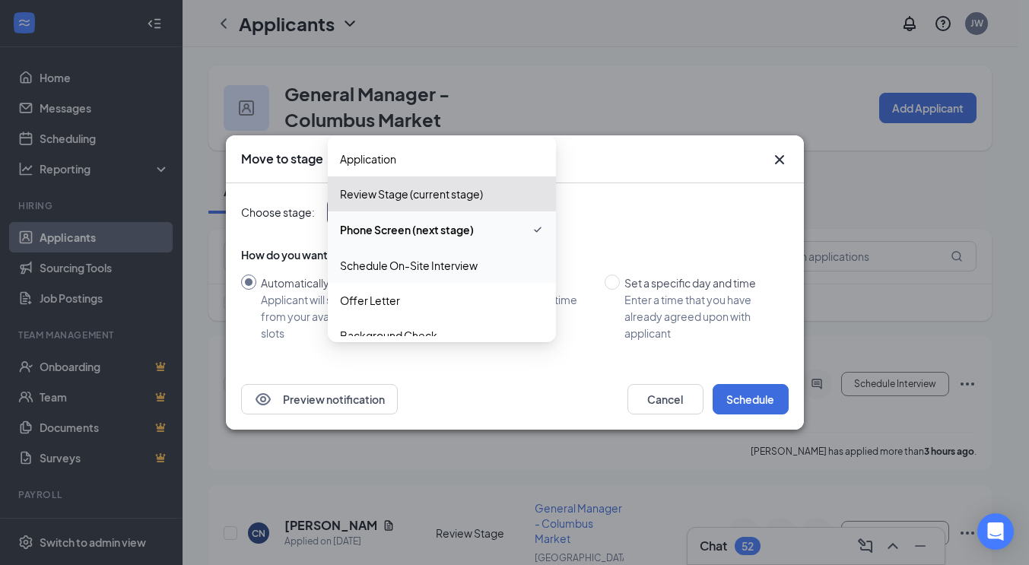
click at [406, 261] on span "Schedule On-Site Interview" at bounding box center [409, 265] width 138 height 17
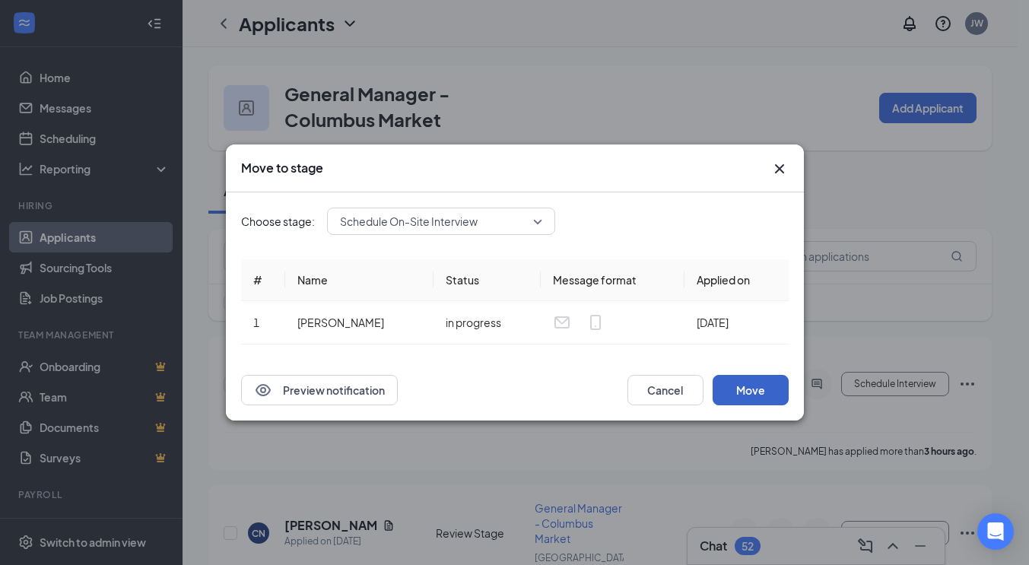
click at [741, 390] on button "Move" at bounding box center [750, 390] width 76 height 30
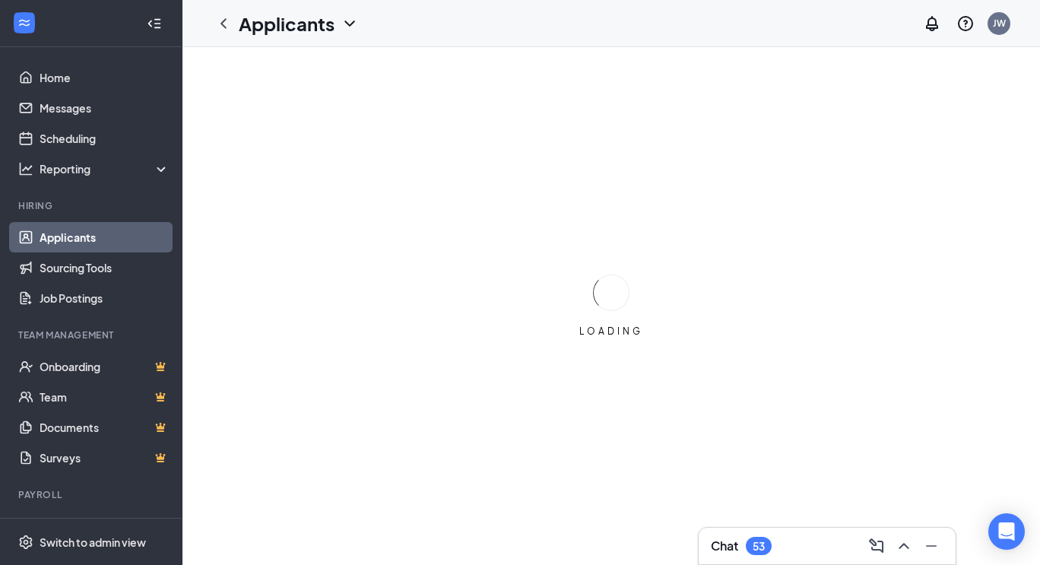
click at [787, 541] on div "Chat 53" at bounding box center [827, 546] width 233 height 24
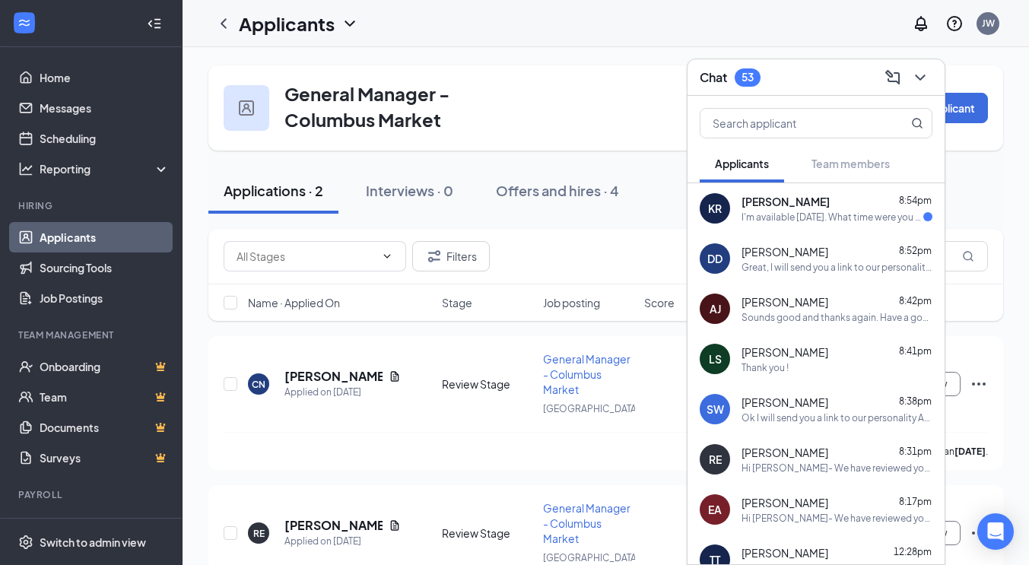
click at [975, 190] on div "Applications · 2 Interviews · 0 Offers and hires · 4" at bounding box center [605, 191] width 794 height 46
click at [915, 81] on icon "ChevronDown" at bounding box center [920, 77] width 18 height 18
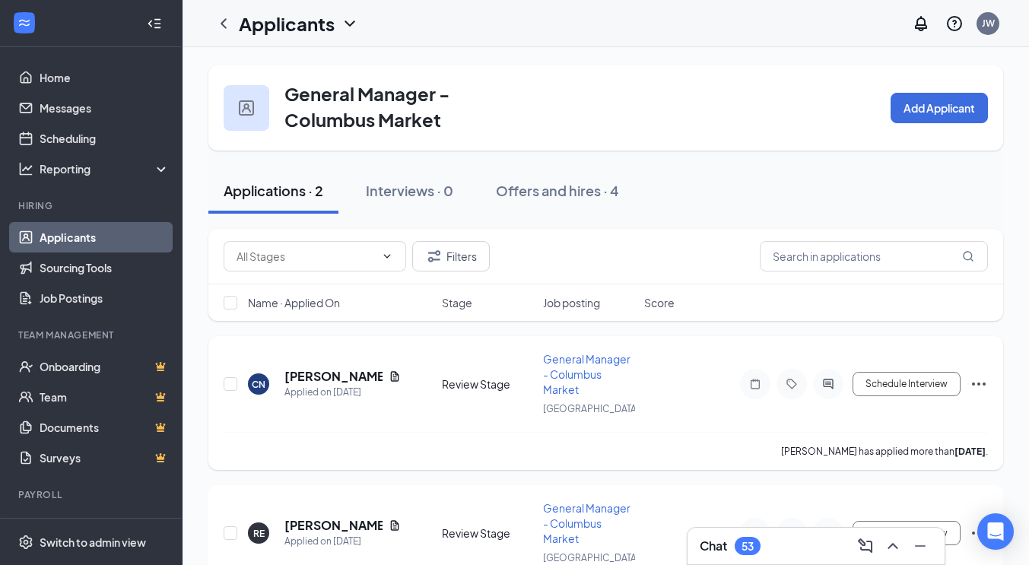
click at [978, 382] on icon "Ellipses" at bounding box center [979, 383] width 14 height 3
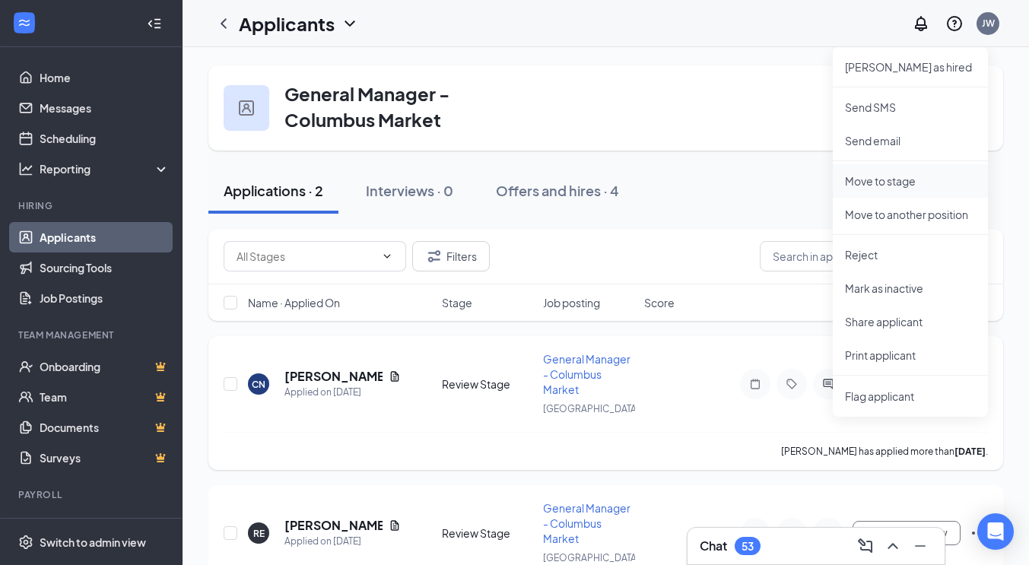
click at [891, 179] on p "Move to stage" at bounding box center [910, 180] width 131 height 15
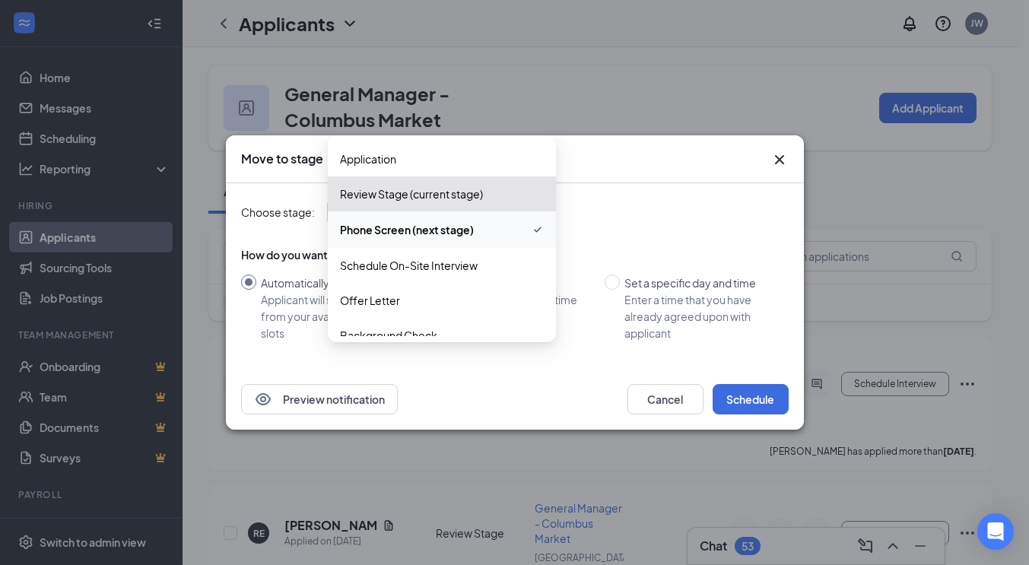
click at [461, 211] on div "Phone Screen (next stage) 3704124 3657661 3979973 Application Review Stage (cur…" at bounding box center [441, 211] width 228 height 27
click at [417, 264] on span "Schedule On-Site Interview" at bounding box center [409, 265] width 138 height 17
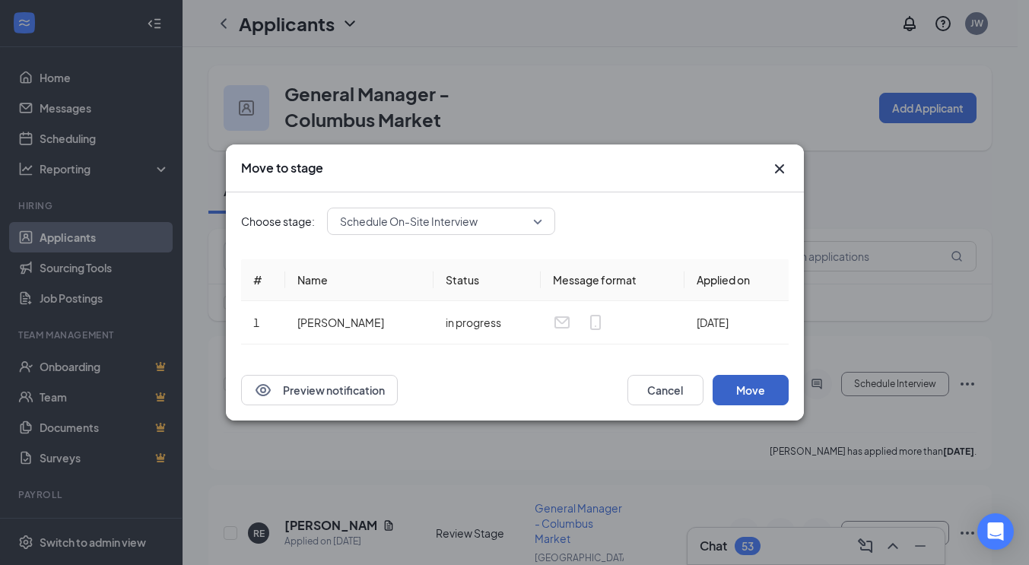
click at [746, 389] on button "Move" at bounding box center [750, 390] width 76 height 30
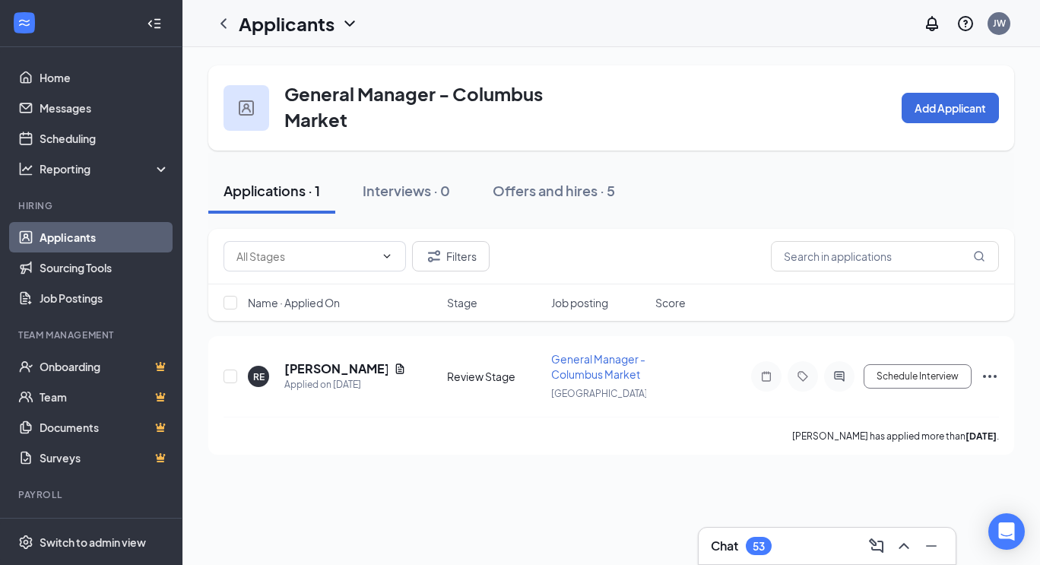
click at [730, 547] on h3 "Chat" at bounding box center [724, 546] width 27 height 17
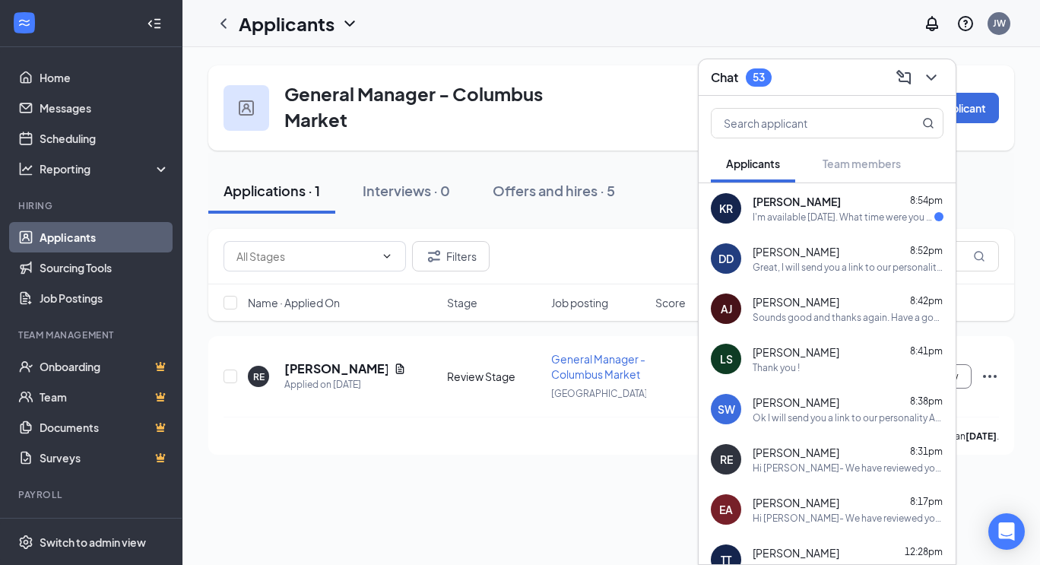
click at [793, 214] on div "I'm available [DATE]. What time were you thinking afternoons work better" at bounding box center [844, 217] width 182 height 13
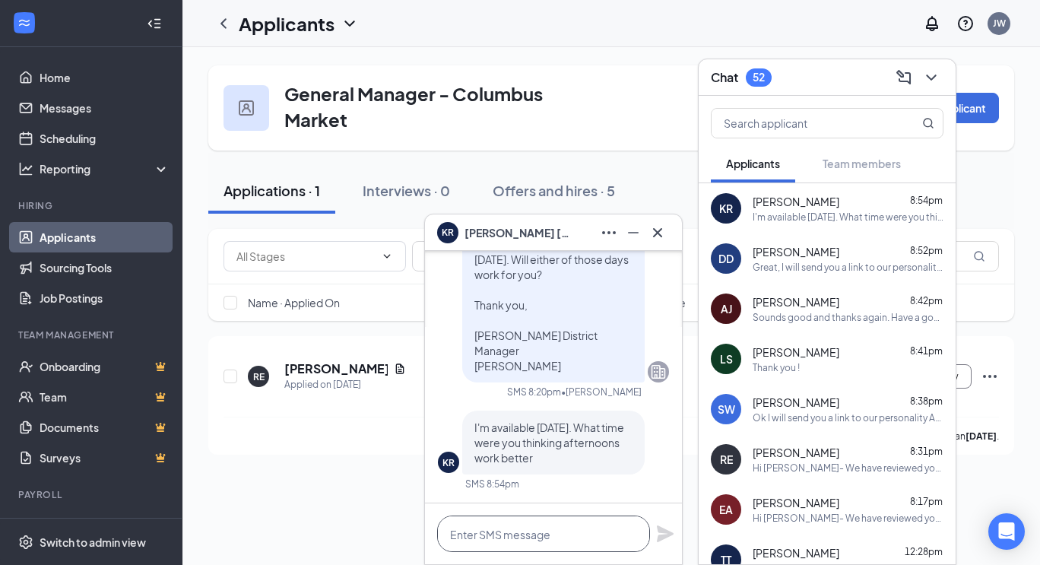
click at [525, 528] on textarea at bounding box center [543, 533] width 213 height 36
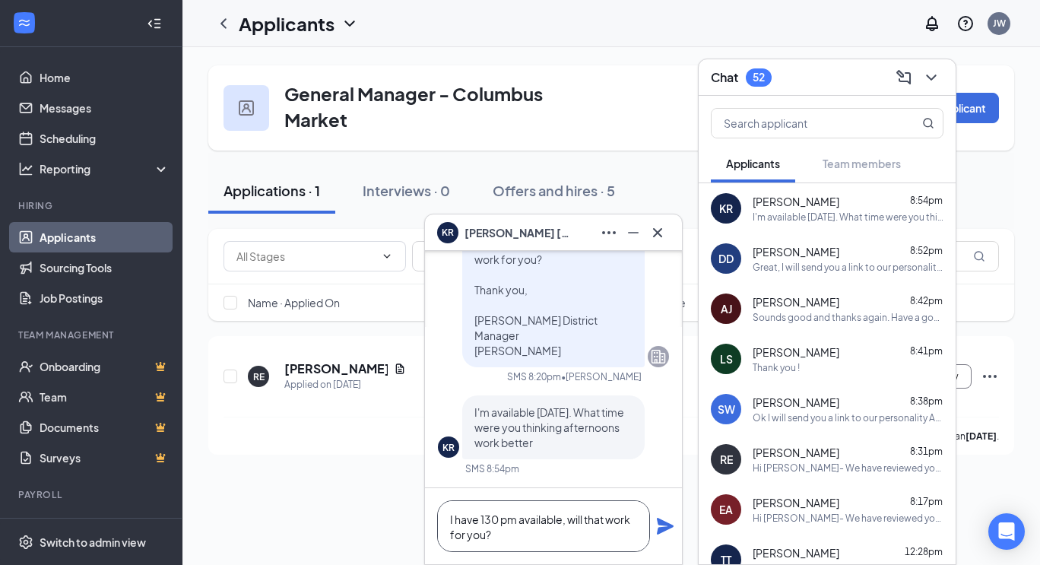
type textarea "I have 130 pm available, will that work for you?"
click at [664, 527] on icon "Plane" at bounding box center [665, 526] width 17 height 17
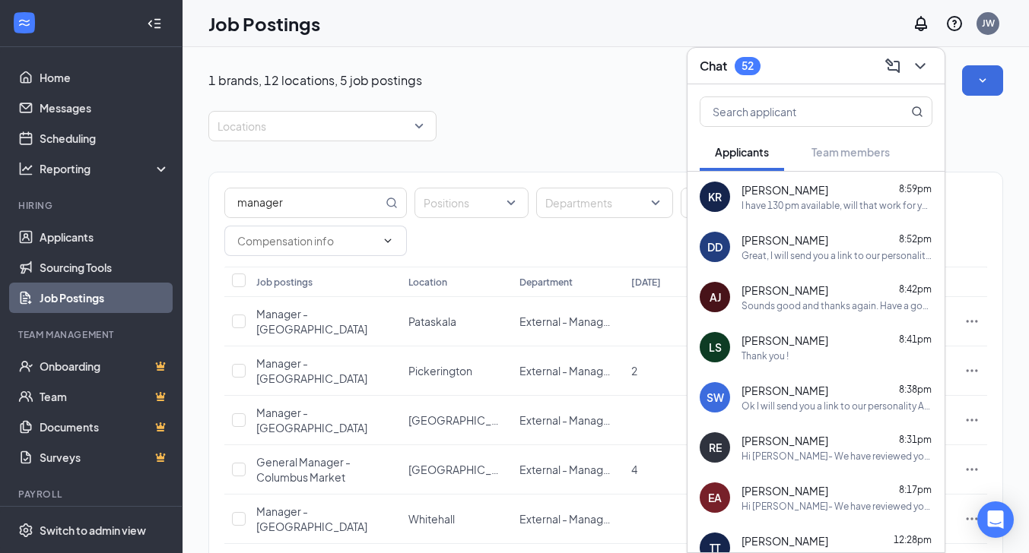
click at [779, 196] on span "[PERSON_NAME]" at bounding box center [784, 189] width 87 height 15
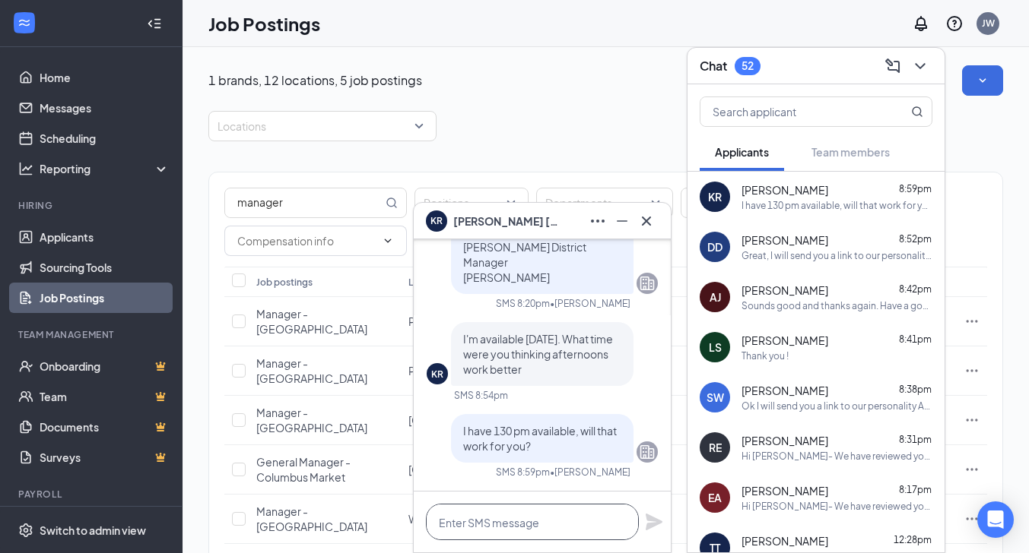
click at [547, 525] on textarea at bounding box center [532, 522] width 213 height 36
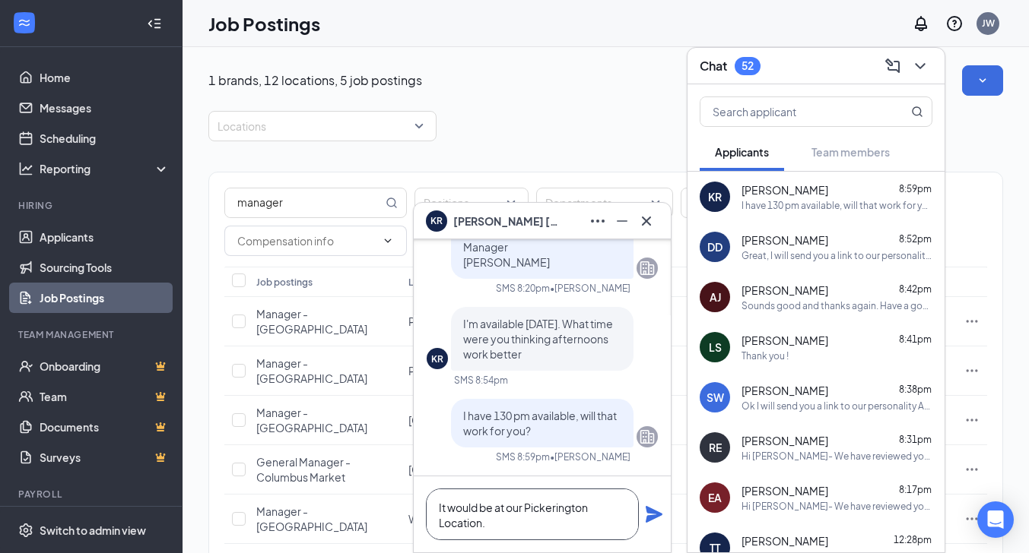
type textarea "It would be at our Pickerington Location."
click at [655, 516] on icon "Plane" at bounding box center [653, 514] width 17 height 17
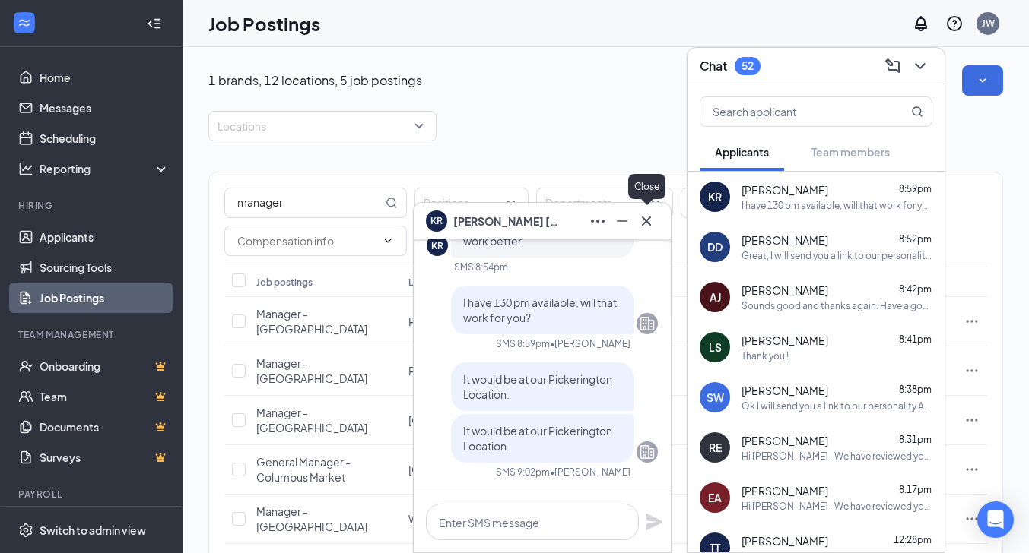
click at [652, 220] on icon "Cross" at bounding box center [646, 221] width 18 height 18
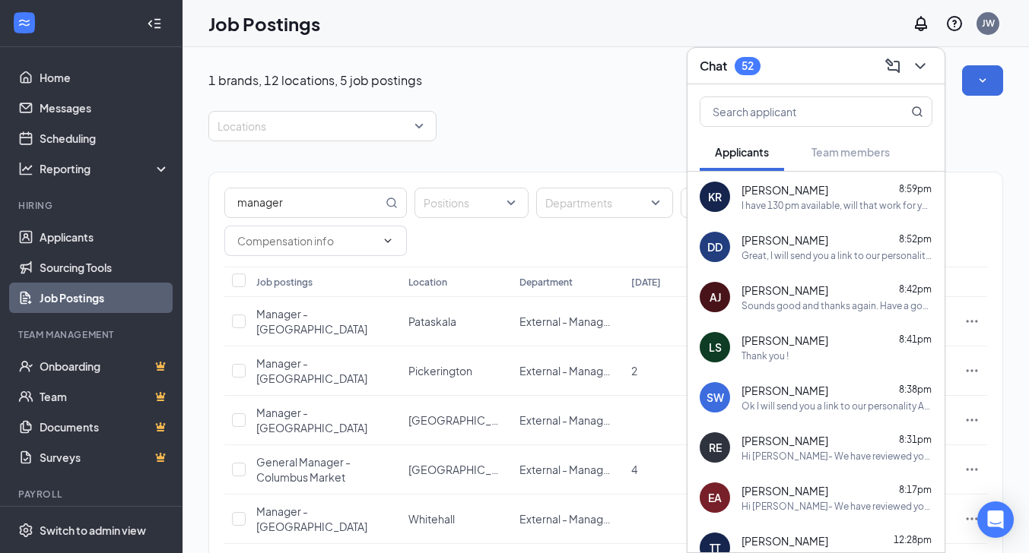
click at [543, 128] on div "Locations" at bounding box center [605, 126] width 794 height 30
click at [788, 198] on div "[PERSON_NAME] 9:02pm It would be at our Pickerington Location." at bounding box center [836, 197] width 191 height 30
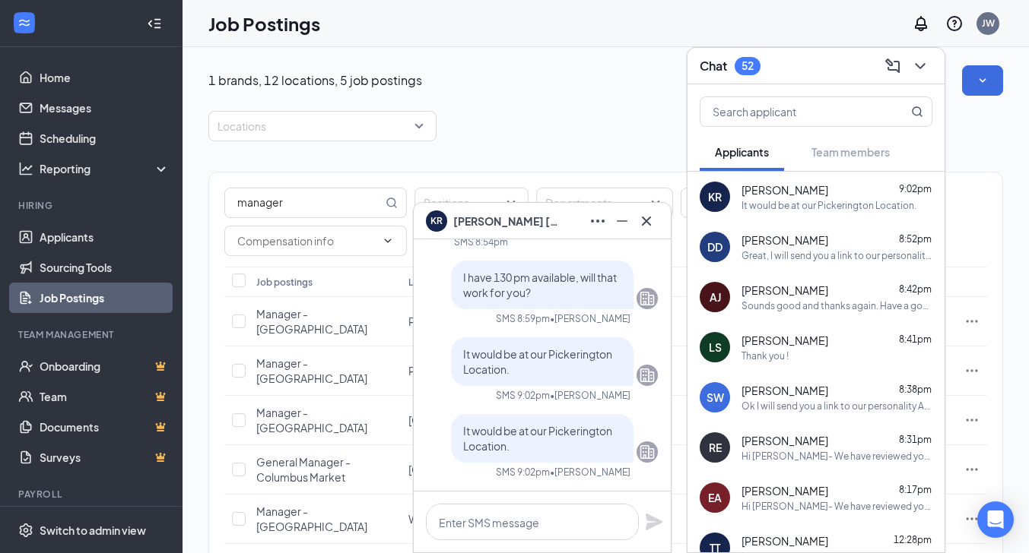
click at [620, 393] on div "It would be at our Pickerington Location. SMS 9:02pm • [PERSON_NAME]" at bounding box center [542, 370] width 231 height 65
click at [646, 217] on icon "Cross" at bounding box center [646, 221] width 18 height 18
